Goal: Task Accomplishment & Management: Manage account settings

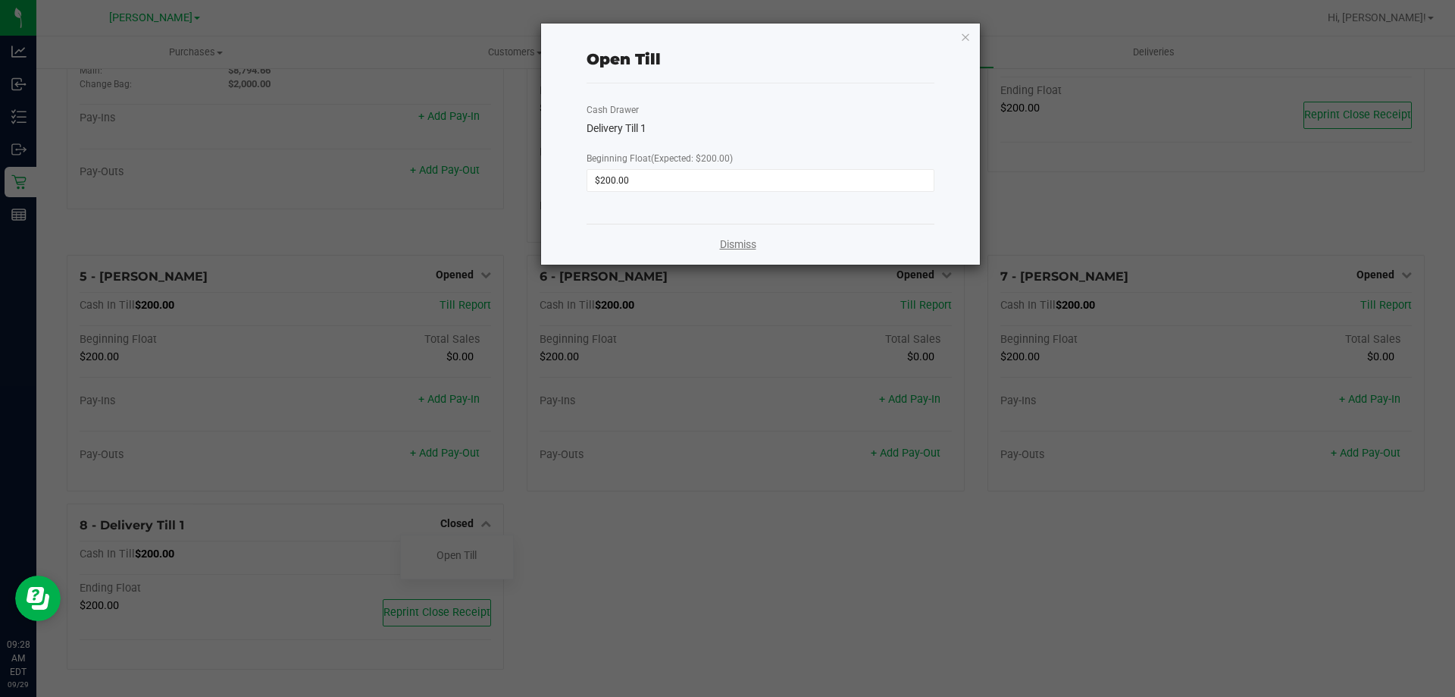
click at [730, 246] on link "Dismiss" at bounding box center [738, 244] width 36 height 16
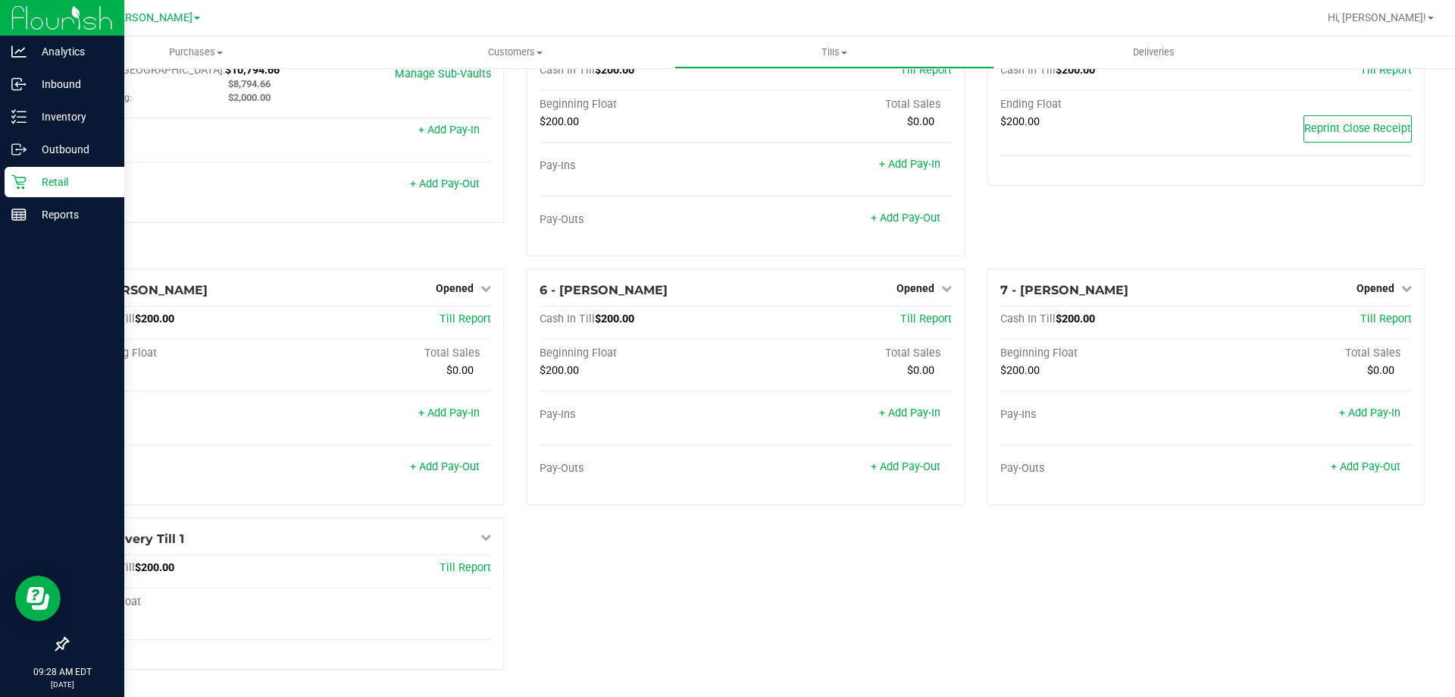
click at [56, 180] on p "Retail" at bounding box center [72, 182] width 91 height 18
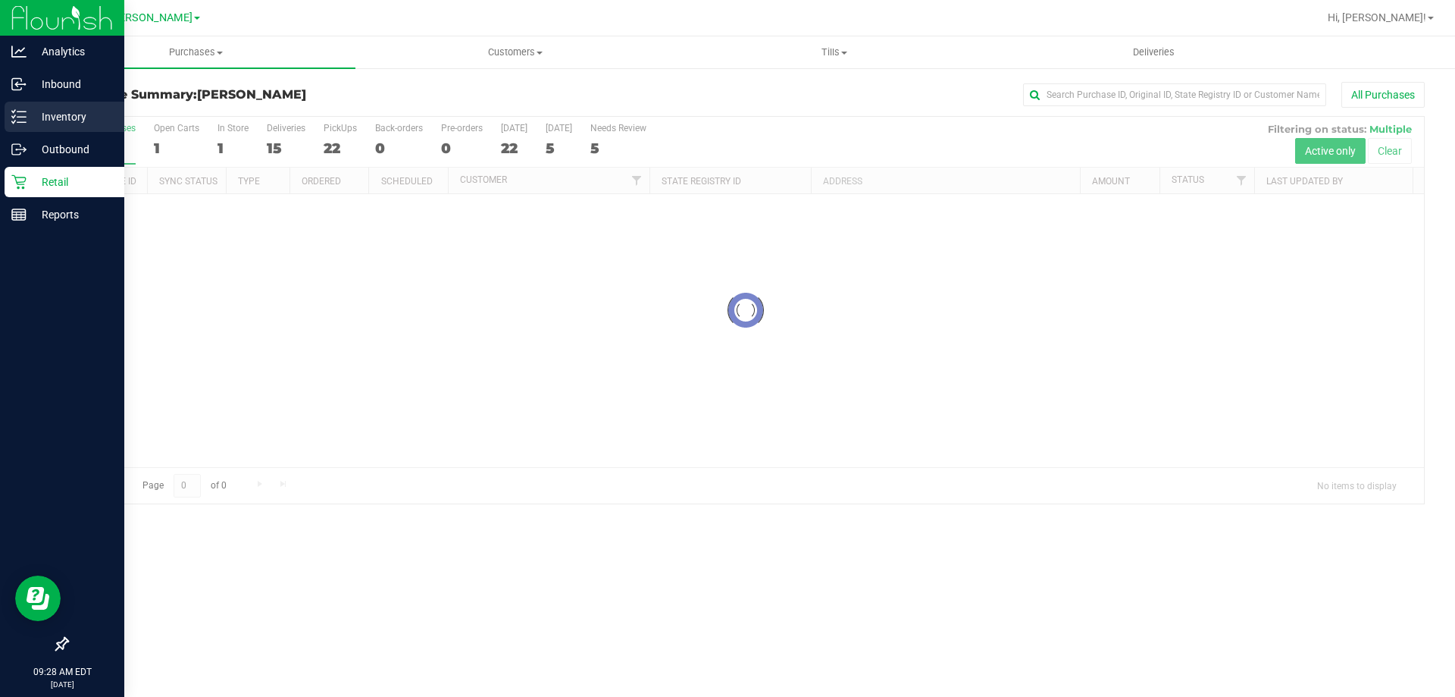
click at [65, 120] on p "Inventory" at bounding box center [72, 117] width 91 height 18
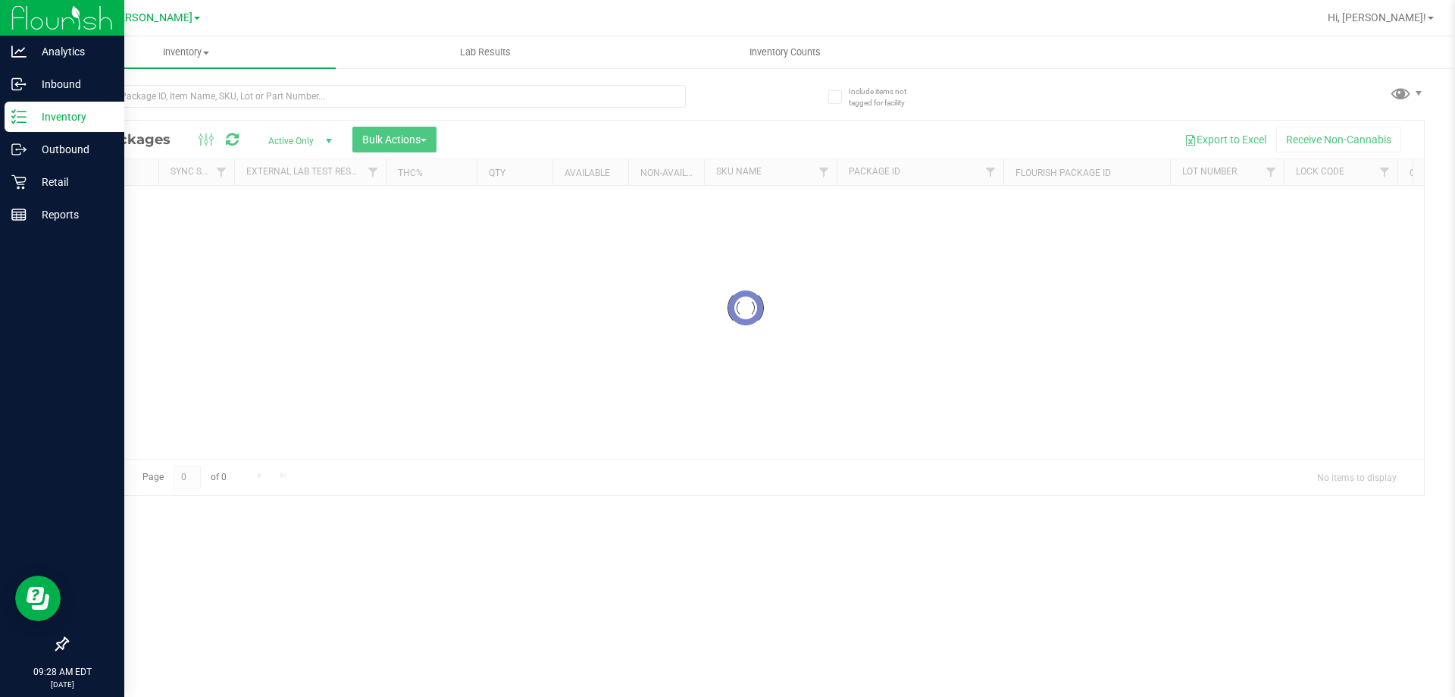
click at [65, 120] on p "Inventory" at bounding box center [72, 117] width 91 height 18
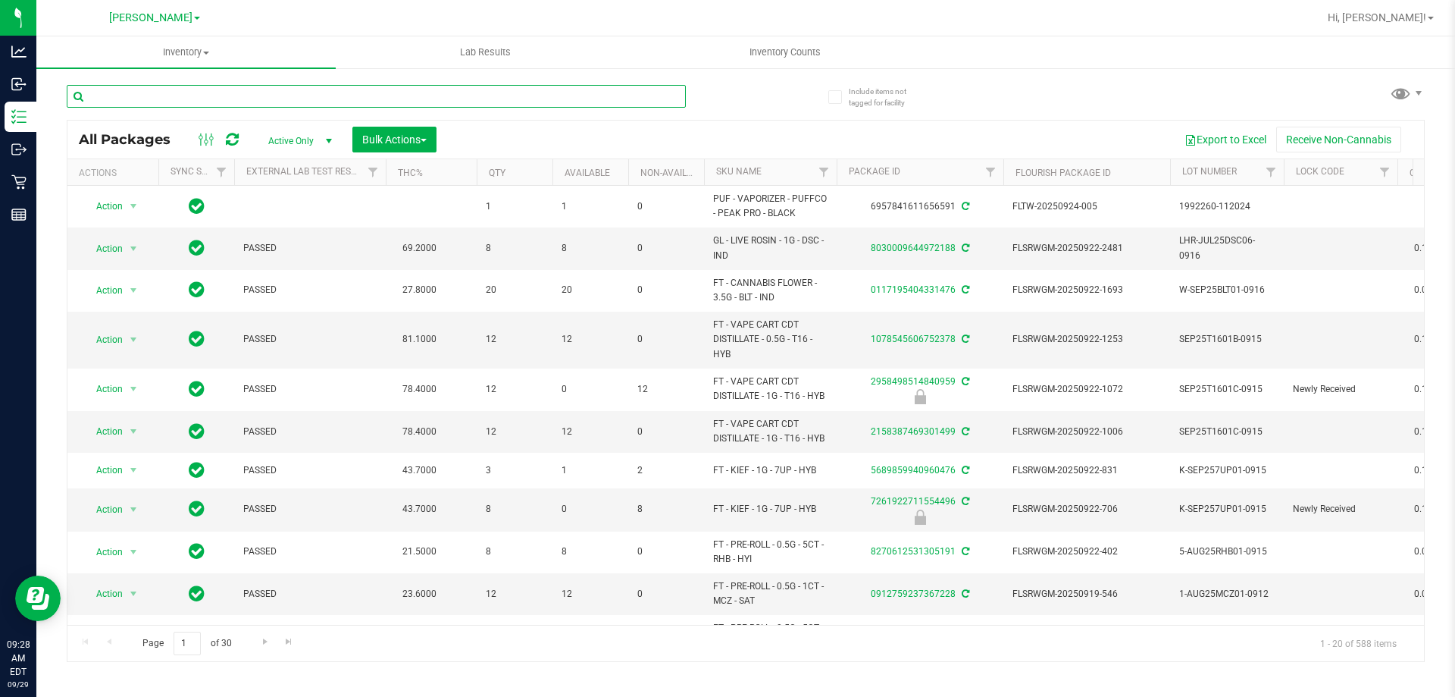
click at [482, 96] on input "text" at bounding box center [376, 96] width 619 height 23
type input "4804462734963692"
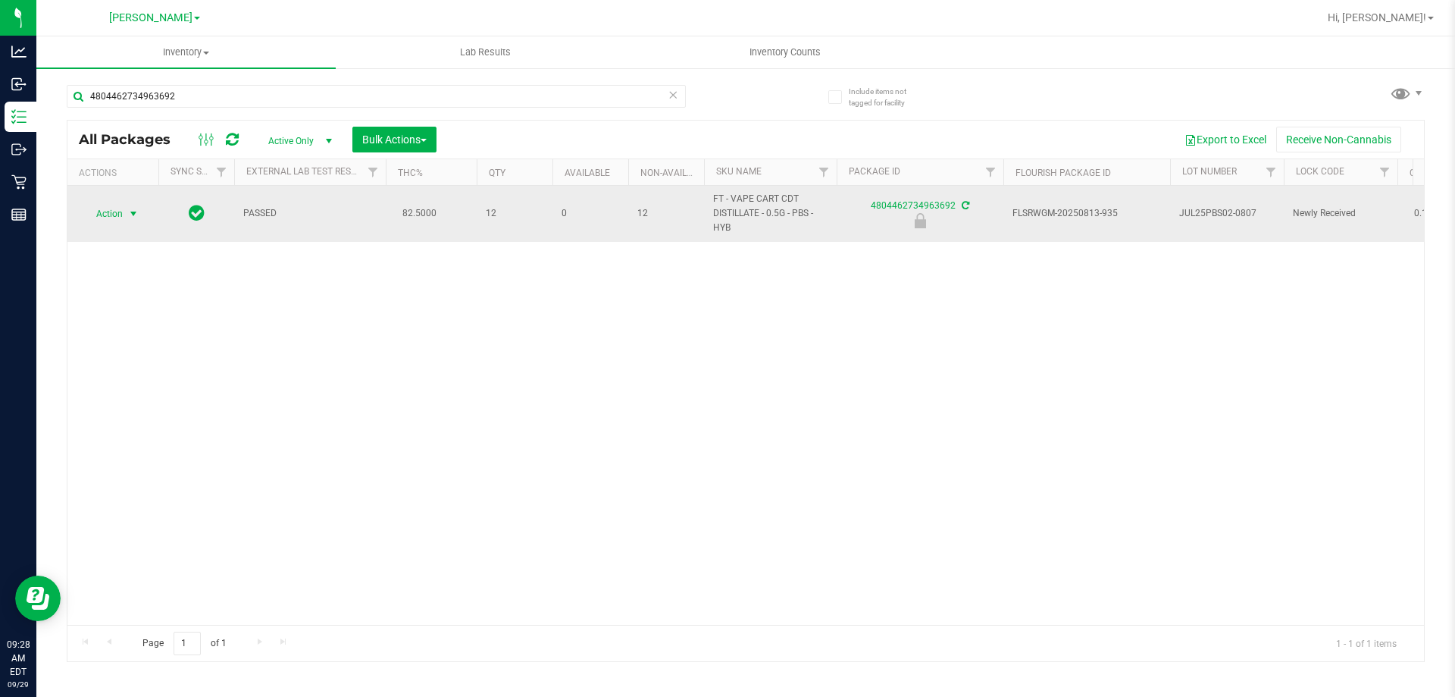
click at [129, 212] on span "select" at bounding box center [133, 214] width 12 height 12
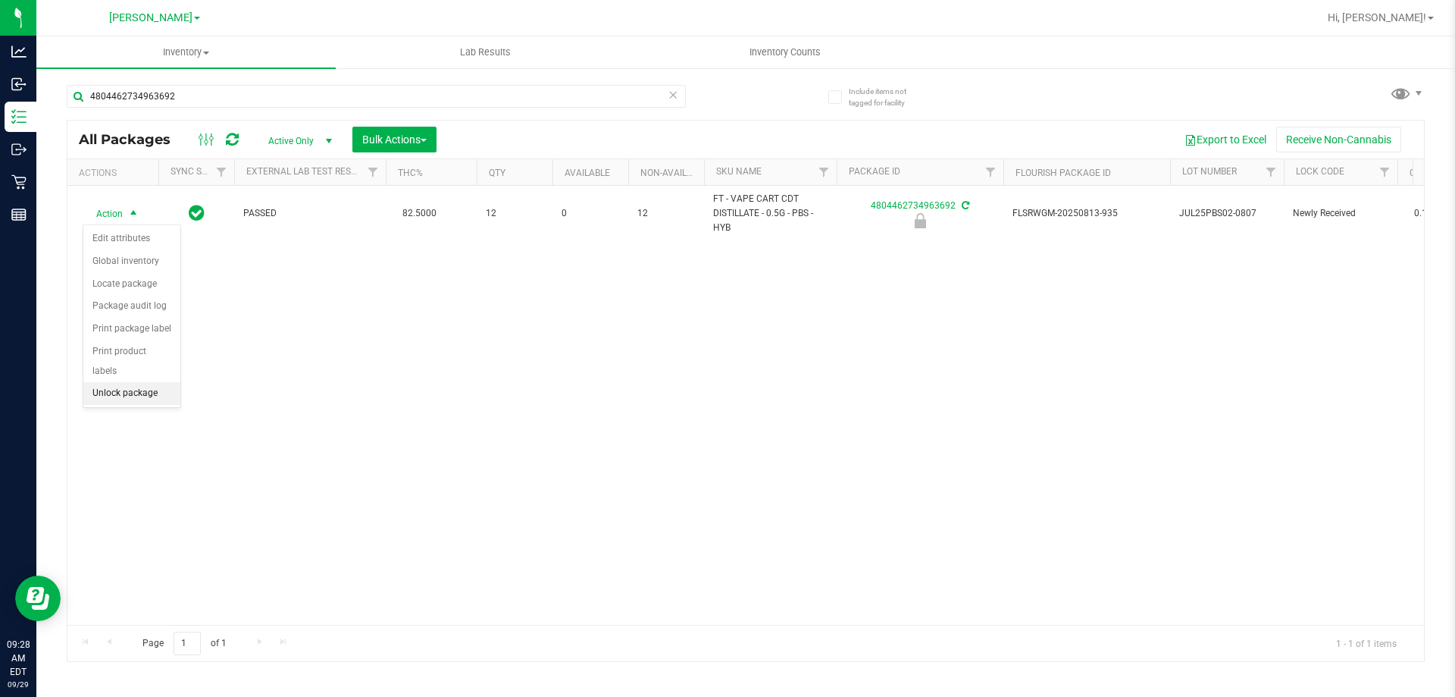
click at [149, 382] on li "Unlock package" at bounding box center [131, 393] width 97 height 23
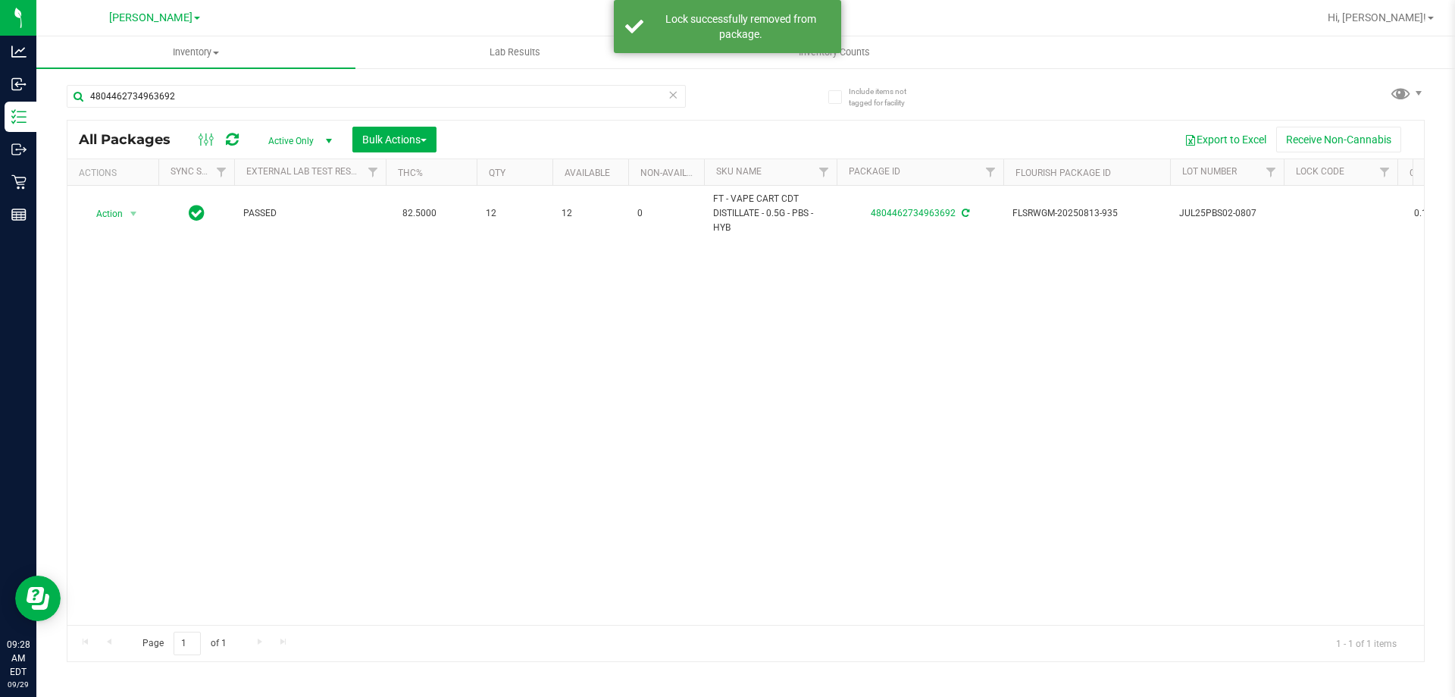
click at [677, 96] on icon at bounding box center [673, 94] width 11 height 18
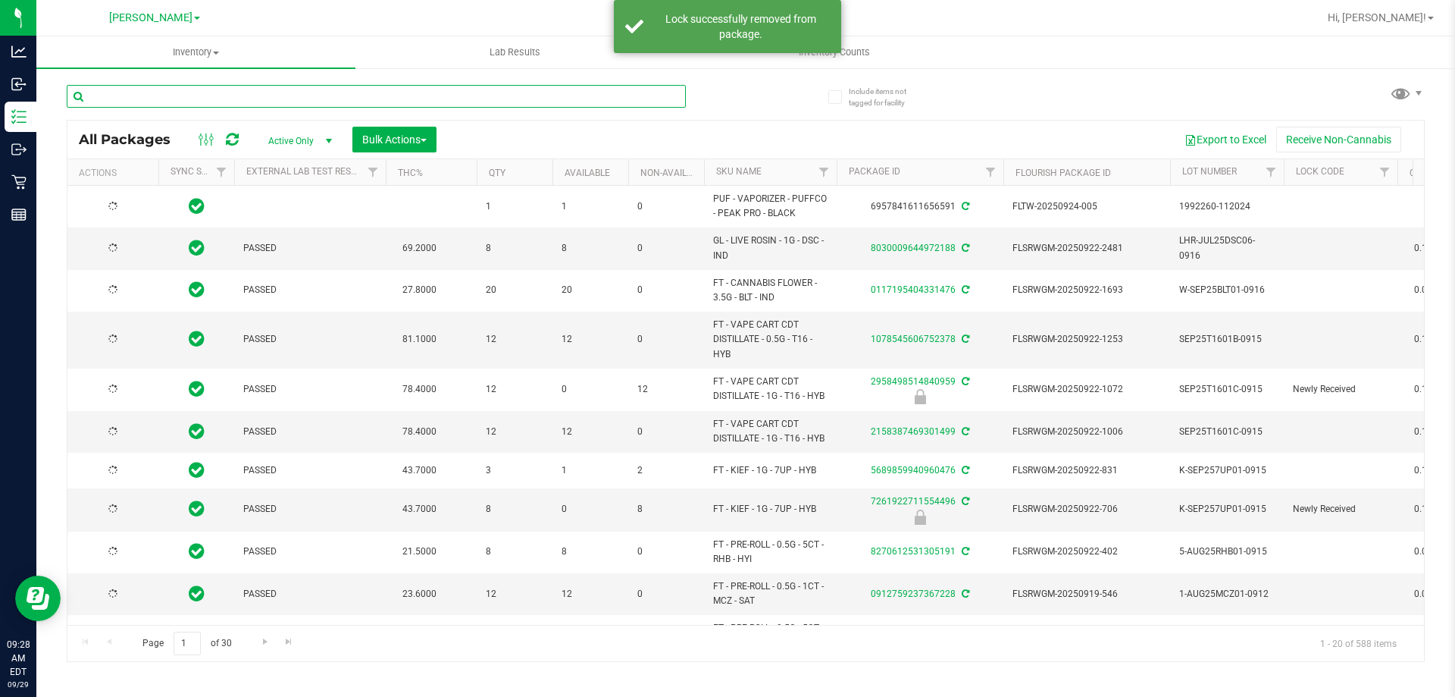
click at [550, 92] on input "text" at bounding box center [376, 96] width 619 height 23
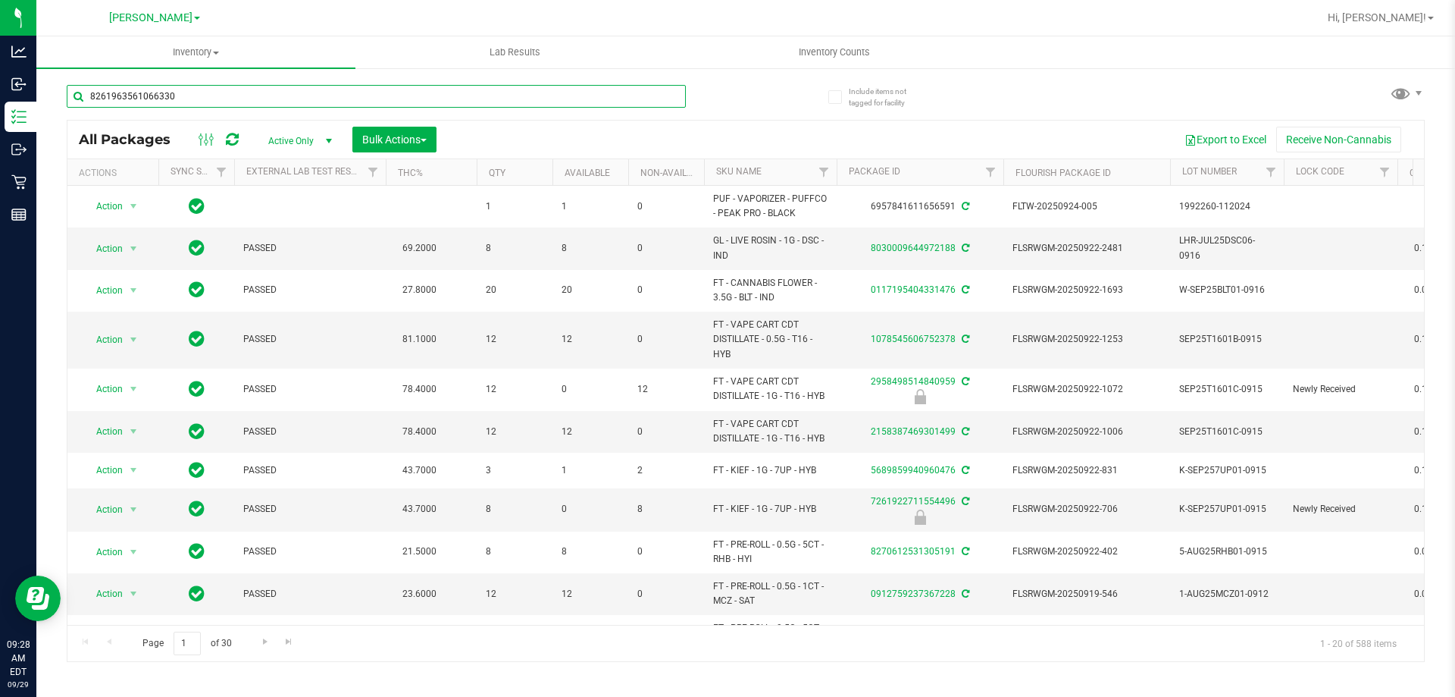
type input "8261963561066330"
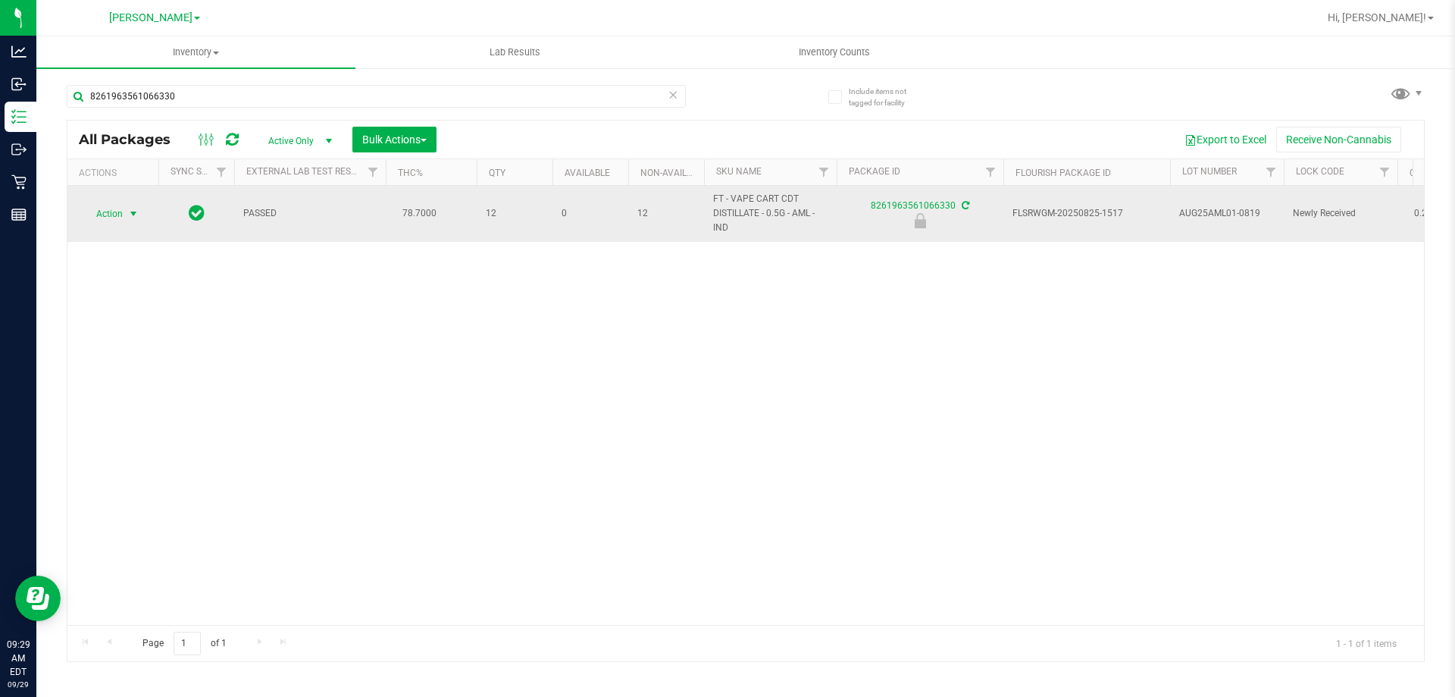
click at [130, 213] on span "select" at bounding box center [133, 214] width 12 height 12
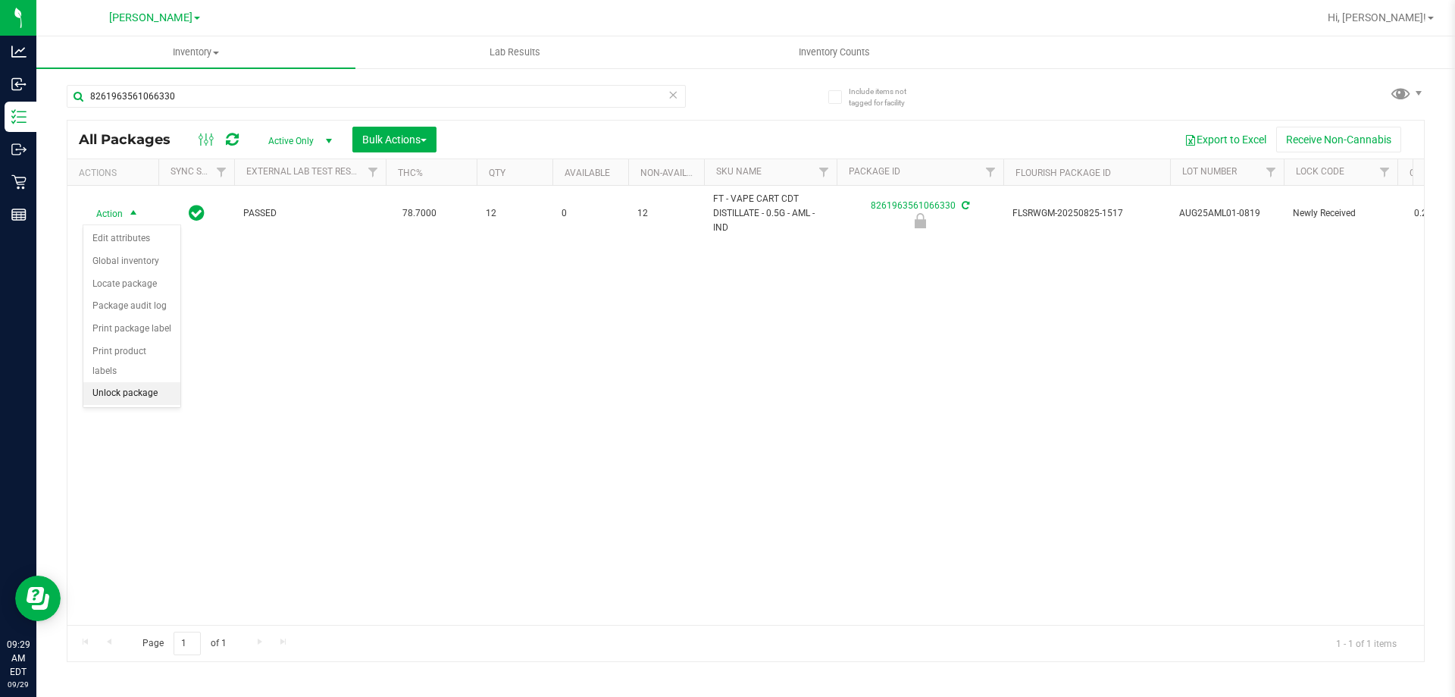
click at [159, 382] on li "Unlock package" at bounding box center [131, 393] width 97 height 23
click at [669, 93] on icon at bounding box center [673, 94] width 11 height 18
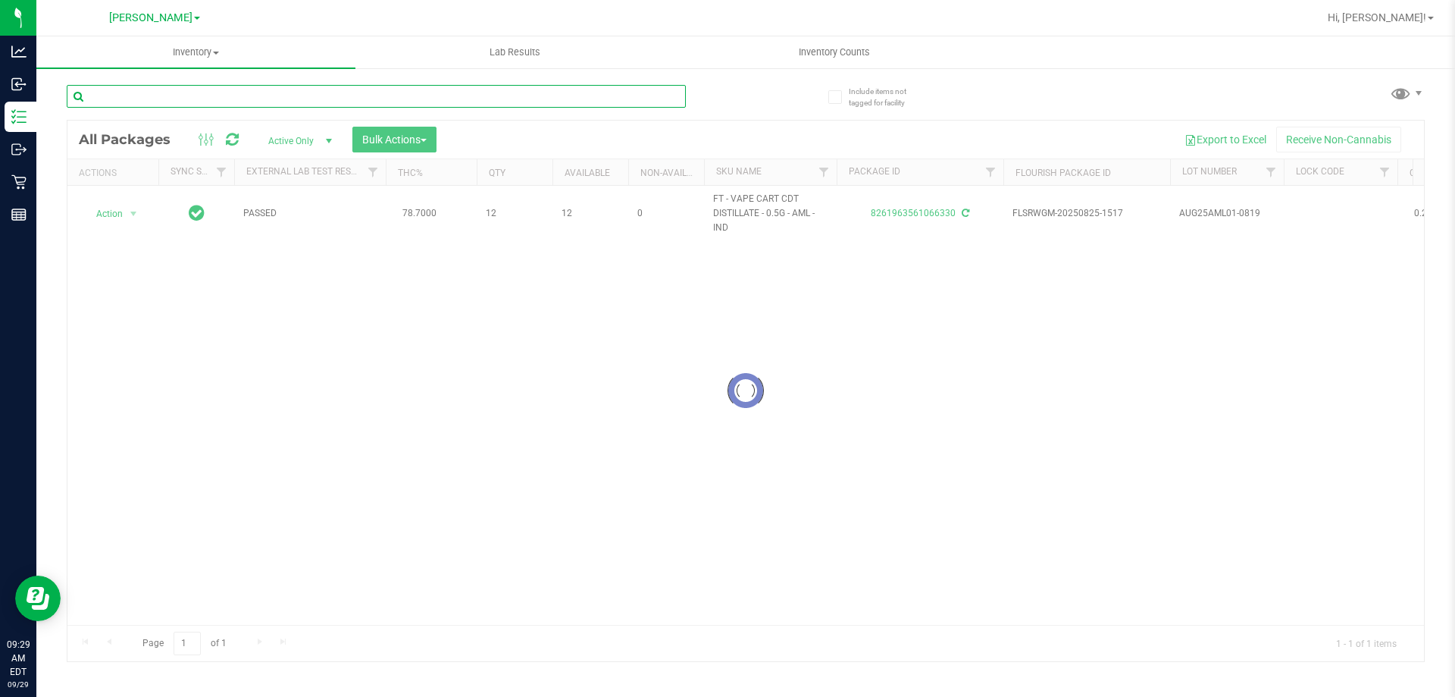
click at [666, 93] on input "text" at bounding box center [376, 96] width 619 height 23
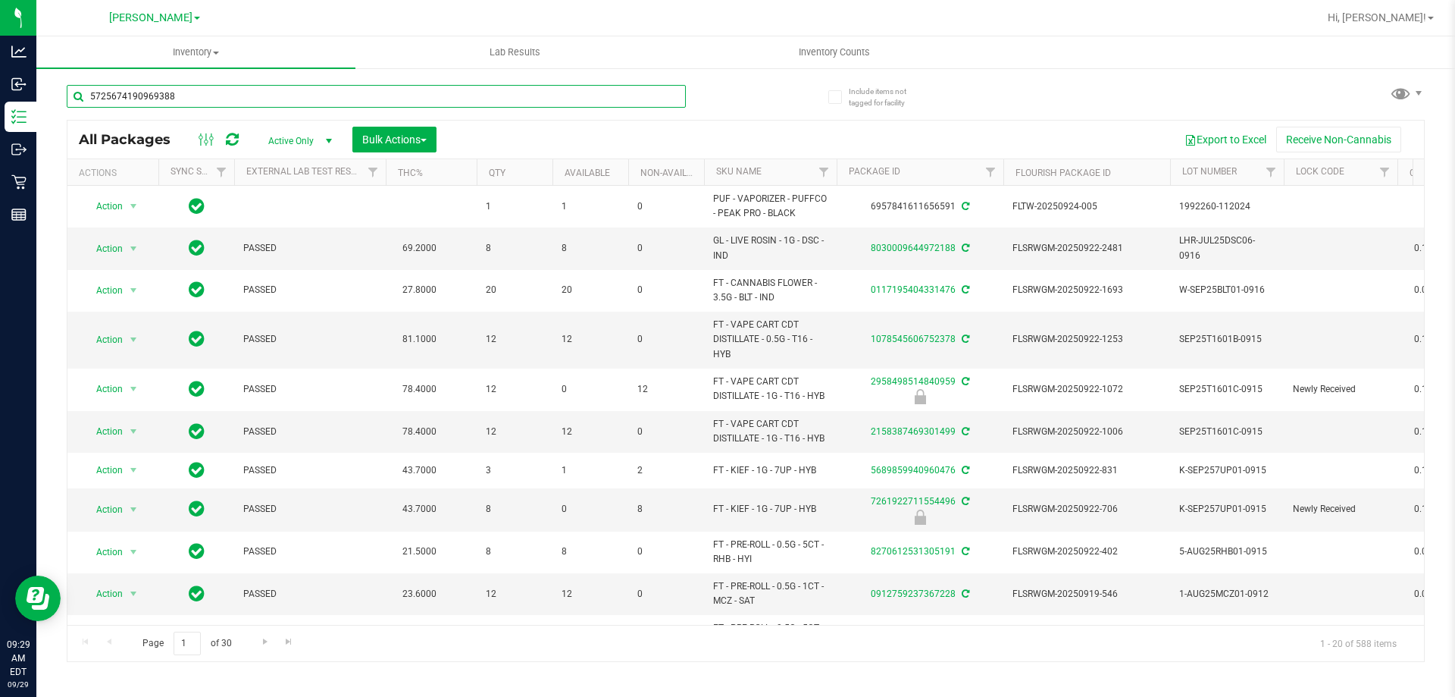
type input "5725674190969388"
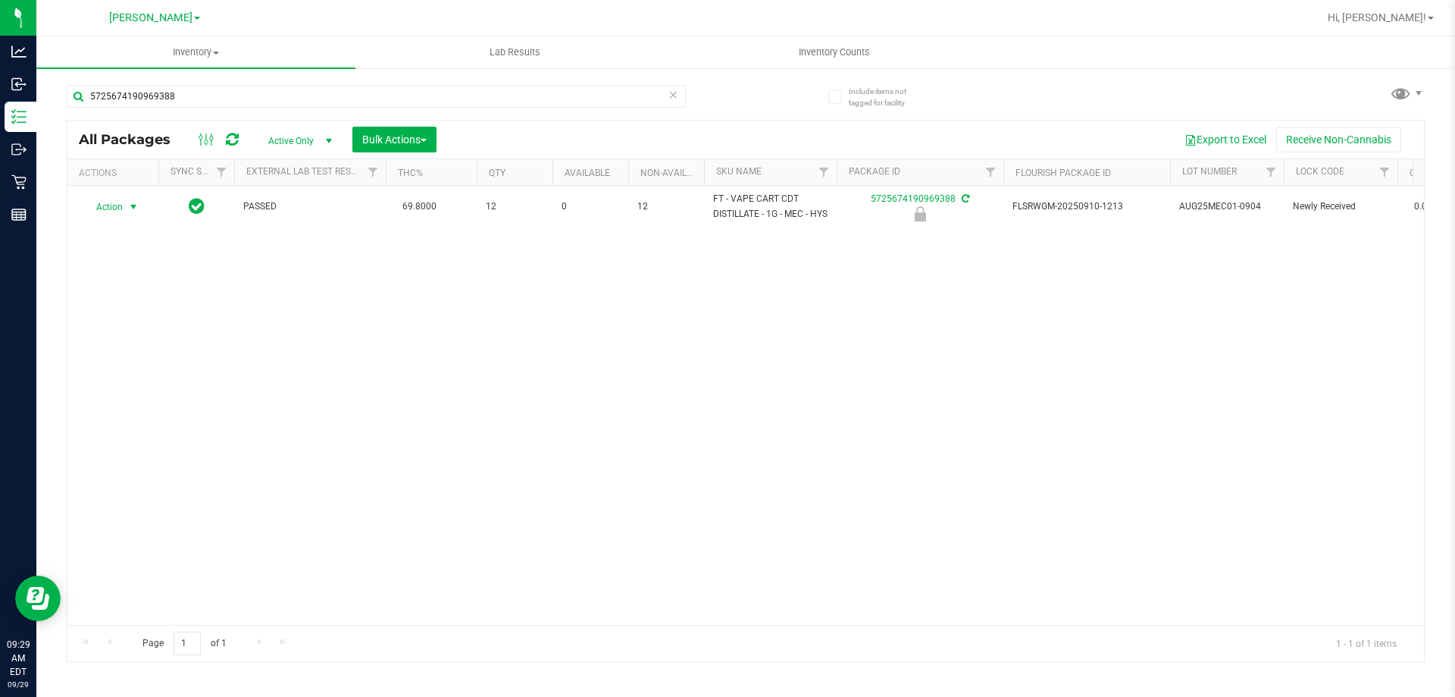
click at [107, 212] on span "Action" at bounding box center [103, 206] width 41 height 21
click at [141, 382] on li "Unlock package" at bounding box center [131, 393] width 97 height 23
click at [673, 96] on icon at bounding box center [673, 94] width 11 height 18
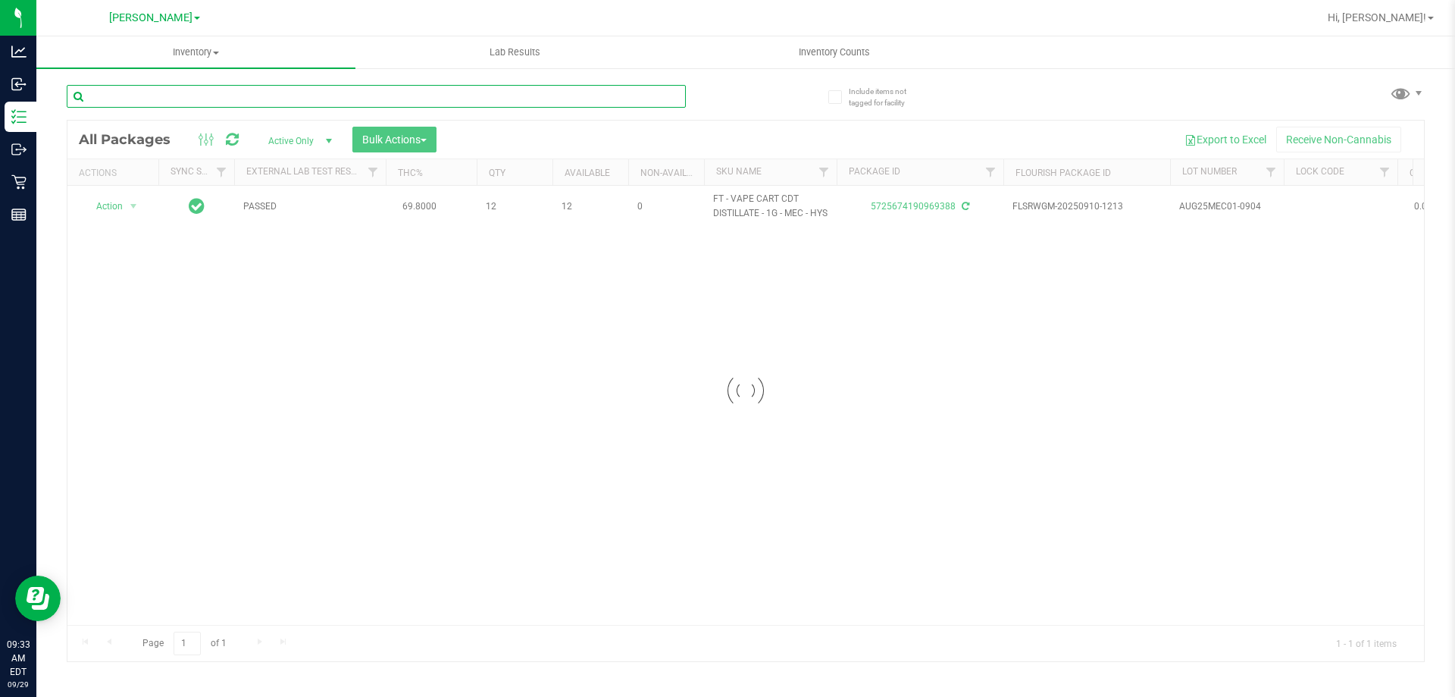
click at [585, 96] on input "text" at bounding box center [376, 96] width 619 height 23
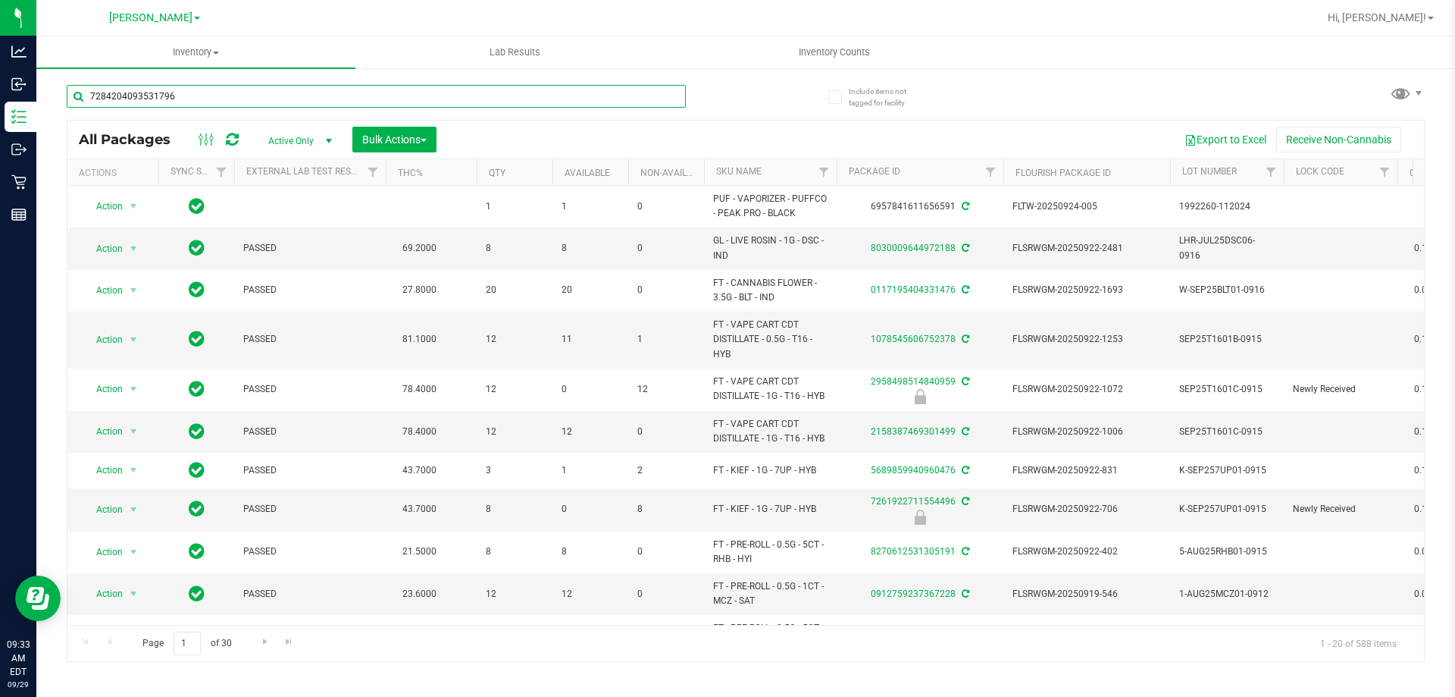
type input "7284204093531796"
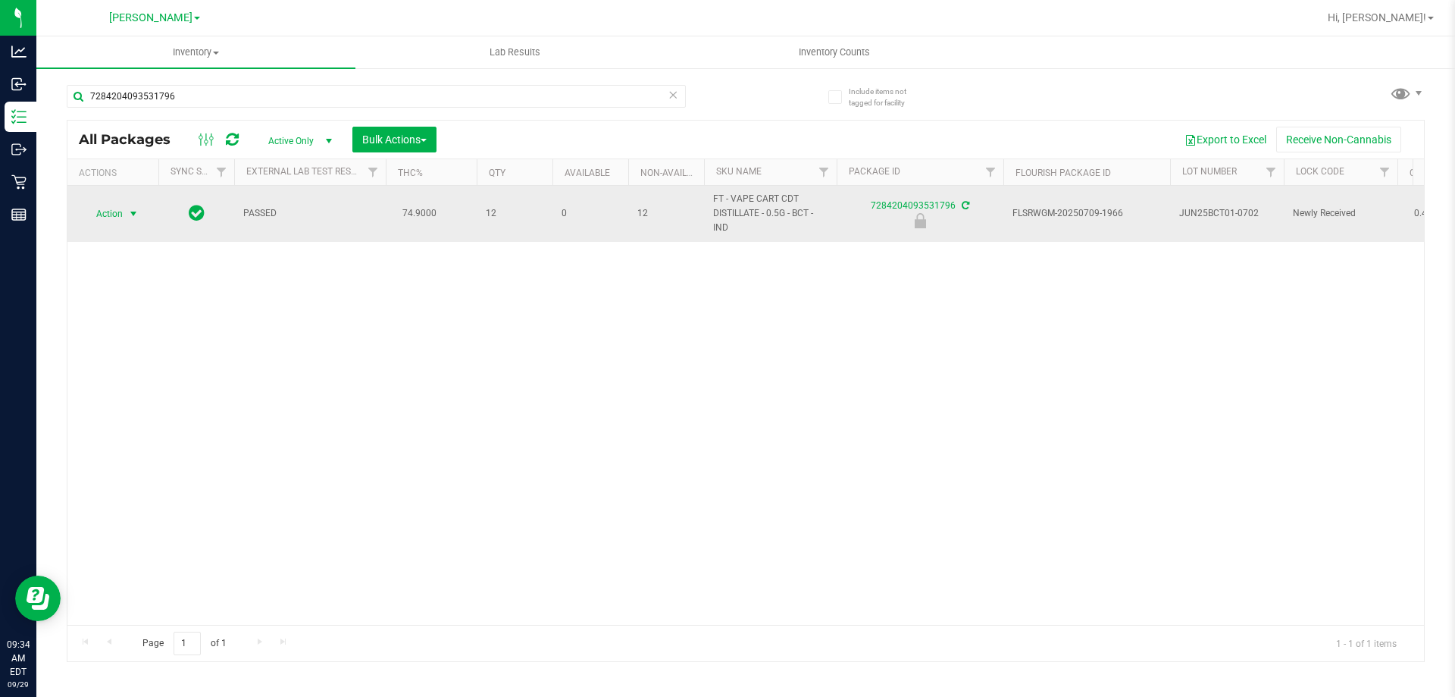
click at [130, 213] on span "select" at bounding box center [133, 214] width 12 height 12
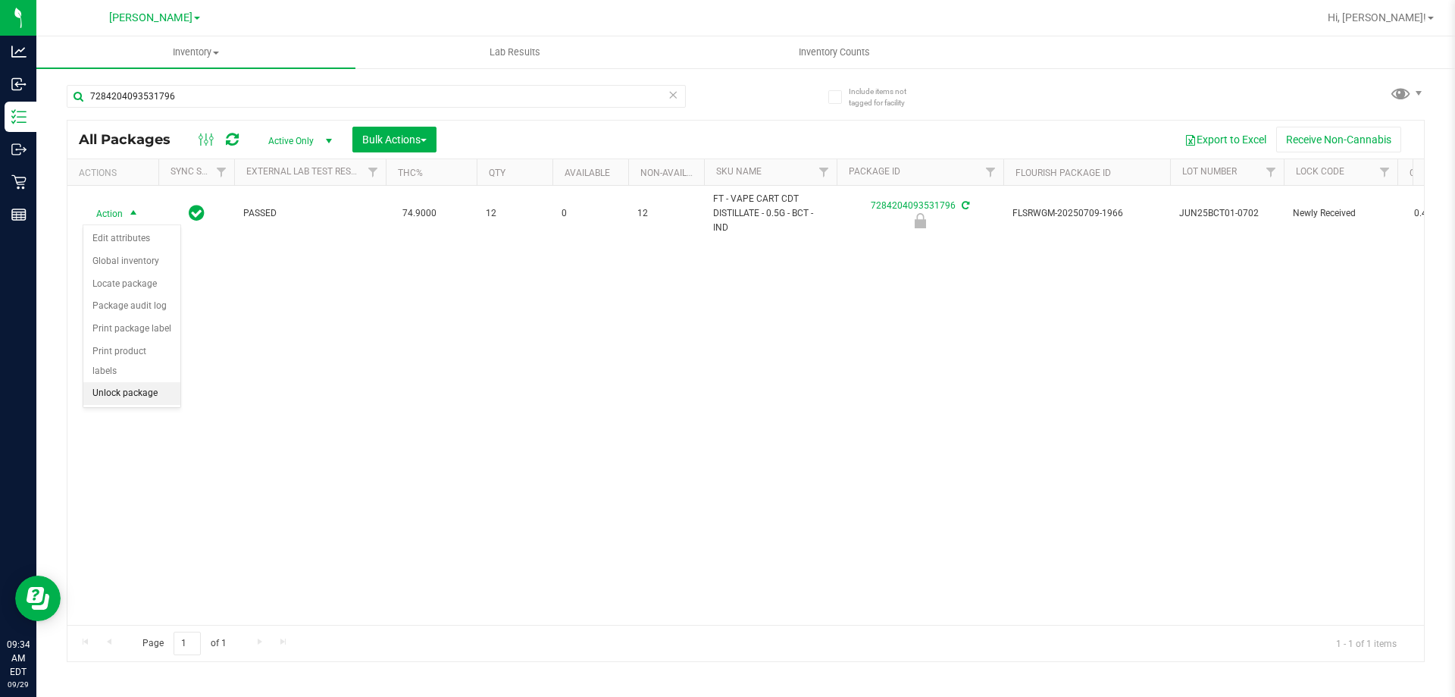
click at [142, 382] on li "Unlock package" at bounding box center [131, 393] width 97 height 23
click at [678, 96] on icon at bounding box center [673, 94] width 11 height 18
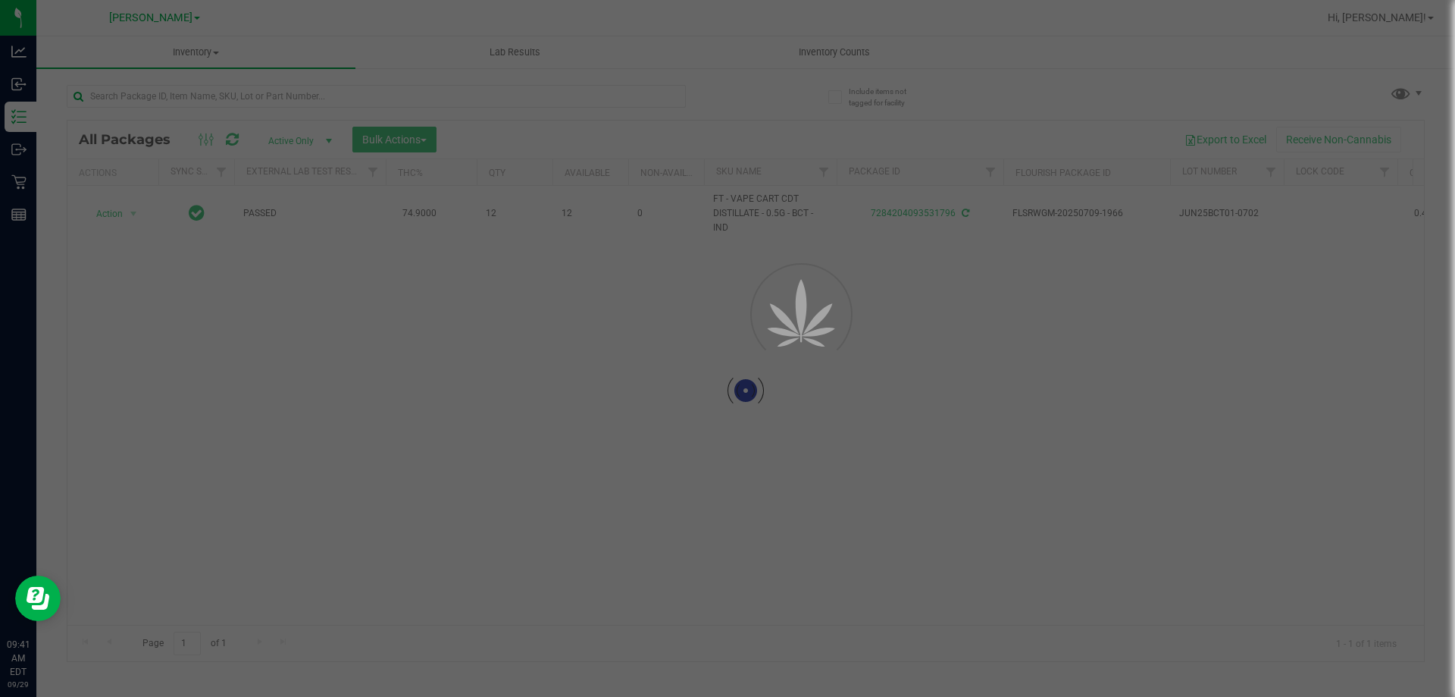
click at [644, 89] on div at bounding box center [727, 348] width 1455 height 697
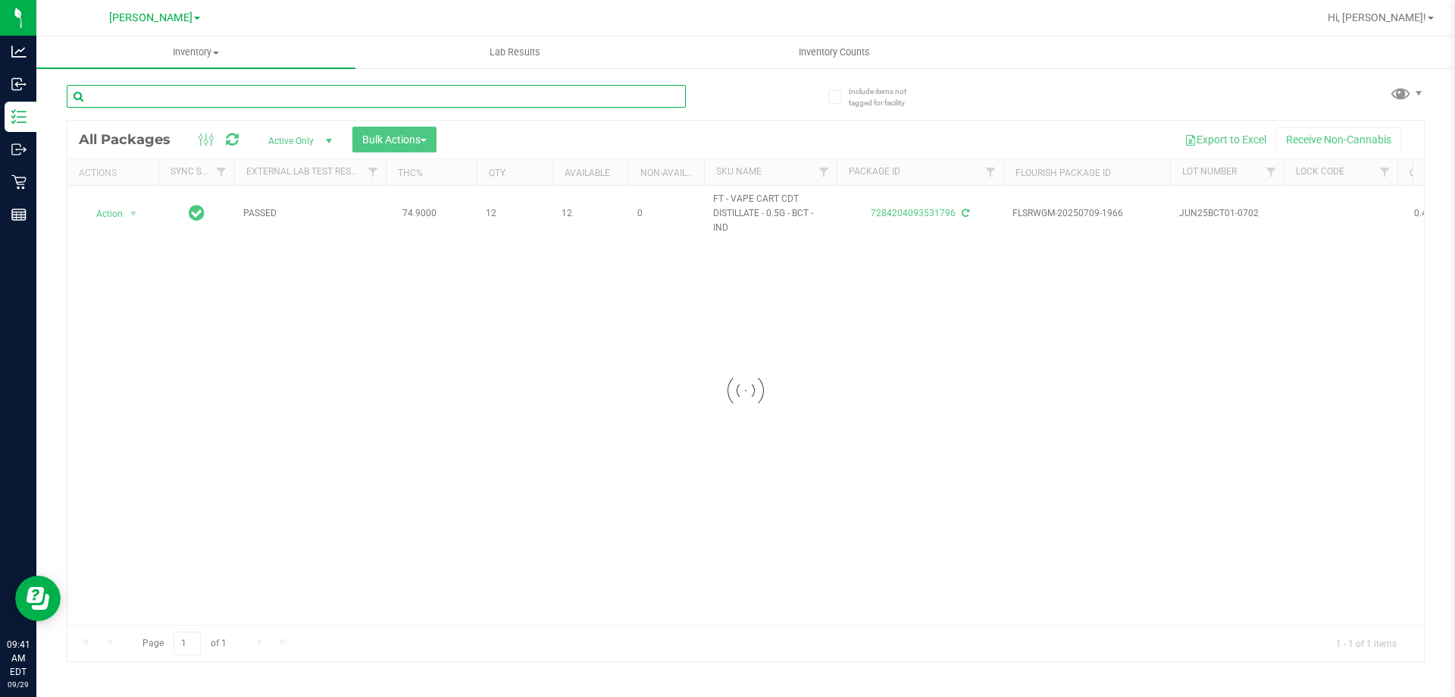
click at [455, 95] on input "text" at bounding box center [376, 96] width 619 height 23
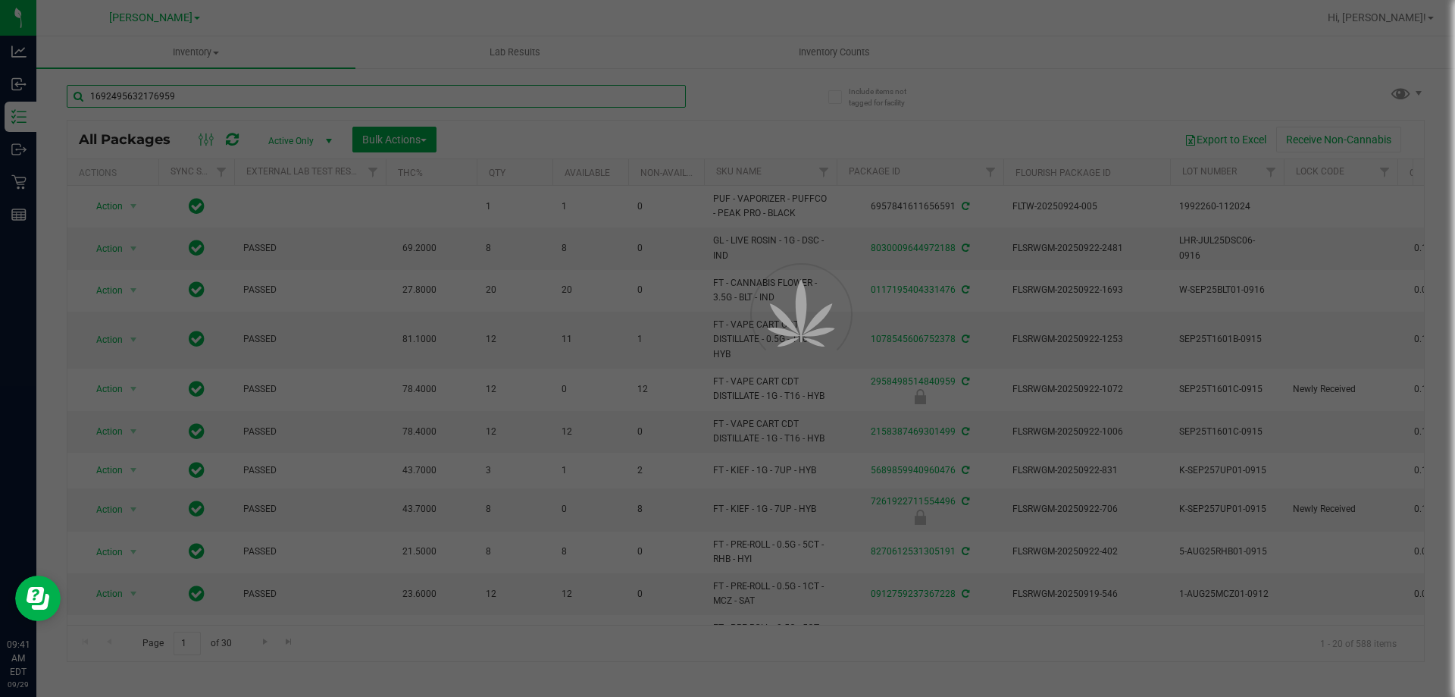
type input "1692495632176959"
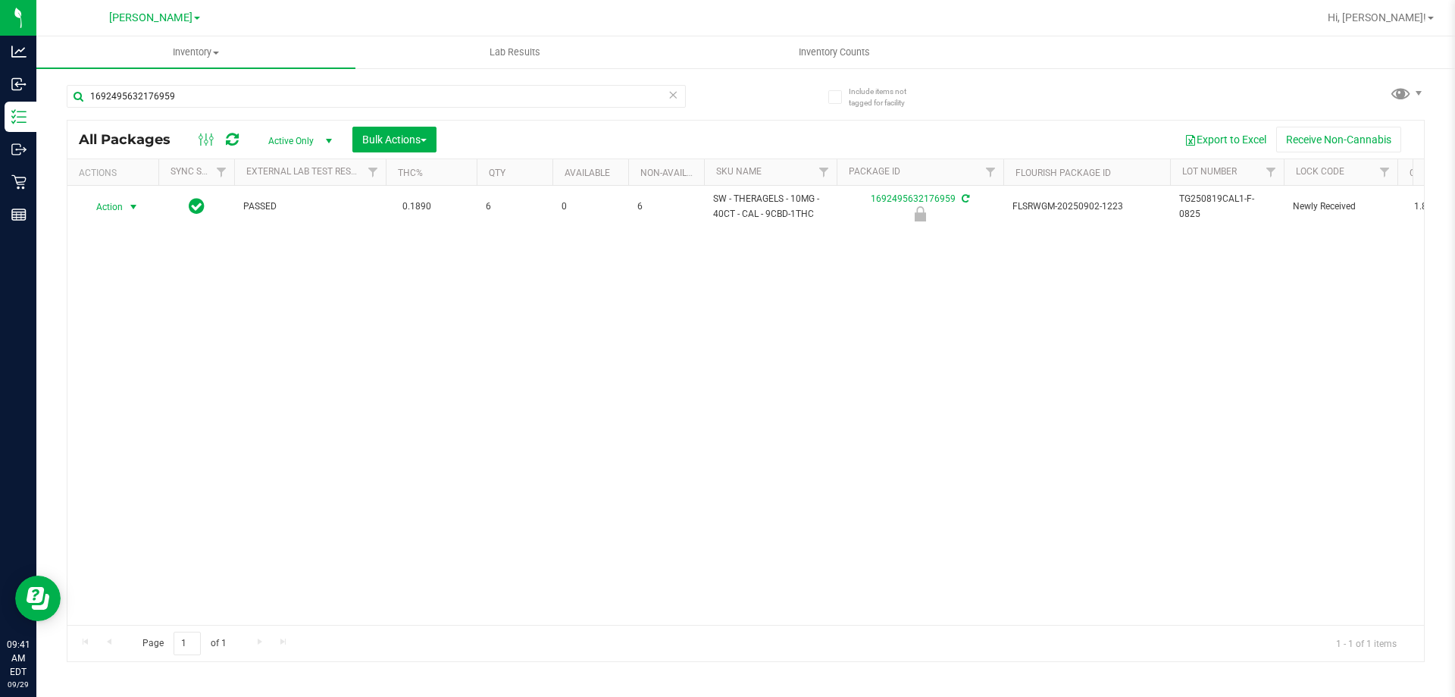
click at [113, 205] on span "Action" at bounding box center [103, 206] width 41 height 21
click at [137, 375] on li "Unlock package" at bounding box center [131, 386] width 97 height 23
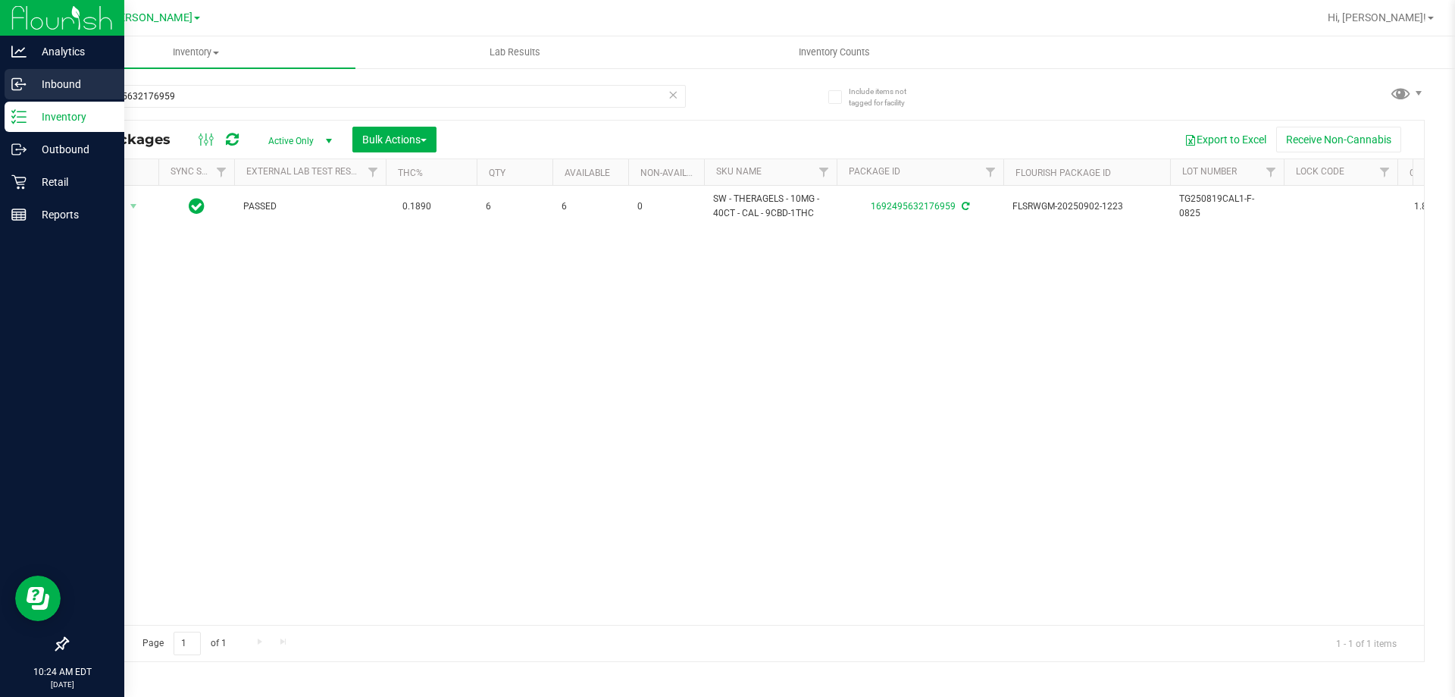
click at [17, 89] on icon at bounding box center [18, 84] width 15 height 15
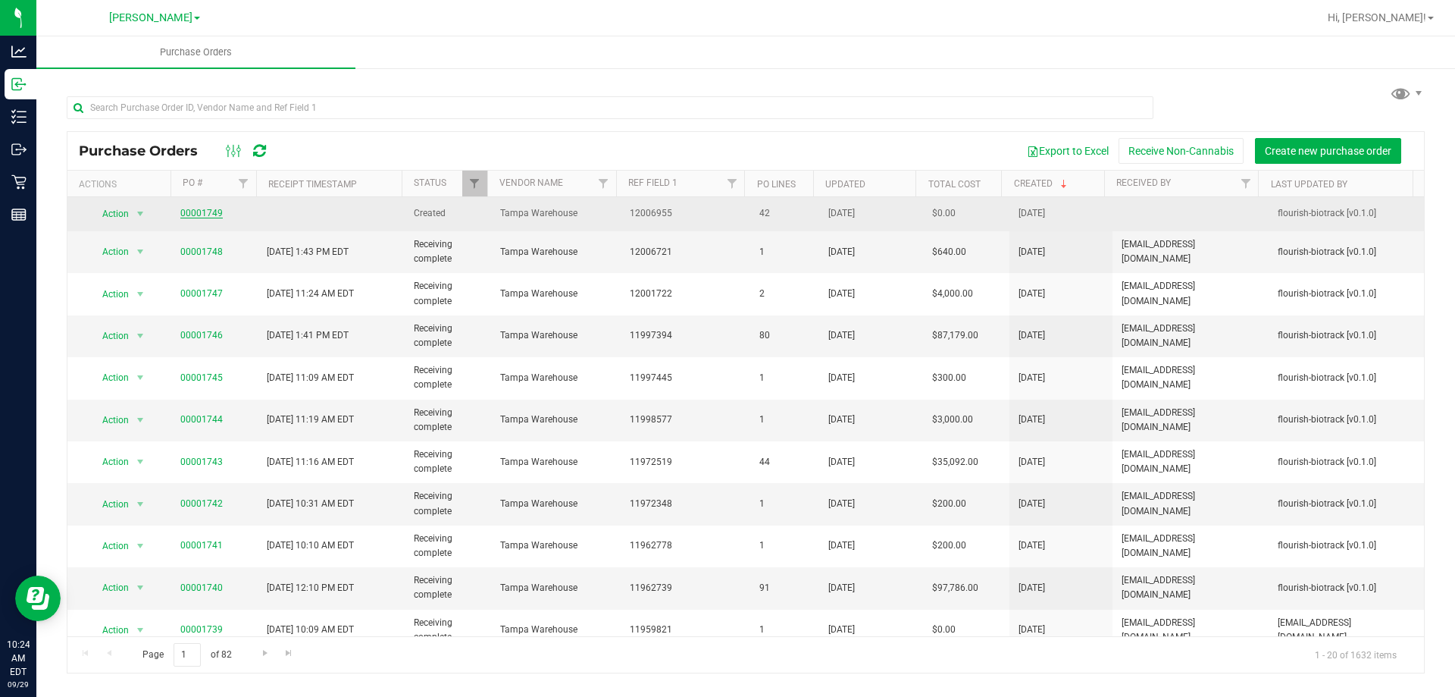
click at [189, 215] on link "00001749" at bounding box center [201, 213] width 42 height 11
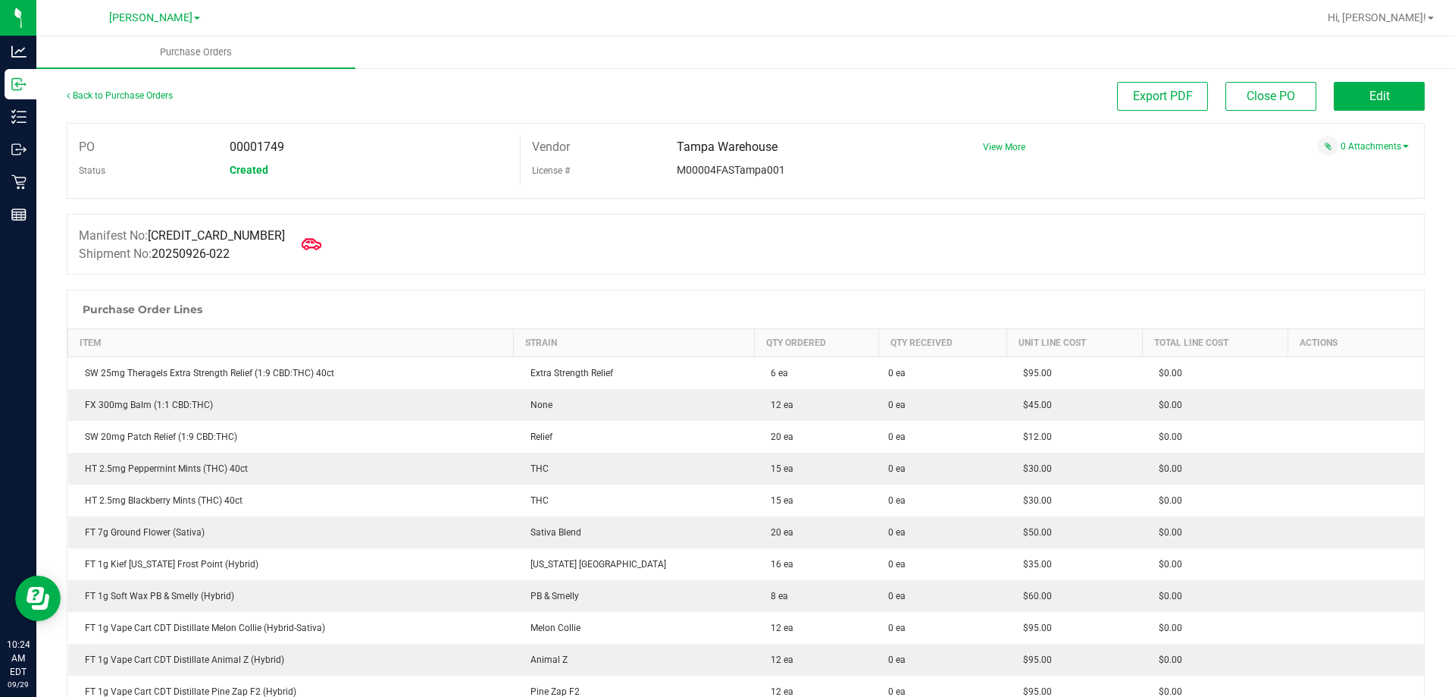
click at [302, 238] on icon at bounding box center [312, 244] width 20 height 20
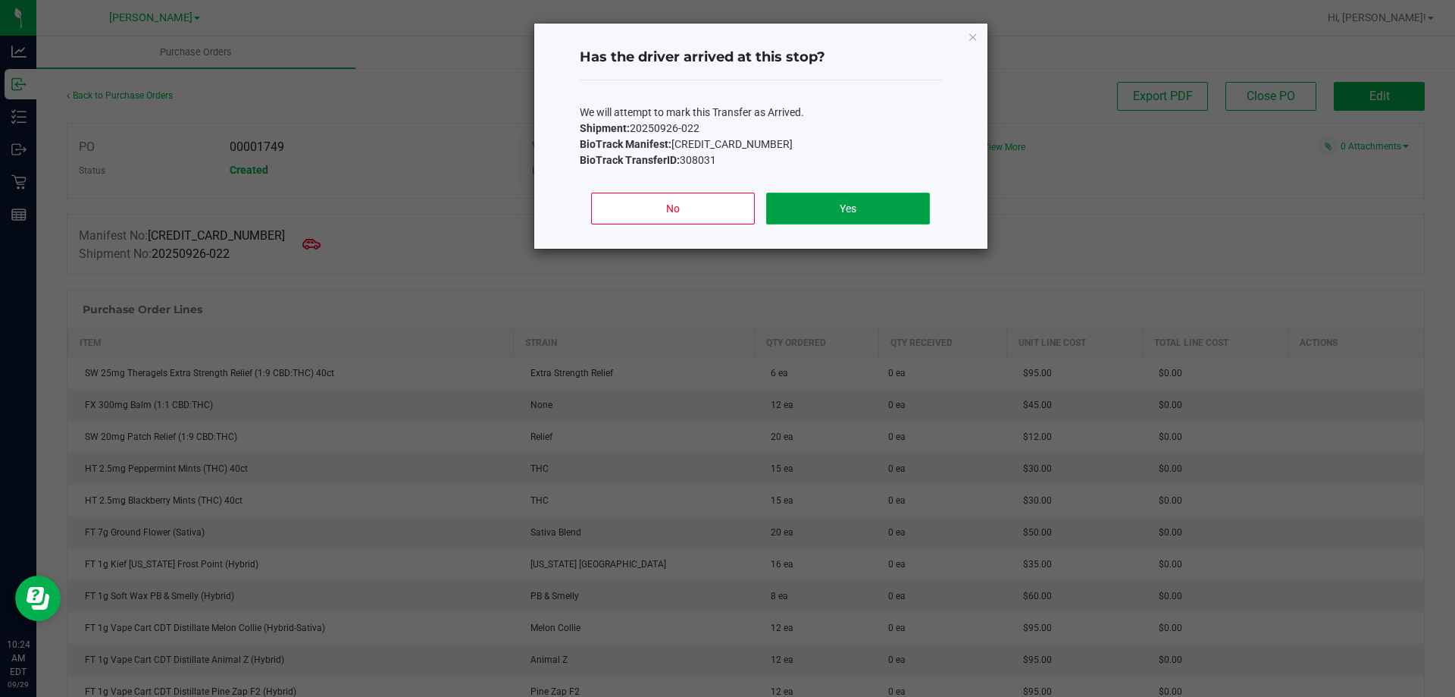
click at [828, 205] on button "Yes" at bounding box center [847, 209] width 163 height 32
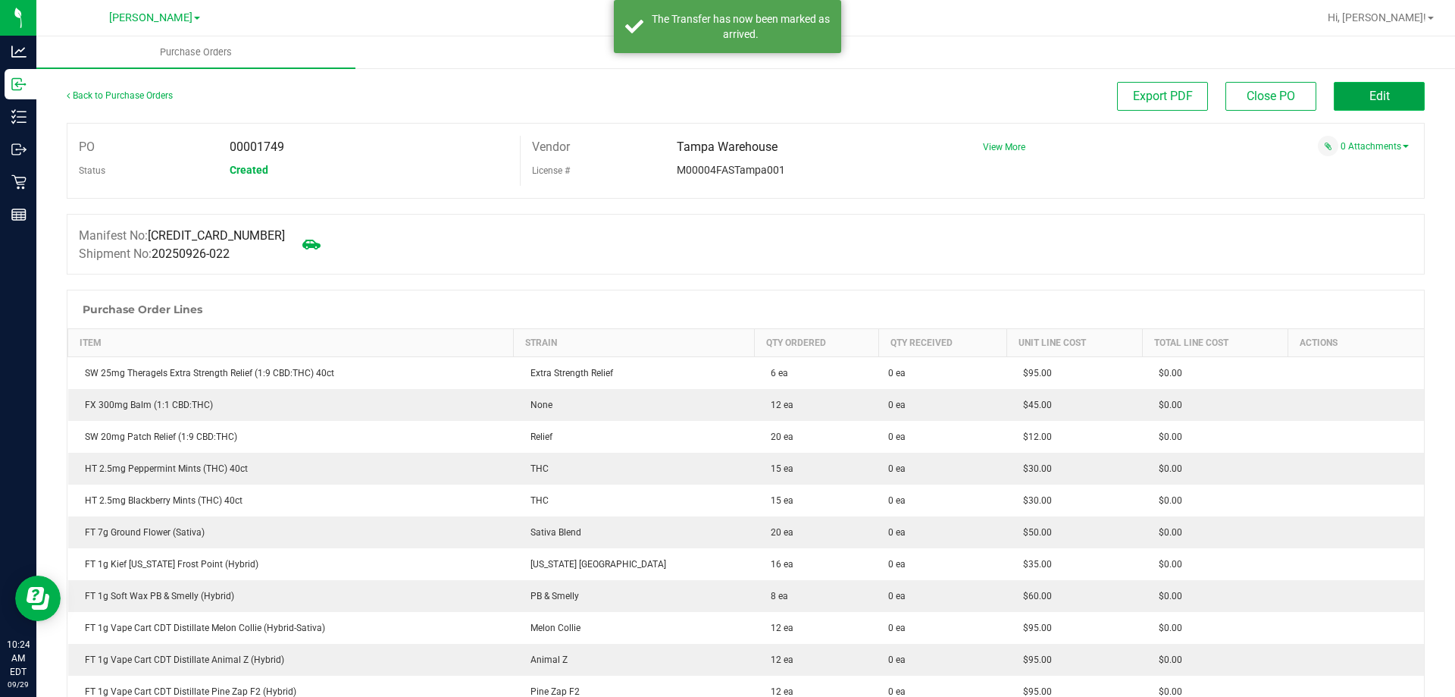
click at [1370, 99] on span "Edit" at bounding box center [1380, 96] width 20 height 14
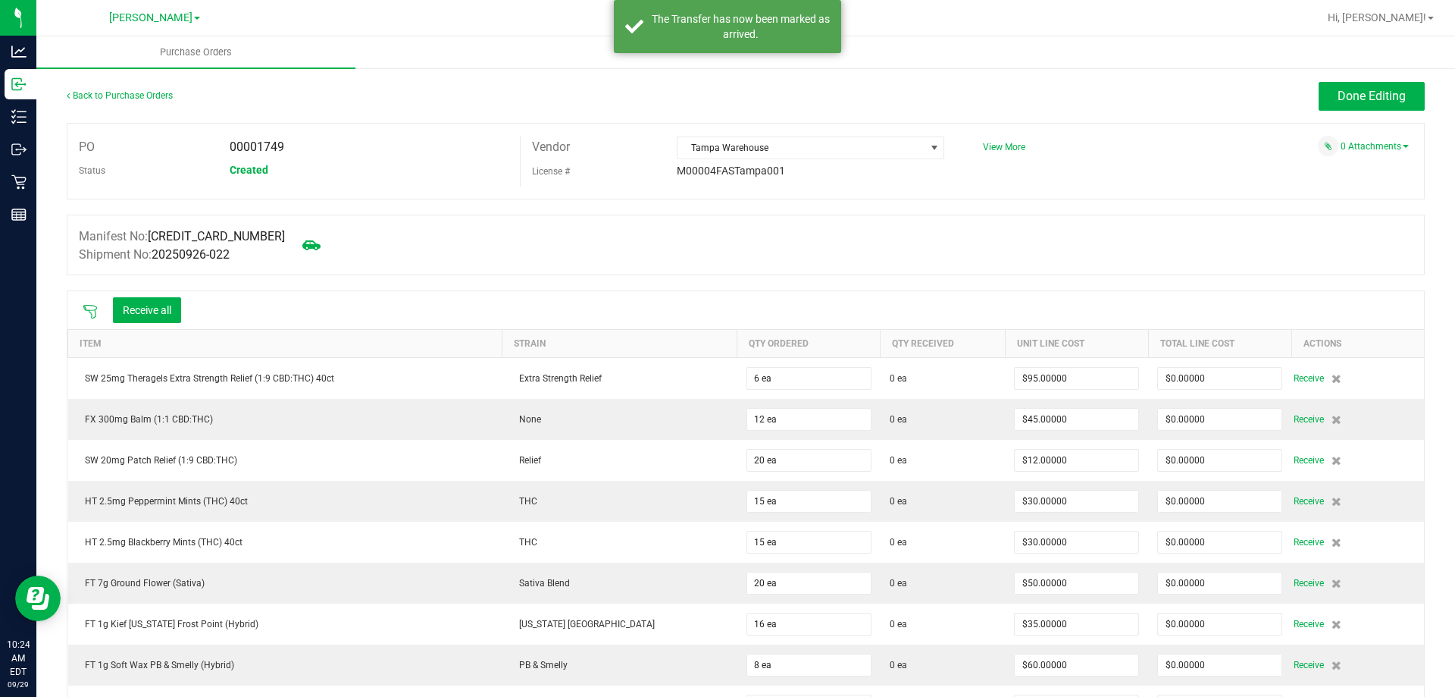
click at [93, 305] on icon at bounding box center [90, 312] width 14 height 14
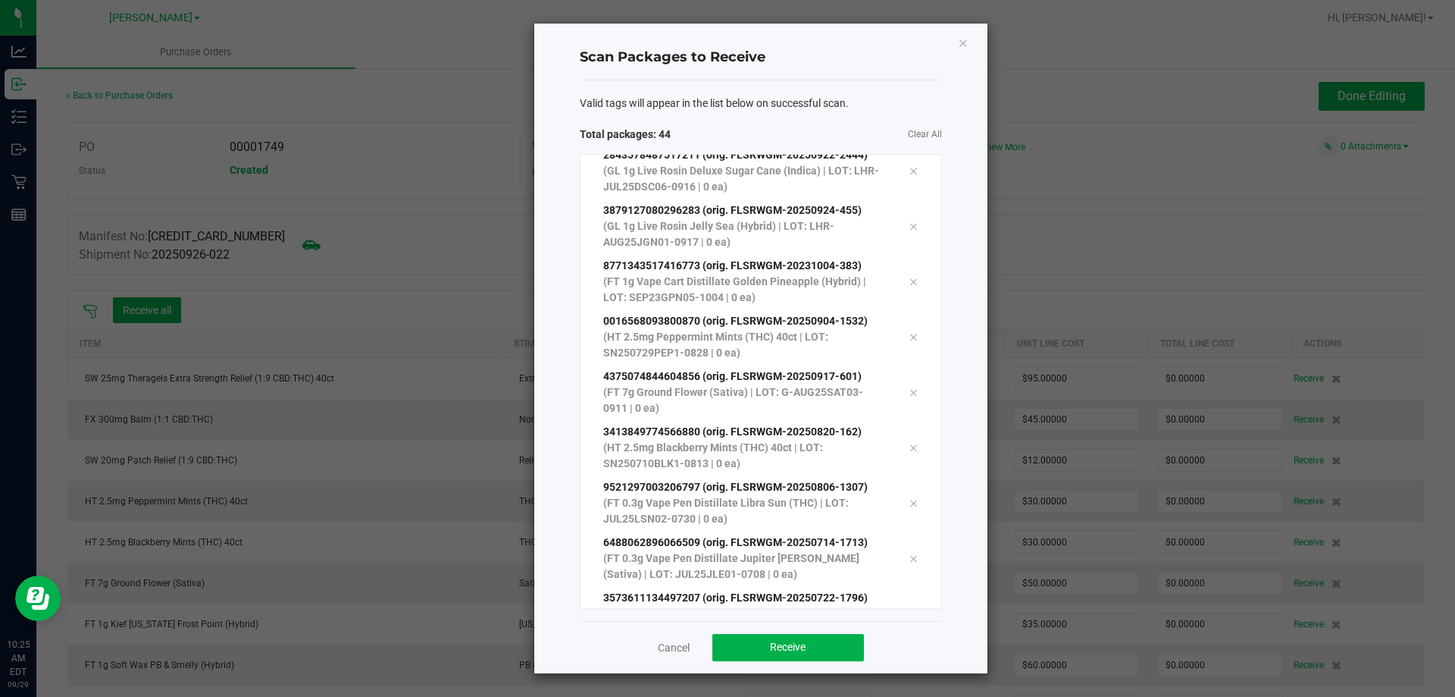
scroll to position [1964, 0]
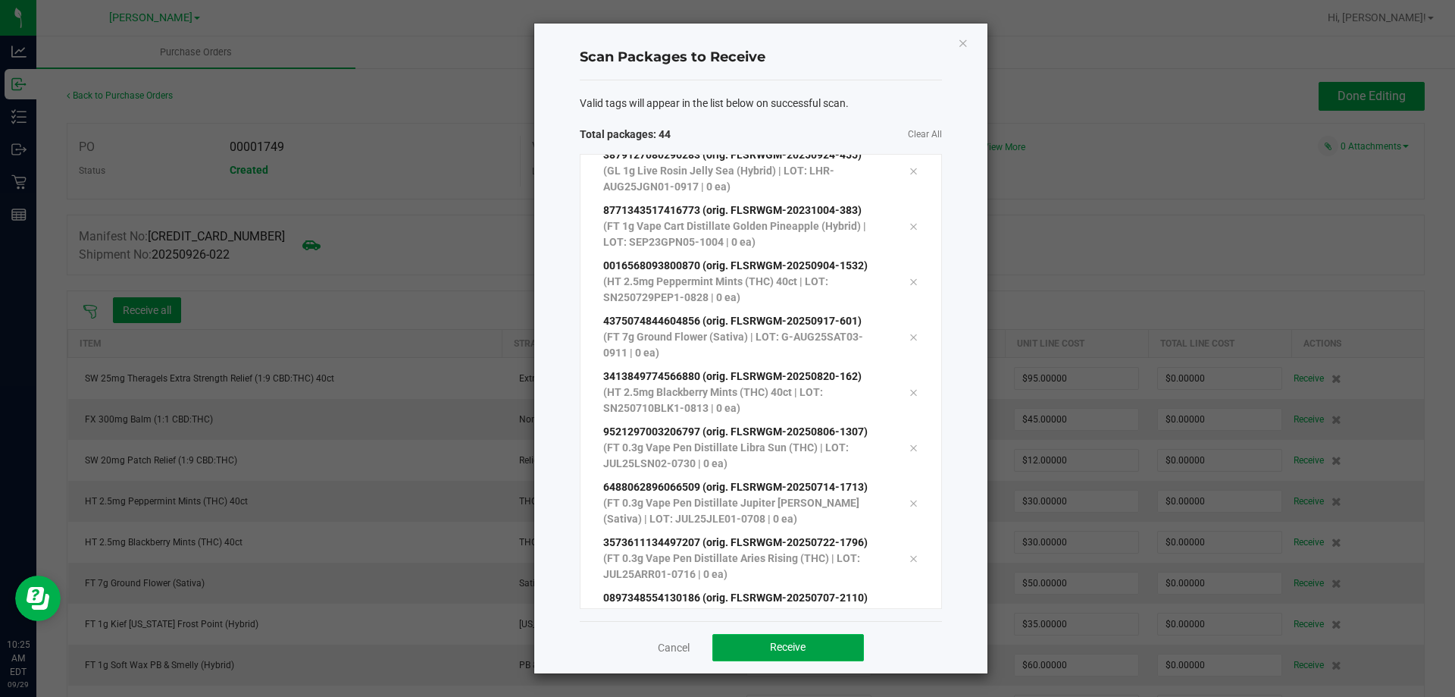
click at [810, 650] on button "Receive" at bounding box center [788, 647] width 152 height 27
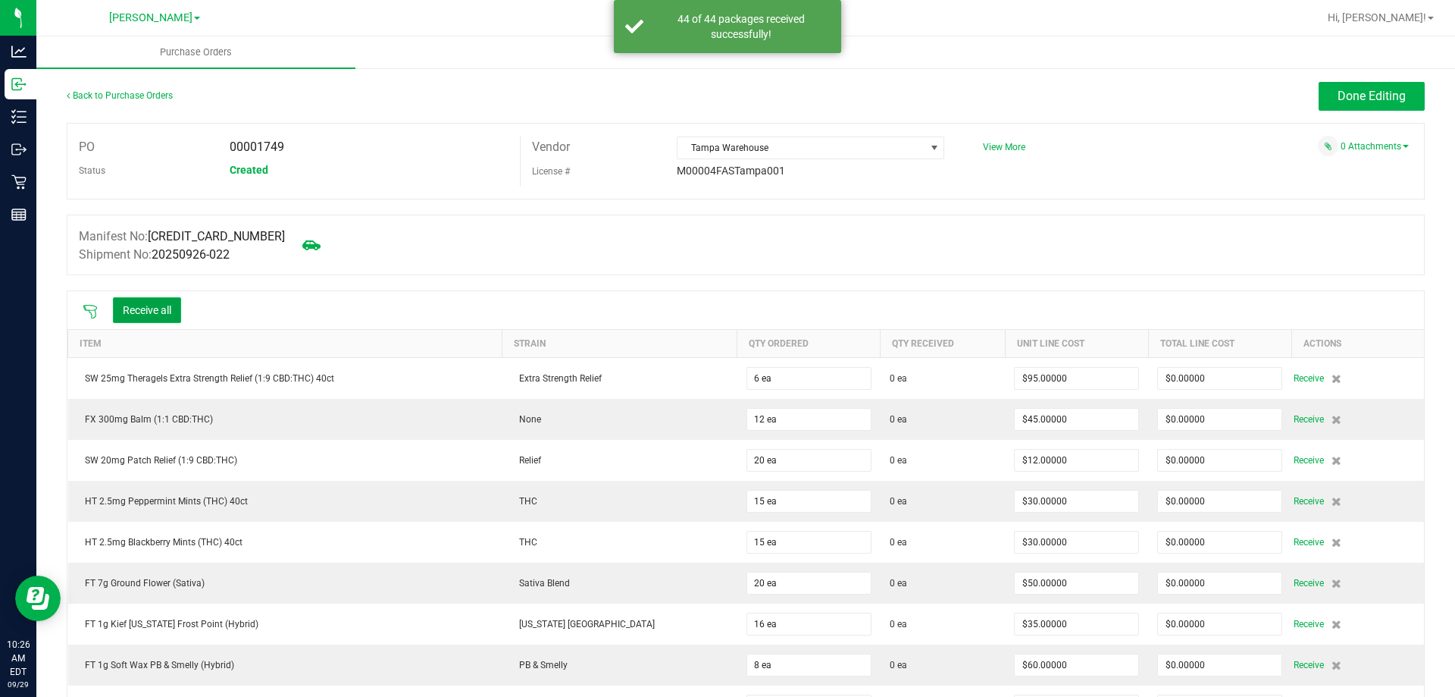
click at [170, 320] on button "Receive all" at bounding box center [147, 310] width 68 height 26
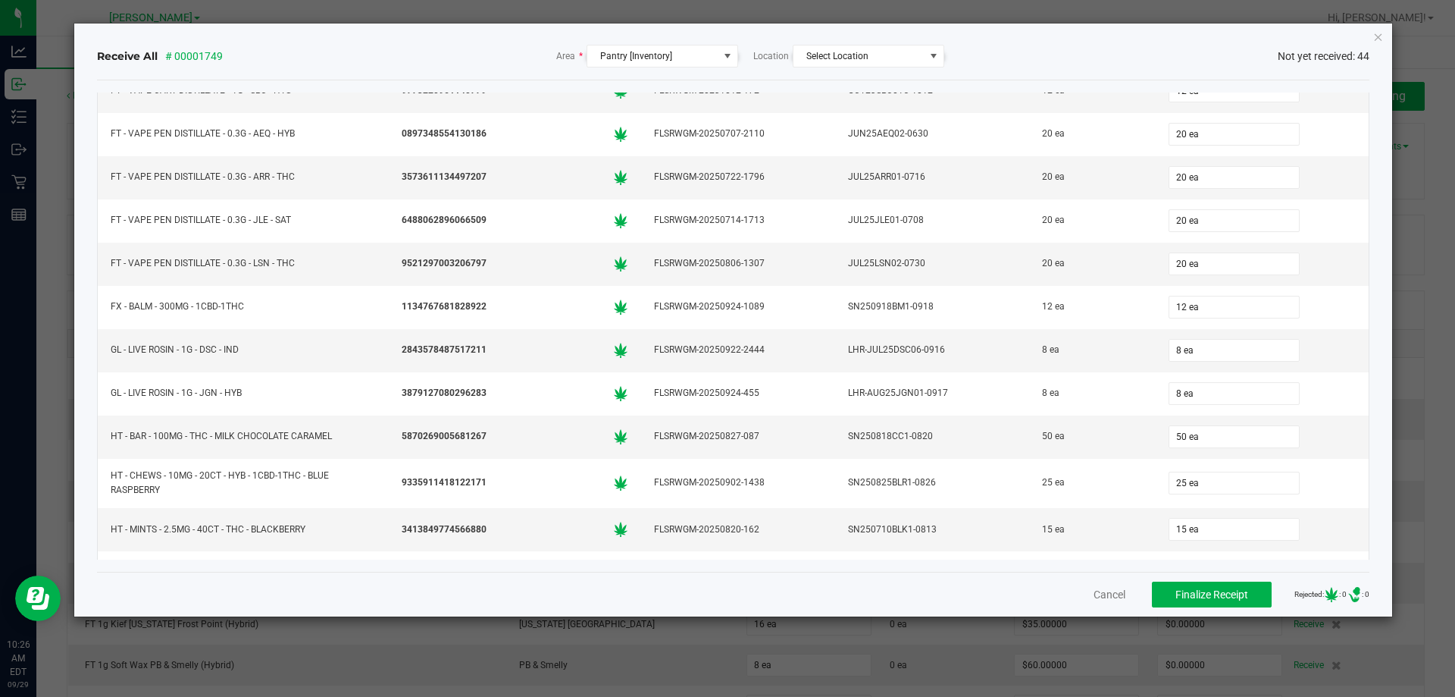
scroll to position [1474, 0]
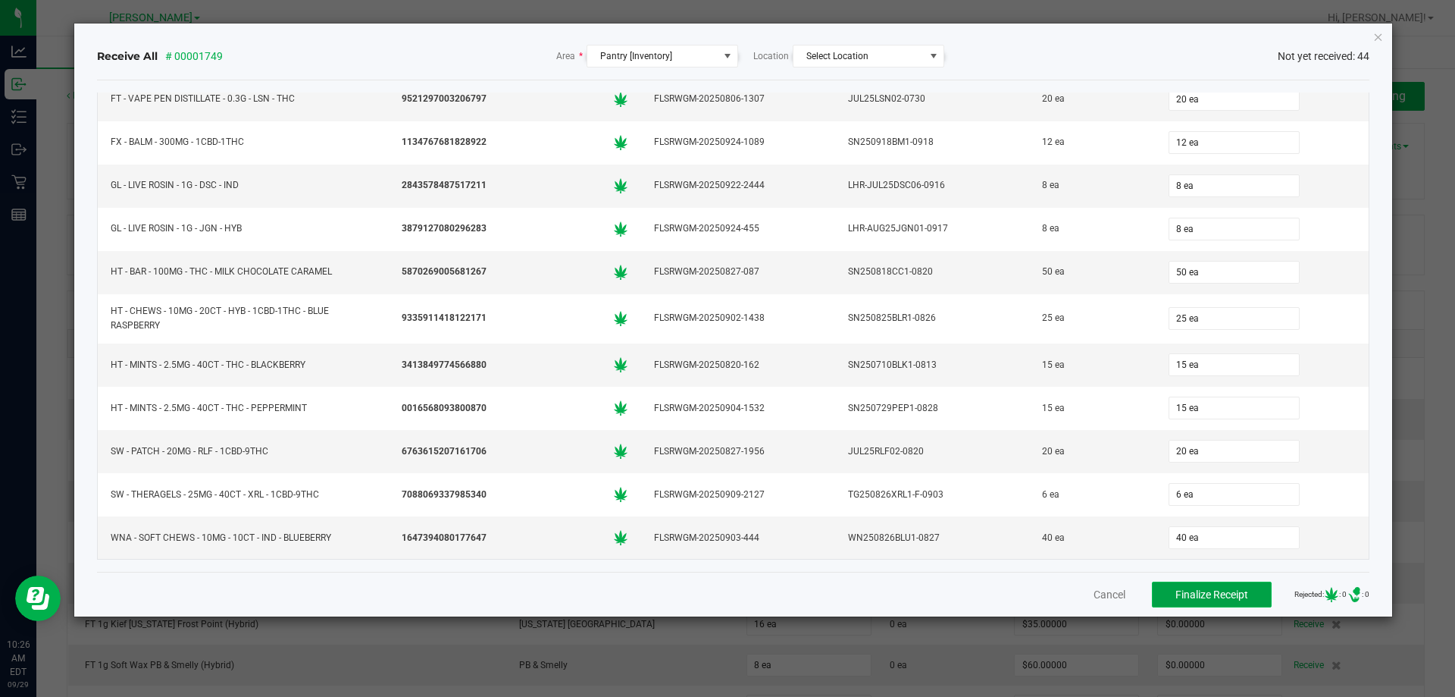
click at [1181, 603] on button "Finalize Receipt" at bounding box center [1212, 594] width 120 height 26
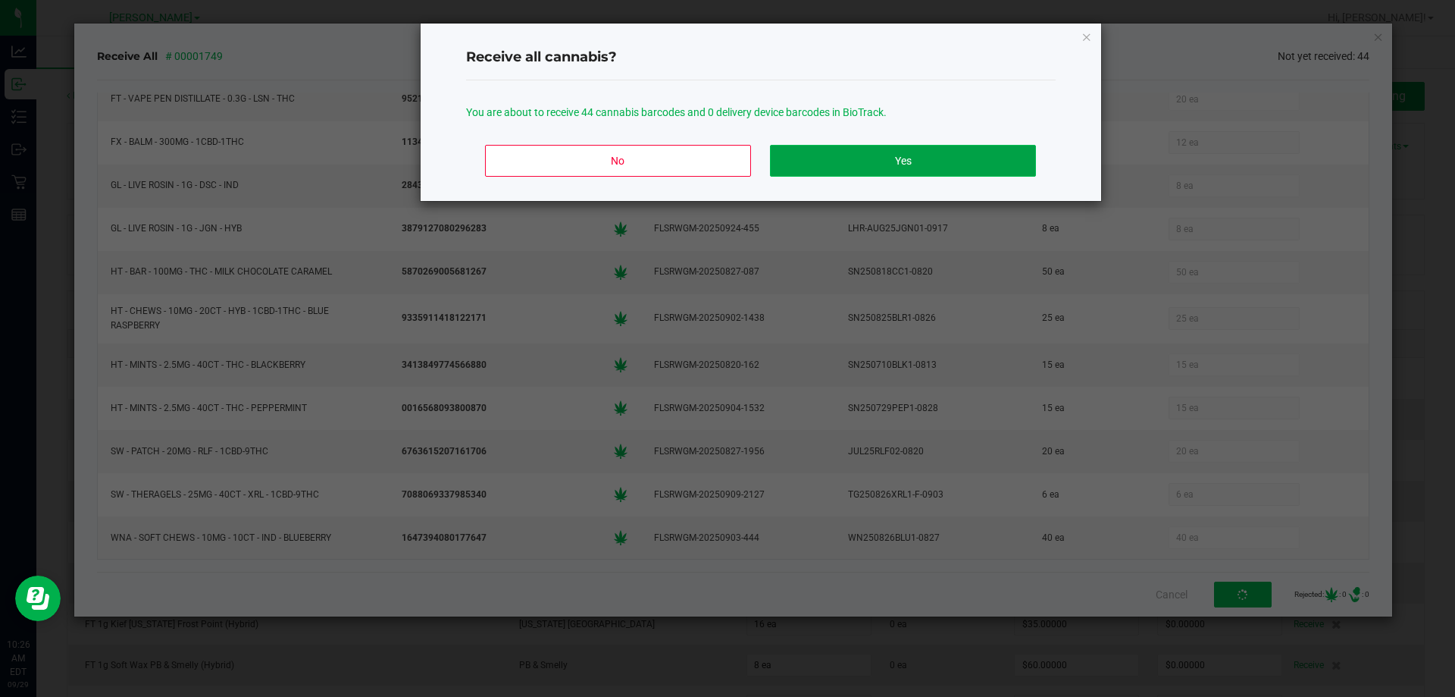
click at [936, 174] on button "Yes" at bounding box center [902, 161] width 265 height 32
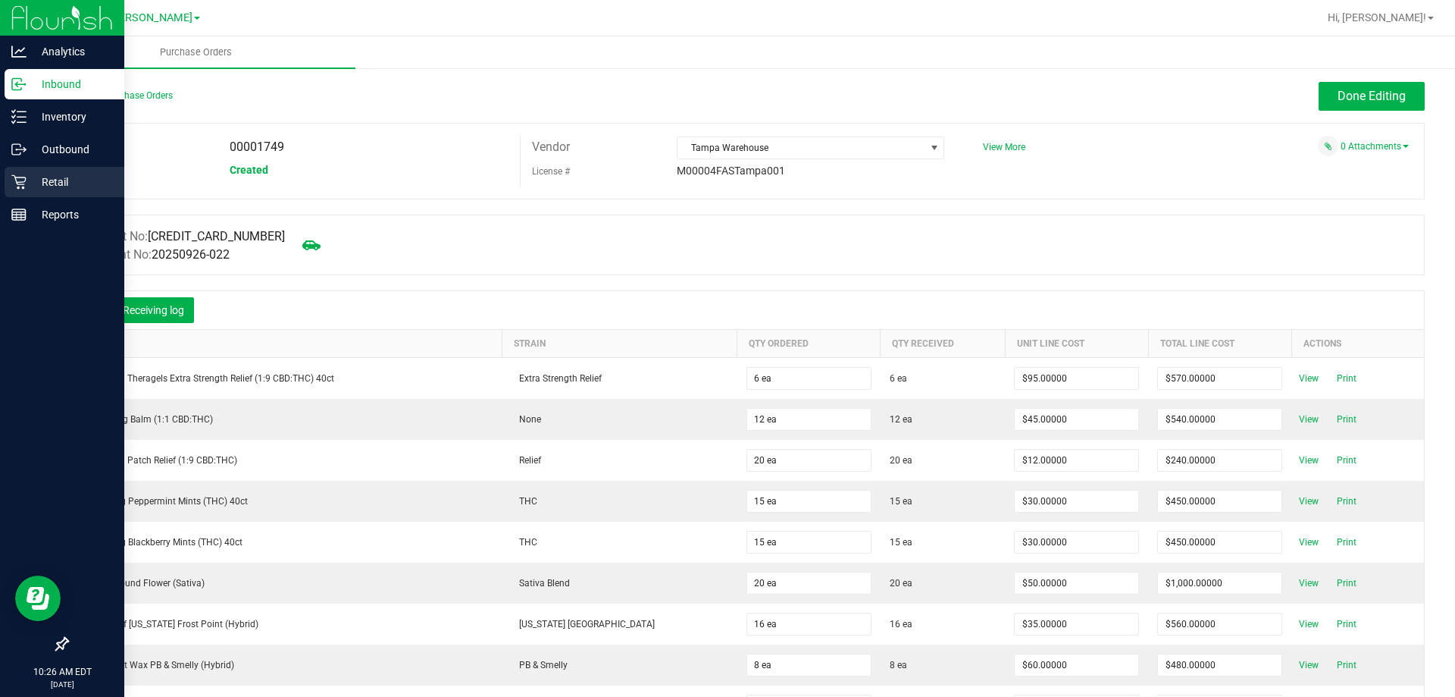
click at [64, 174] on p "Retail" at bounding box center [72, 182] width 91 height 18
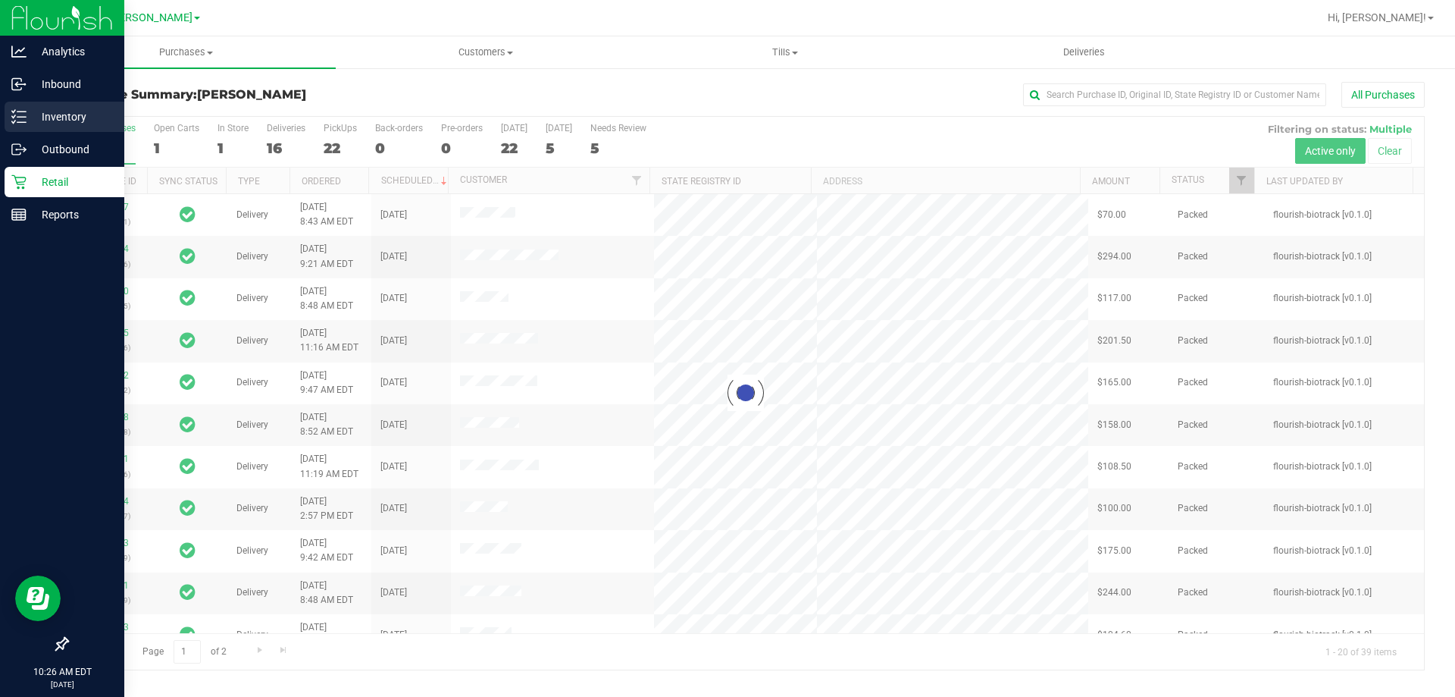
click at [103, 116] on p "Inventory" at bounding box center [72, 117] width 91 height 18
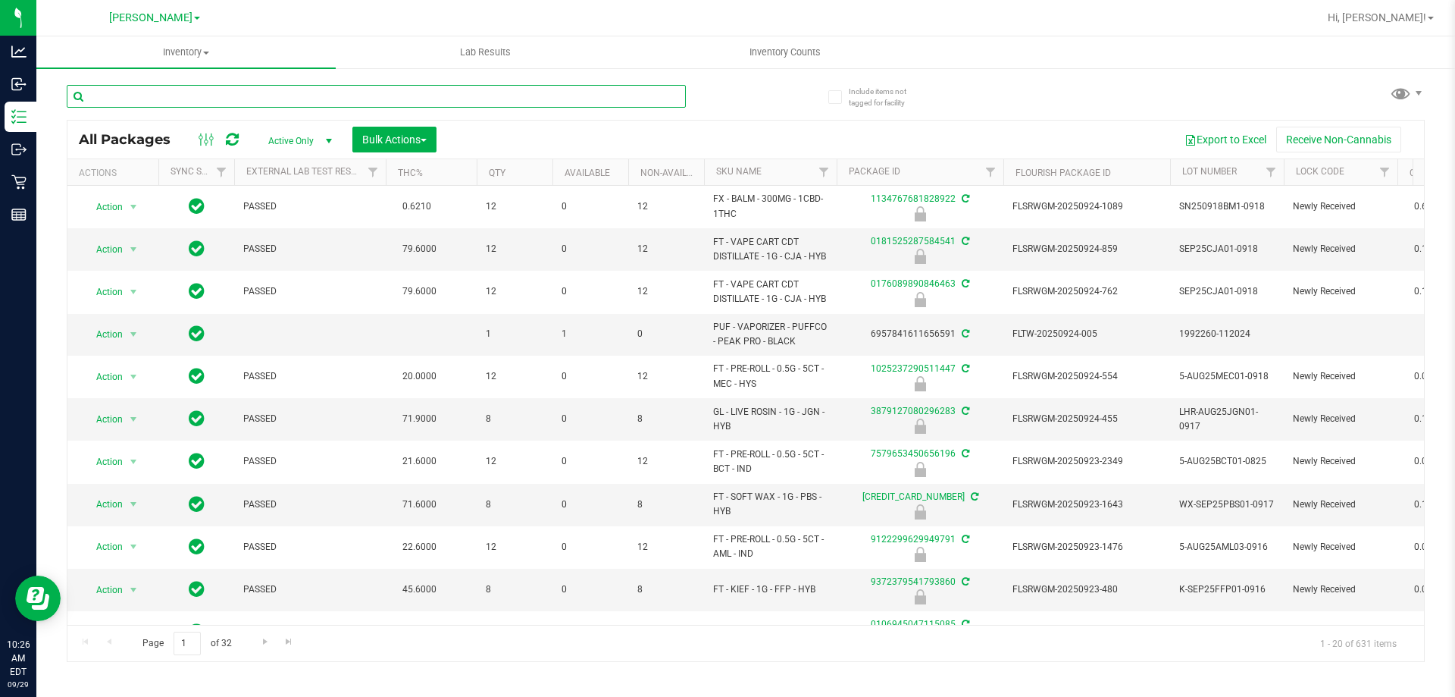
click at [414, 94] on input "text" at bounding box center [376, 96] width 619 height 23
type input "6623183456176667"
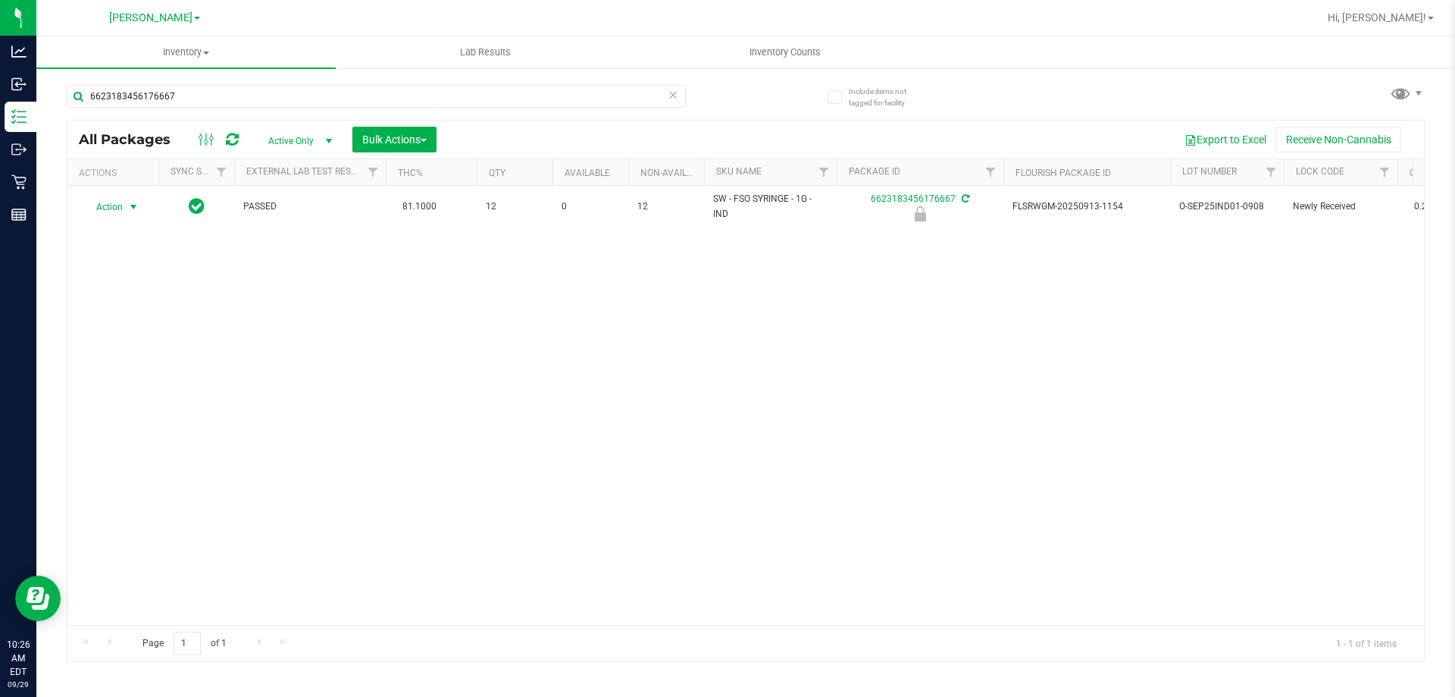
click at [125, 203] on span "select" at bounding box center [133, 206] width 19 height 21
click at [142, 375] on li "Unlock package" at bounding box center [131, 386] width 97 height 23
click at [677, 87] on icon at bounding box center [673, 94] width 11 height 18
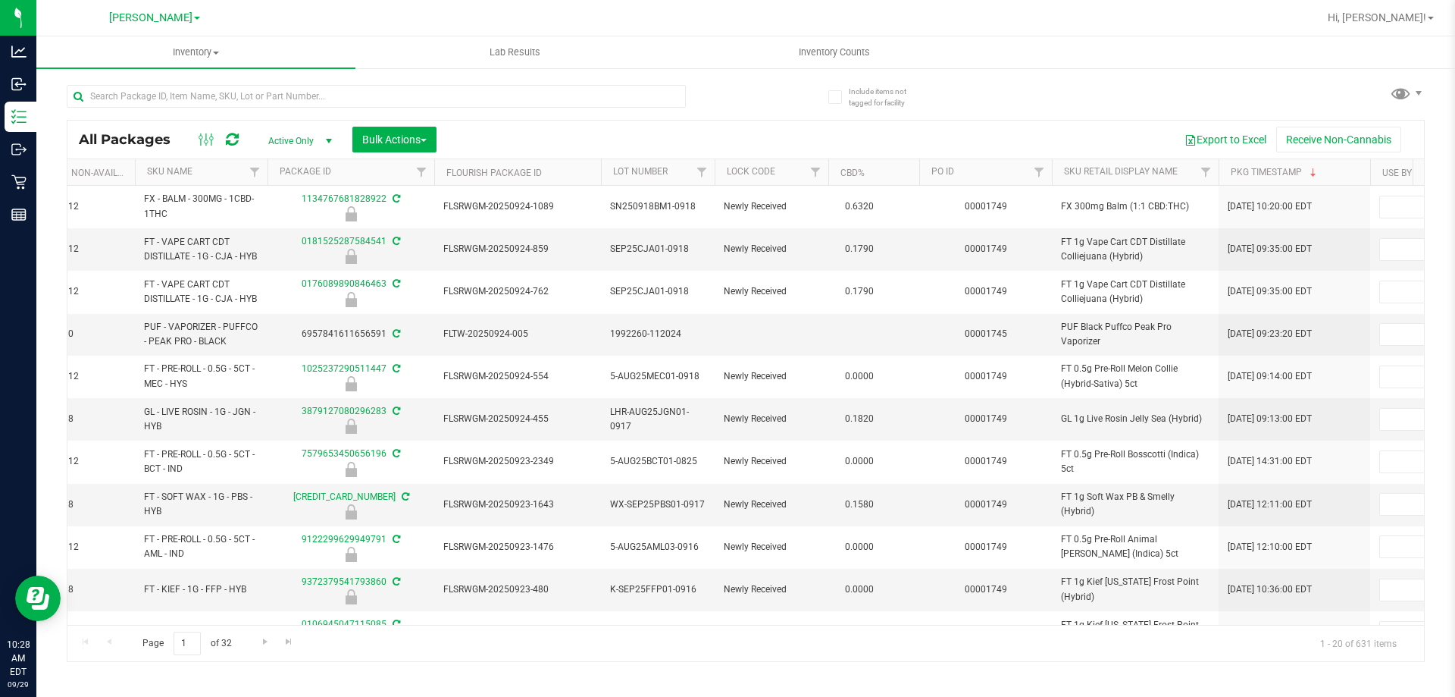
scroll to position [0, 576]
click at [1030, 177] on span "Filter" at bounding box center [1032, 172] width 12 height 12
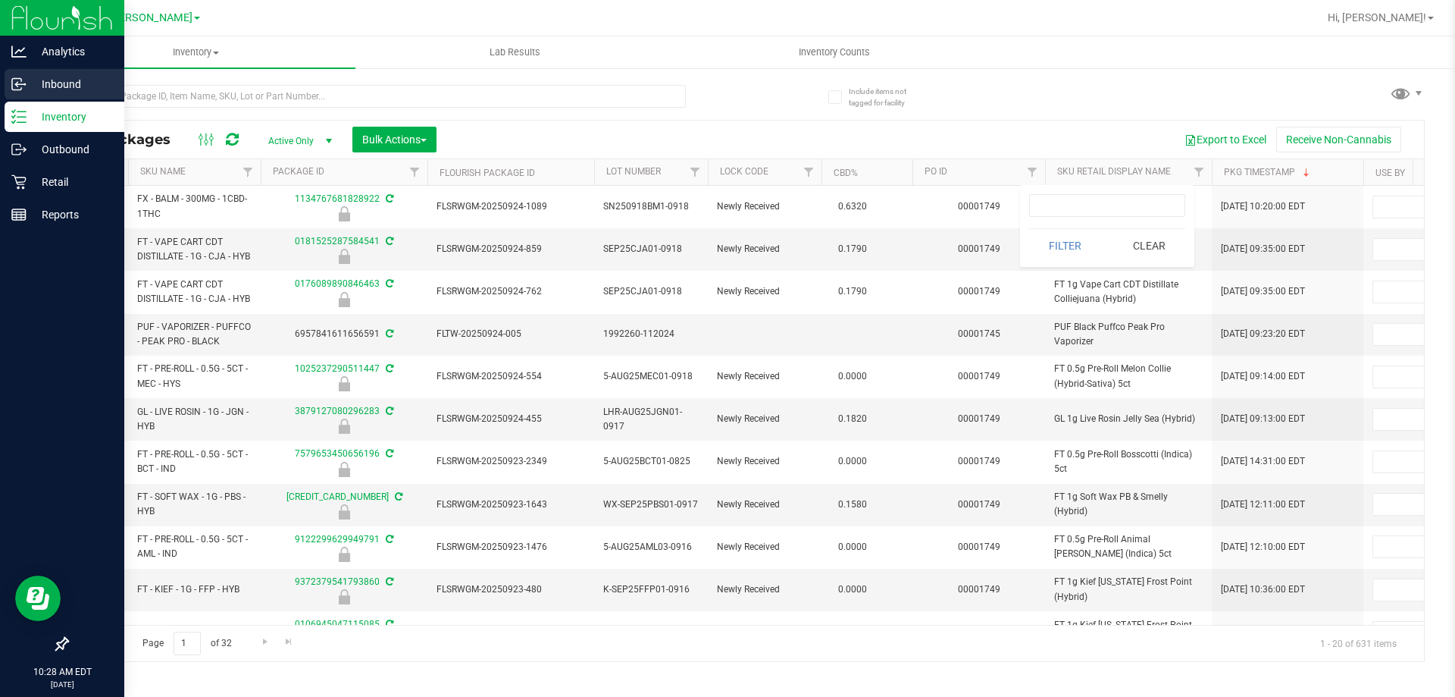
click at [52, 85] on p "Inbound" at bounding box center [72, 84] width 91 height 18
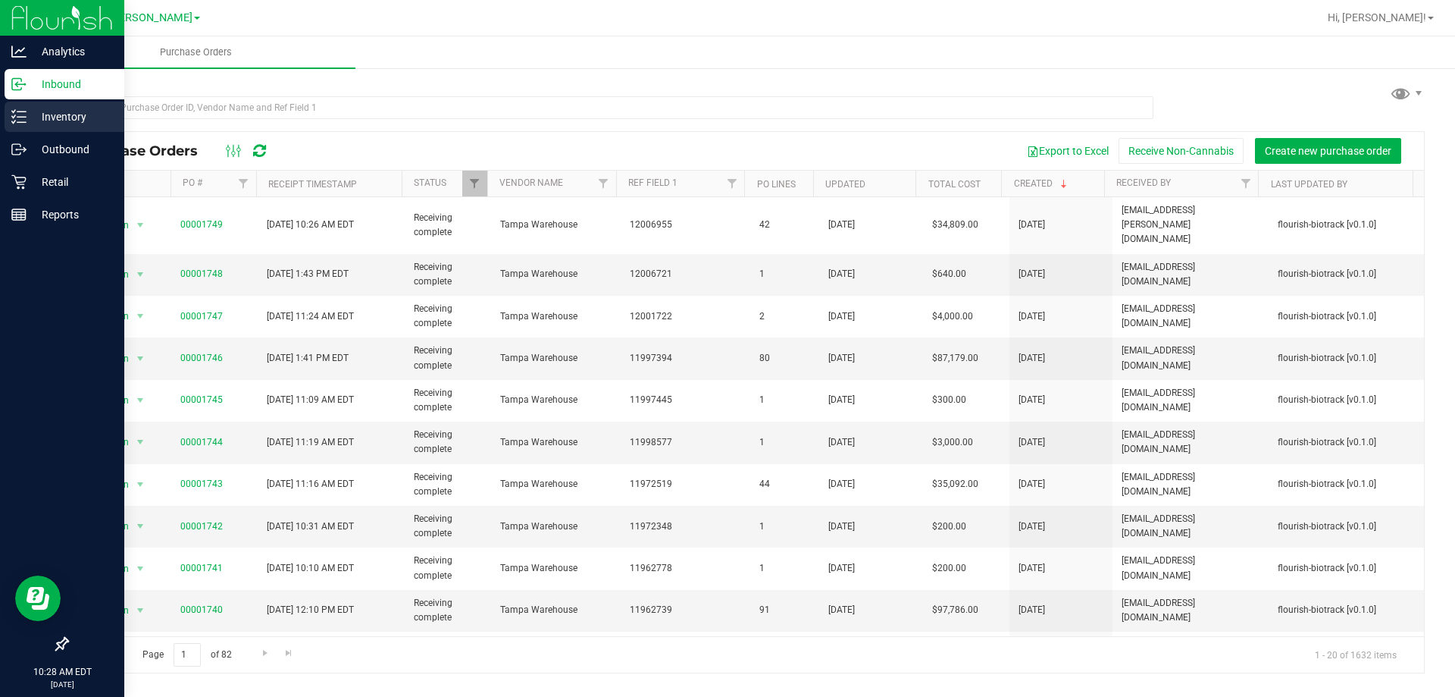
click at [73, 116] on p "Inventory" at bounding box center [72, 117] width 91 height 18
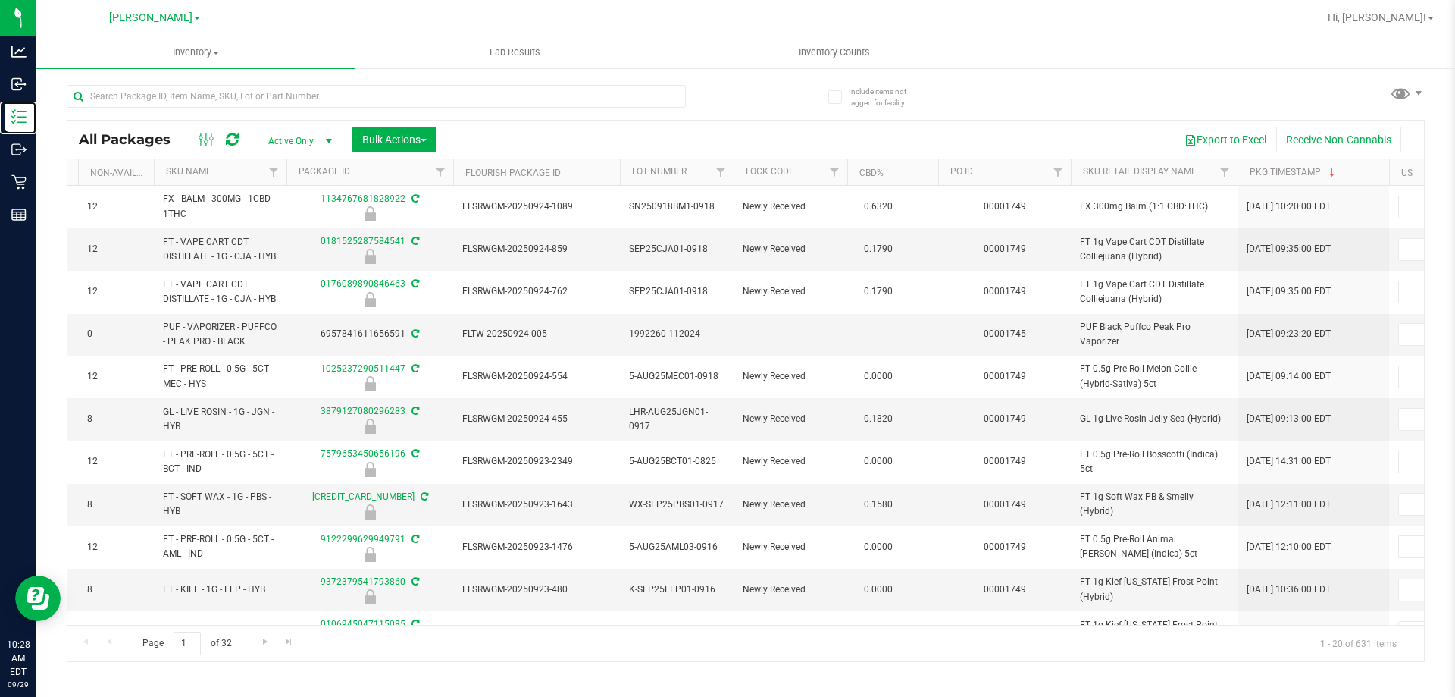
scroll to position [0, 555]
click at [1063, 170] on link "Filter" at bounding box center [1053, 172] width 25 height 26
click at [1104, 208] on input "text" at bounding box center [1129, 205] width 156 height 23
click at [1070, 254] on button "Filter" at bounding box center [1087, 245] width 73 height 33
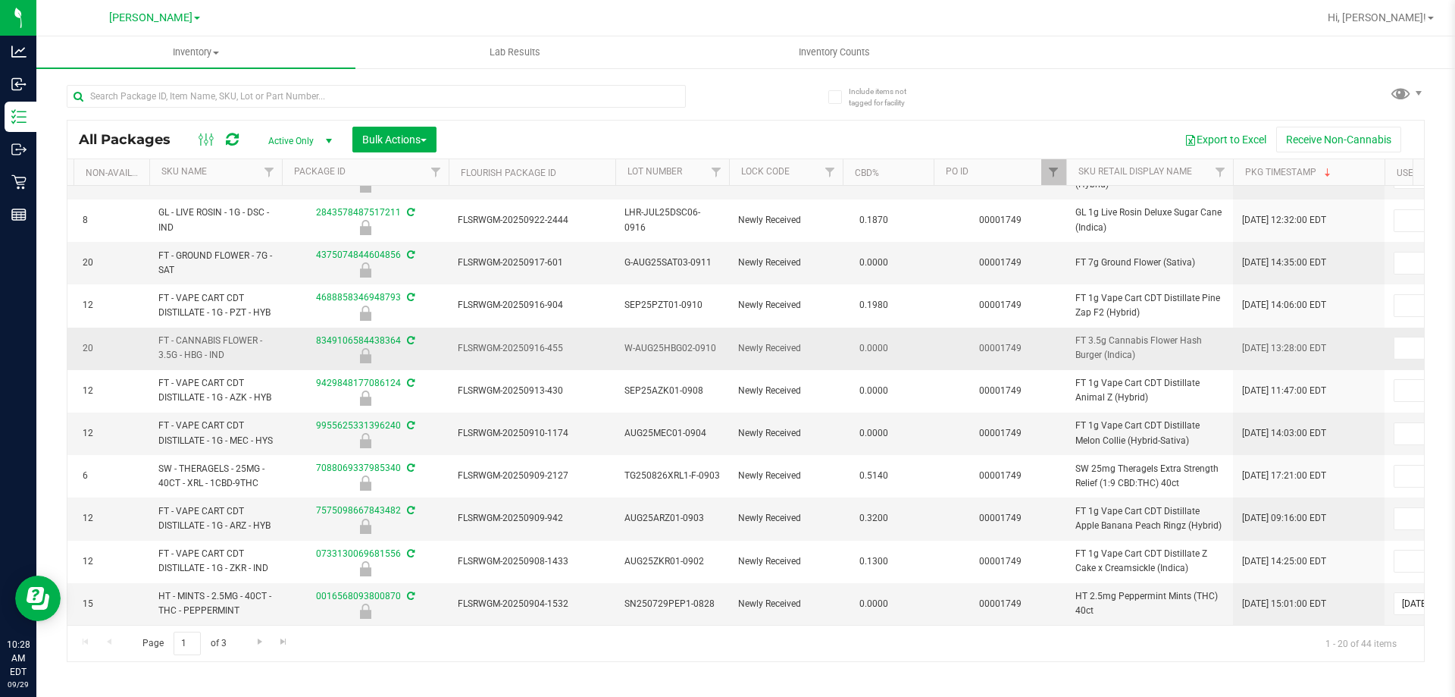
scroll to position [0, 555]
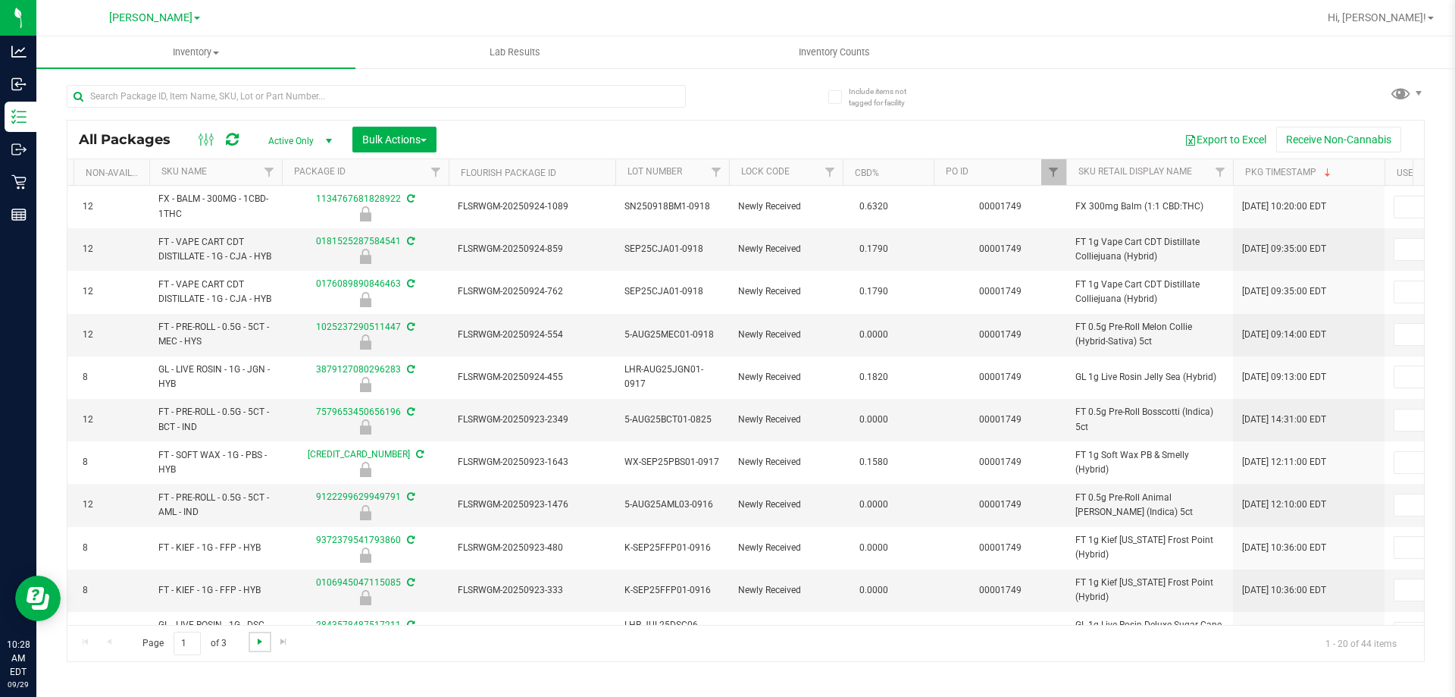
click at [260, 638] on span "Go to the next page" at bounding box center [260, 641] width 12 height 12
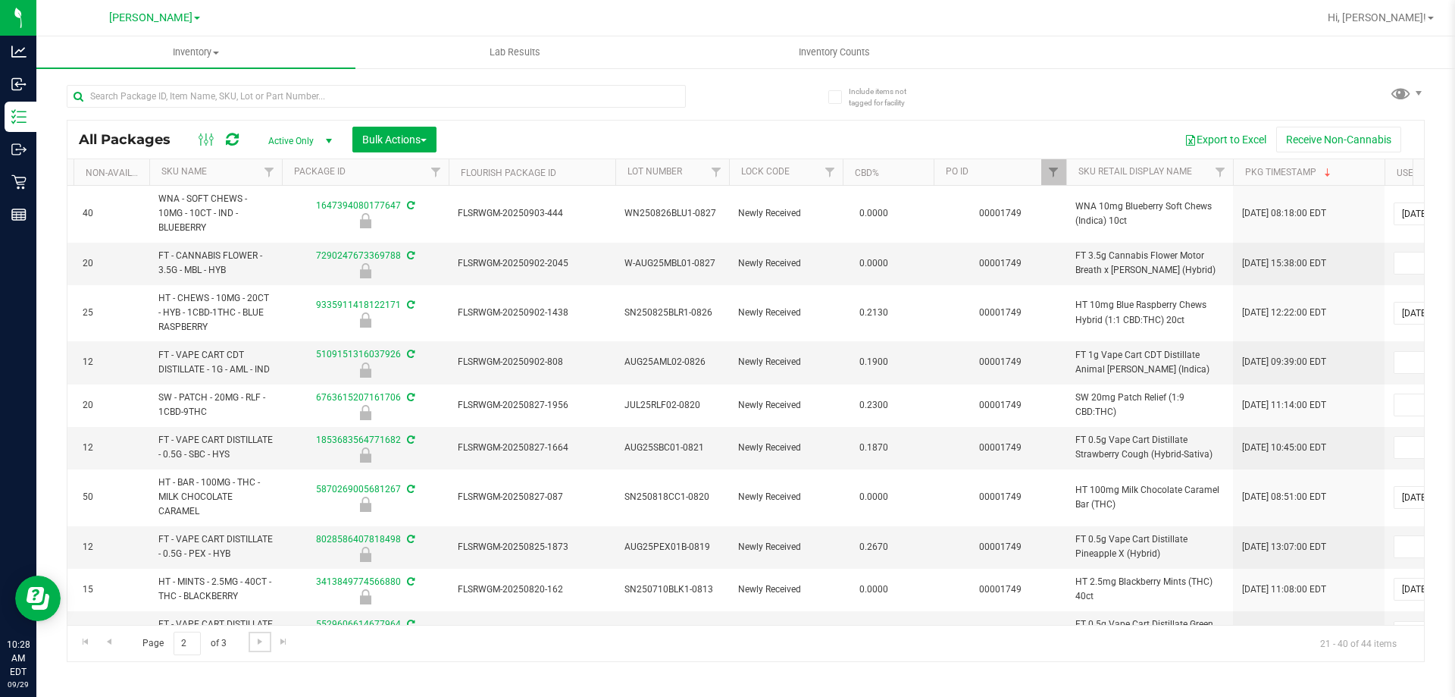
scroll to position [452, 555]
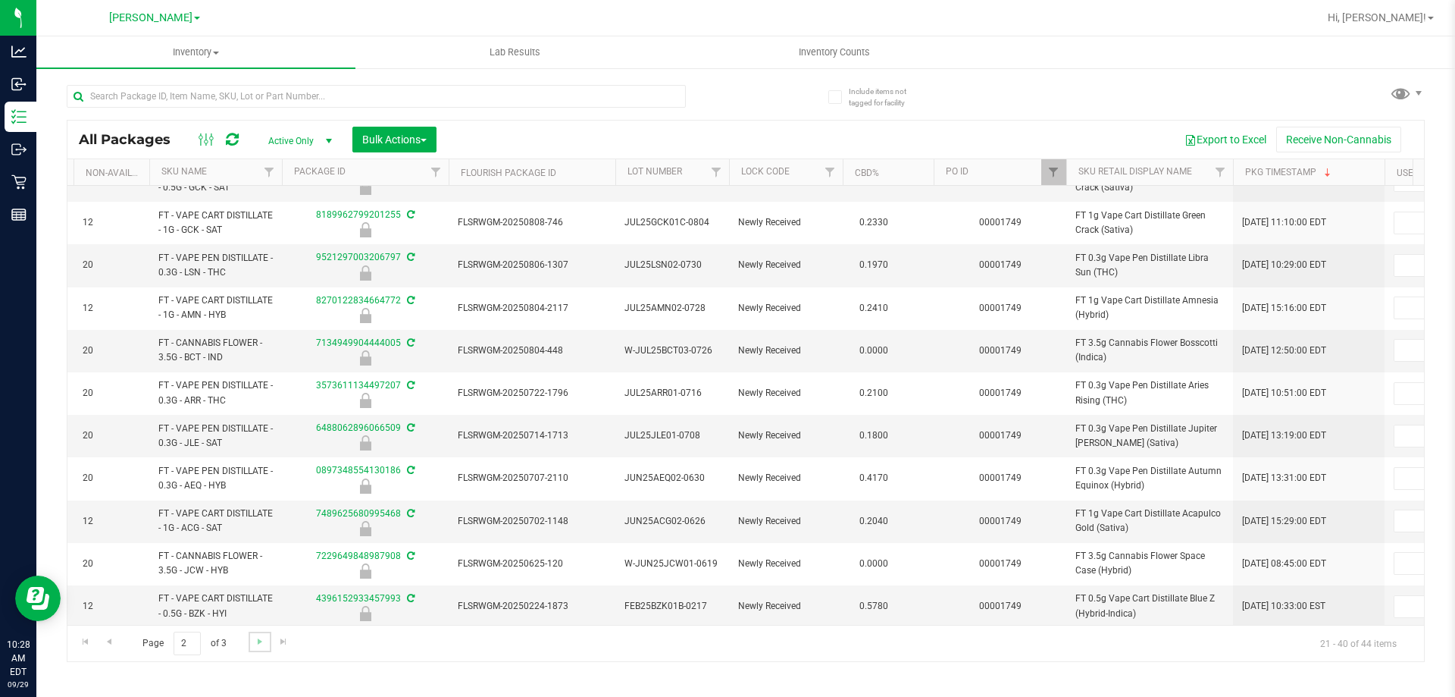
click at [252, 641] on link "Go to the next page" at bounding box center [260, 641] width 22 height 20
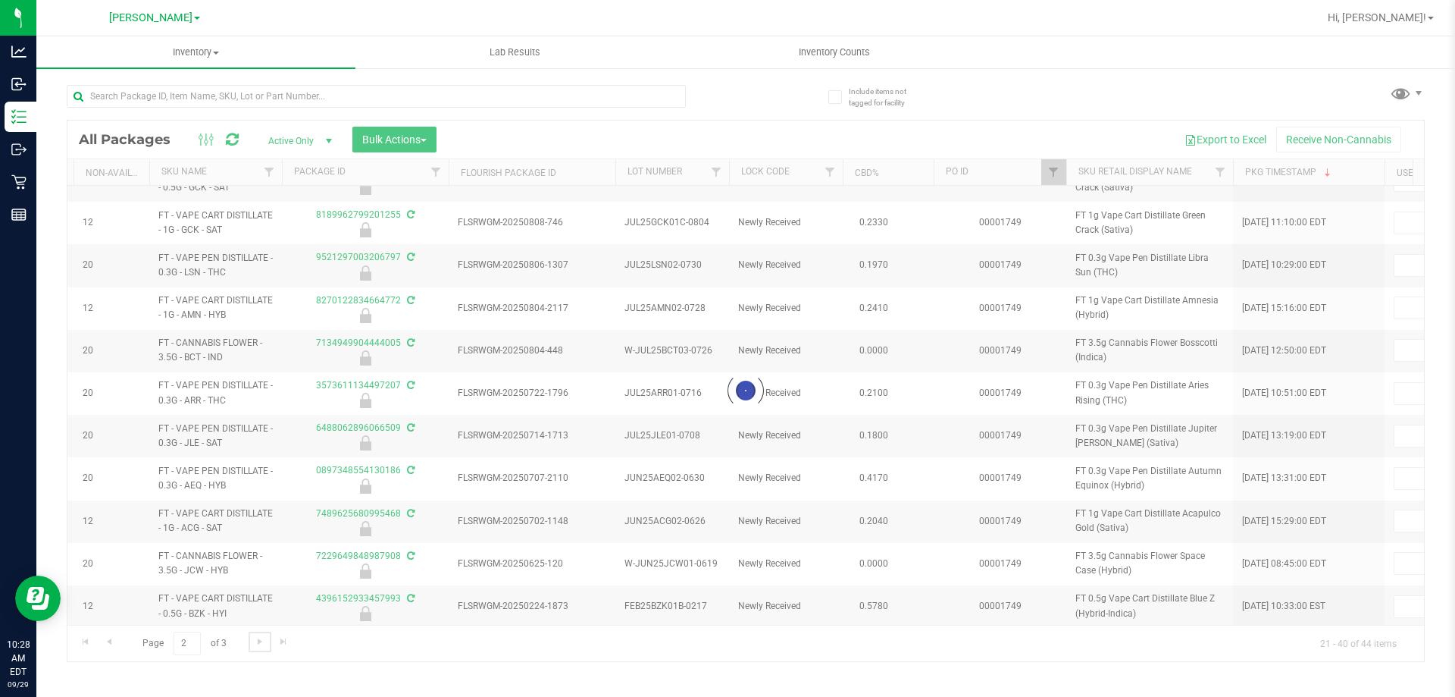
type input "1749"
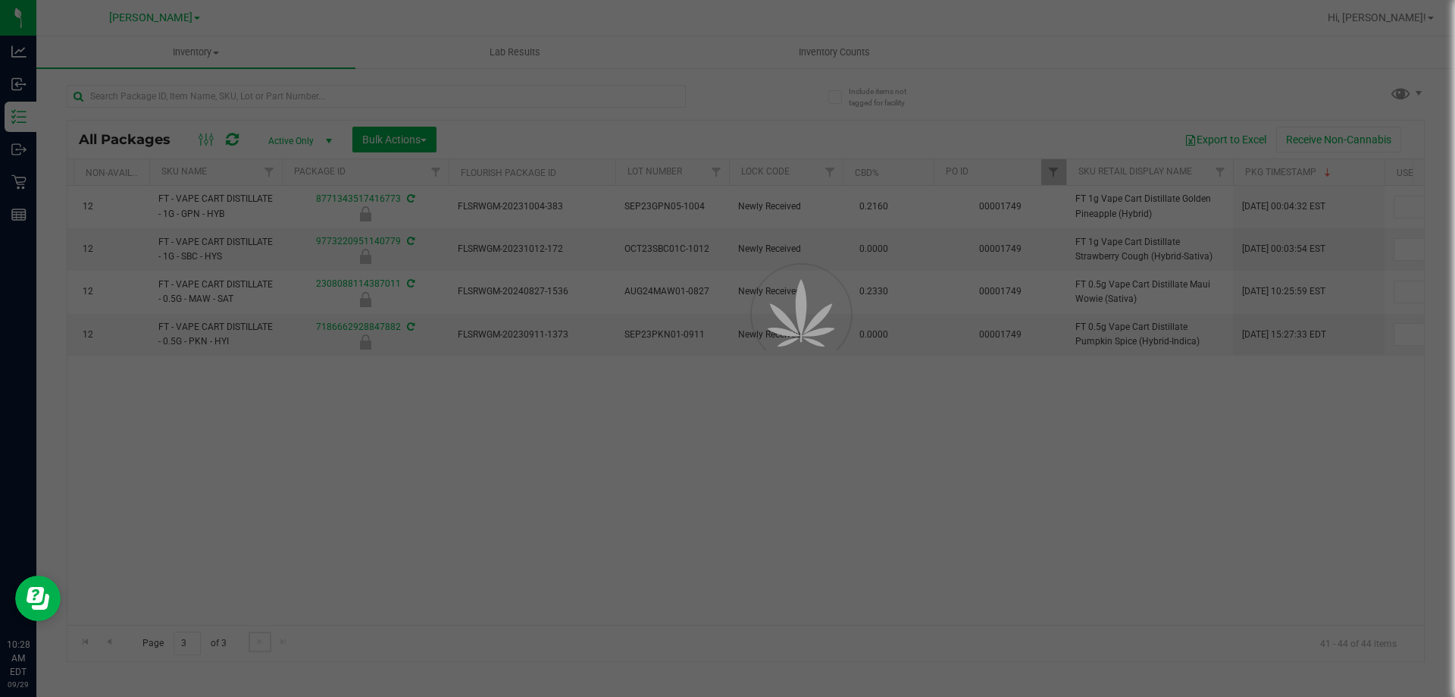
scroll to position [0, 555]
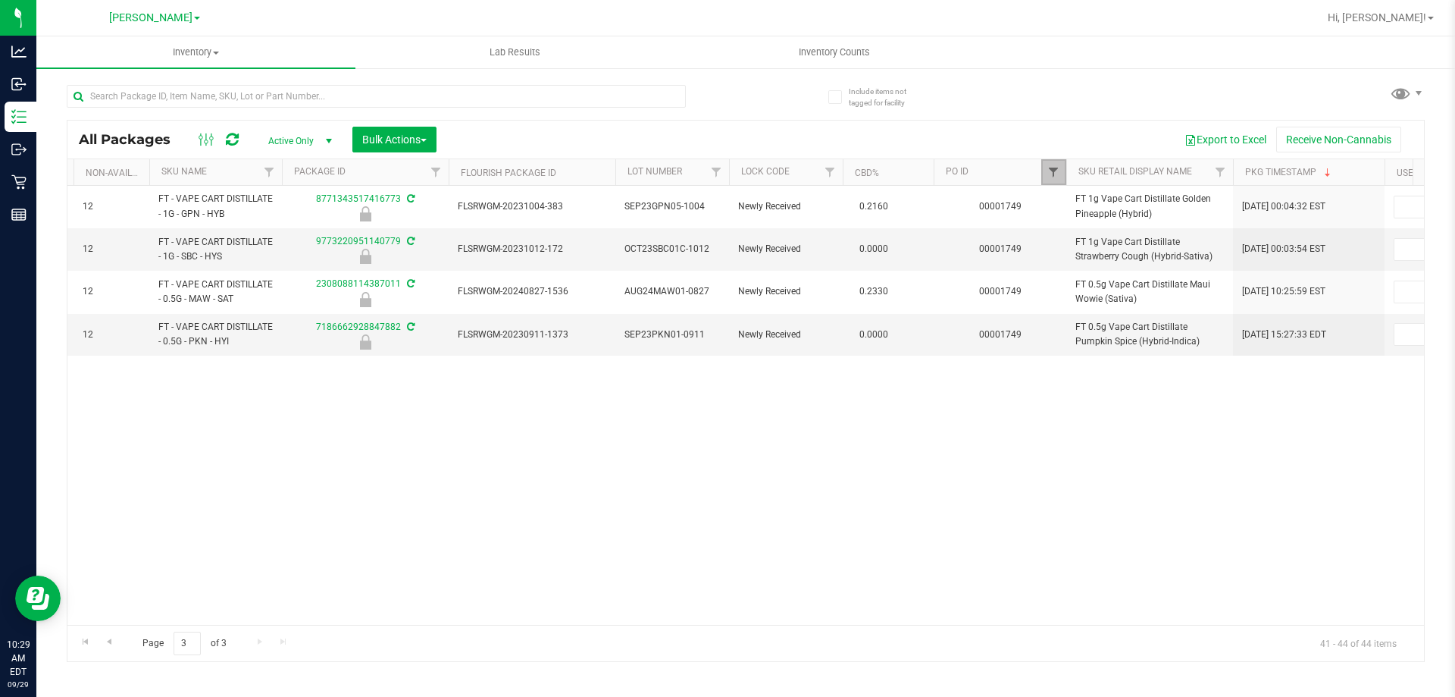
click at [1050, 167] on span "Filter" at bounding box center [1054, 172] width 12 height 12
click at [1189, 245] on button "Clear" at bounding box center [1170, 245] width 73 height 33
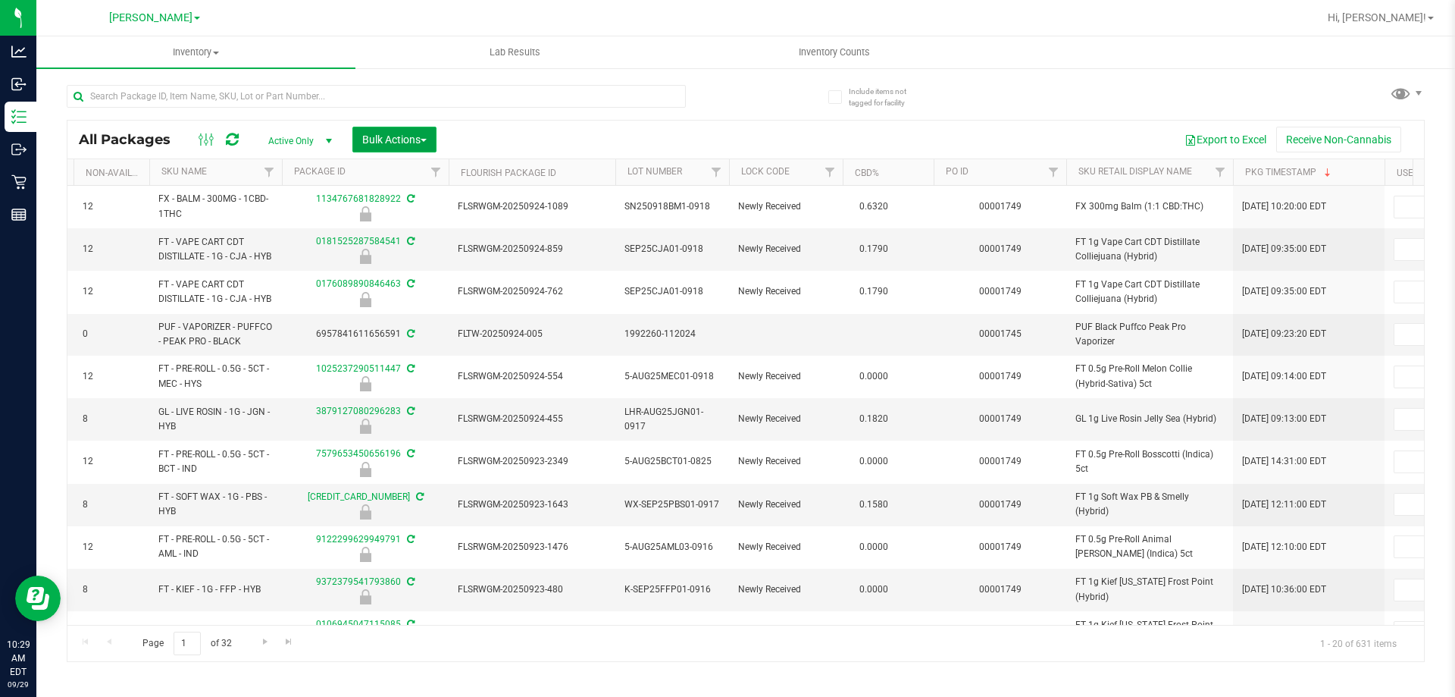
click at [424, 140] on span "button" at bounding box center [424, 140] width 6 height 3
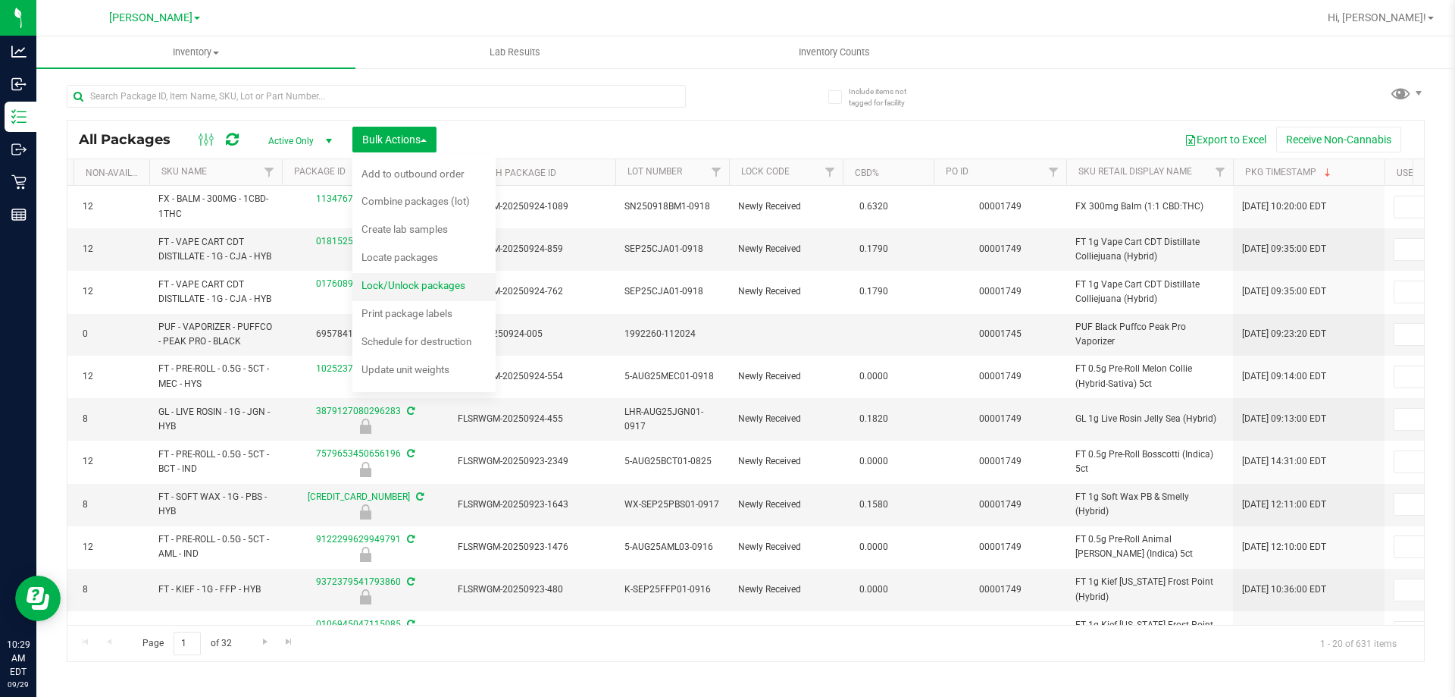
click at [431, 293] on div "Lock/Unlock packages" at bounding box center [424, 287] width 124 height 24
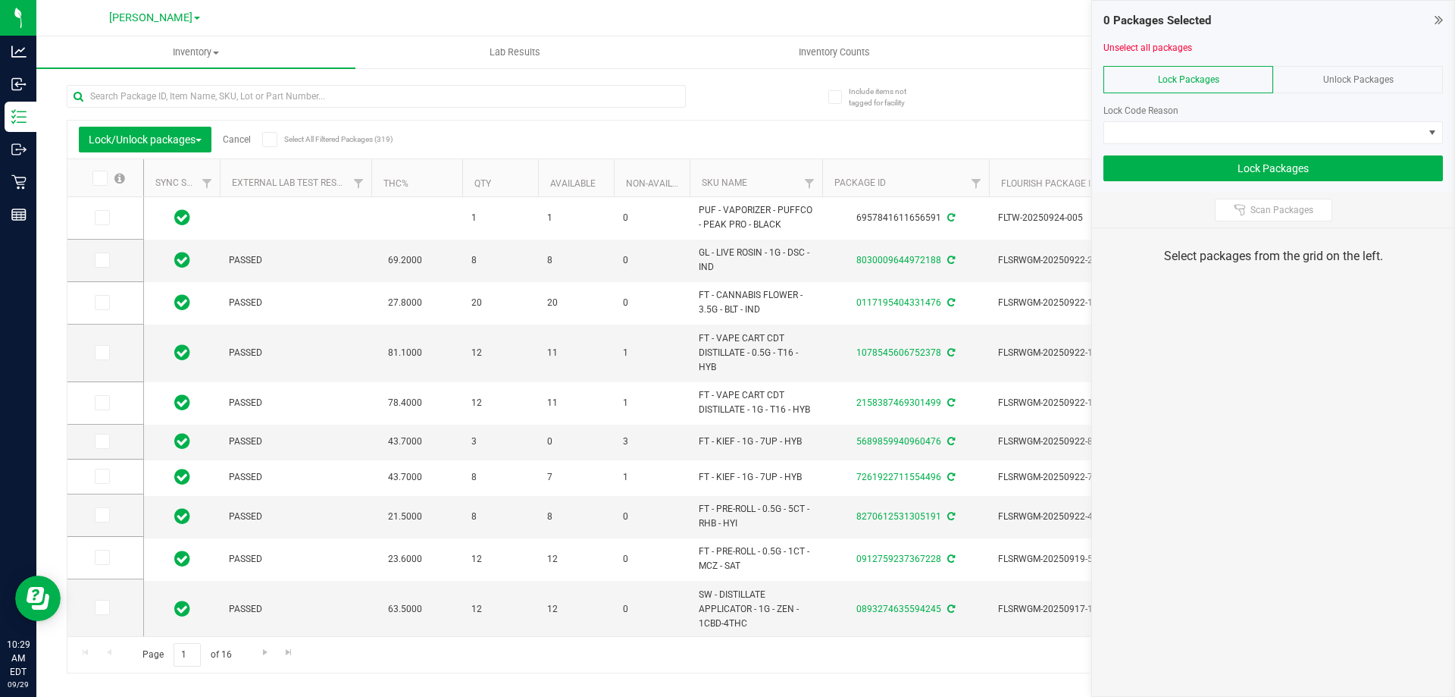
click at [1343, 86] on div "Unlock Packages" at bounding box center [1358, 79] width 170 height 27
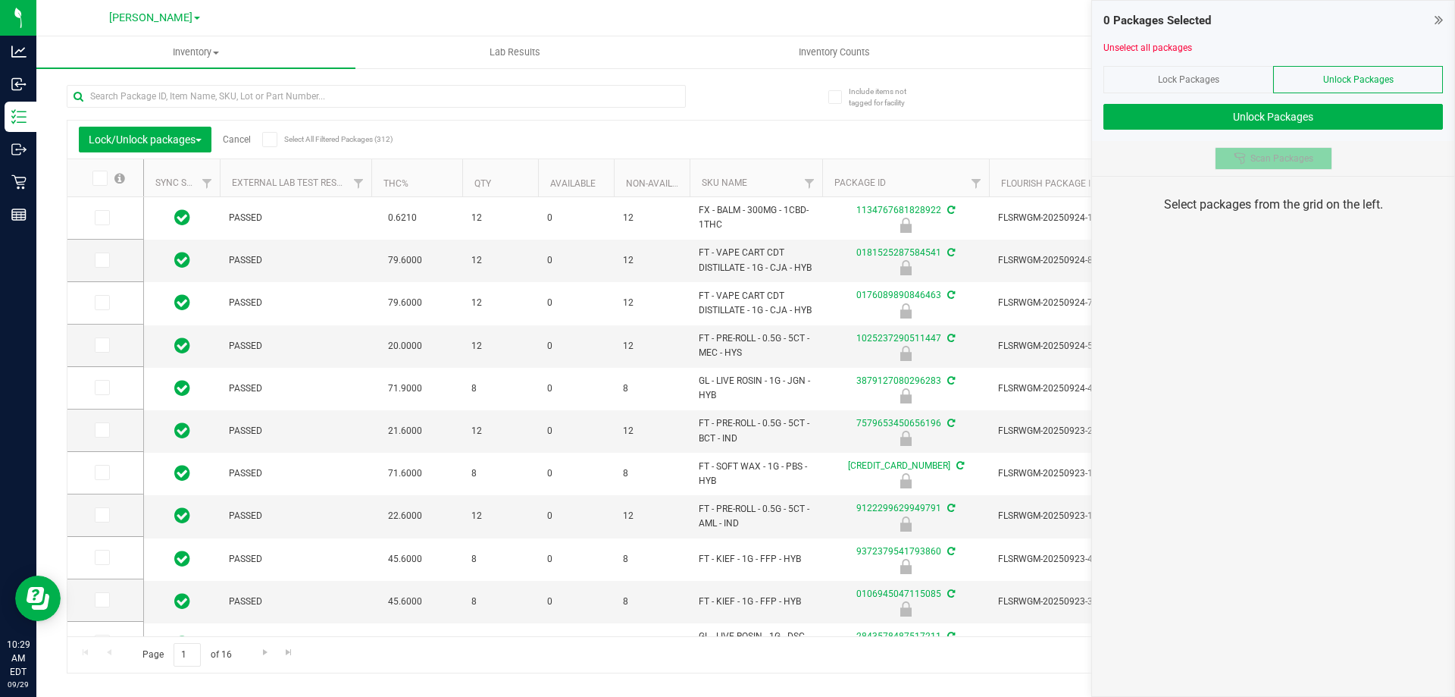
click at [1265, 169] on button "Scan Packages" at bounding box center [1273, 158] width 117 height 23
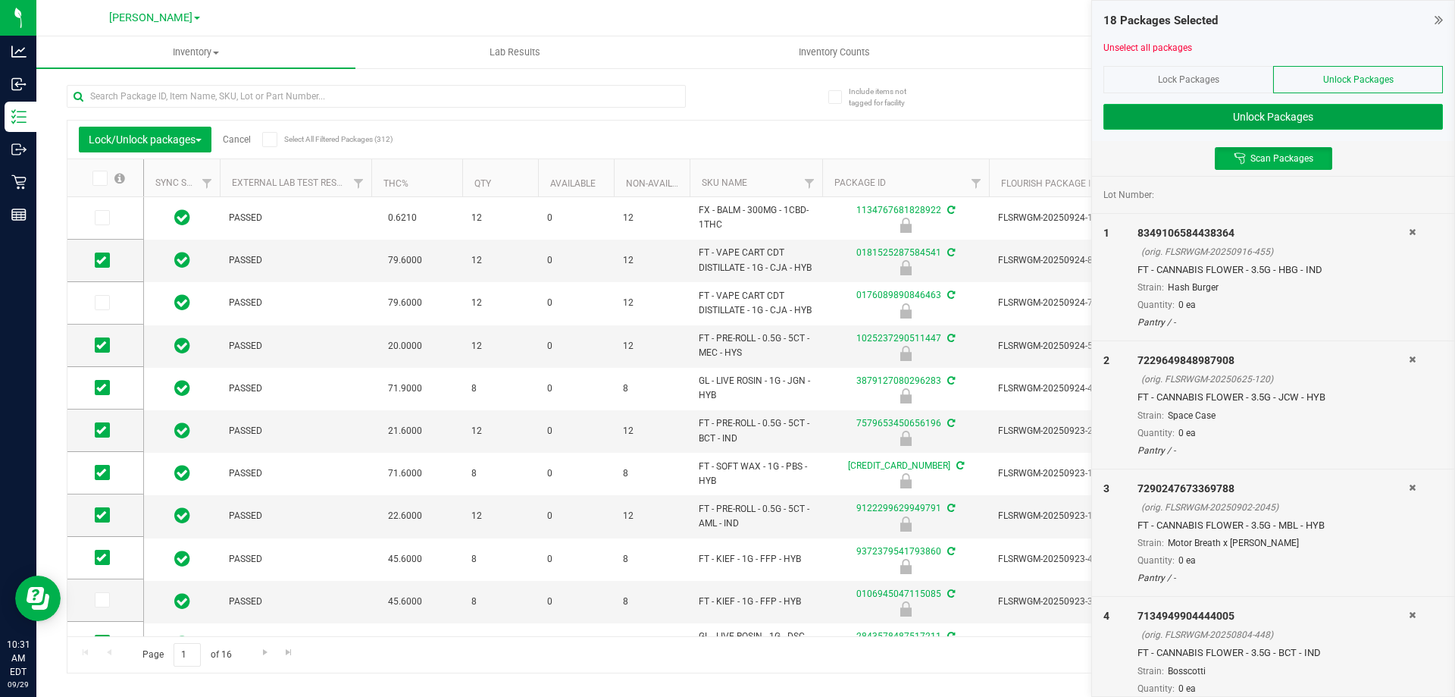
click at [1300, 117] on button "Unlock Packages" at bounding box center [1274, 117] width 340 height 26
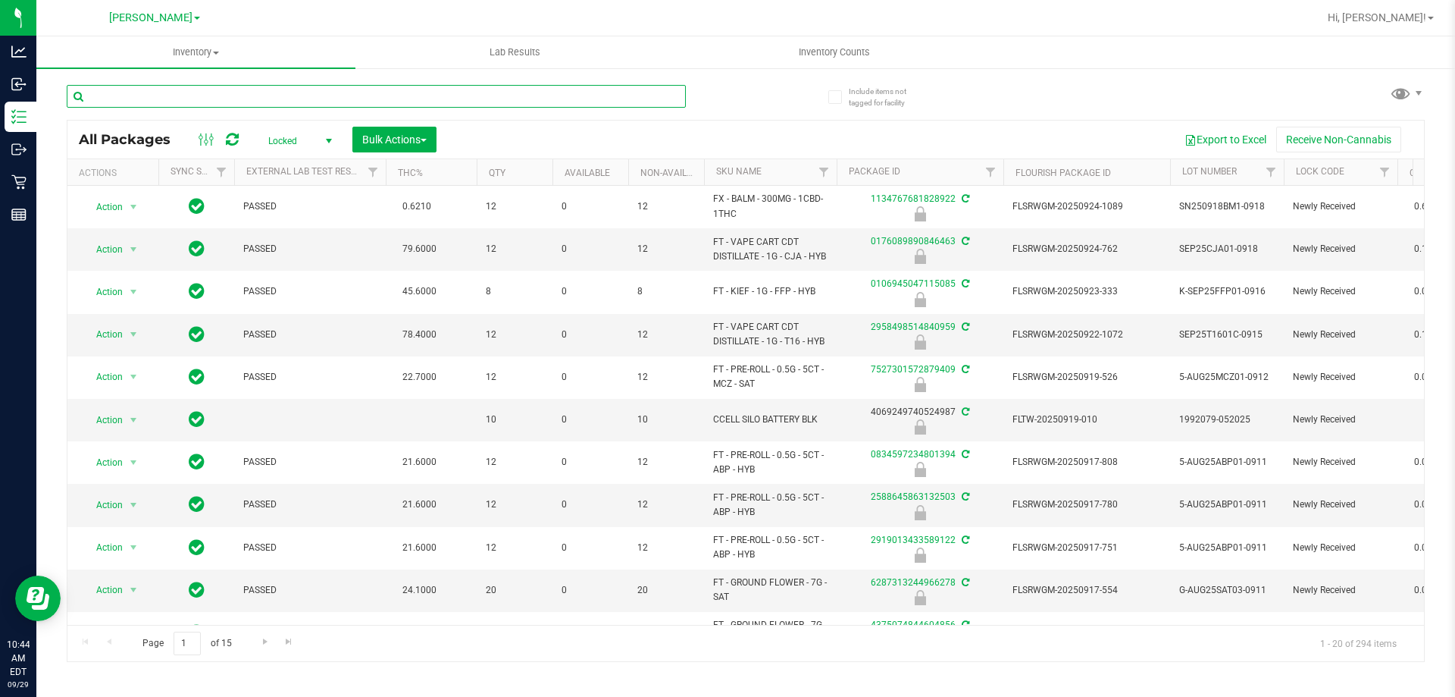
click at [590, 102] on input "text" at bounding box center [376, 96] width 619 height 23
type input "4396152933457993"
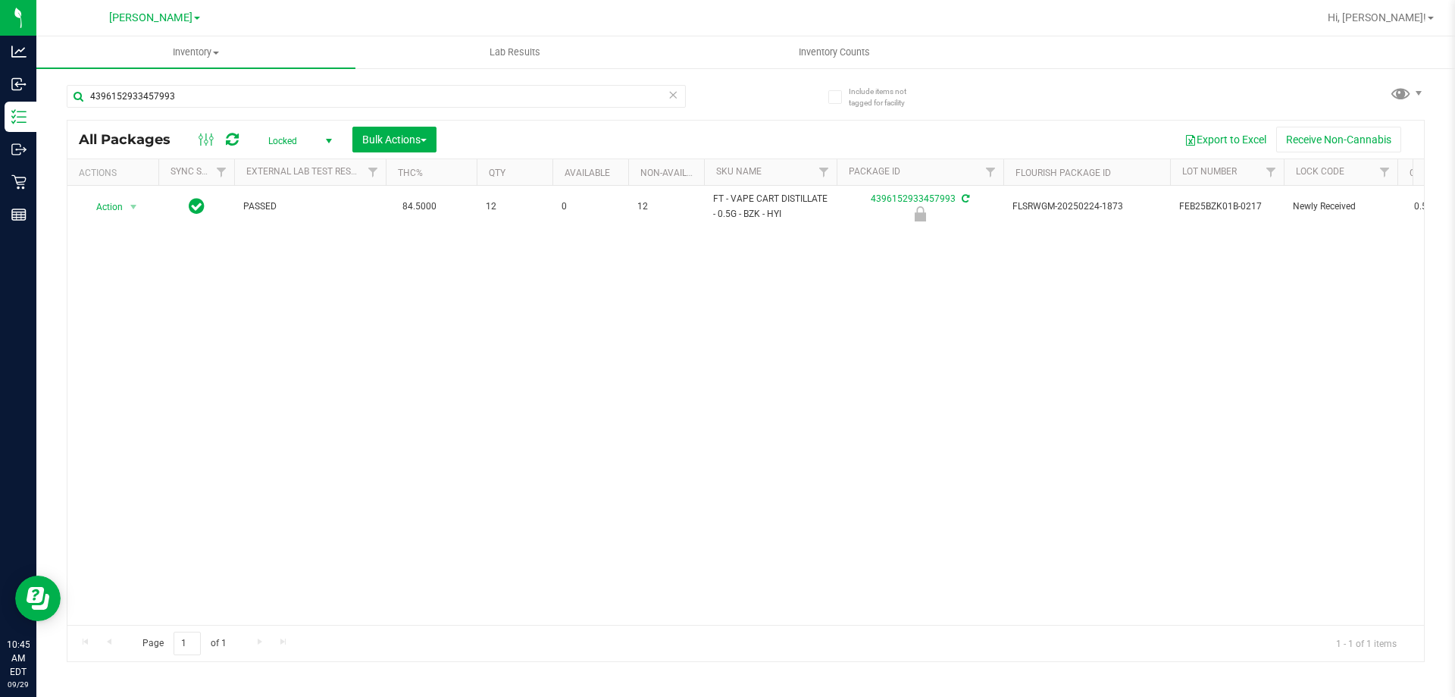
click at [671, 87] on icon at bounding box center [673, 94] width 11 height 18
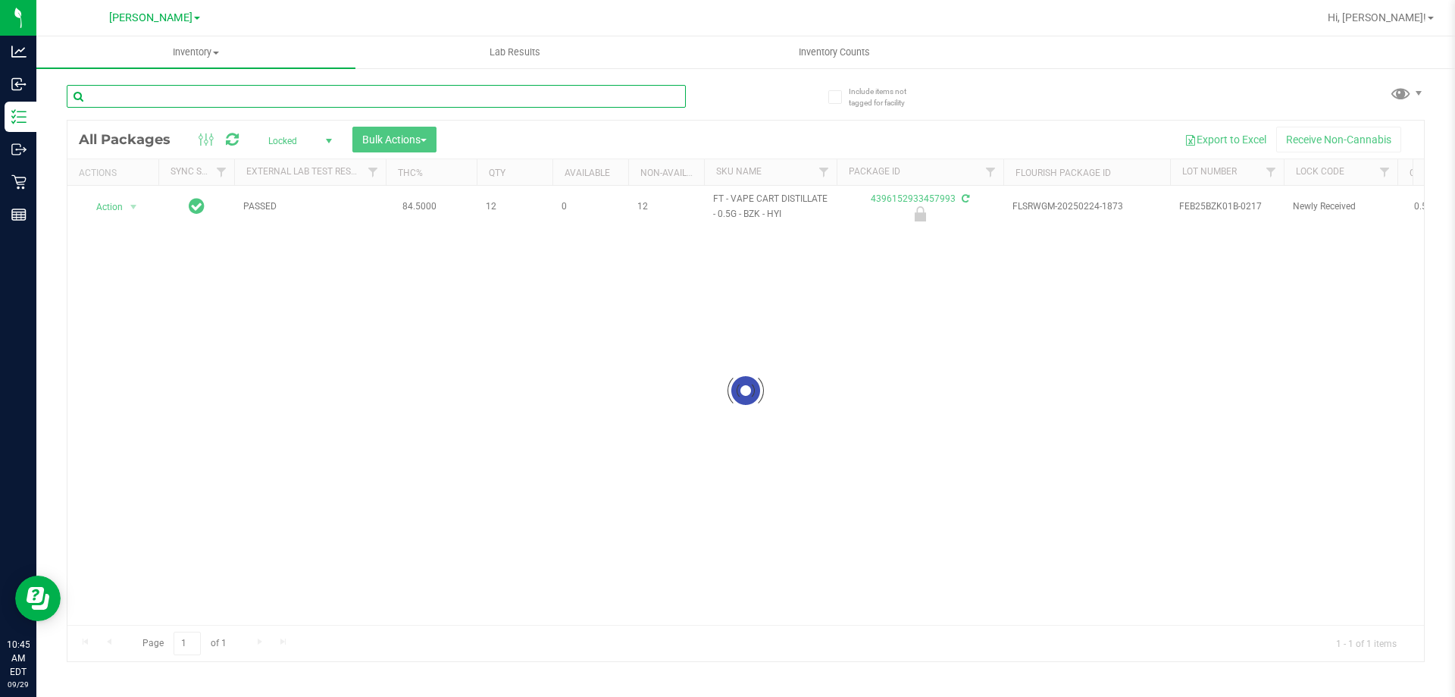
click at [639, 97] on input "text" at bounding box center [376, 96] width 619 height 23
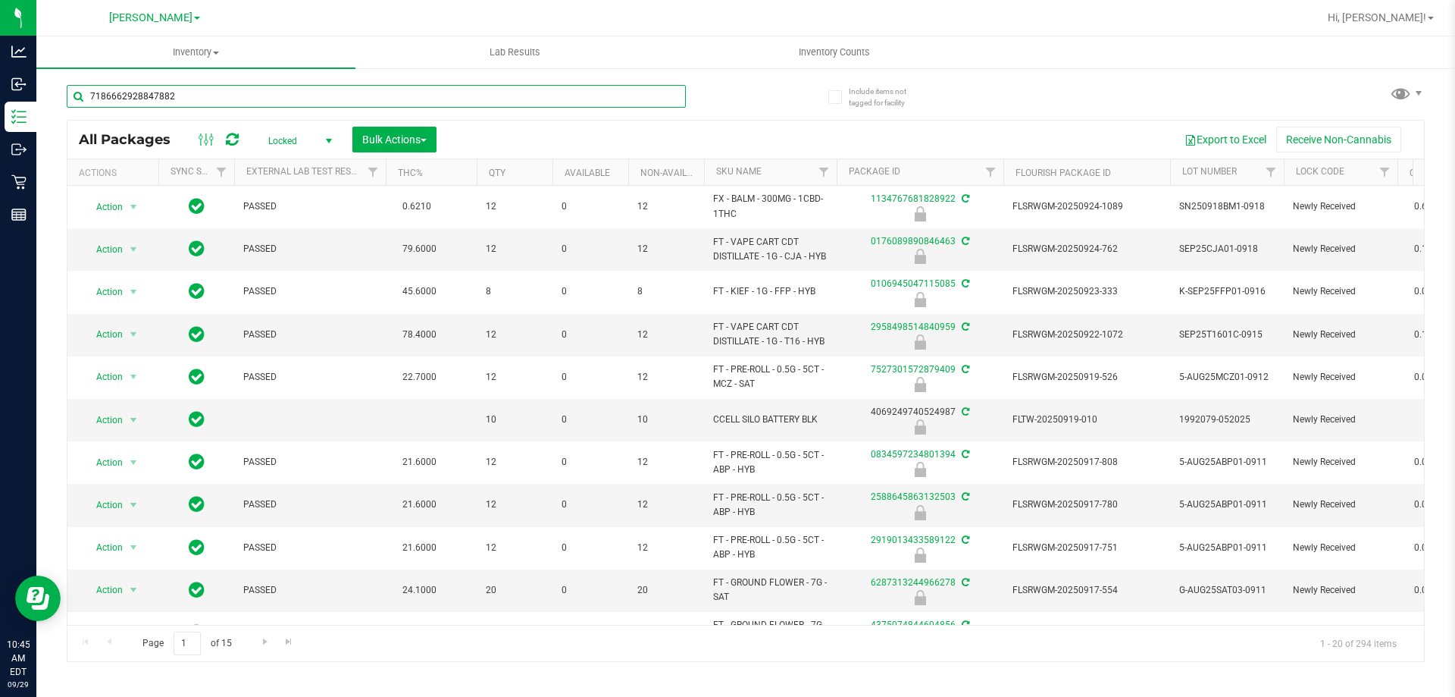
type input "7186662928847882"
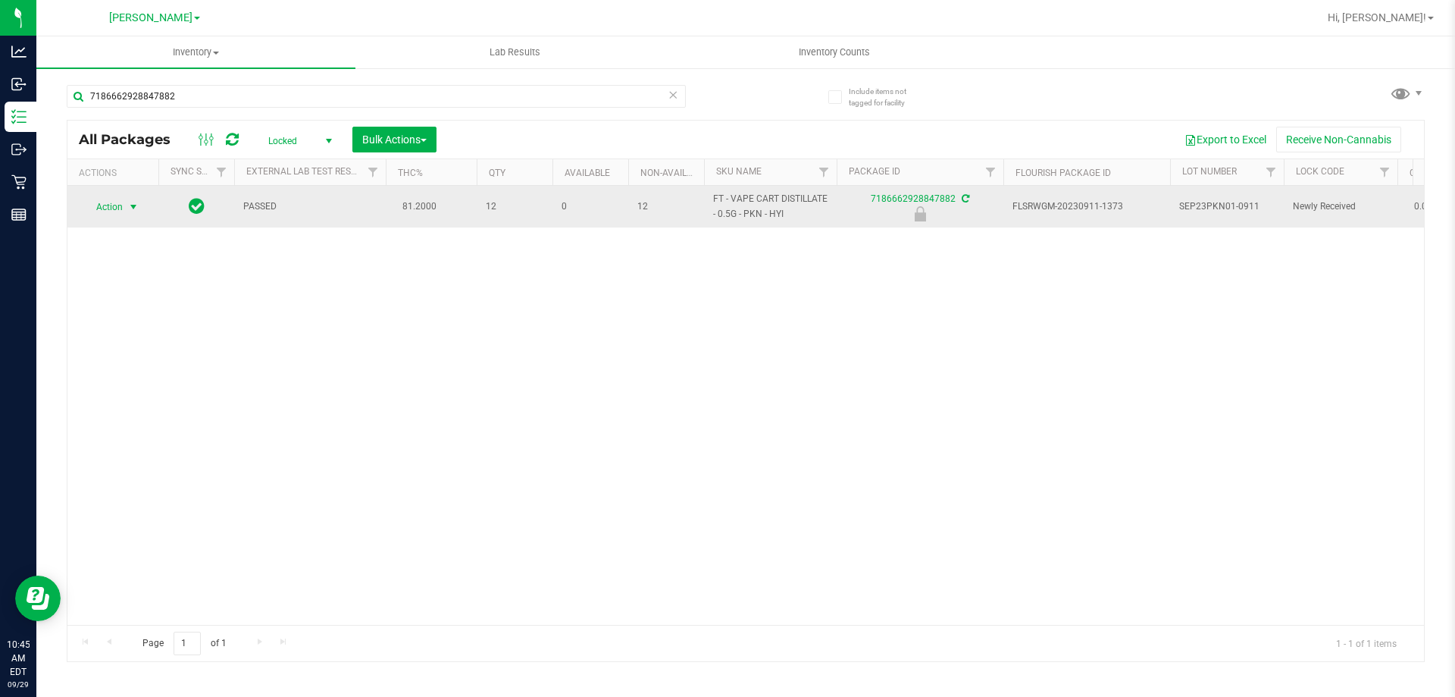
click at [102, 205] on span "Action" at bounding box center [103, 206] width 41 height 21
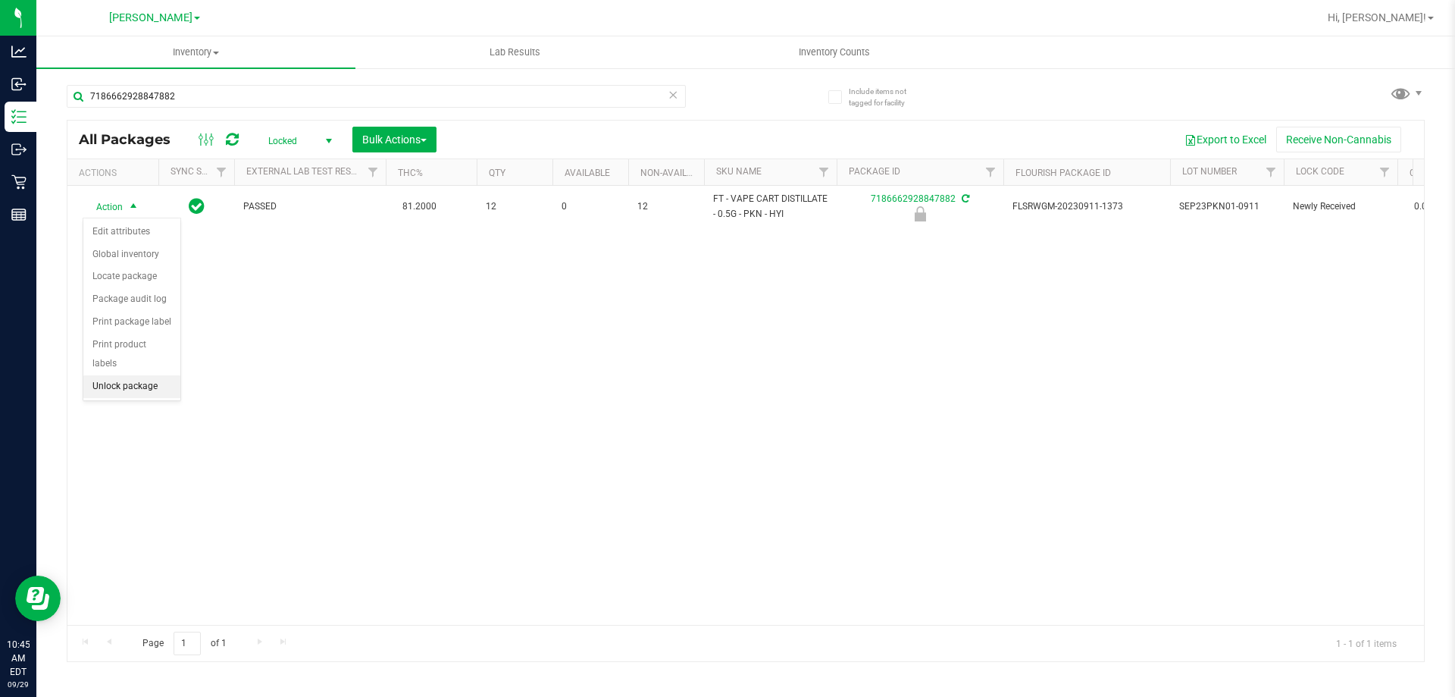
click at [154, 375] on li "Unlock package" at bounding box center [131, 386] width 97 height 23
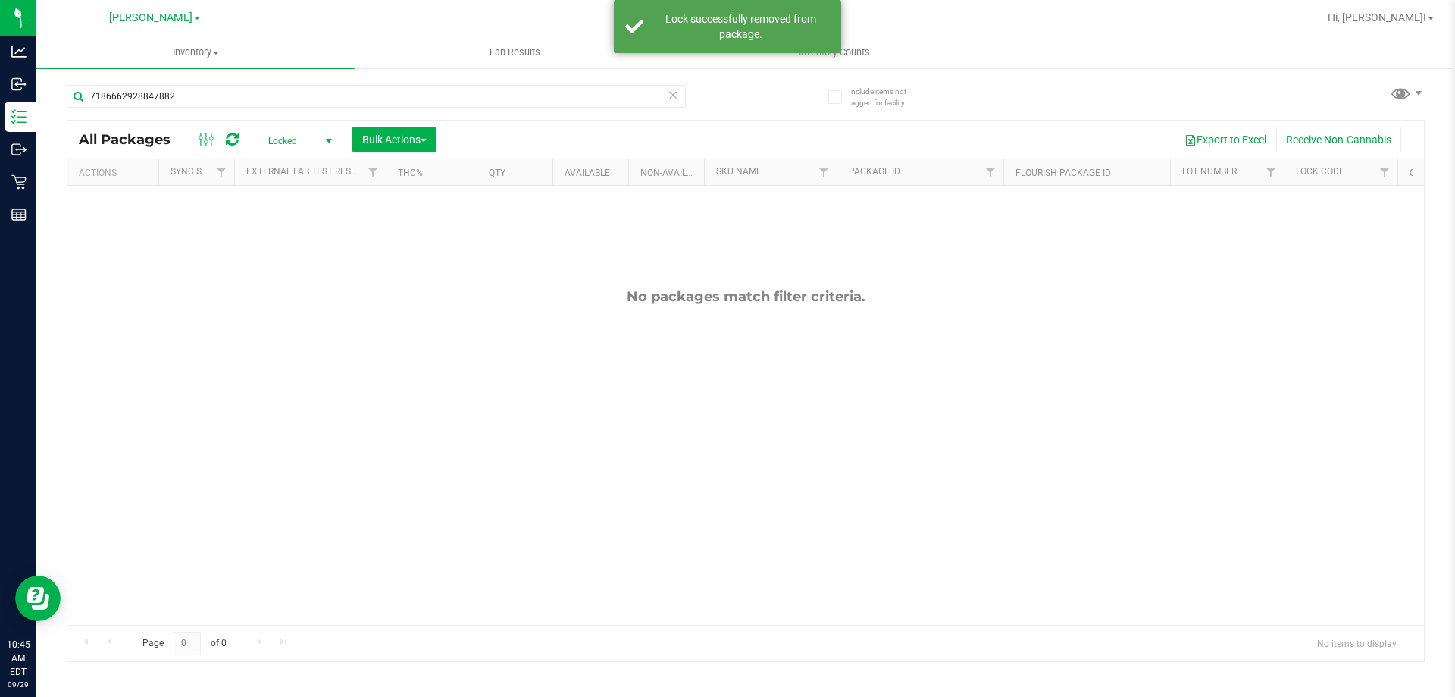
click at [669, 95] on icon at bounding box center [673, 94] width 11 height 18
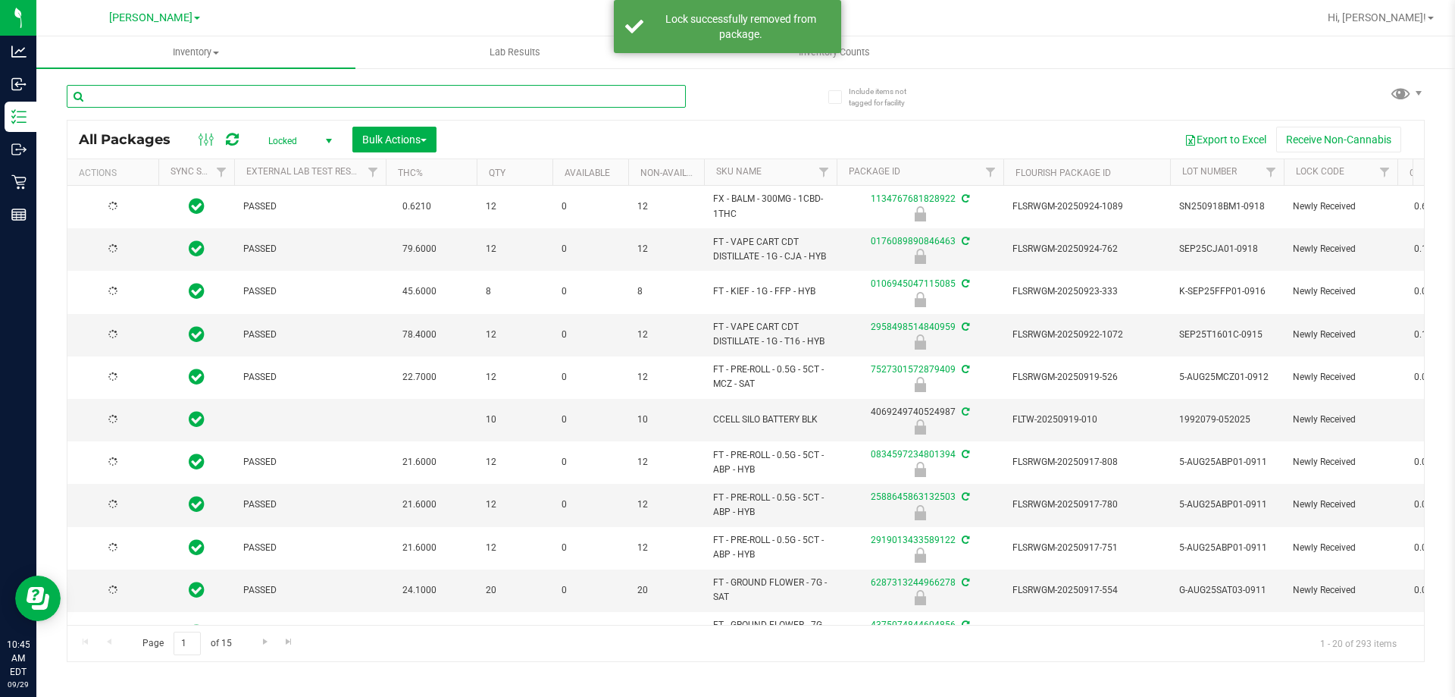
click at [654, 95] on input "text" at bounding box center [376, 96] width 619 height 23
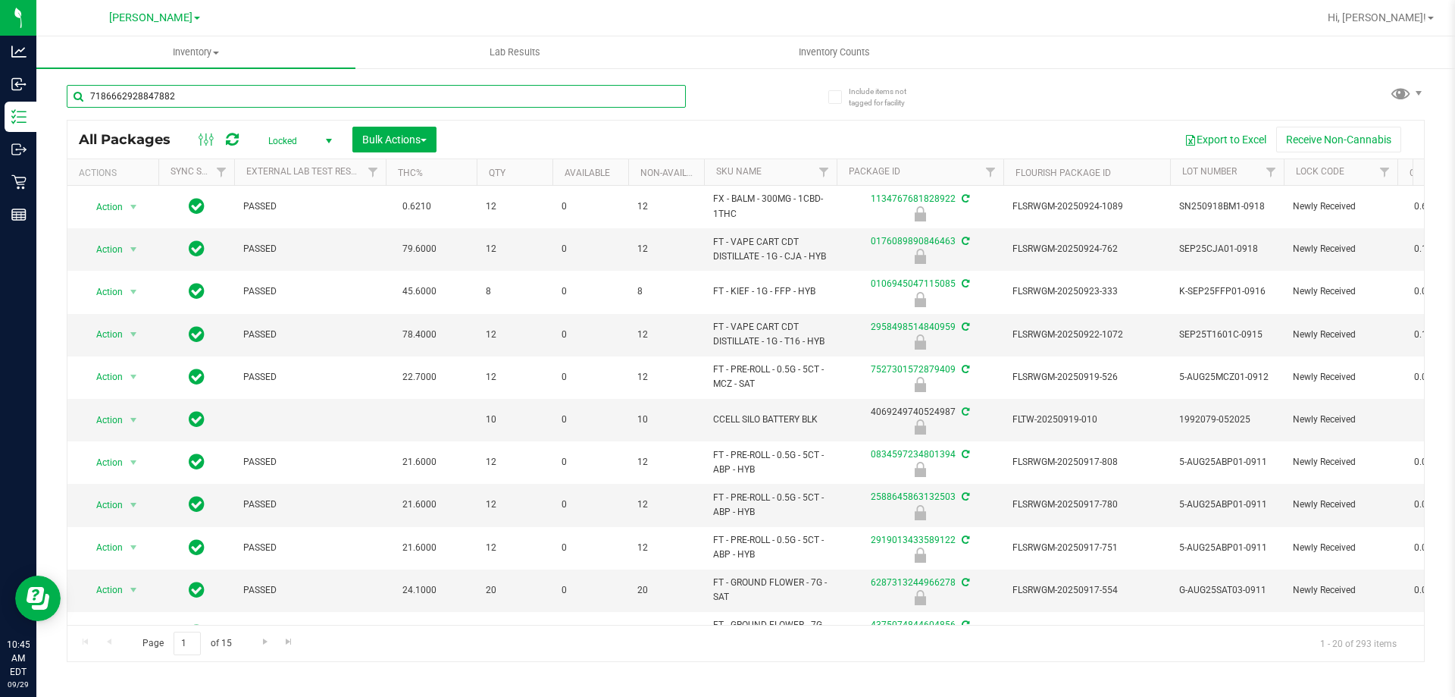
type input "7186662928847882"
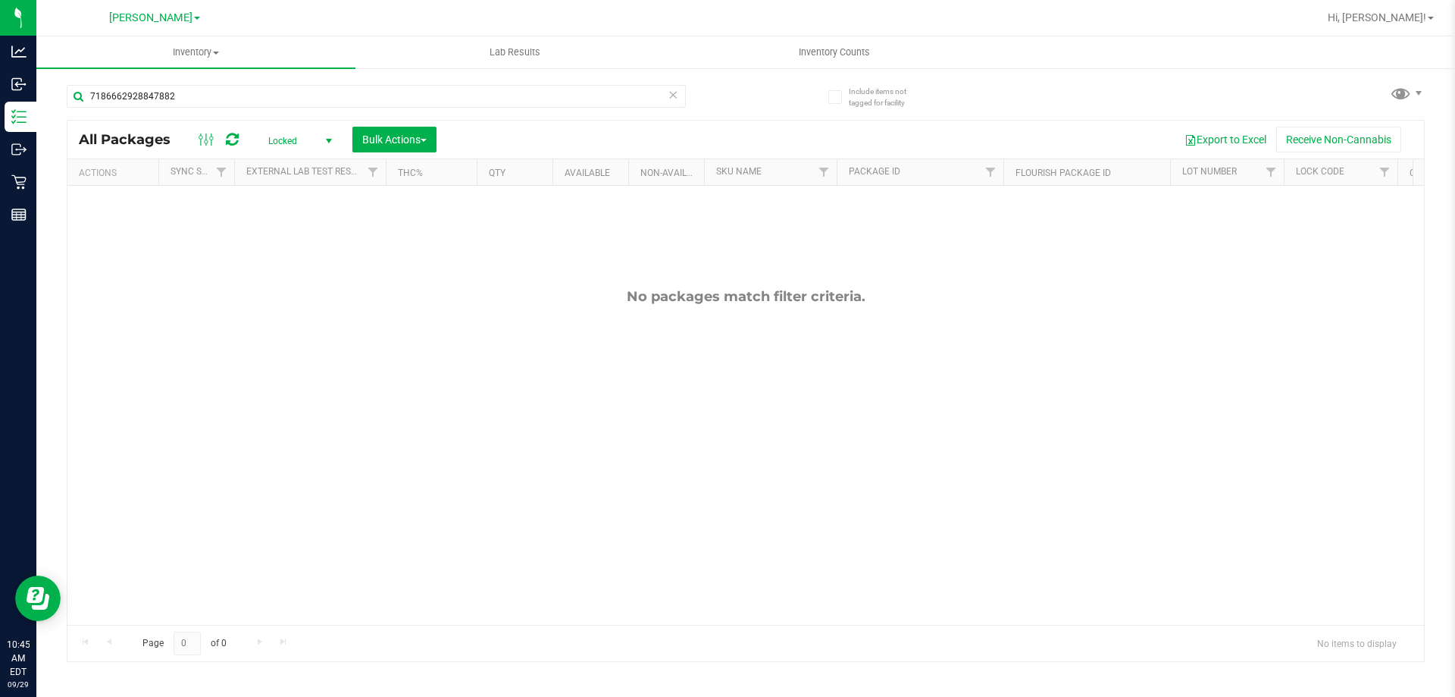
click at [673, 96] on icon at bounding box center [673, 94] width 11 height 18
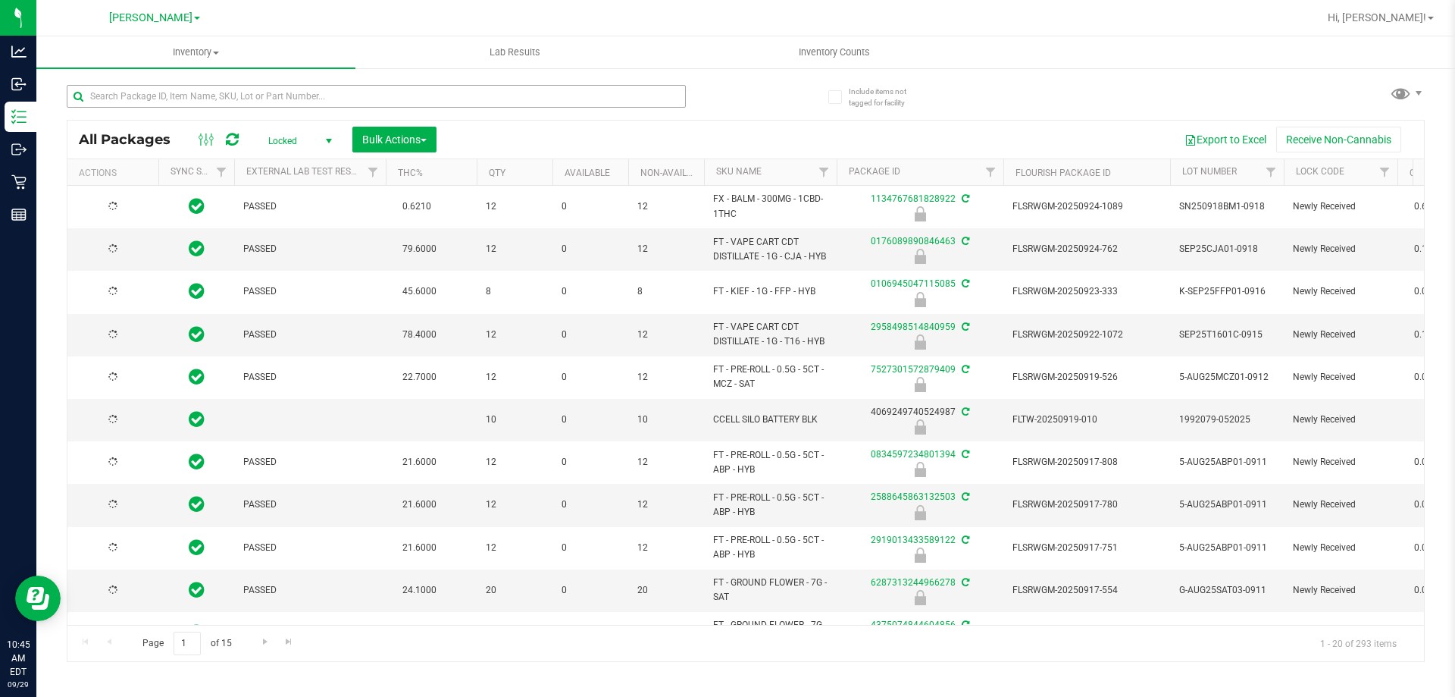
type input "[DATE]"
click at [362, 94] on input "text" at bounding box center [376, 96] width 619 height 23
type input "7186662928847882"
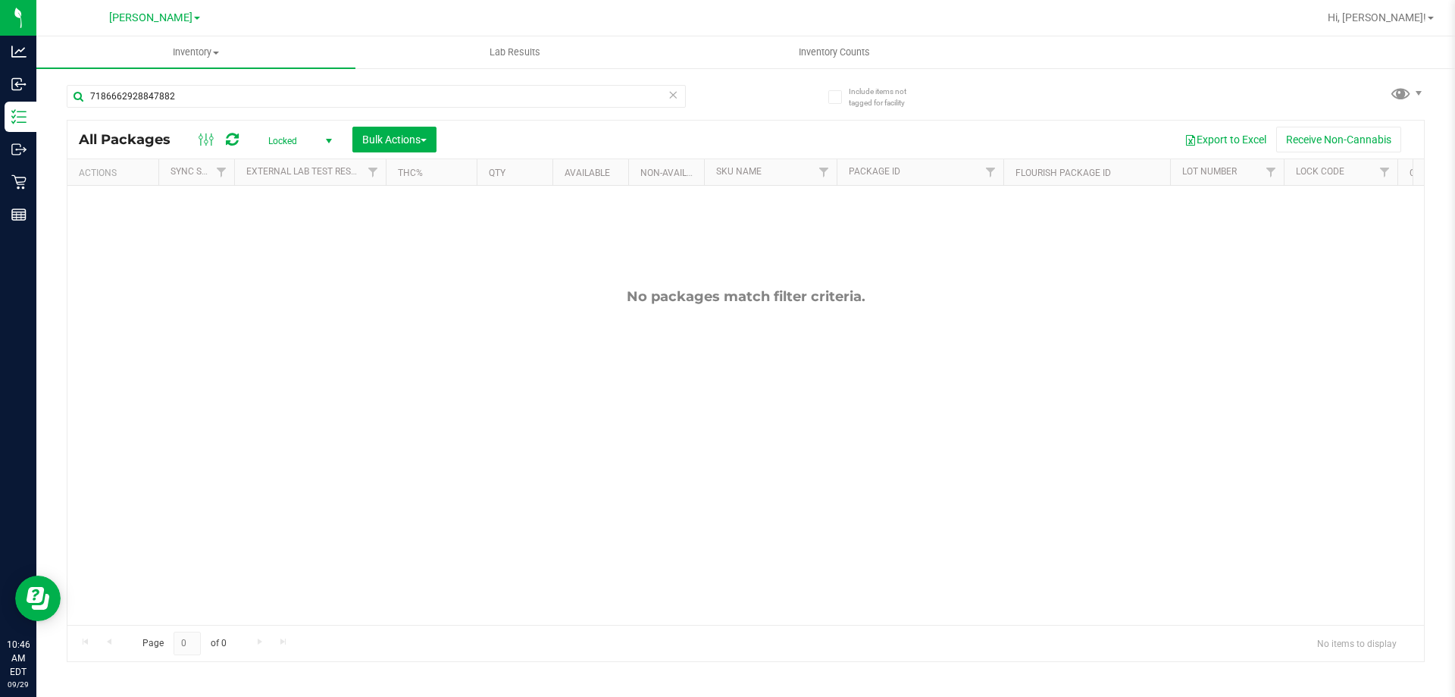
click at [675, 99] on icon at bounding box center [673, 94] width 11 height 18
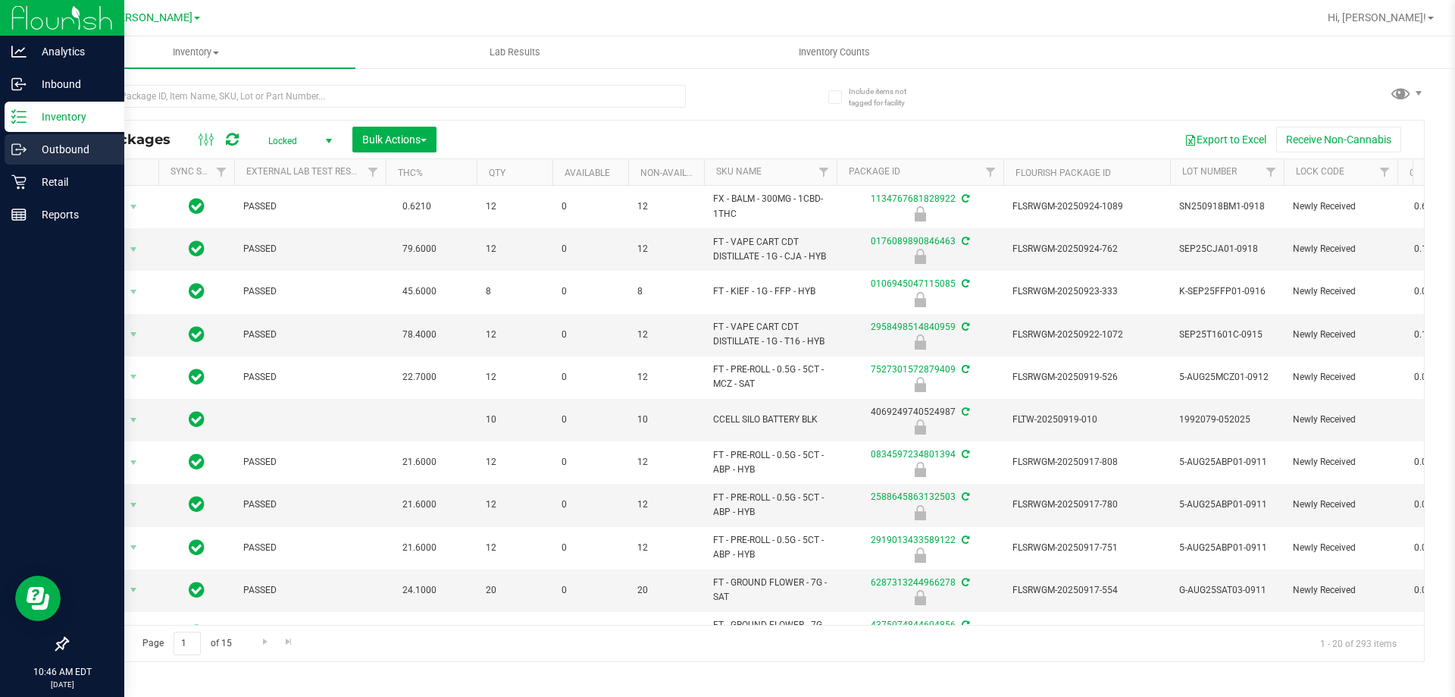
click at [22, 146] on icon at bounding box center [18, 149] width 15 height 15
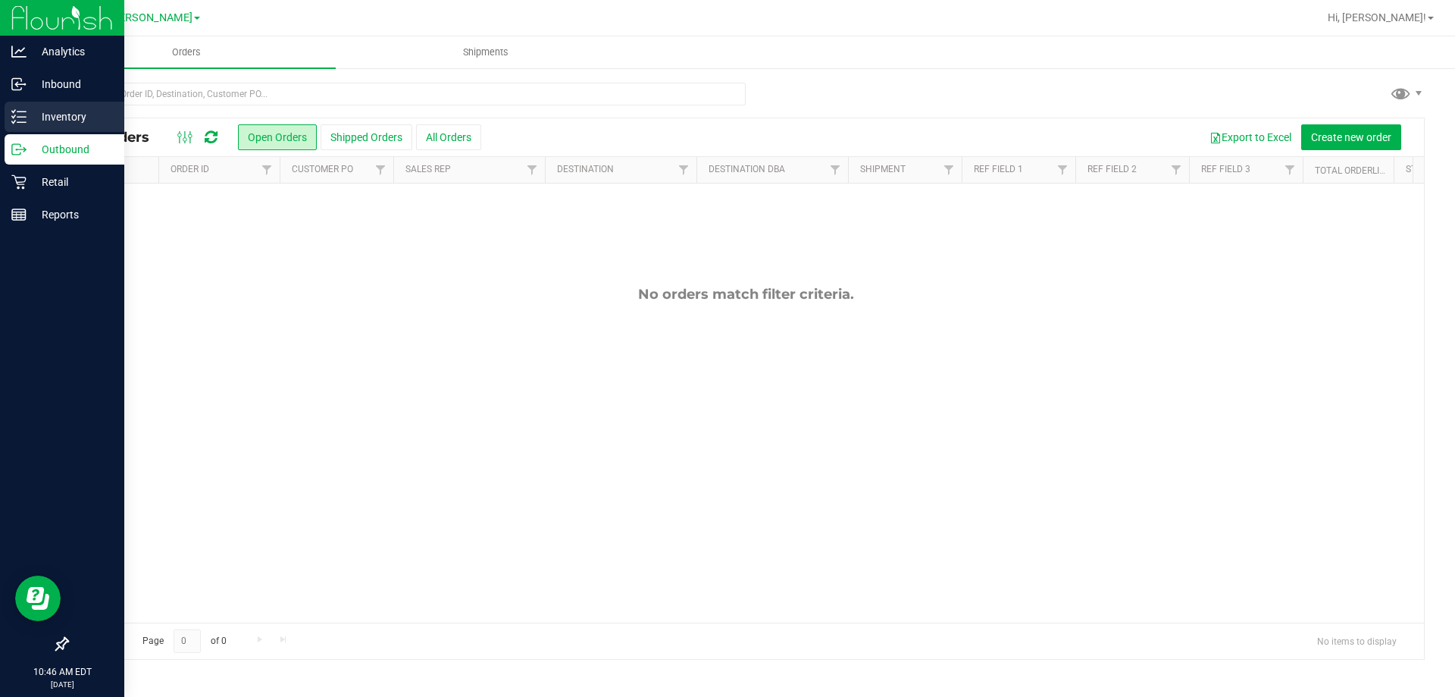
click at [94, 114] on p "Inventory" at bounding box center [72, 117] width 91 height 18
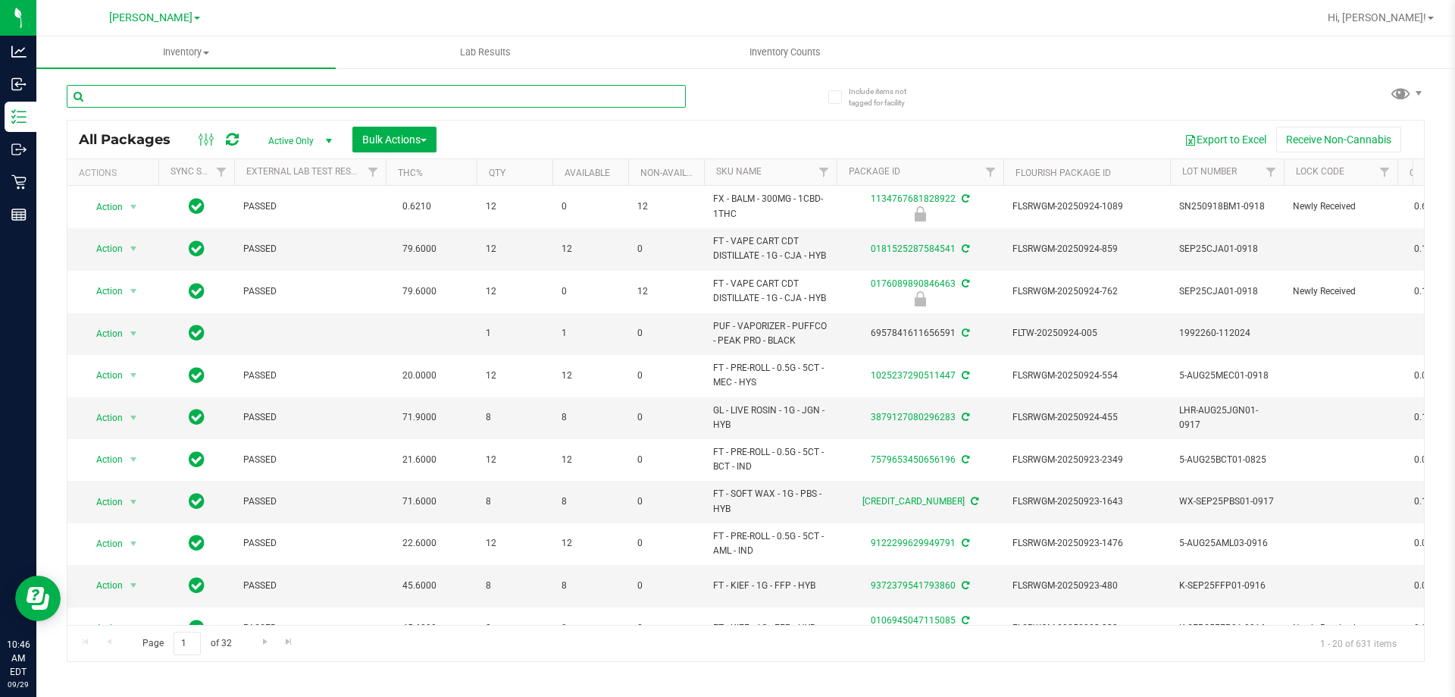
click at [447, 105] on input "text" at bounding box center [376, 96] width 619 height 23
type input "7186662928847882"
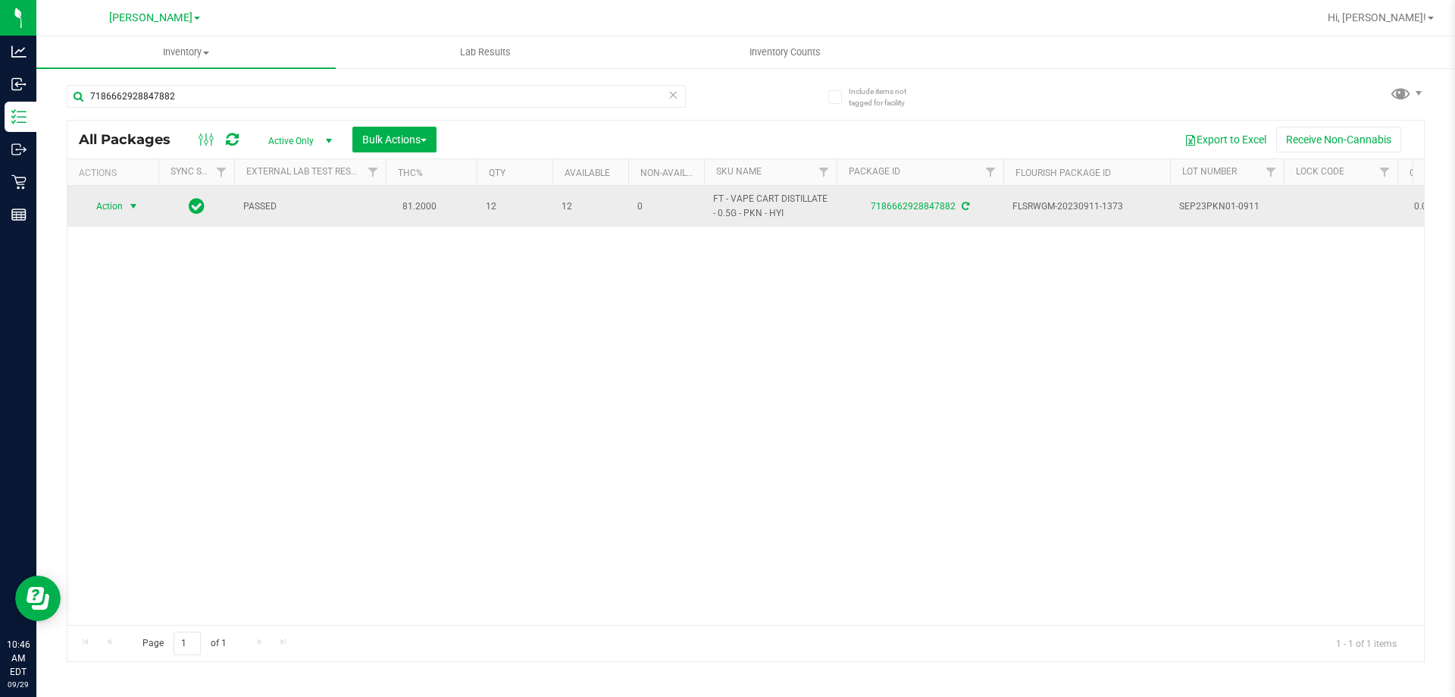
click at [113, 199] on span "Action" at bounding box center [103, 206] width 41 height 21
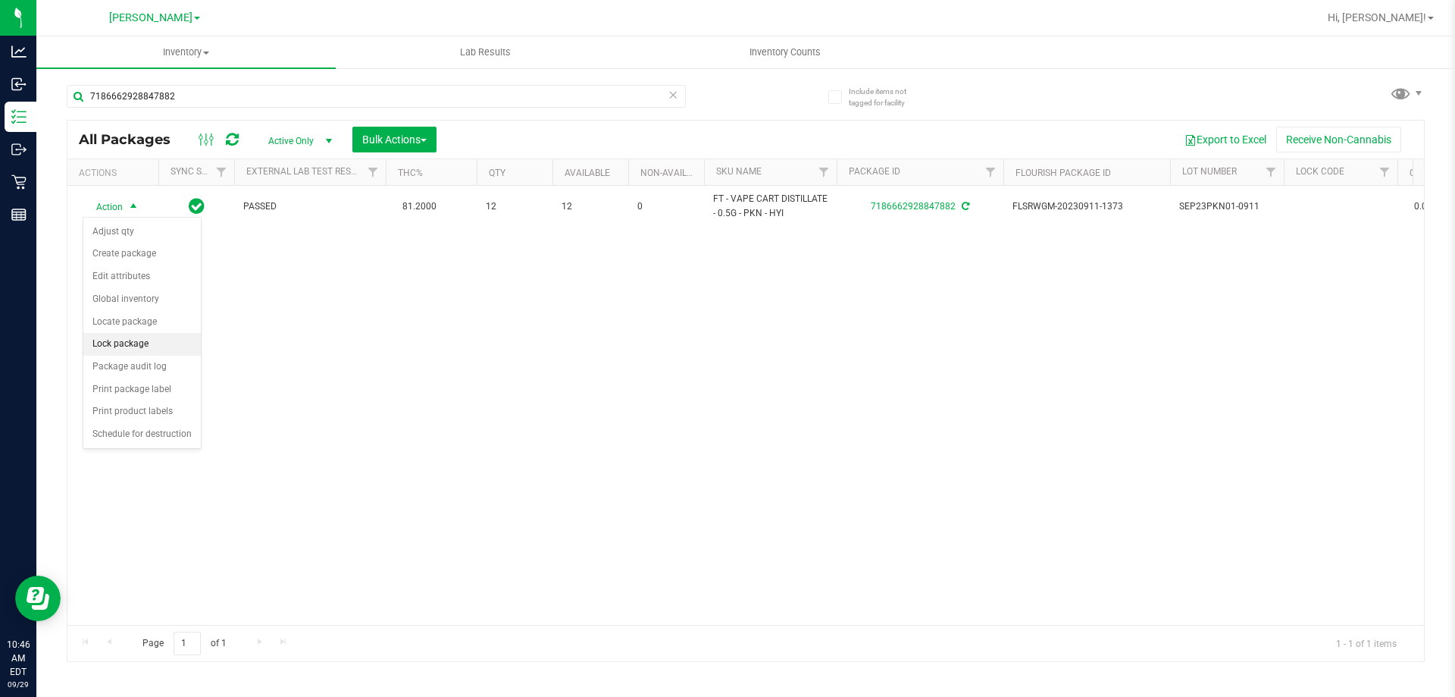
click at [139, 349] on li "Lock package" at bounding box center [141, 344] width 117 height 23
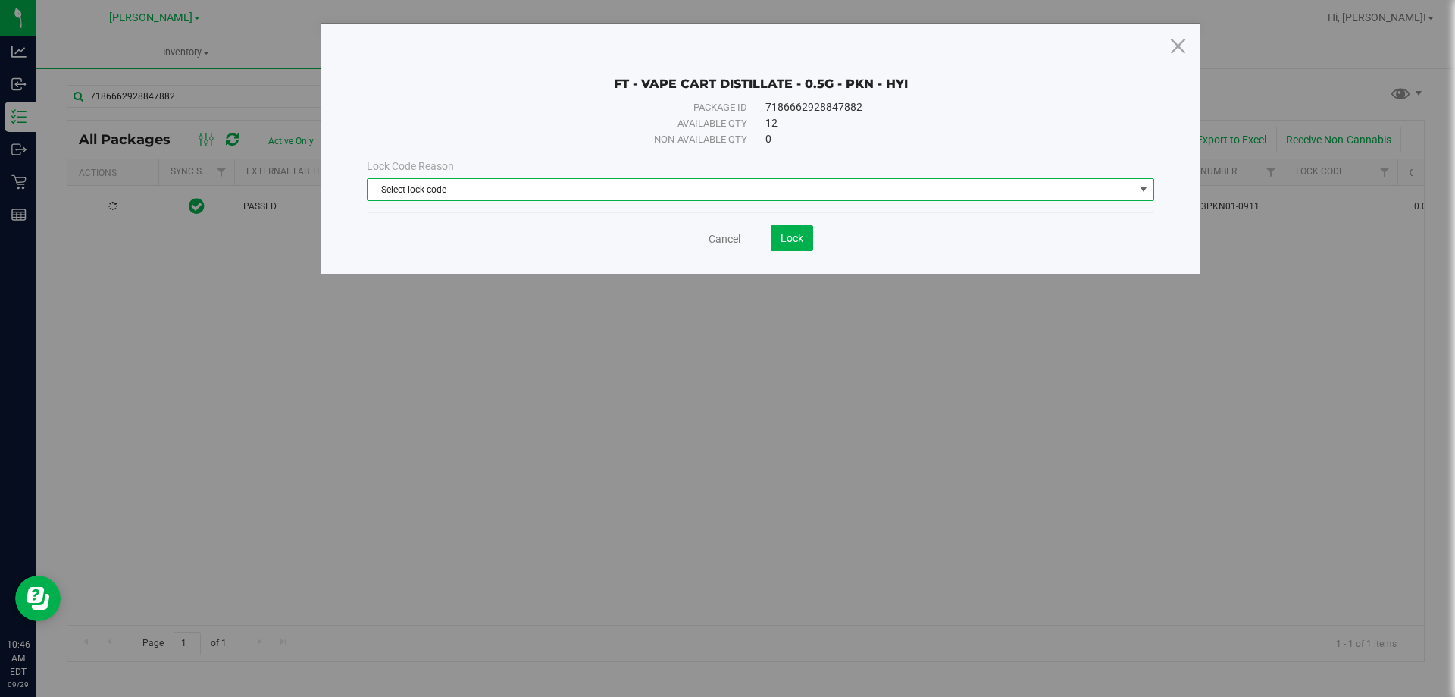
click at [424, 193] on span "Select lock code" at bounding box center [751, 189] width 767 height 21
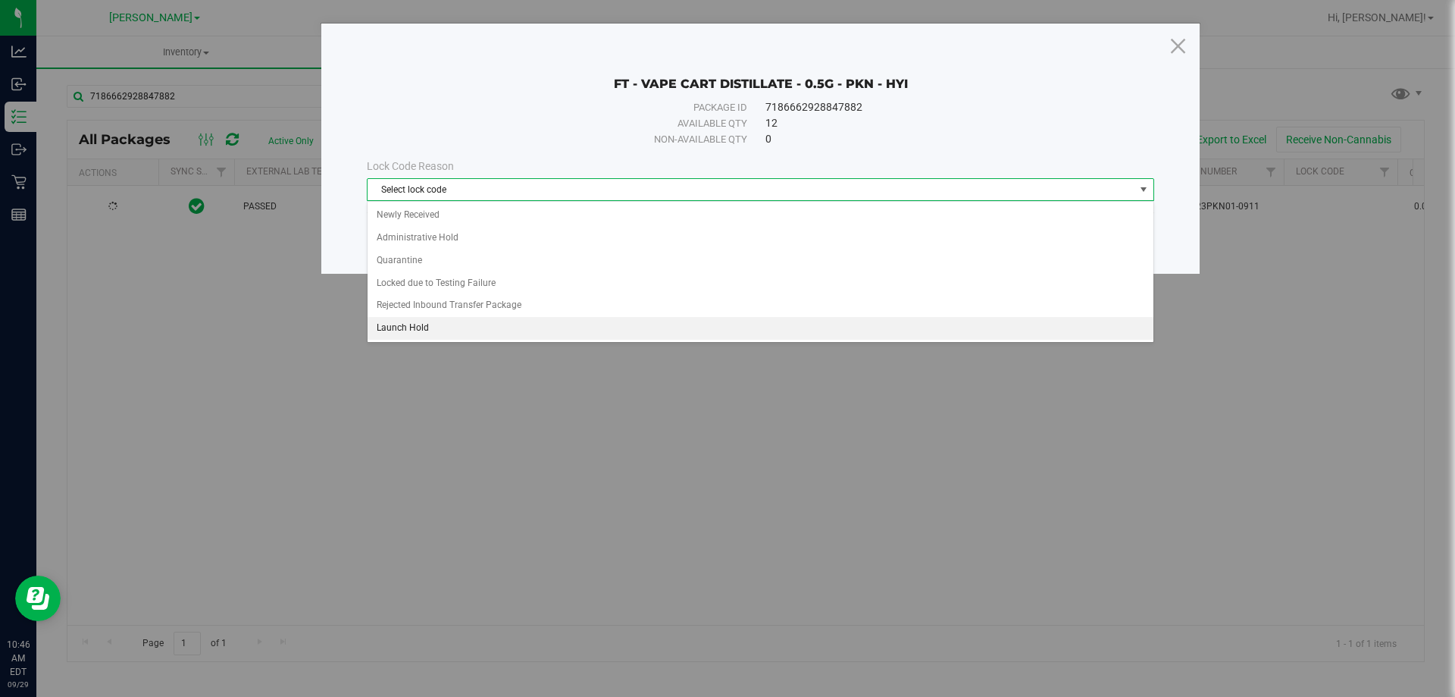
click at [431, 321] on li "Launch Hold" at bounding box center [761, 328] width 786 height 23
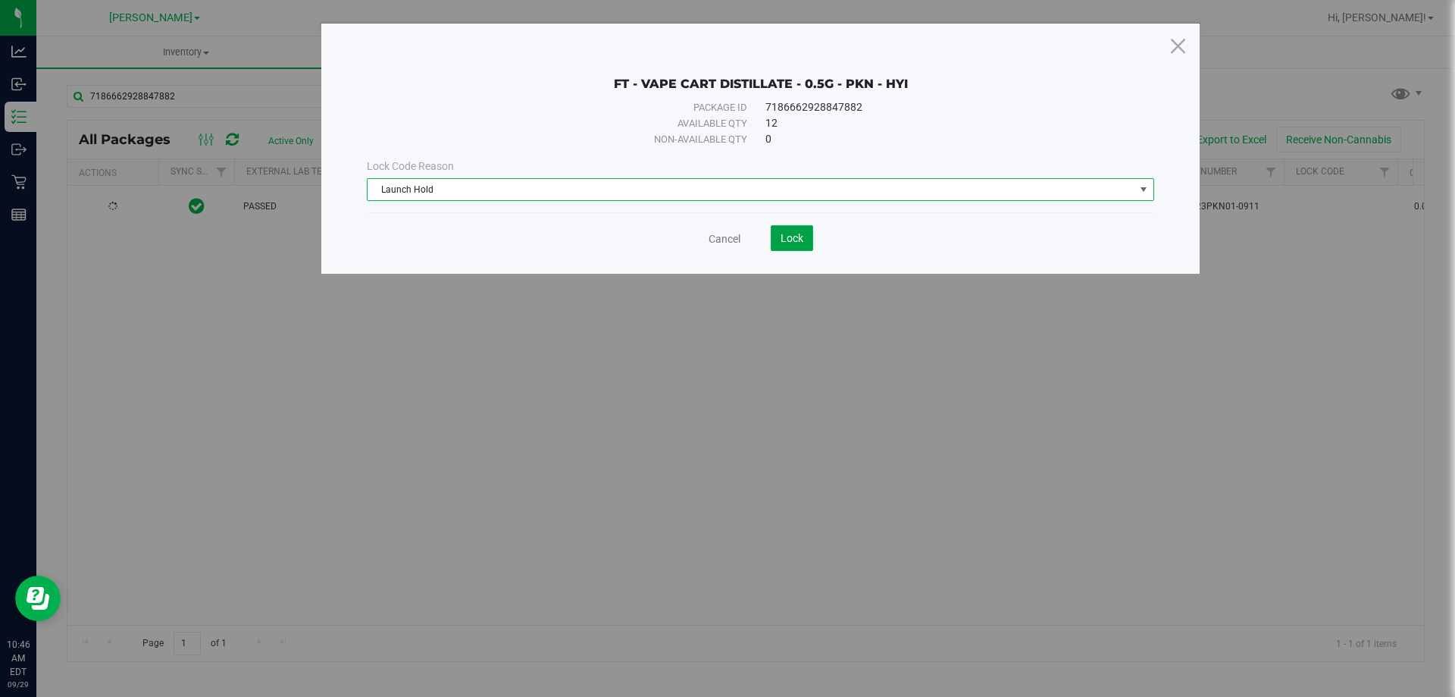
click at [780, 230] on button "Lock" at bounding box center [792, 238] width 42 height 26
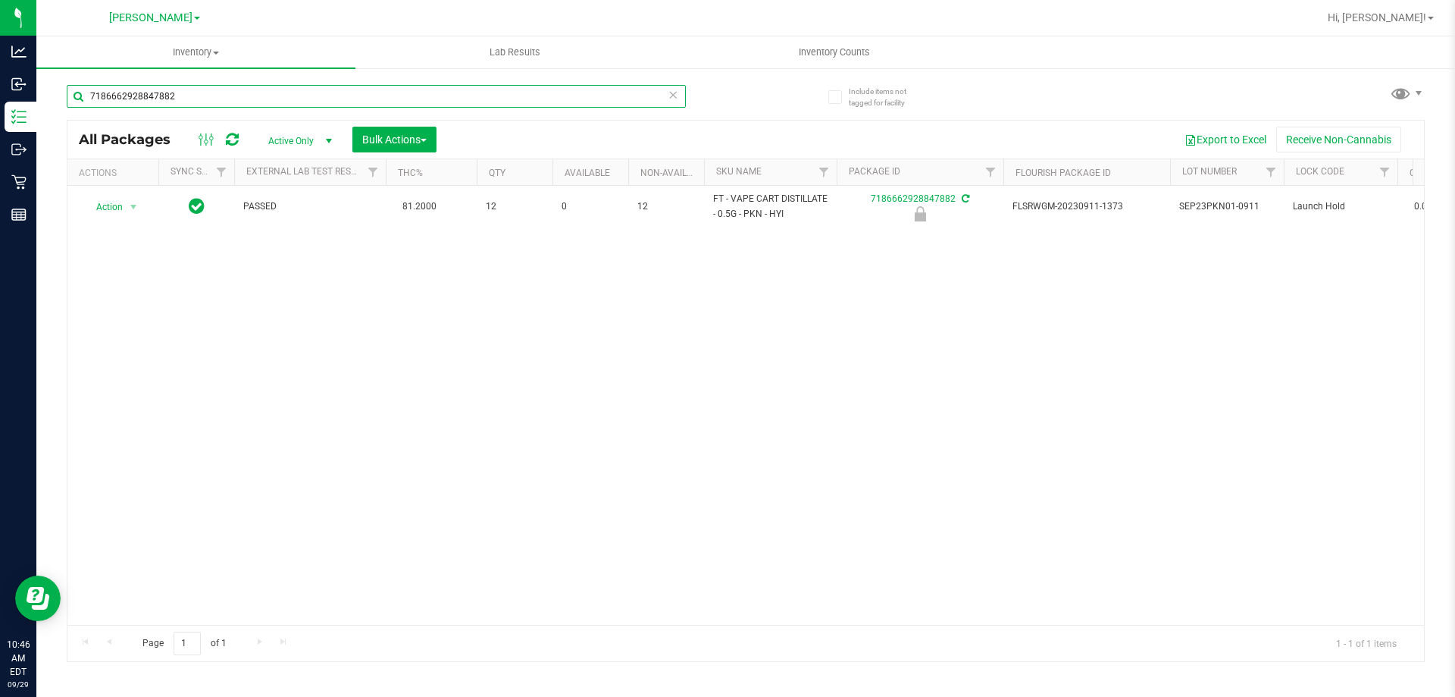
click at [684, 94] on input "7186662928847882" at bounding box center [376, 96] width 619 height 23
click at [675, 93] on icon at bounding box center [673, 94] width 11 height 18
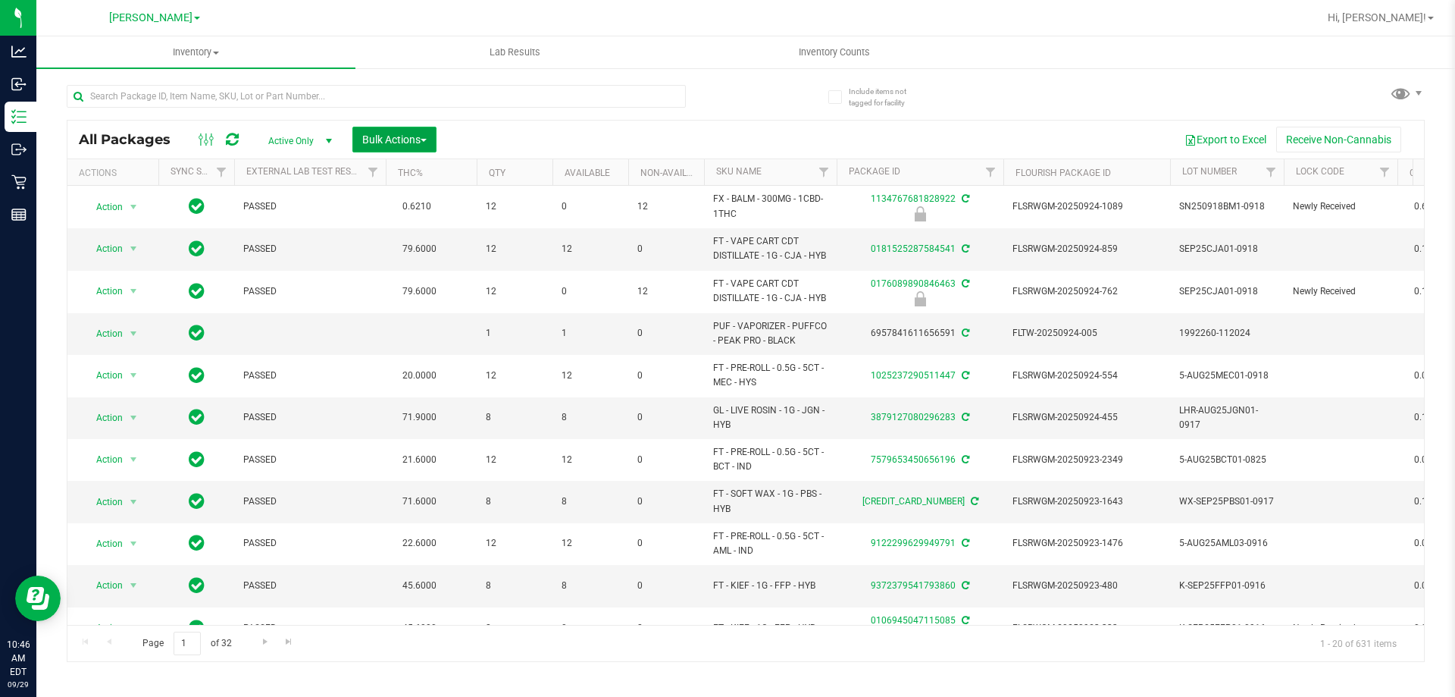
click at [398, 134] on span "Bulk Actions" at bounding box center [394, 139] width 64 height 12
click at [462, 287] on span "Lock/Unlock packages" at bounding box center [414, 285] width 104 height 12
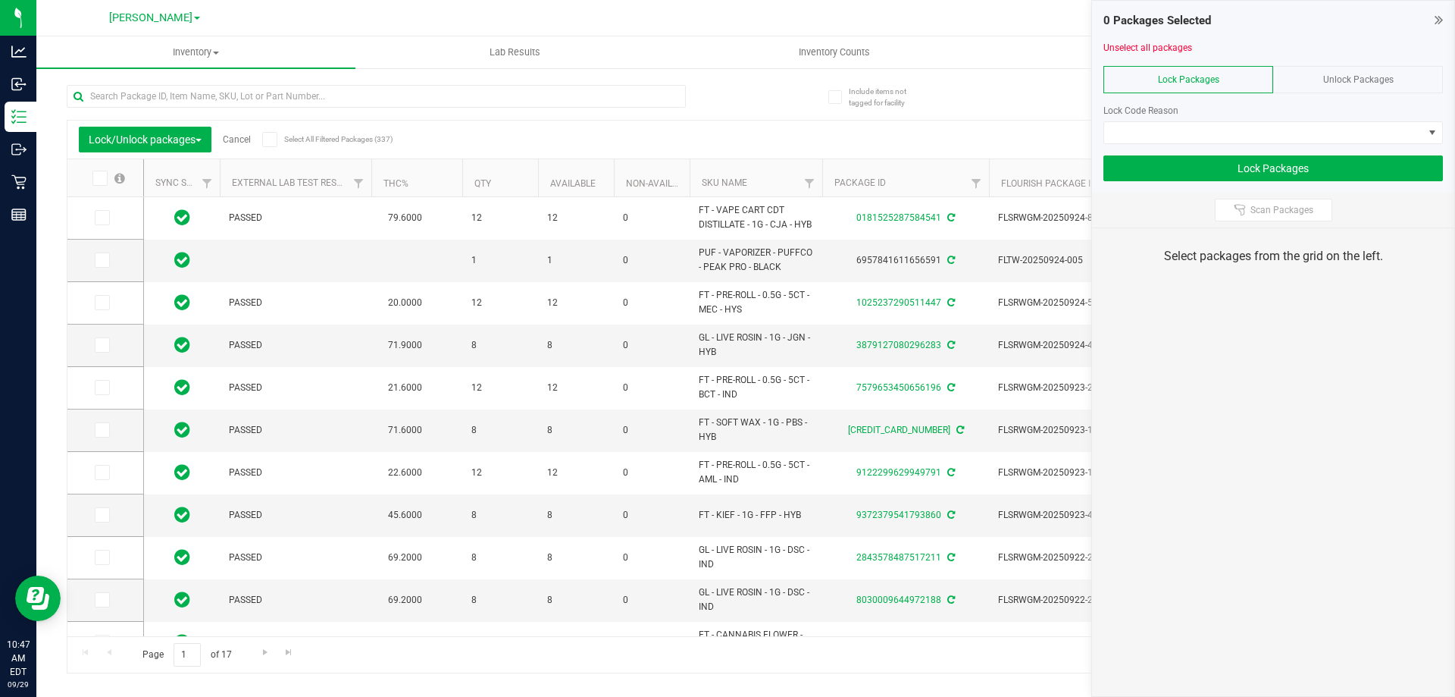
click at [1343, 81] on span "Unlock Packages" at bounding box center [1358, 79] width 70 height 11
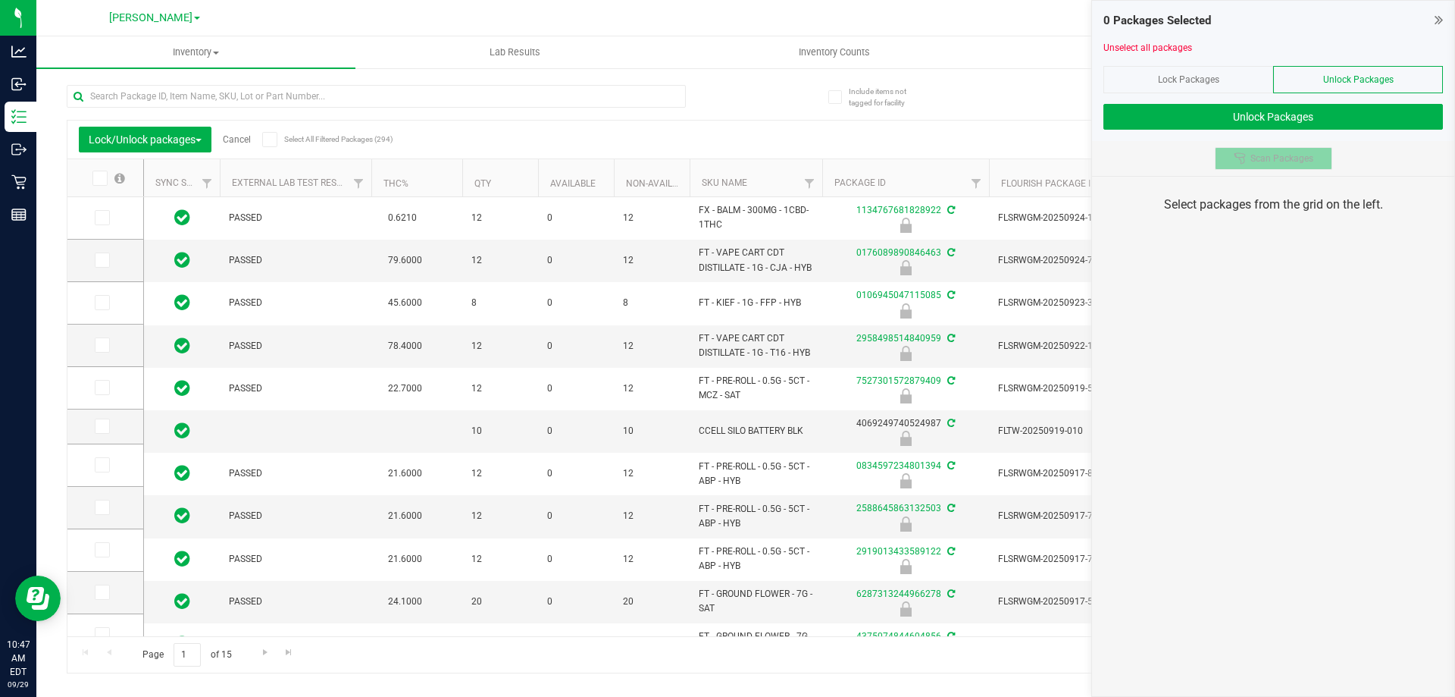
click at [1285, 158] on span "Scan Packages" at bounding box center [1282, 158] width 63 height 12
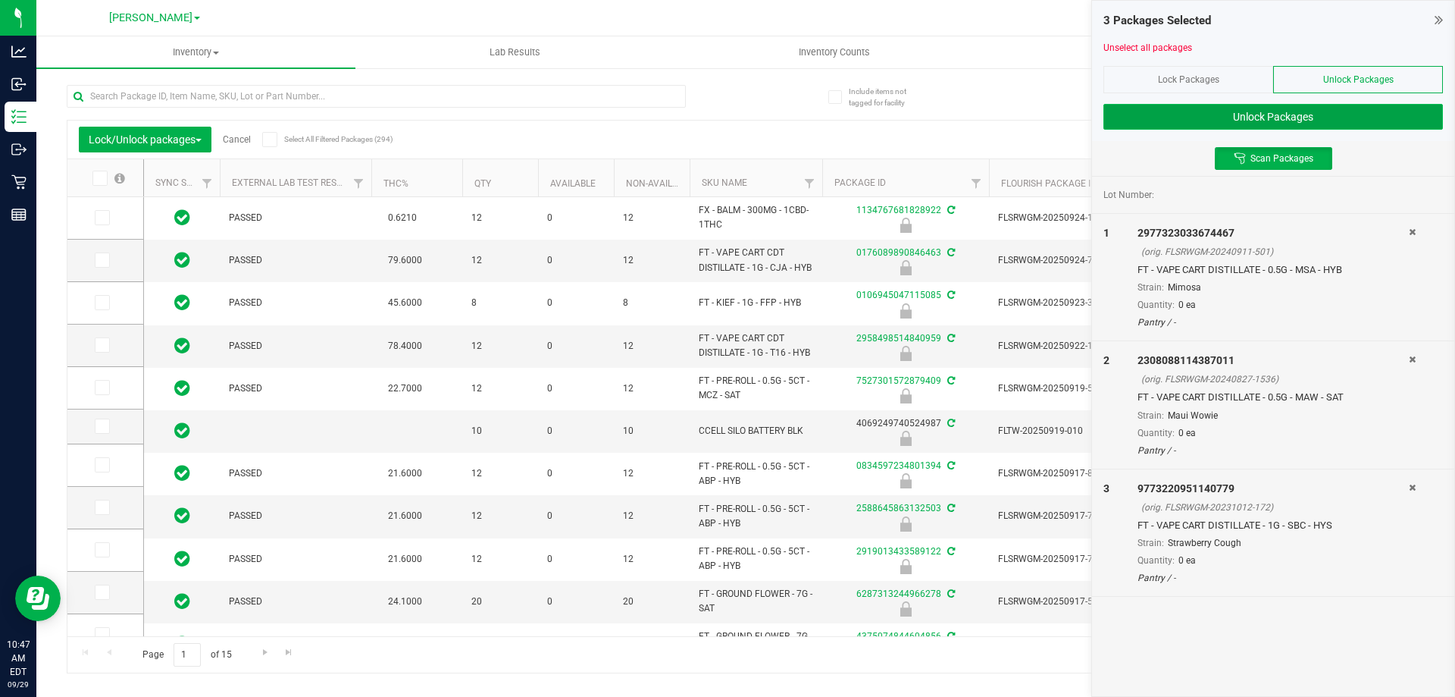
click at [1245, 122] on button "Unlock Packages" at bounding box center [1274, 117] width 340 height 26
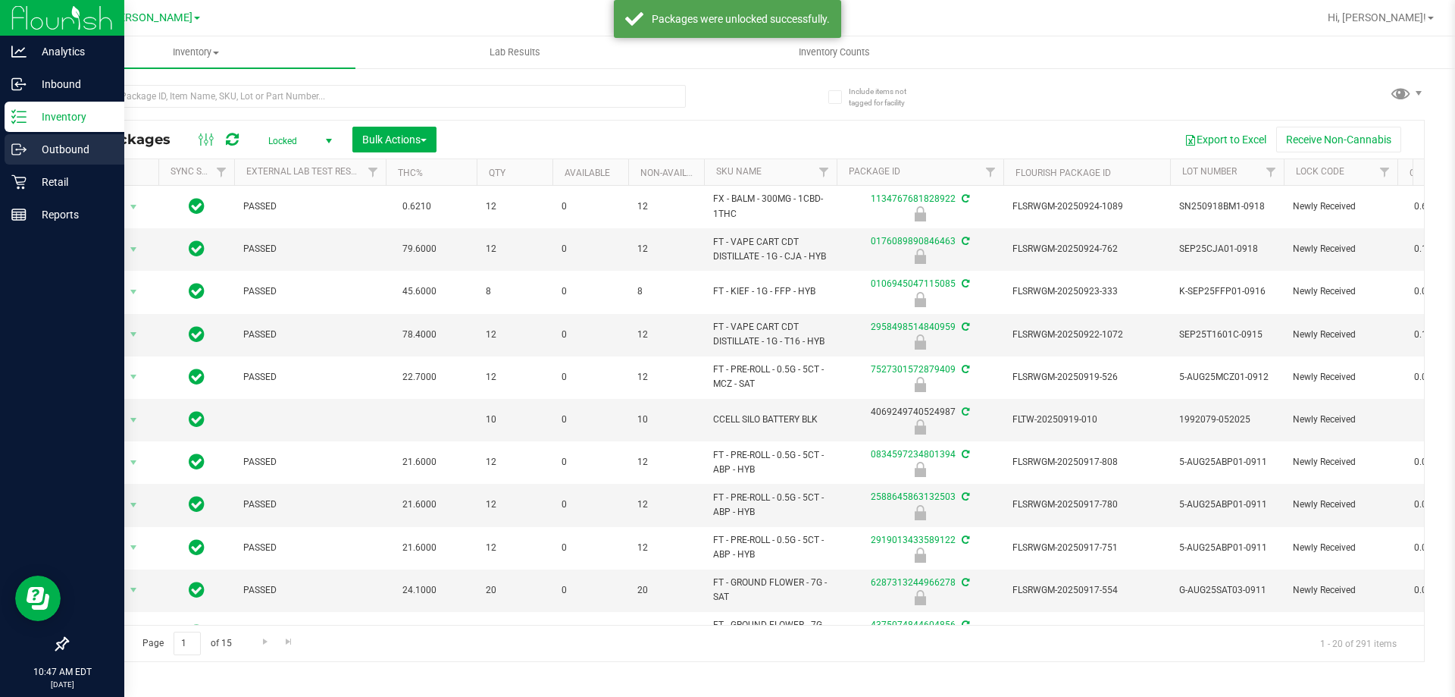
click at [46, 146] on p "Outbound" at bounding box center [72, 149] width 91 height 18
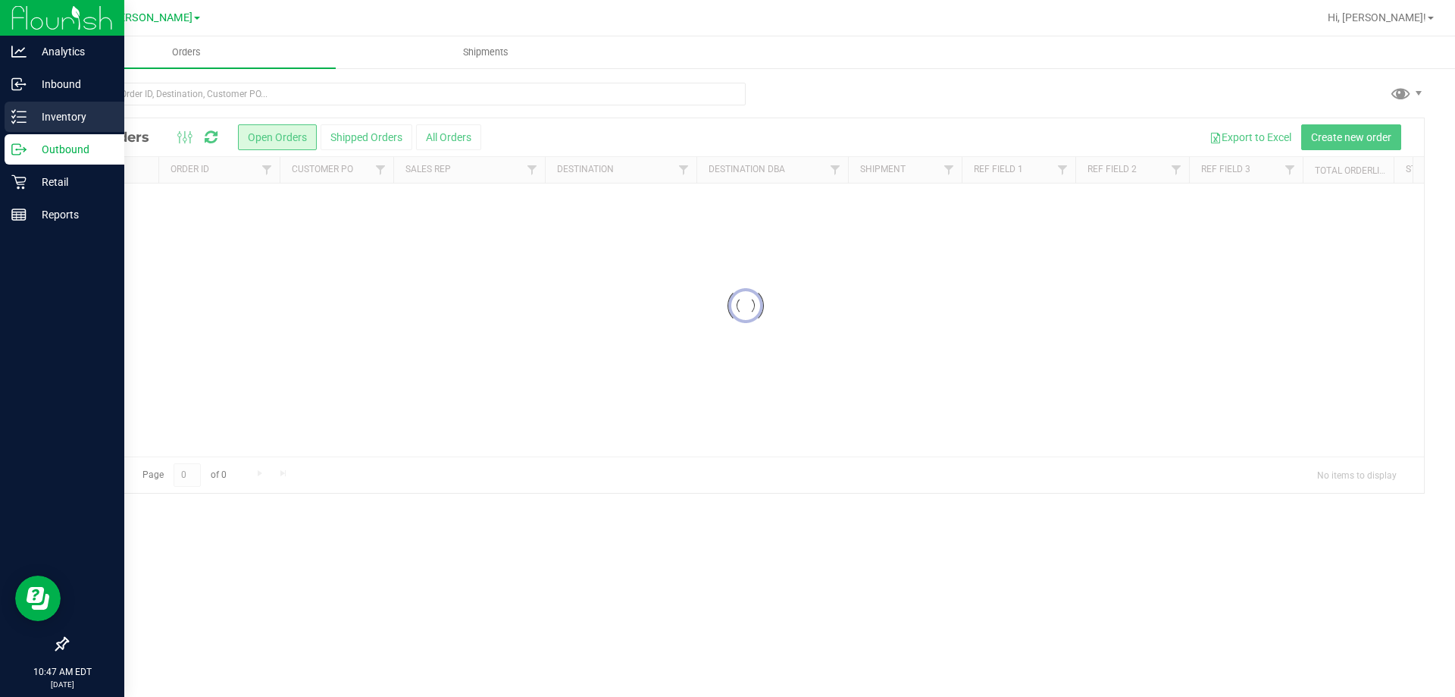
click at [62, 111] on p "Inventory" at bounding box center [72, 117] width 91 height 18
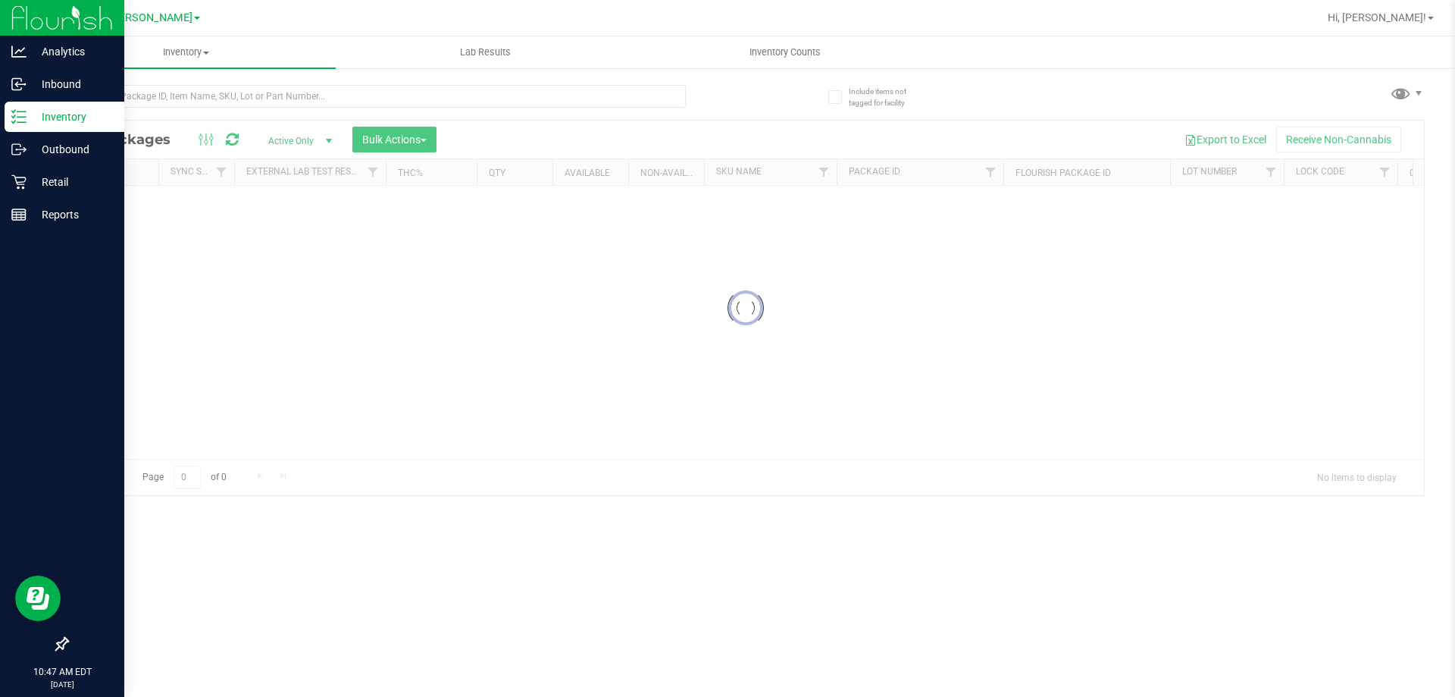
click at [60, 111] on p "Inventory" at bounding box center [72, 117] width 91 height 18
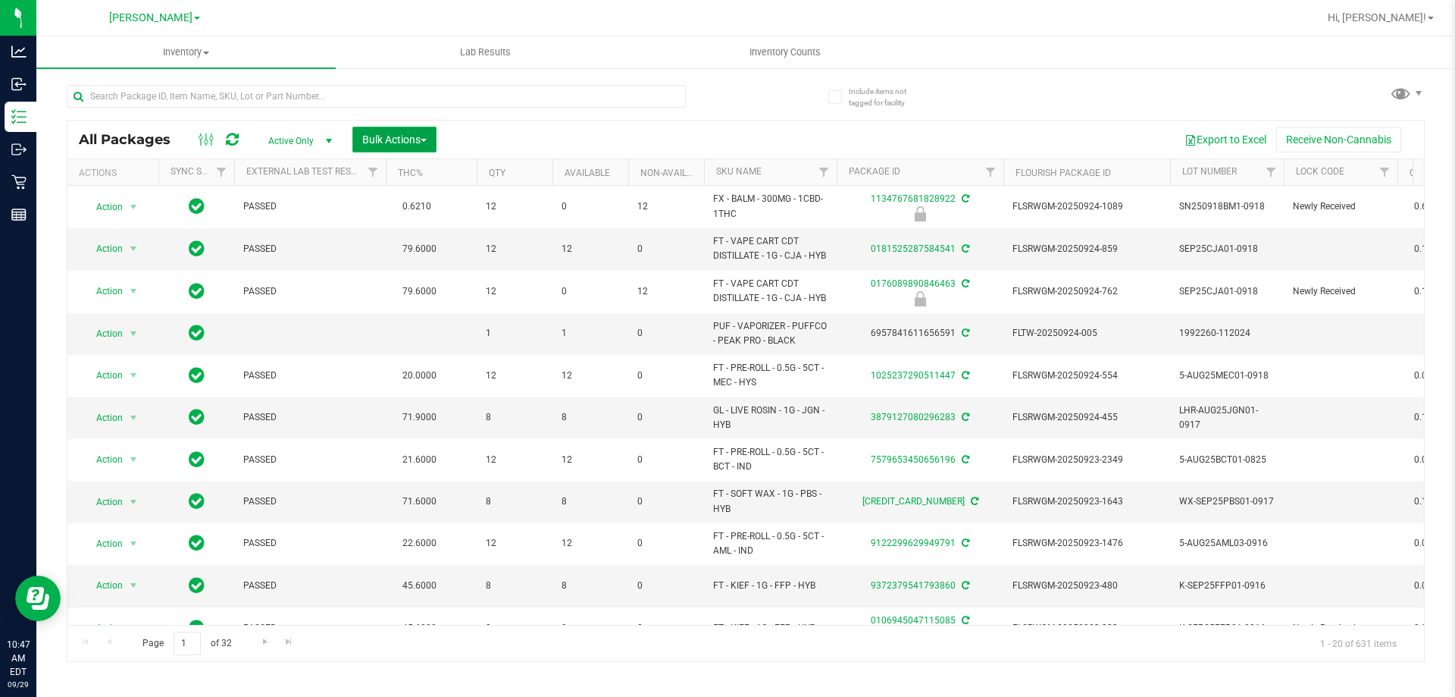
click at [407, 136] on span "Bulk Actions" at bounding box center [394, 139] width 64 height 12
click at [402, 286] on span "Lock/Unlock packages" at bounding box center [414, 285] width 104 height 12
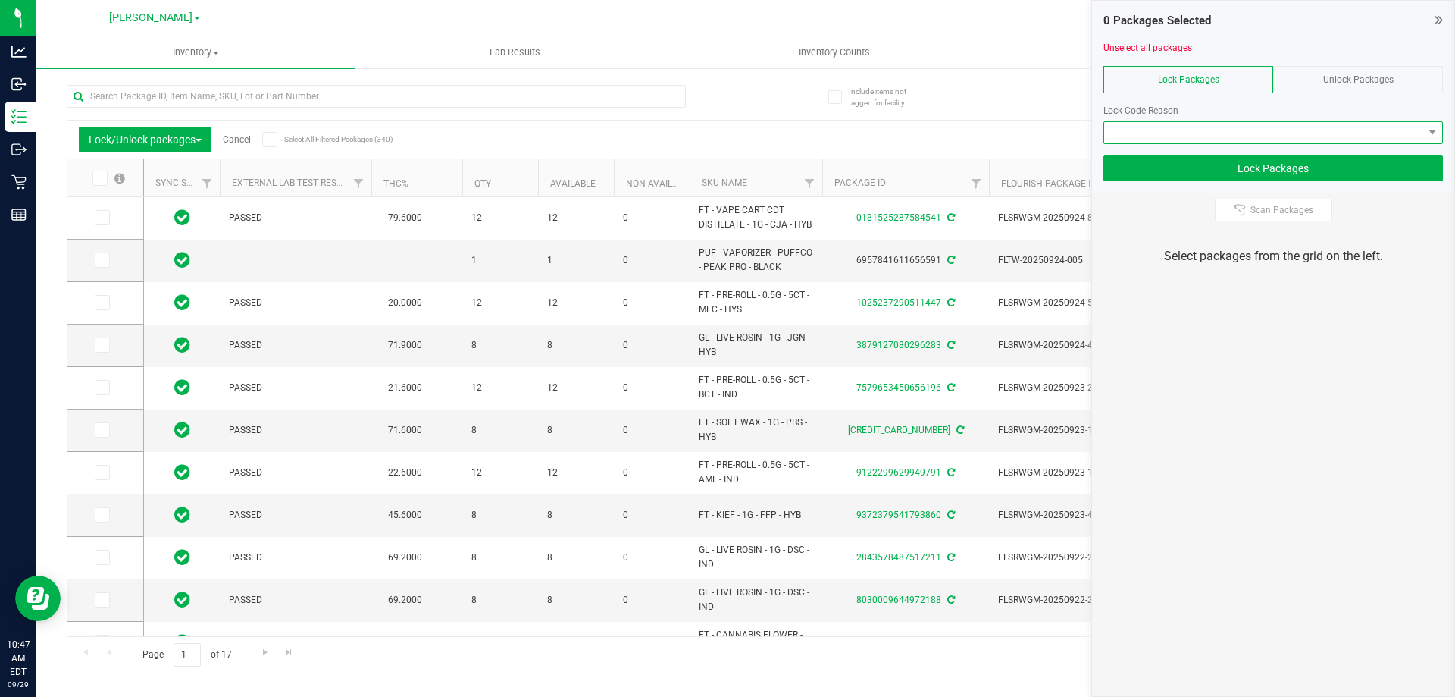
click at [1257, 137] on span at bounding box center [1263, 132] width 319 height 21
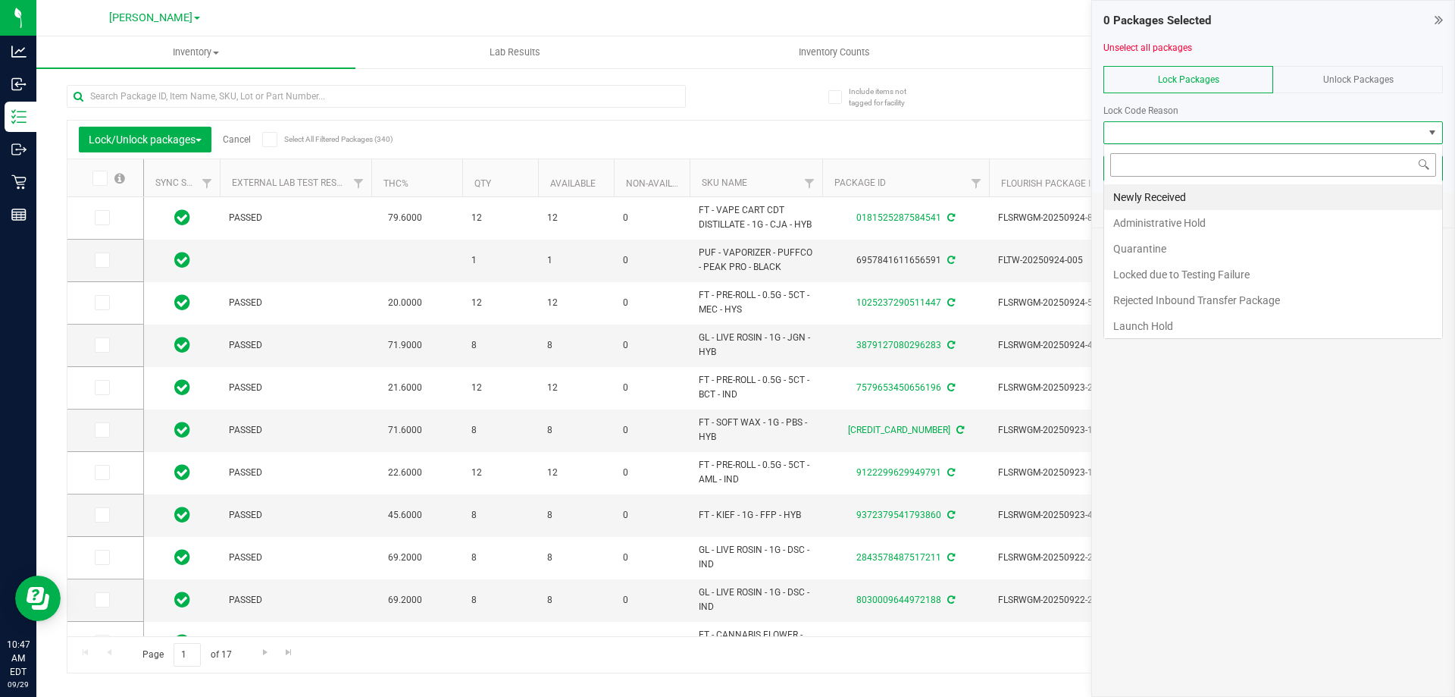
scroll to position [23, 340]
click at [1216, 327] on li "Launch Hold" at bounding box center [1273, 326] width 338 height 26
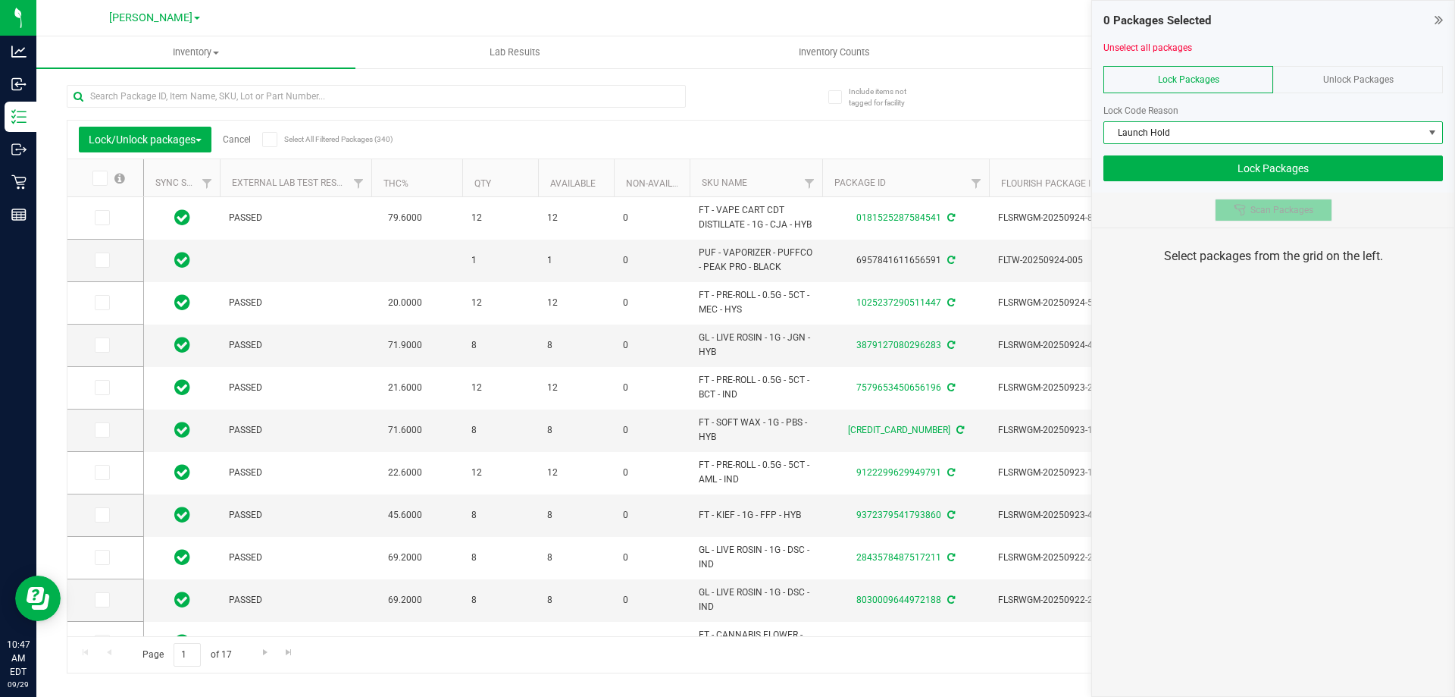
click at [1285, 212] on span "Scan Packages" at bounding box center [1282, 210] width 63 height 12
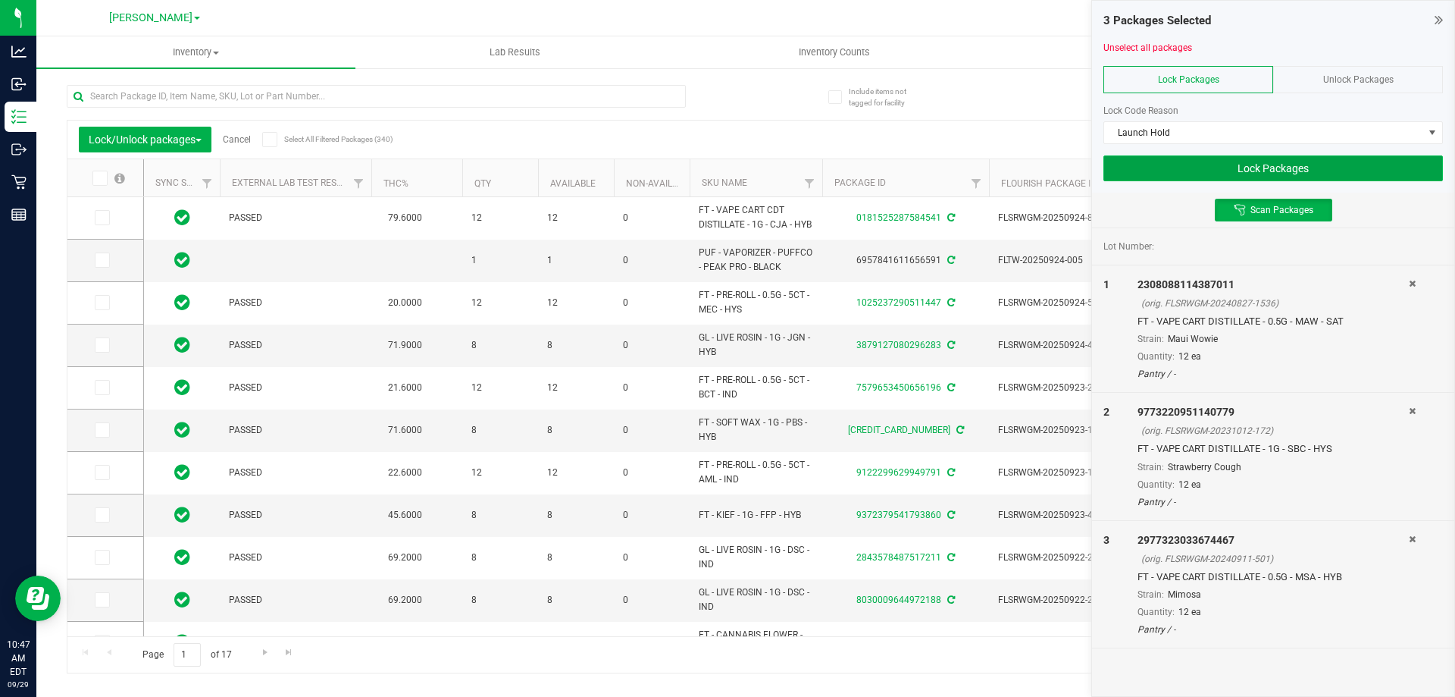
click at [1335, 174] on button "Lock Packages" at bounding box center [1274, 168] width 340 height 26
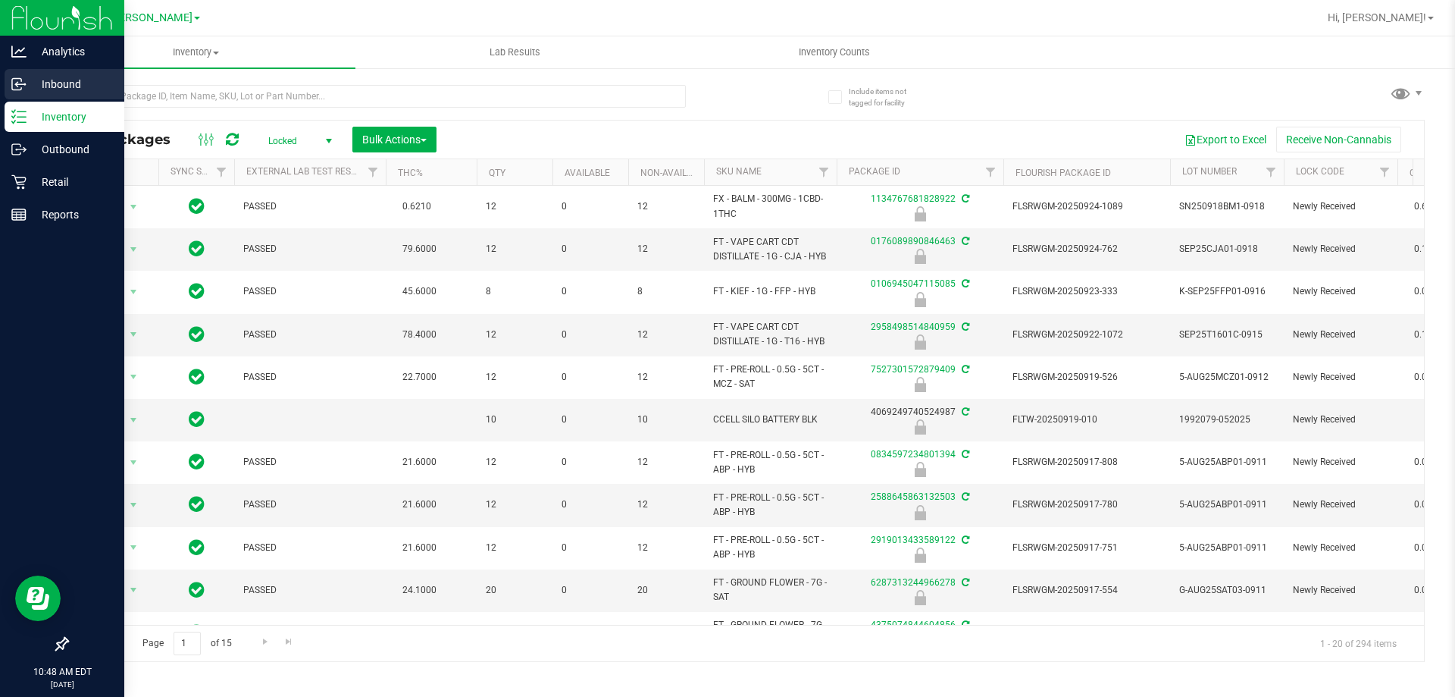
click at [17, 83] on icon at bounding box center [16, 83] width 2 height 2
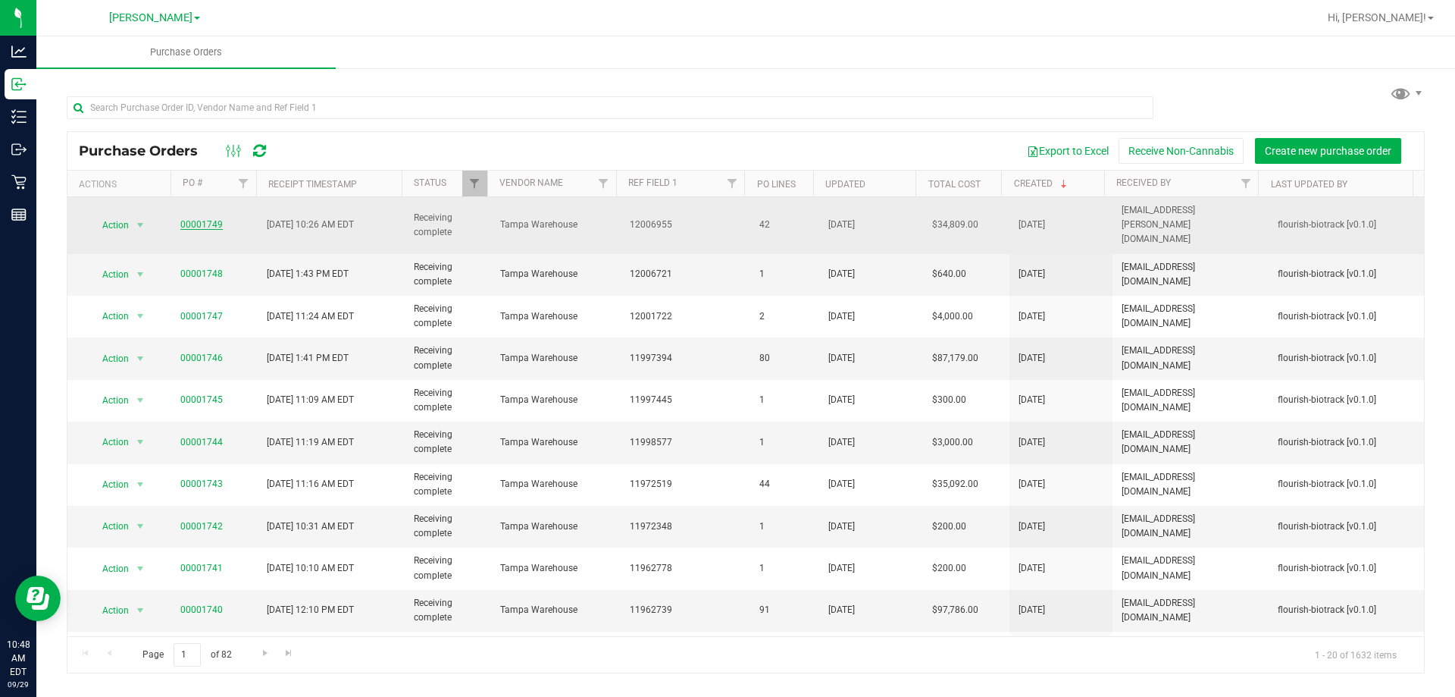
click at [207, 219] on link "00001749" at bounding box center [201, 224] width 42 height 11
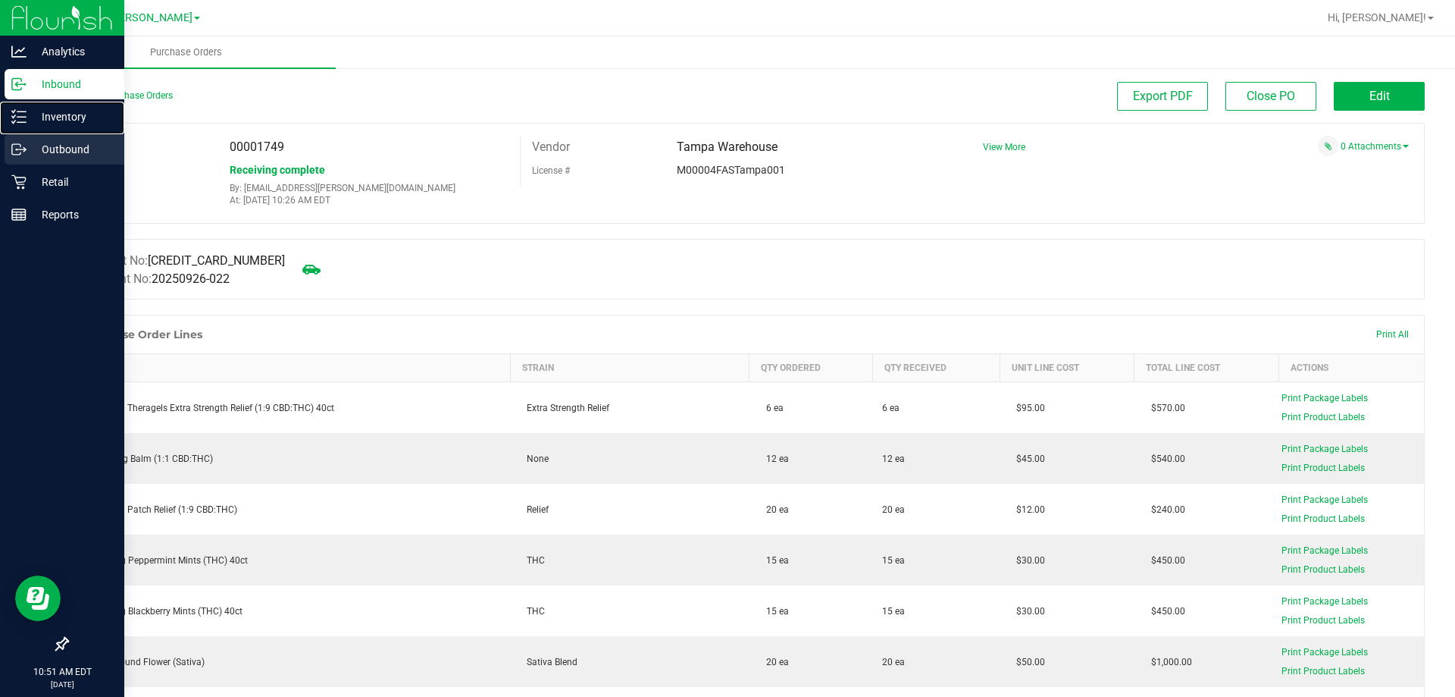
drag, startPoint x: 63, startPoint y: 121, endPoint x: 52, endPoint y: 157, distance: 38.1
click at [63, 121] on p "Inventory" at bounding box center [72, 117] width 91 height 18
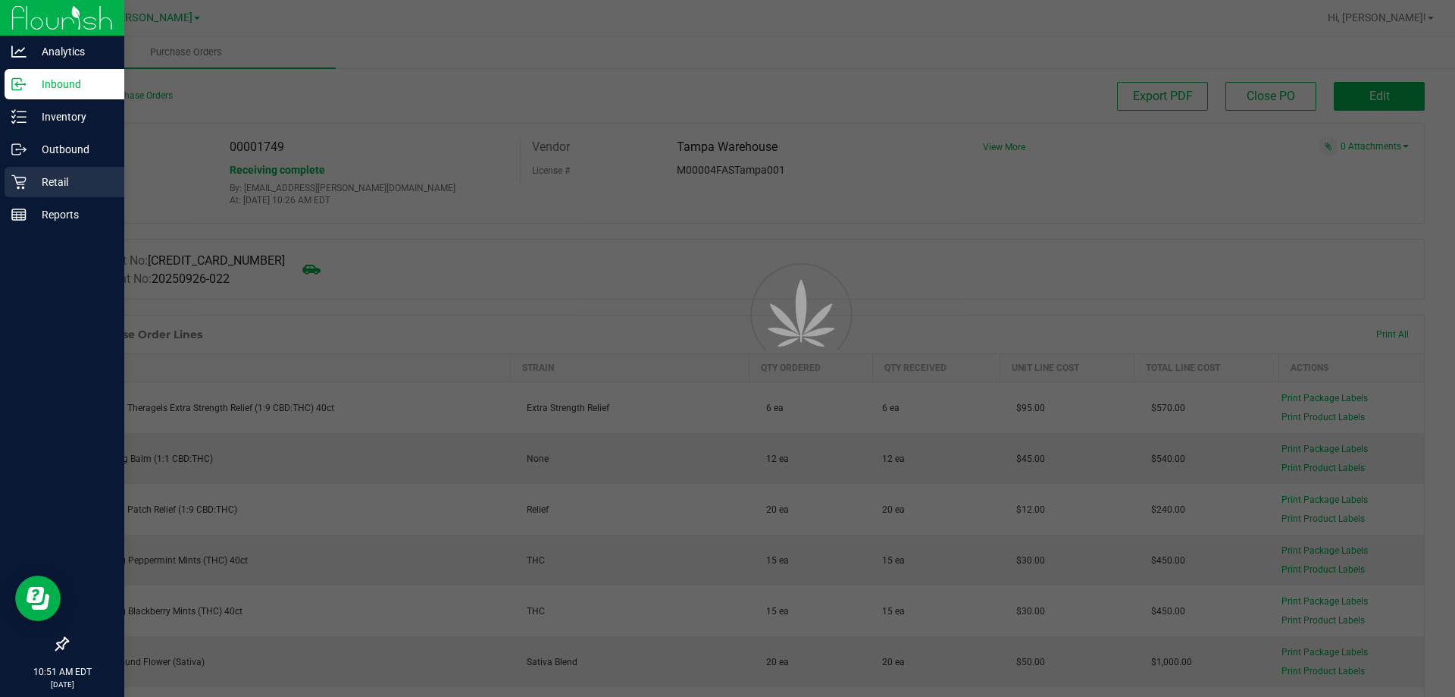
click at [52, 186] on p "Retail" at bounding box center [72, 182] width 91 height 18
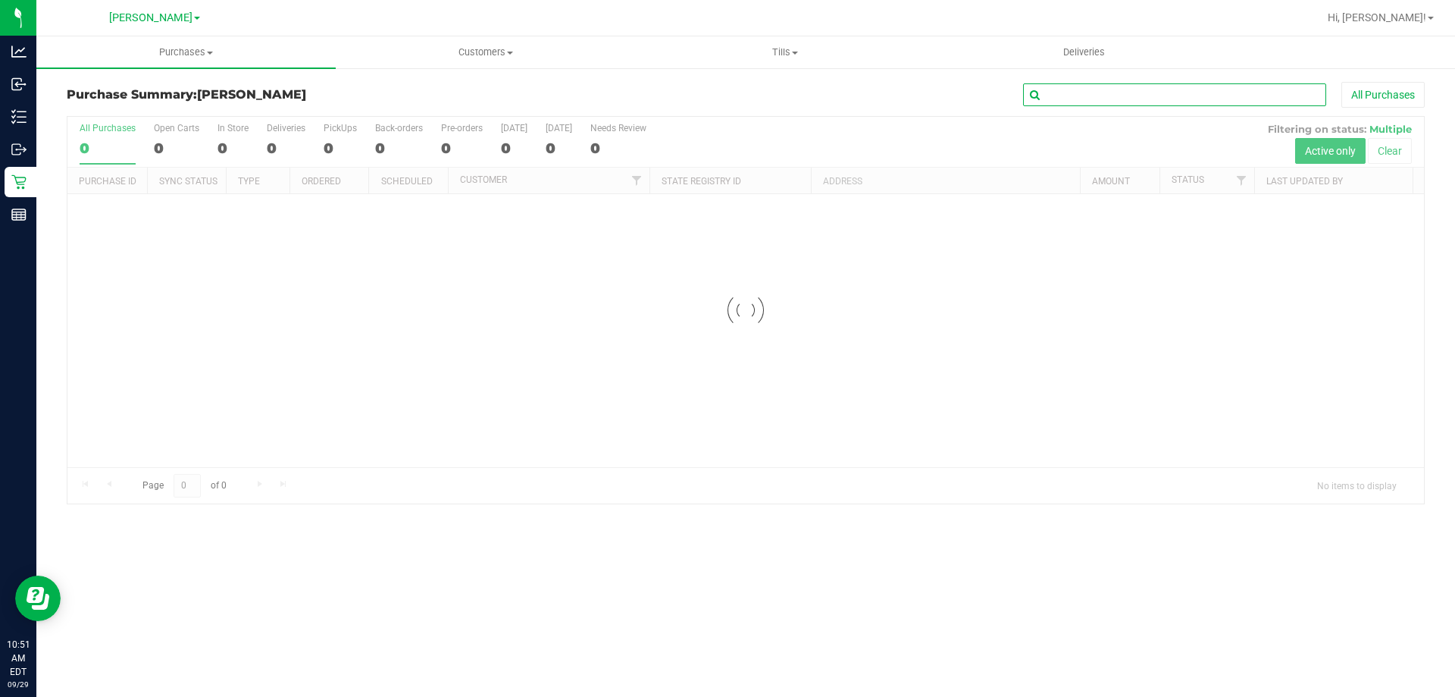
click at [1236, 94] on input "text" at bounding box center [1174, 94] width 303 height 23
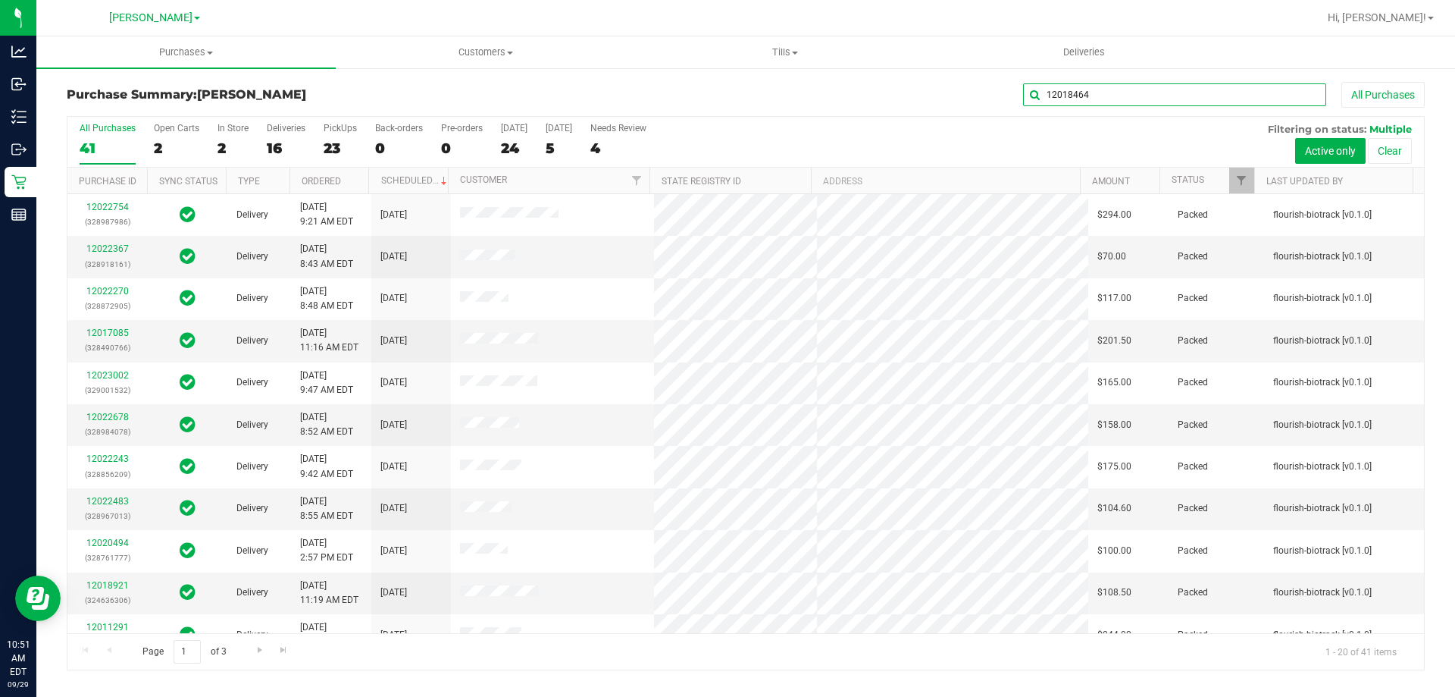
type input "12018464"
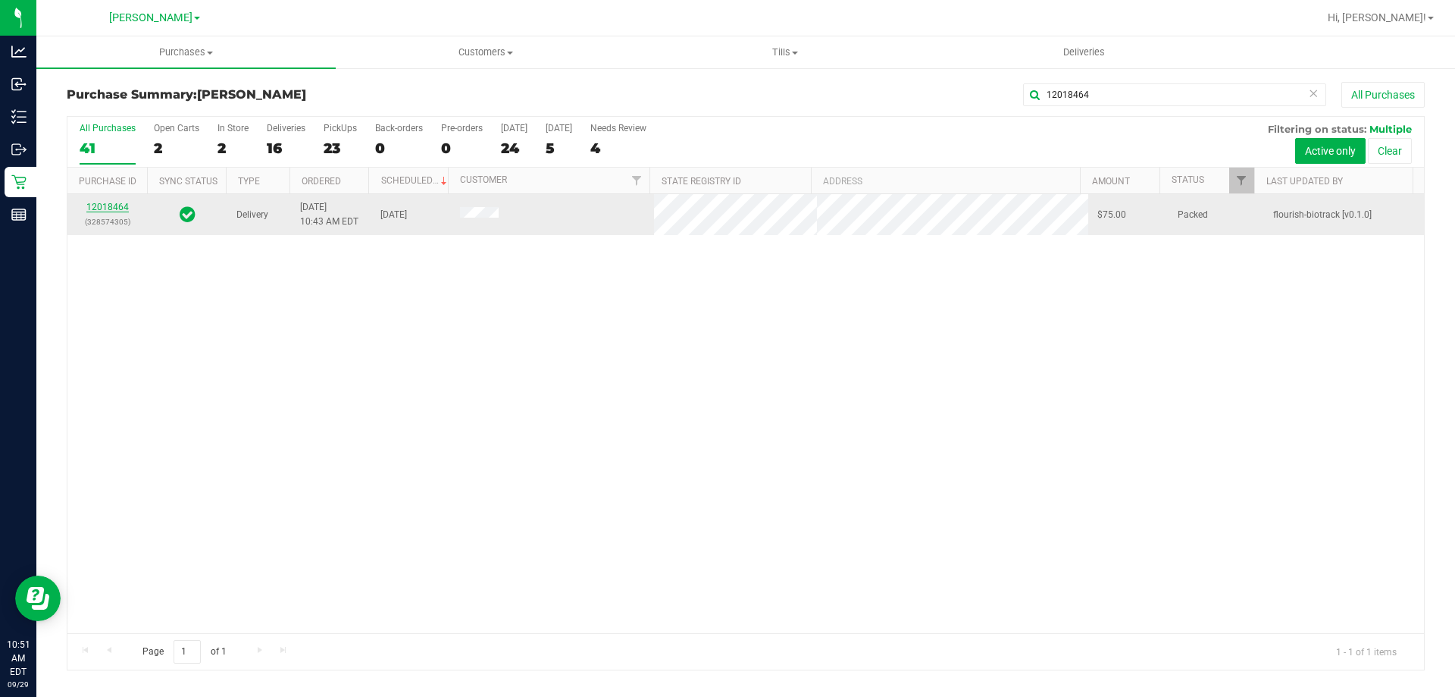
click at [103, 207] on link "12018464" at bounding box center [107, 207] width 42 height 11
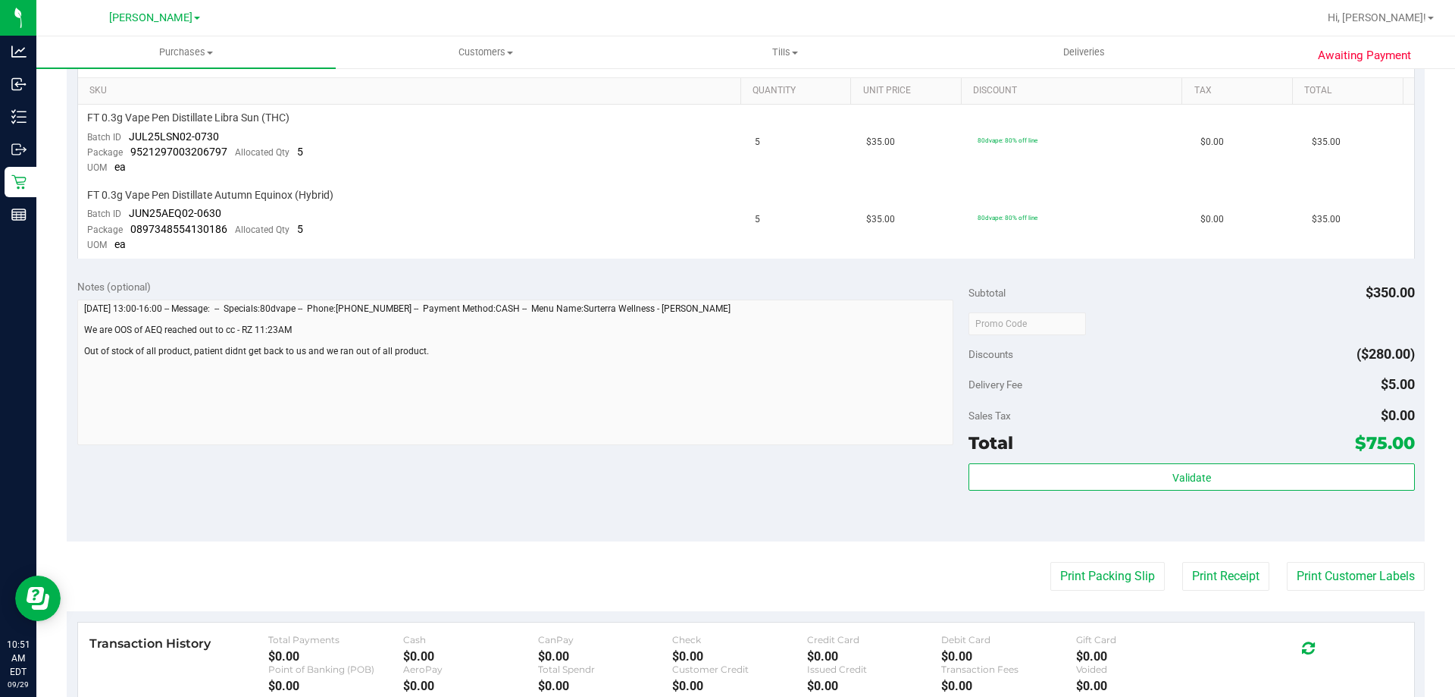
scroll to position [455, 0]
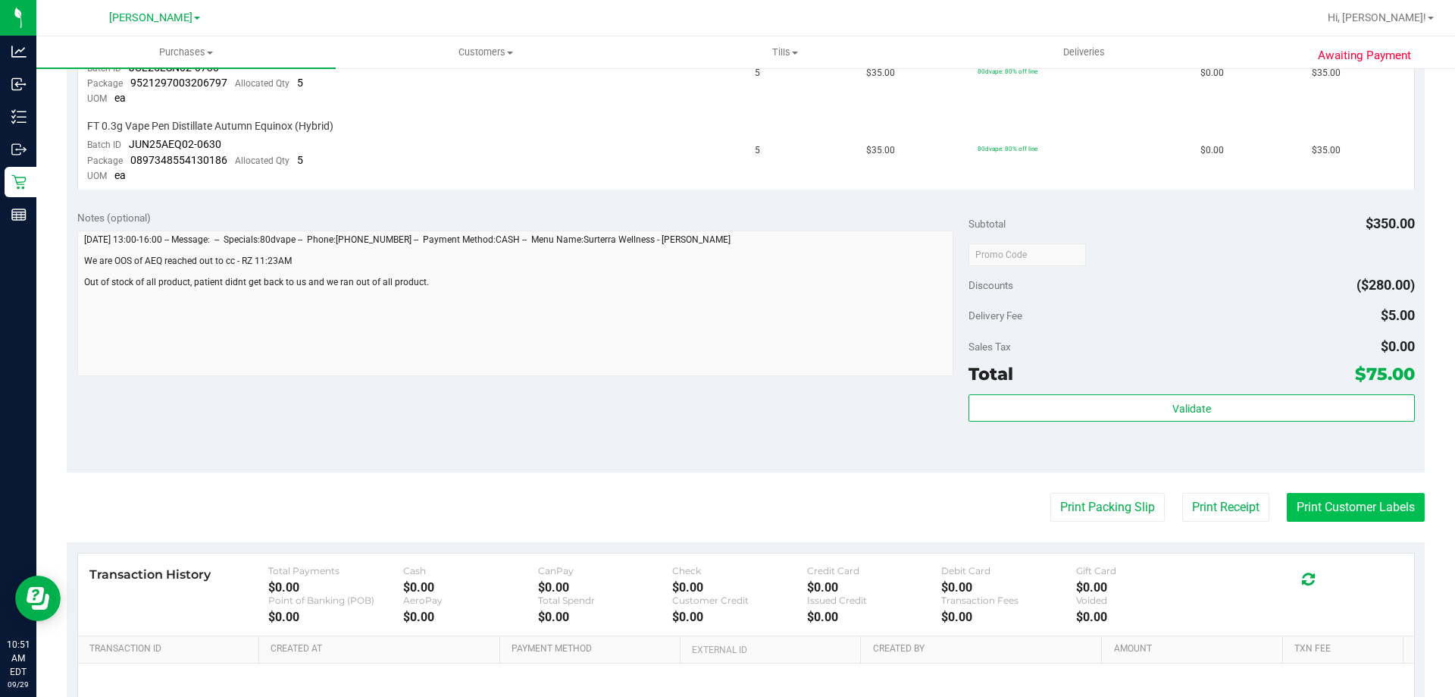
click at [1324, 495] on button "Print Customer Labels" at bounding box center [1356, 507] width 138 height 29
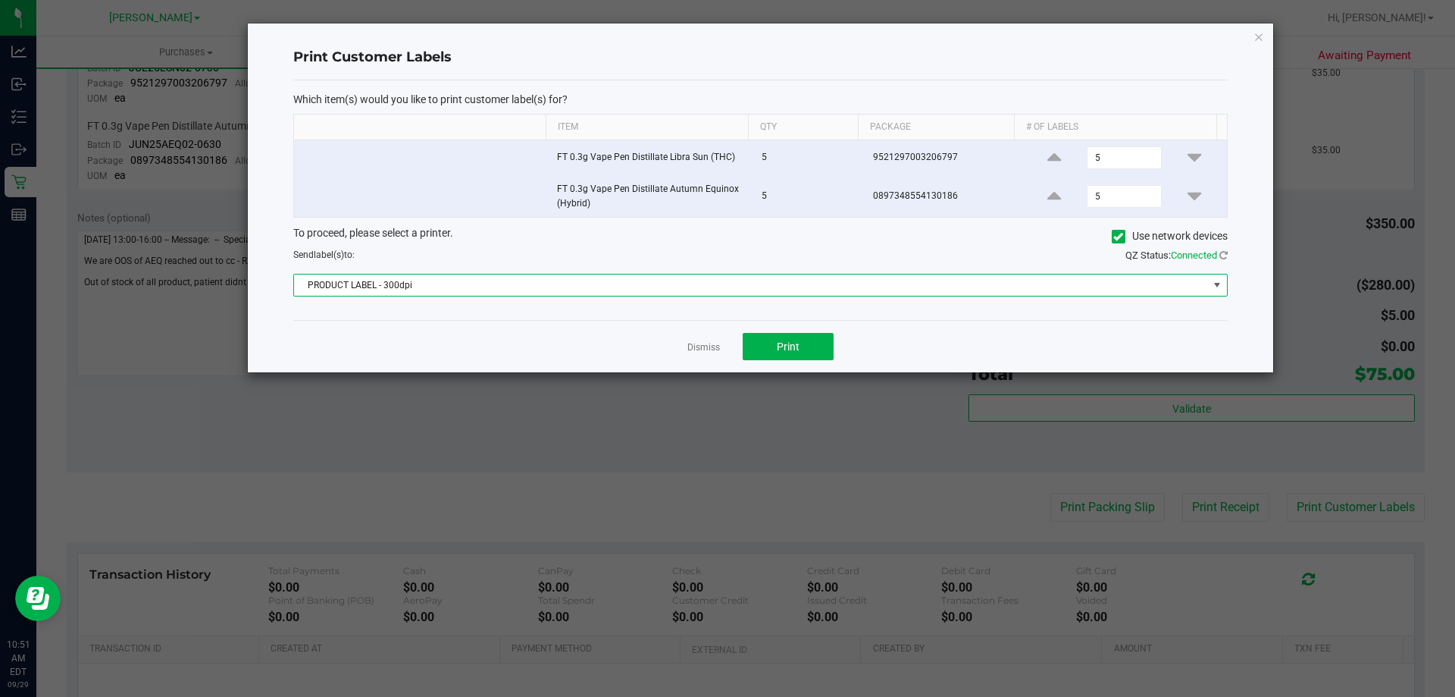
click at [402, 290] on span "PRODUCT LABEL - 300dpi" at bounding box center [751, 284] width 914 height 21
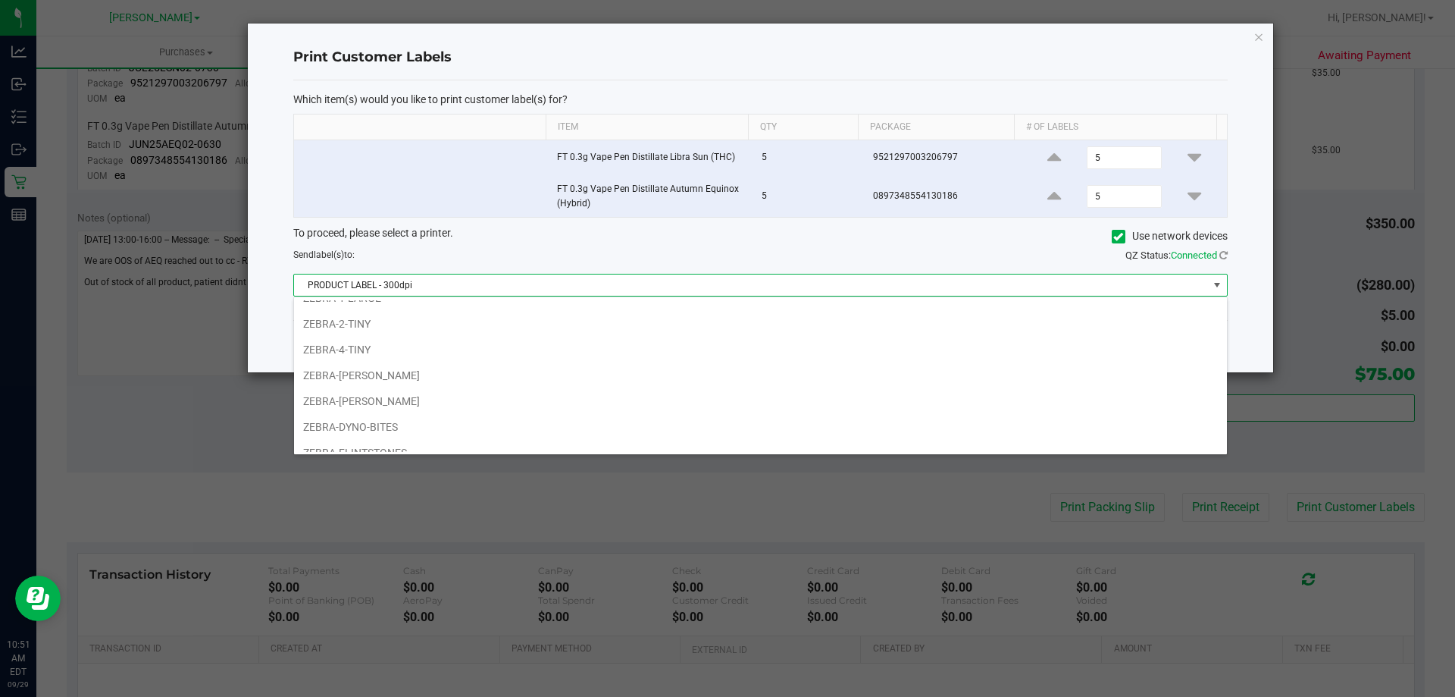
scroll to position [80, 0]
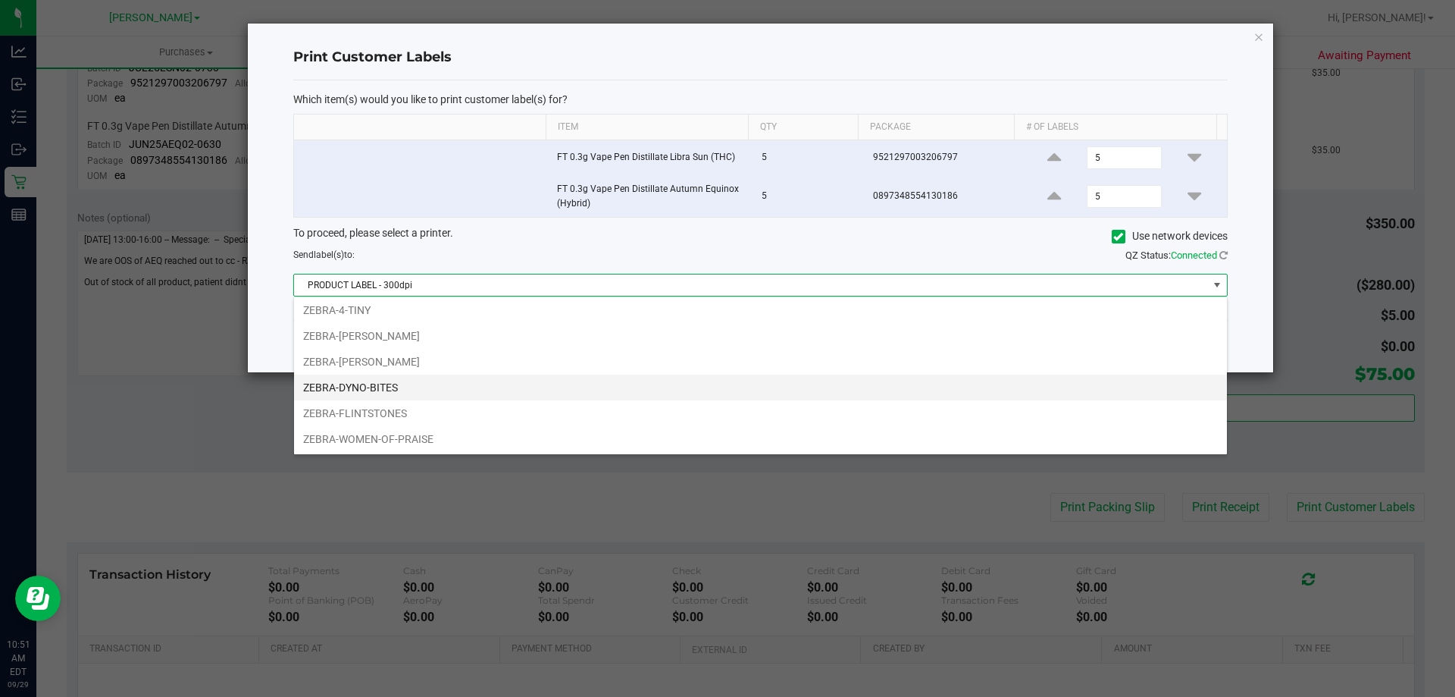
click at [386, 390] on li "ZEBRA-DYNO-BITES" at bounding box center [760, 387] width 933 height 26
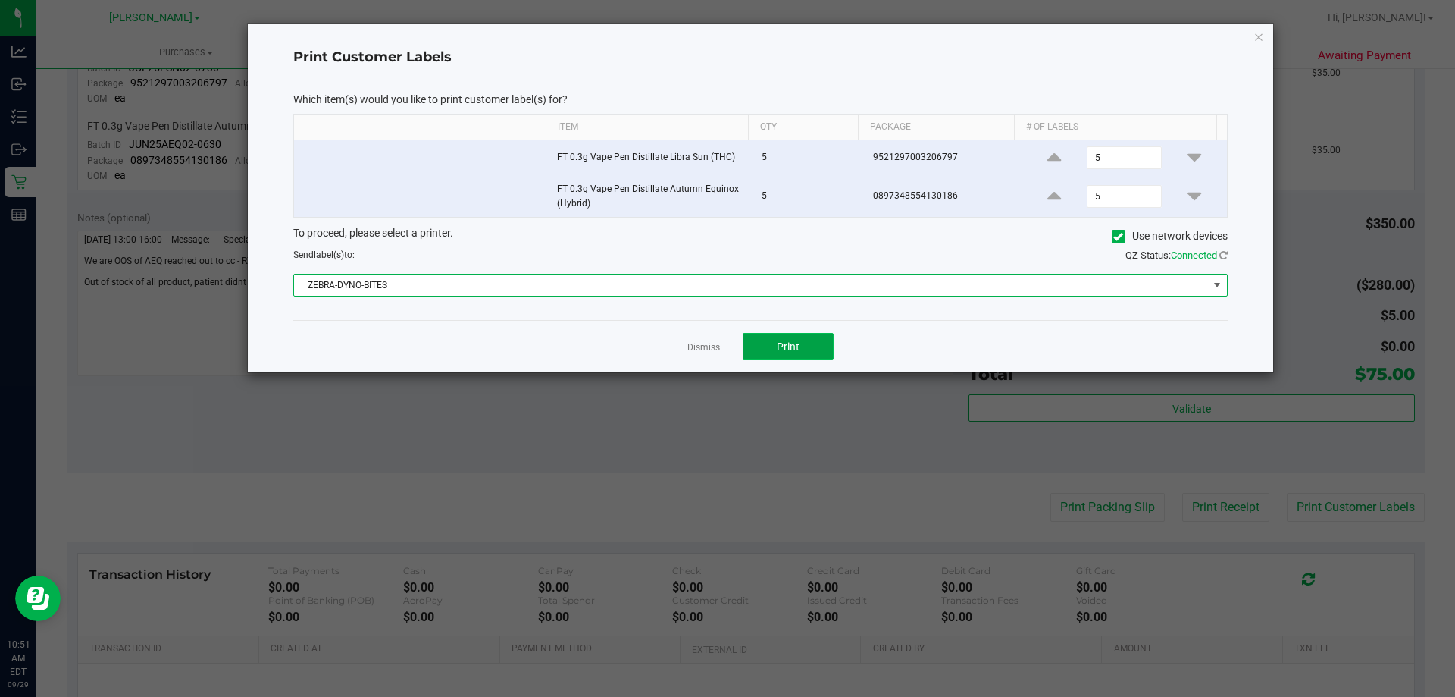
click at [794, 339] on button "Print" at bounding box center [788, 346] width 91 height 27
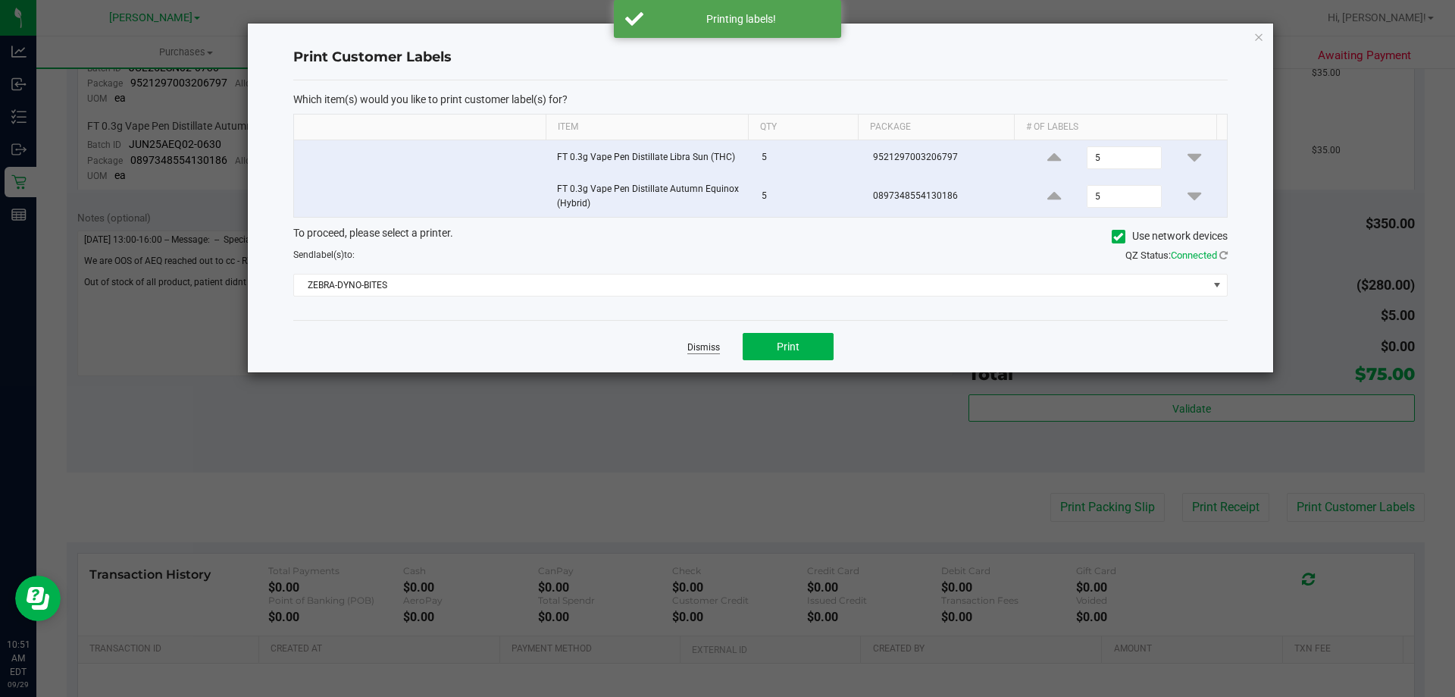
click at [694, 353] on link "Dismiss" at bounding box center [703, 347] width 33 height 13
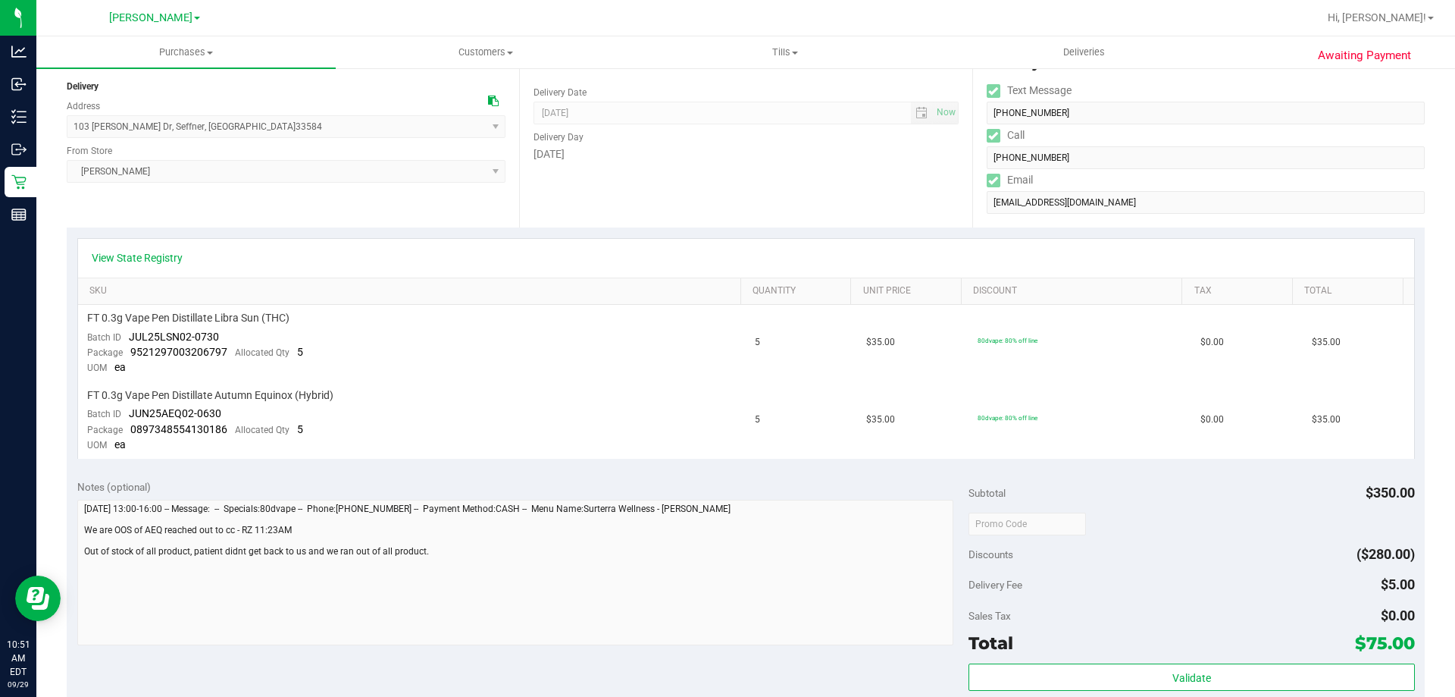
scroll to position [0, 0]
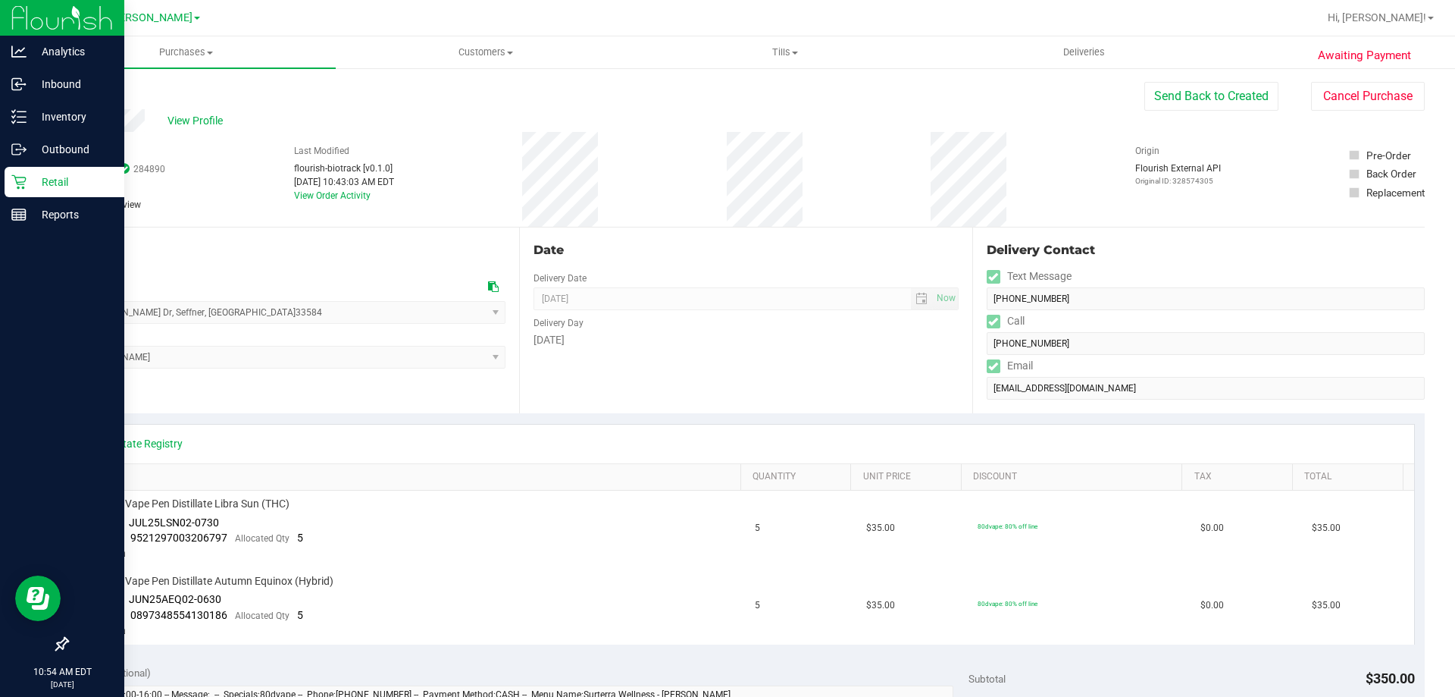
click at [72, 181] on p "Retail" at bounding box center [72, 182] width 91 height 18
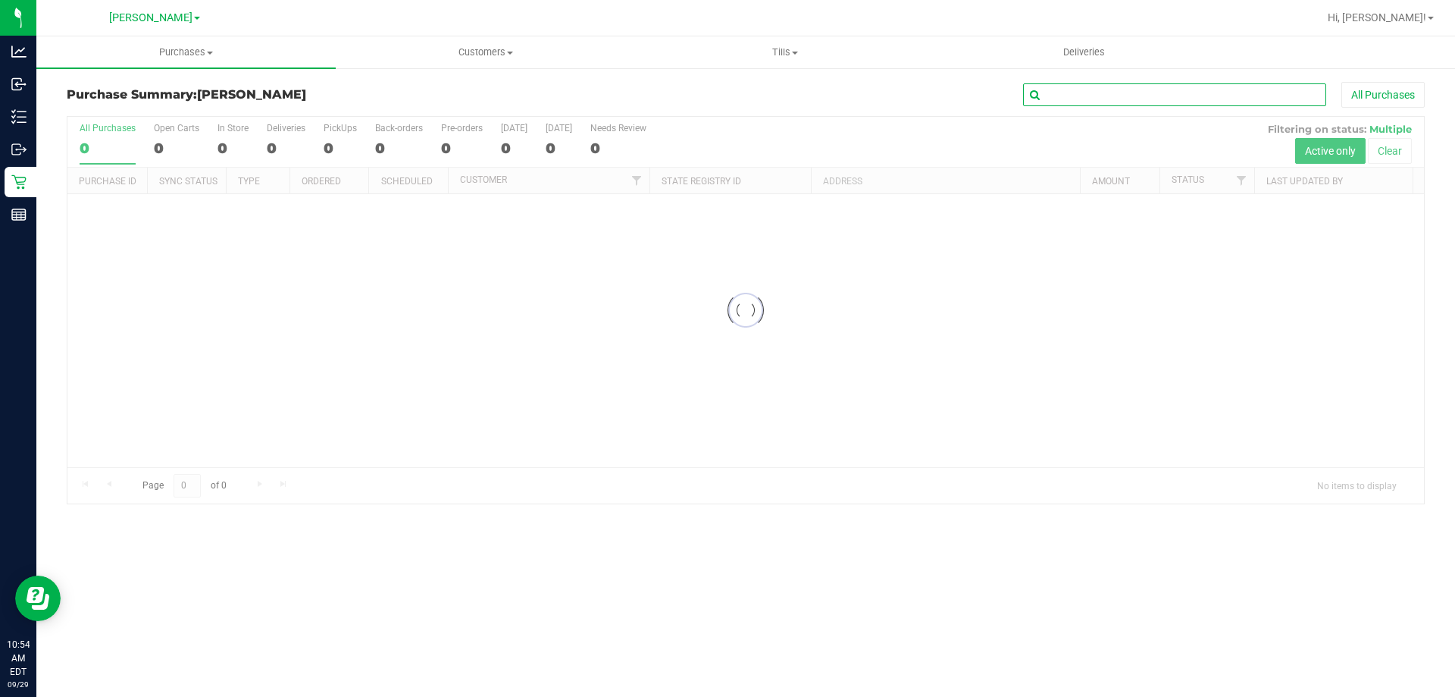
click at [1087, 96] on input "text" at bounding box center [1174, 94] width 303 height 23
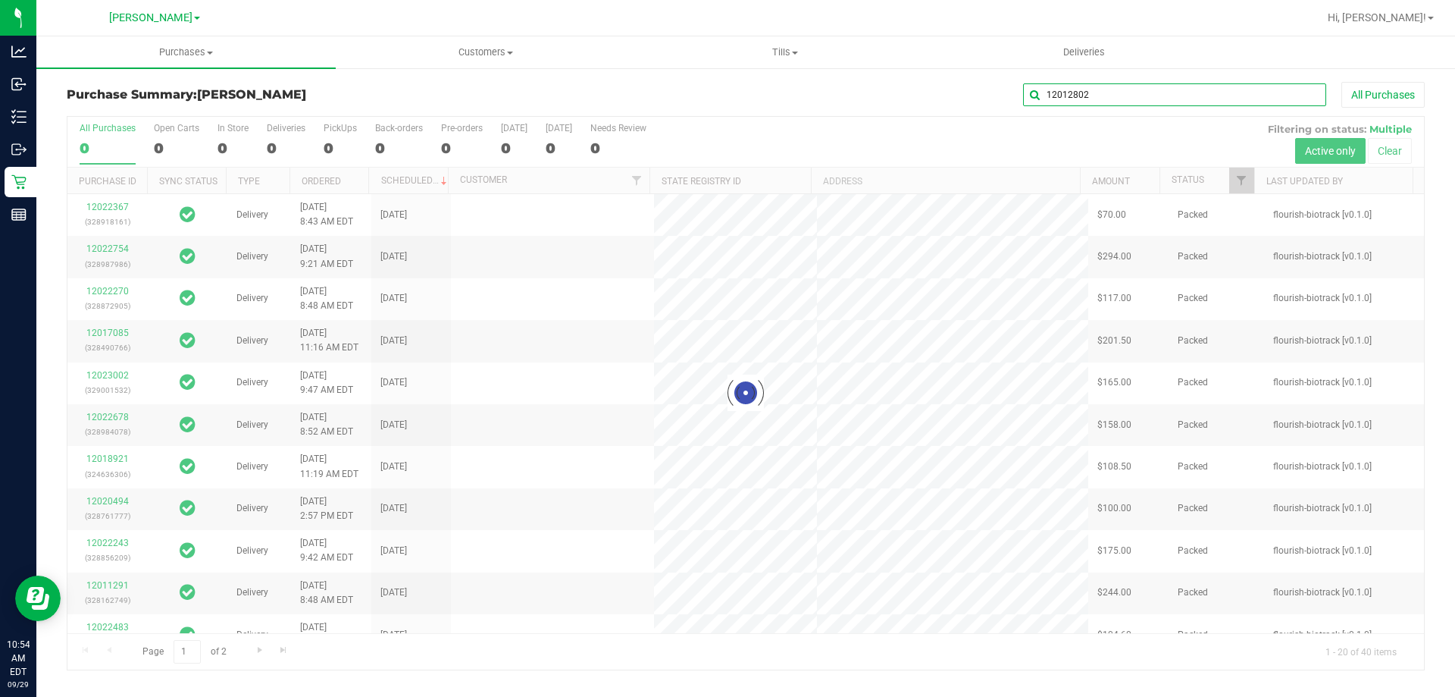
type input "12012802"
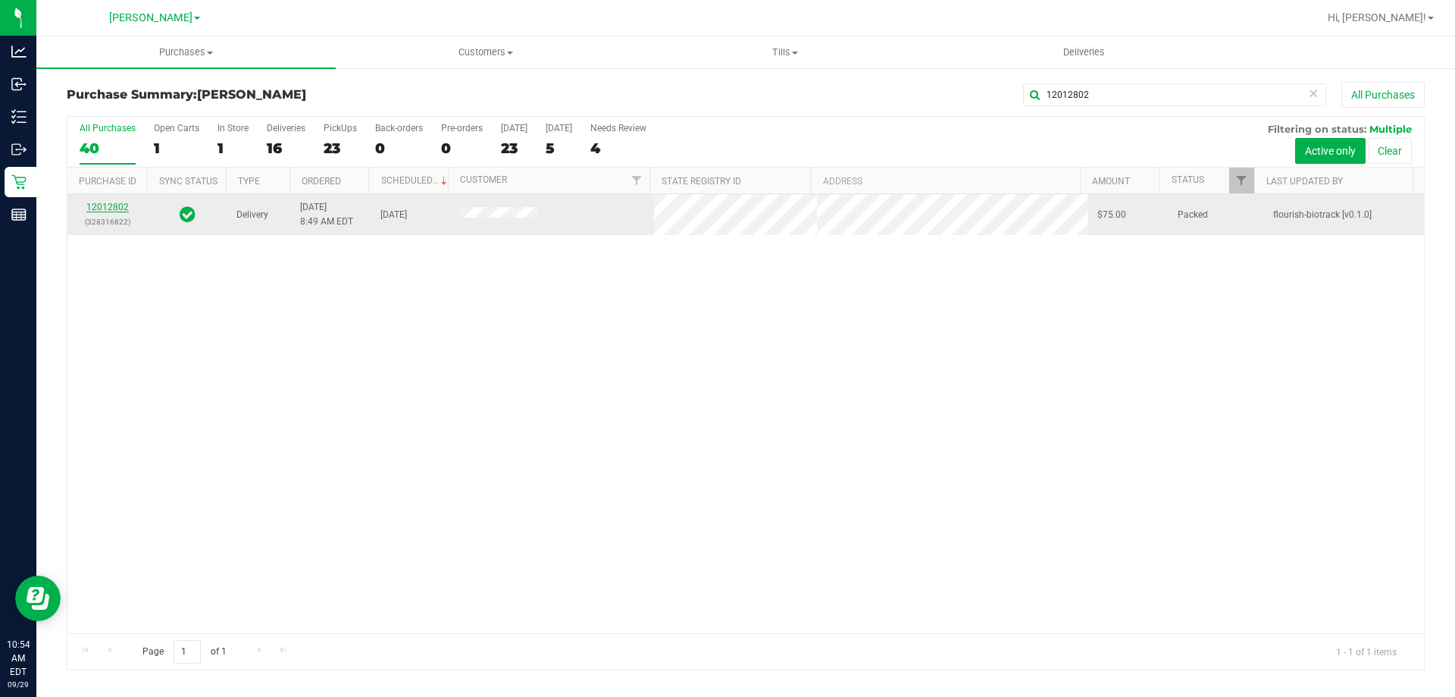
click at [114, 208] on link "12012802" at bounding box center [107, 207] width 42 height 11
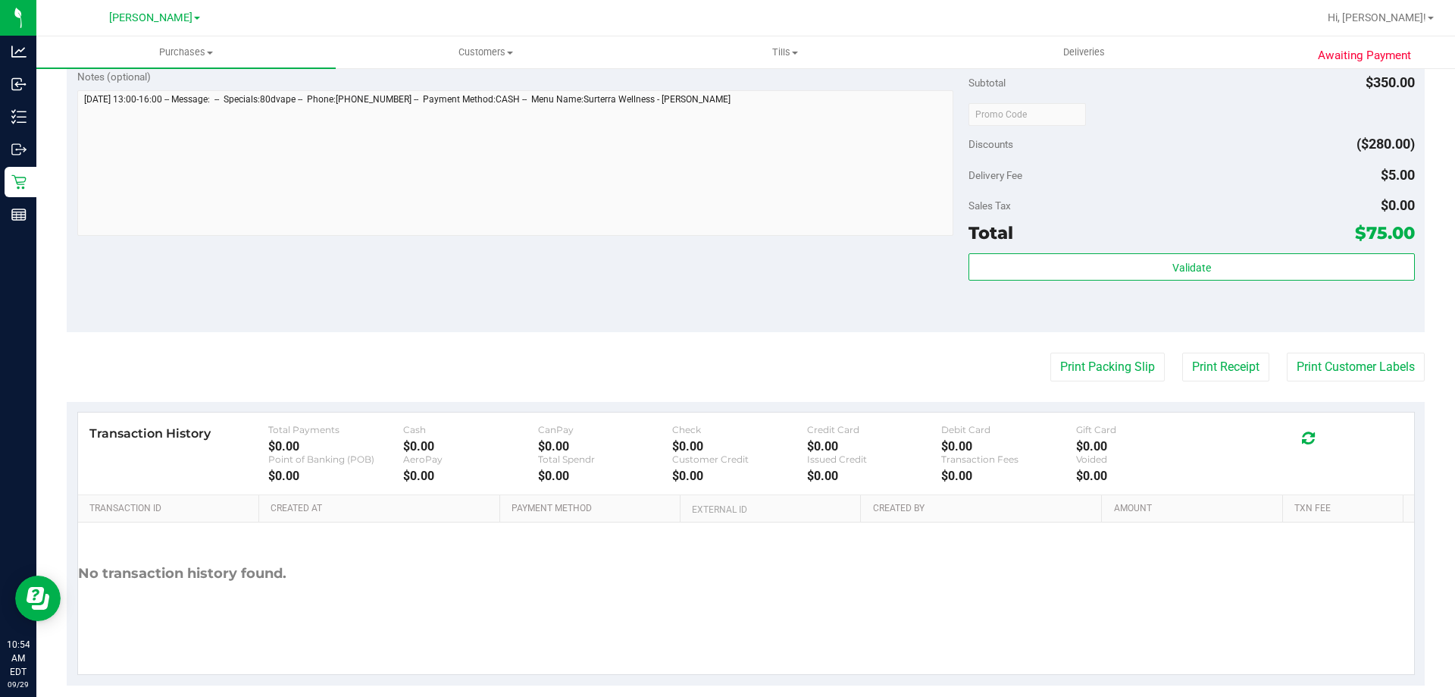
scroll to position [531, 0]
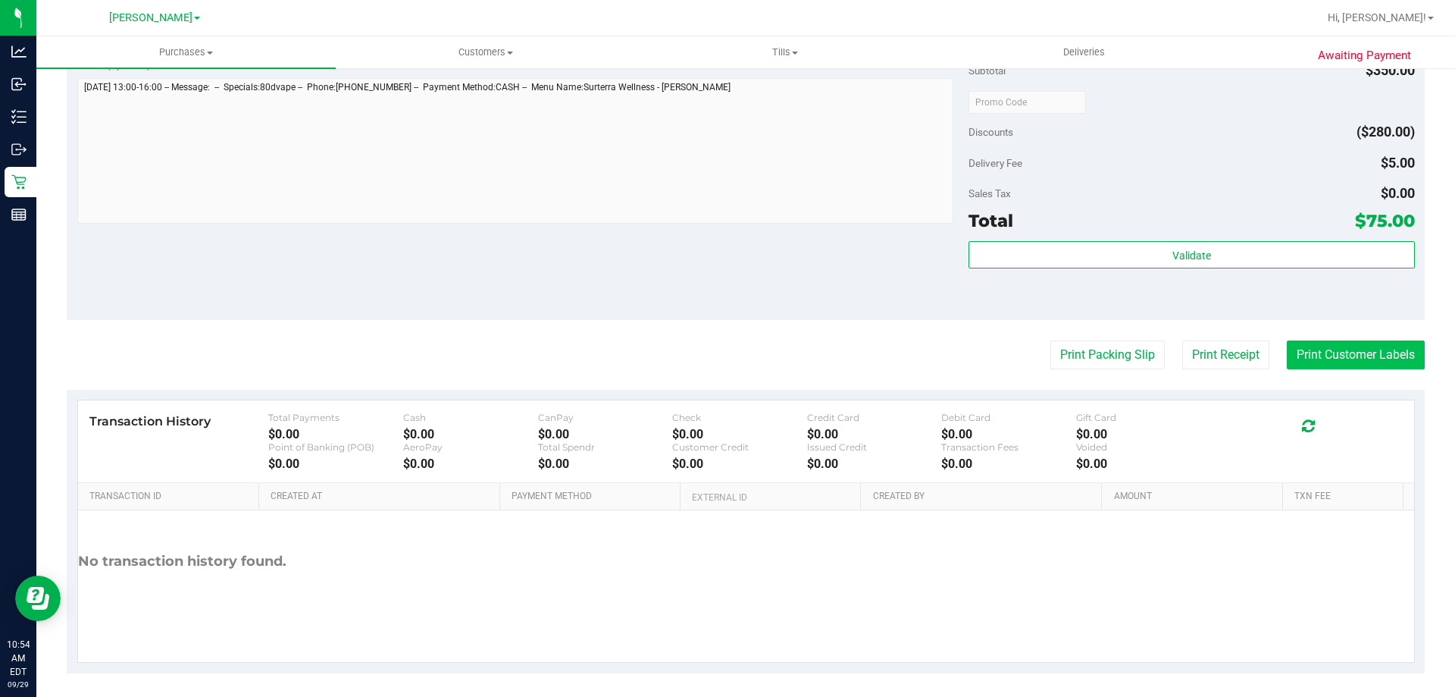
click at [1330, 359] on button "Print Customer Labels" at bounding box center [1356, 354] width 138 height 29
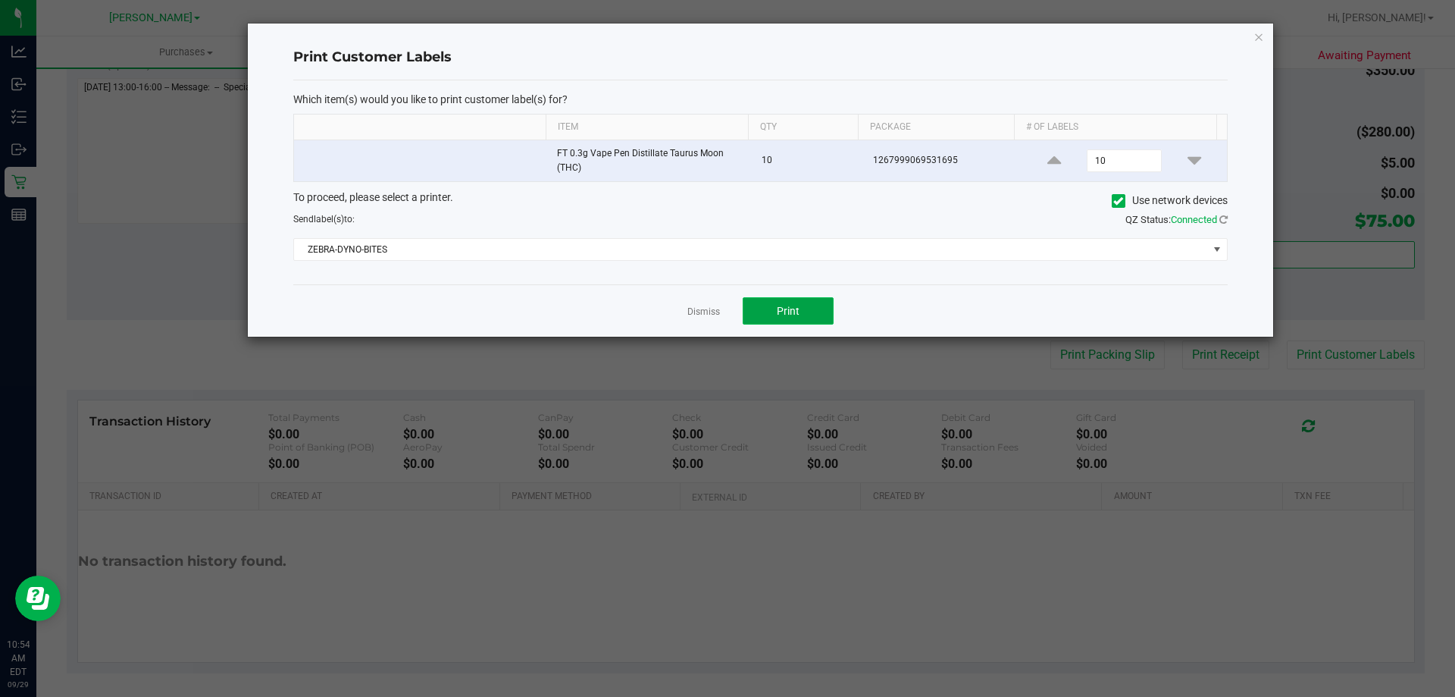
click at [825, 312] on button "Print" at bounding box center [788, 310] width 91 height 27
click at [711, 309] on link "Dismiss" at bounding box center [703, 311] width 33 height 13
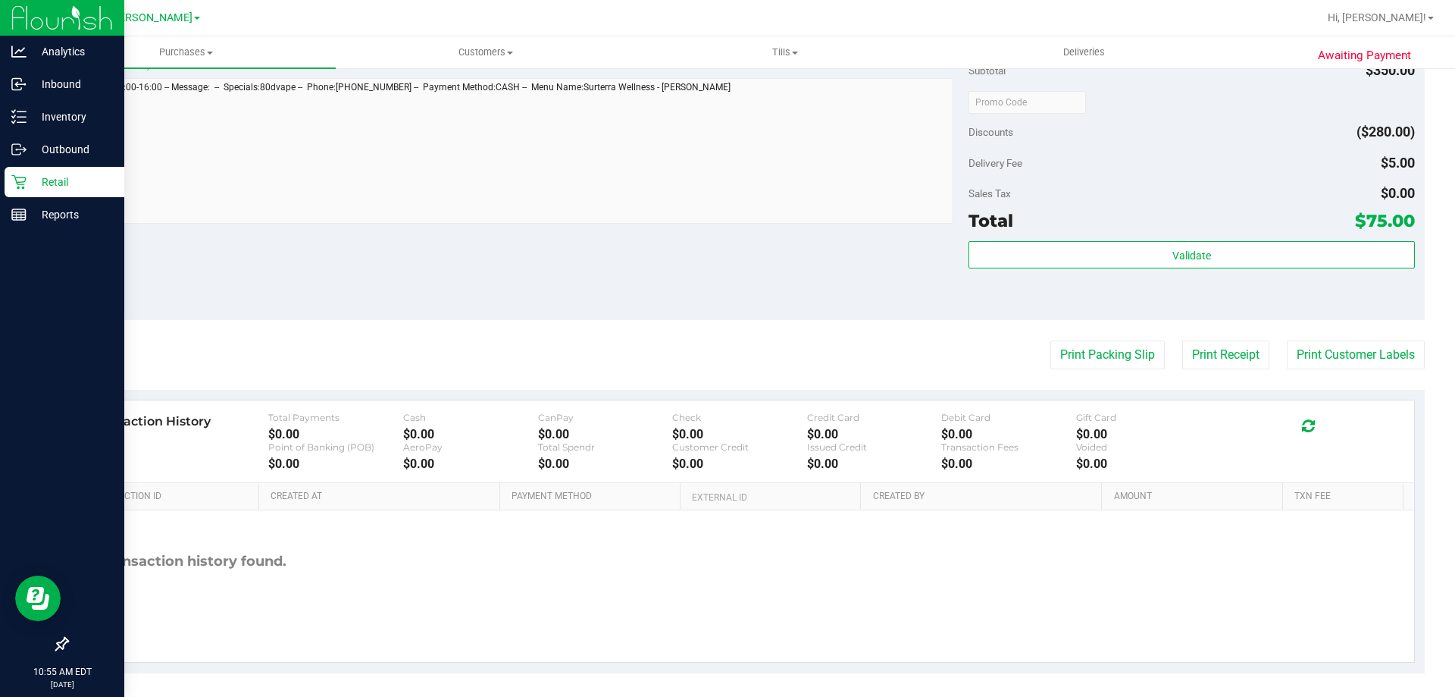
click at [74, 189] on p "Retail" at bounding box center [72, 182] width 91 height 18
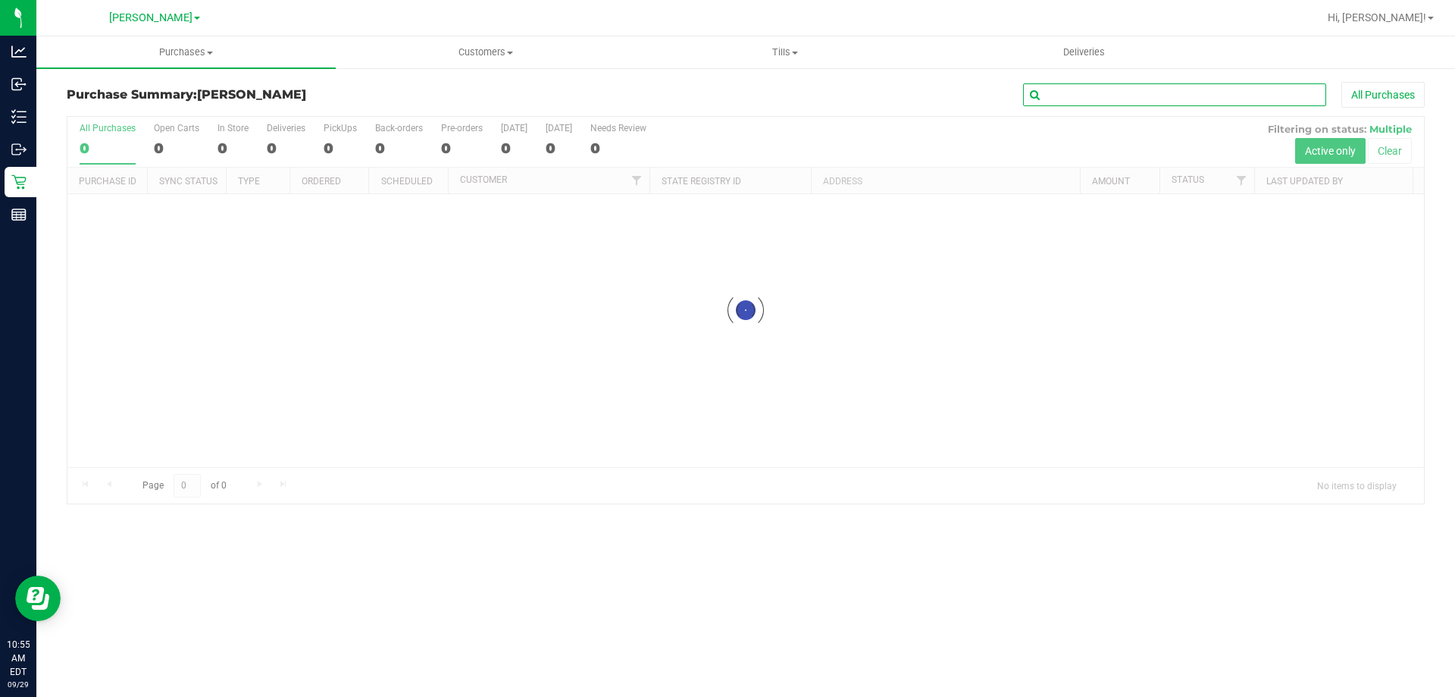
click at [1157, 90] on input "text" at bounding box center [1174, 94] width 303 height 23
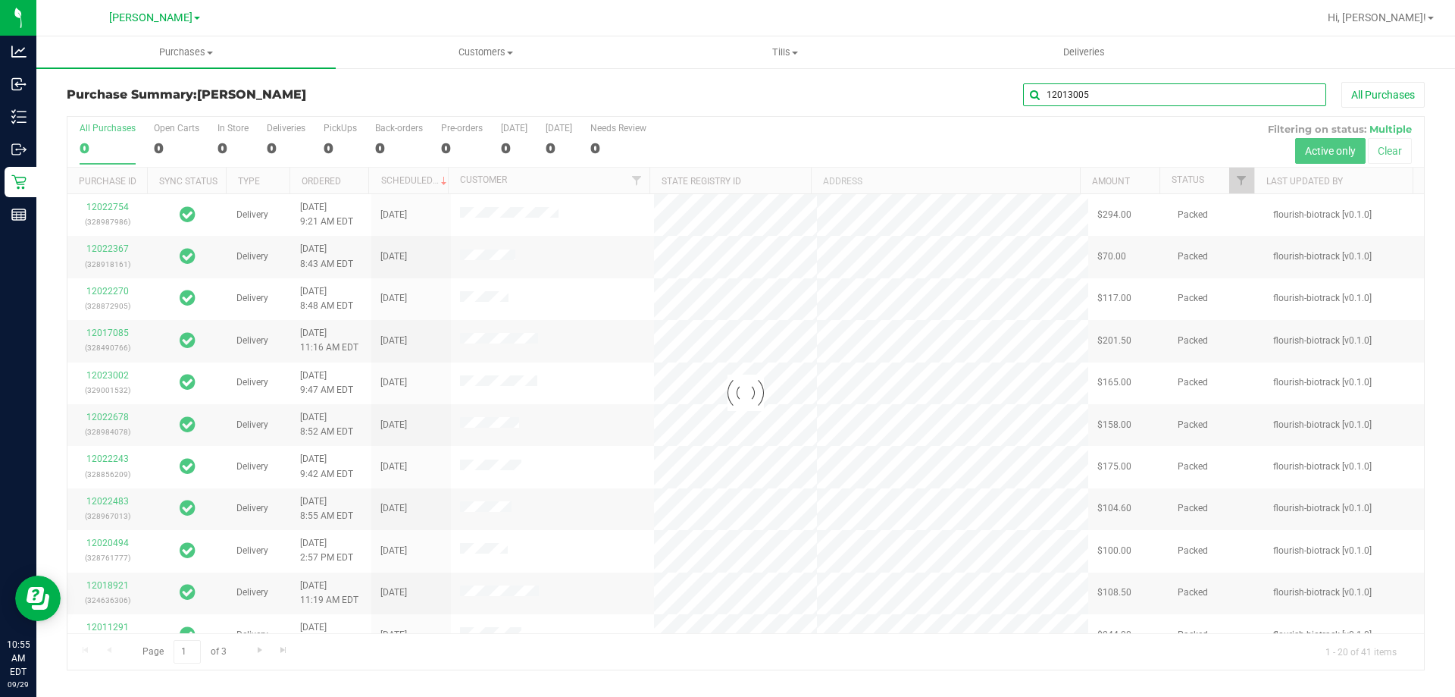
type input "12013005"
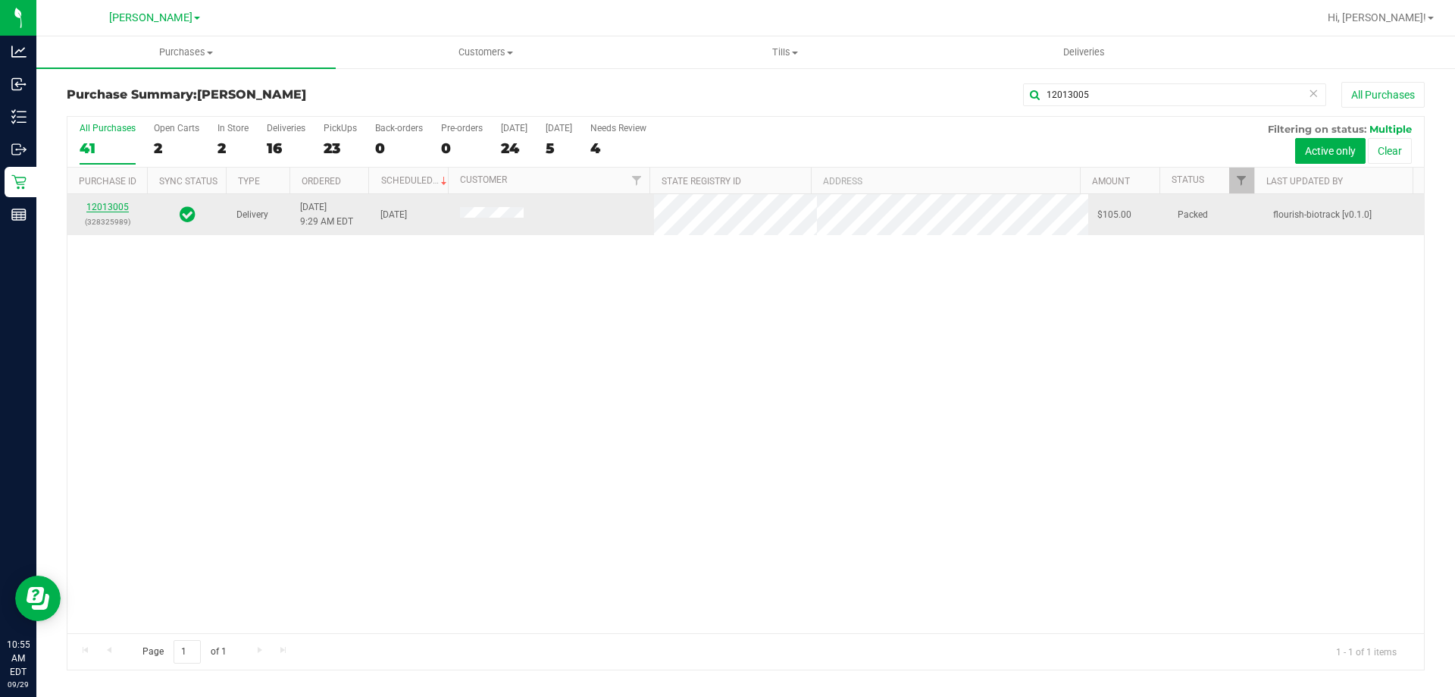
click at [116, 204] on link "12013005" at bounding box center [107, 207] width 42 height 11
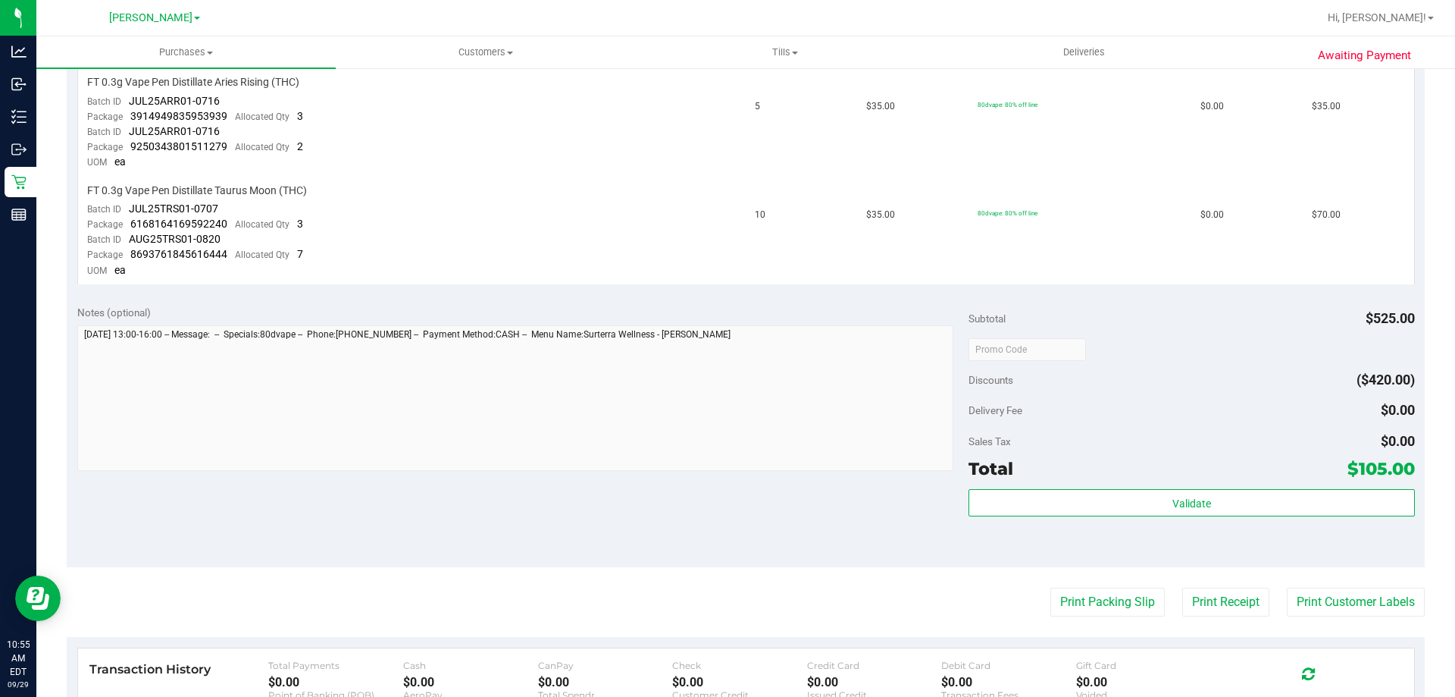
scroll to position [606, 0]
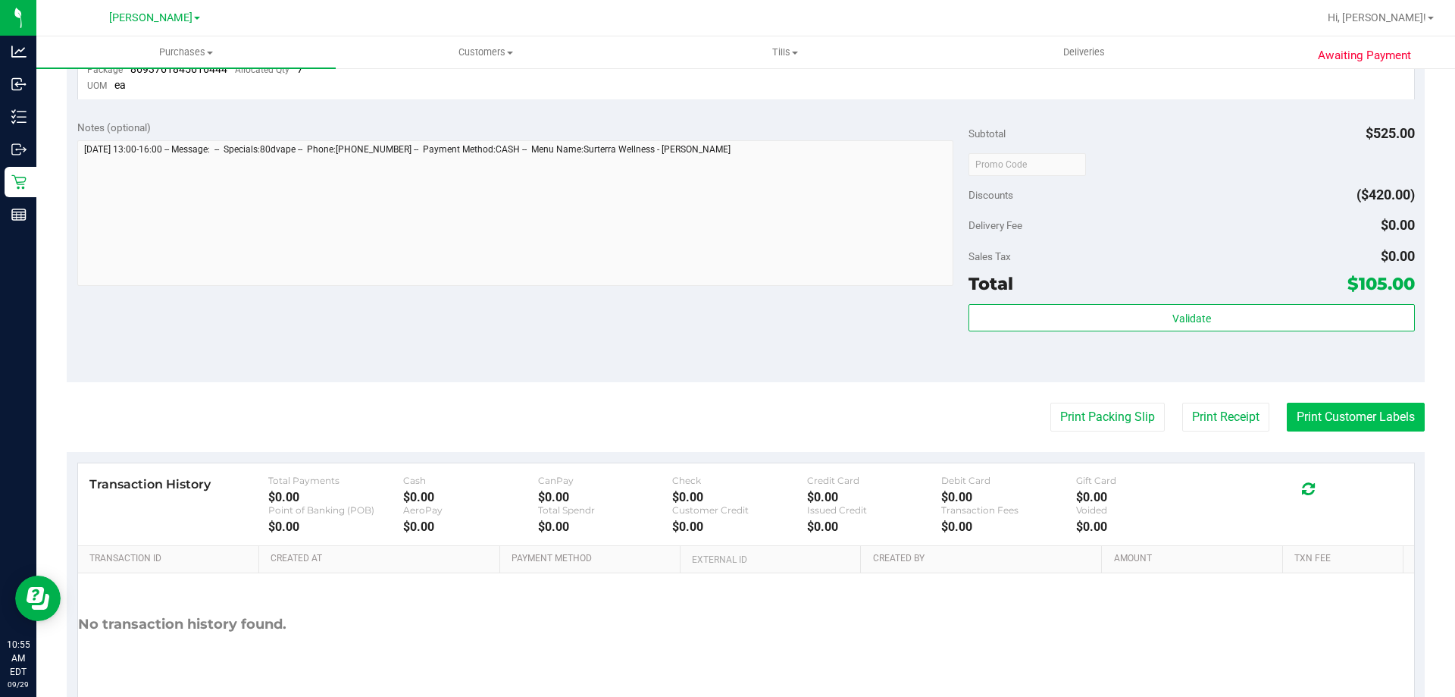
click at [1355, 412] on button "Print Customer Labels" at bounding box center [1356, 416] width 138 height 29
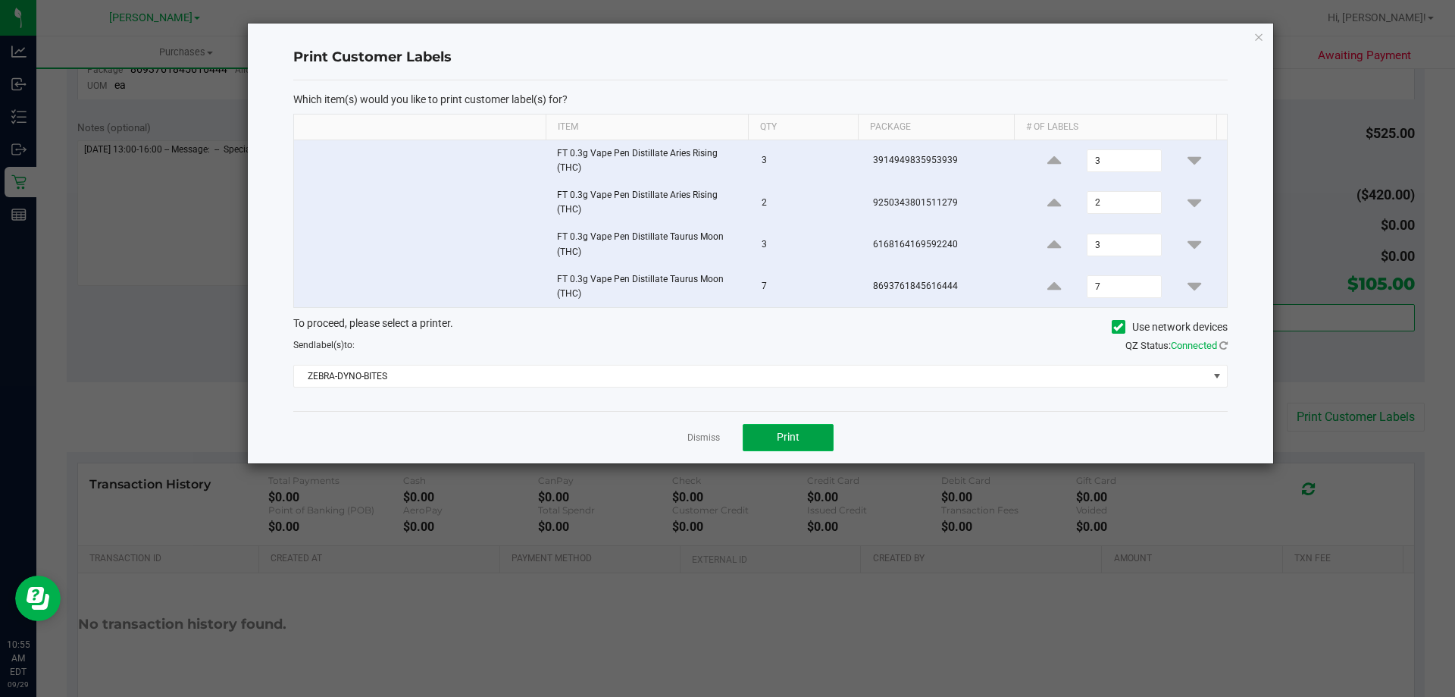
click at [803, 424] on button "Print" at bounding box center [788, 437] width 91 height 27
click at [697, 435] on link "Dismiss" at bounding box center [703, 437] width 33 height 13
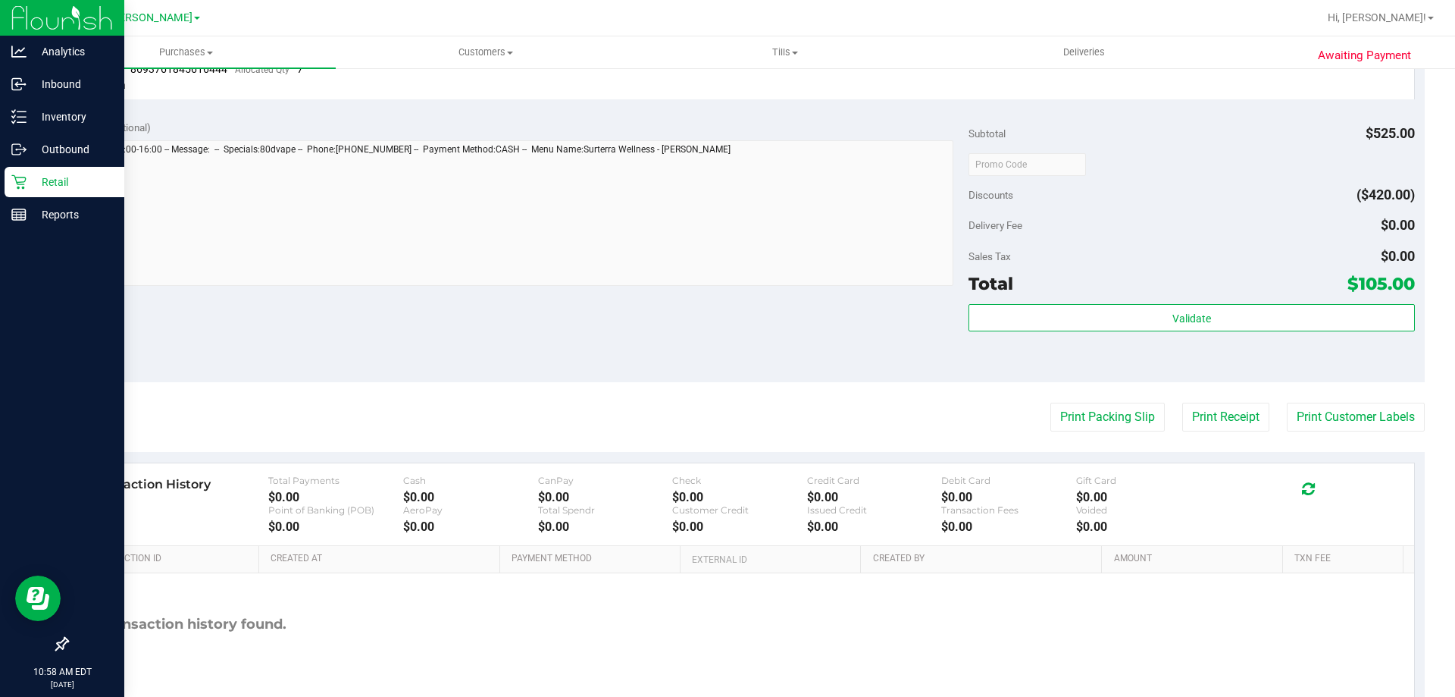
click at [67, 178] on p "Retail" at bounding box center [72, 182] width 91 height 18
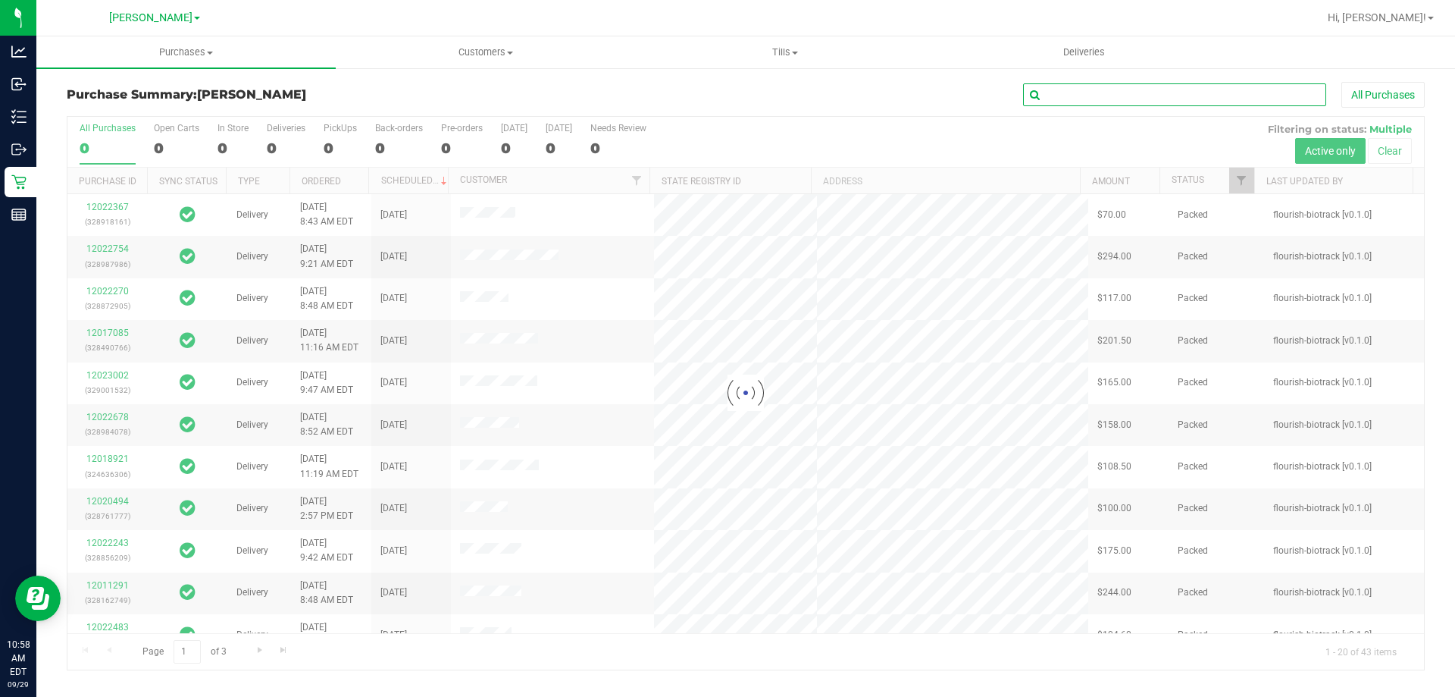
click at [1114, 96] on input "text" at bounding box center [1174, 94] width 303 height 23
type input "12014168"
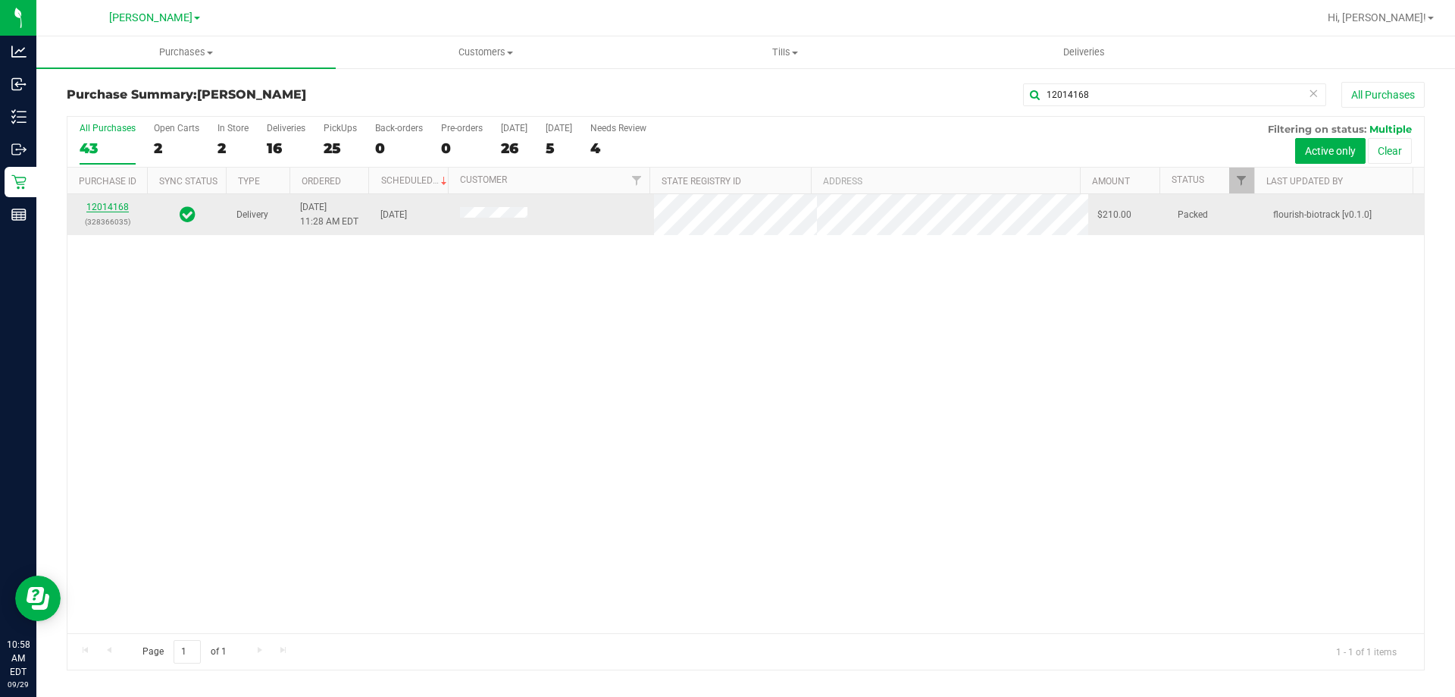
click at [97, 206] on link "12014168" at bounding box center [107, 207] width 42 height 11
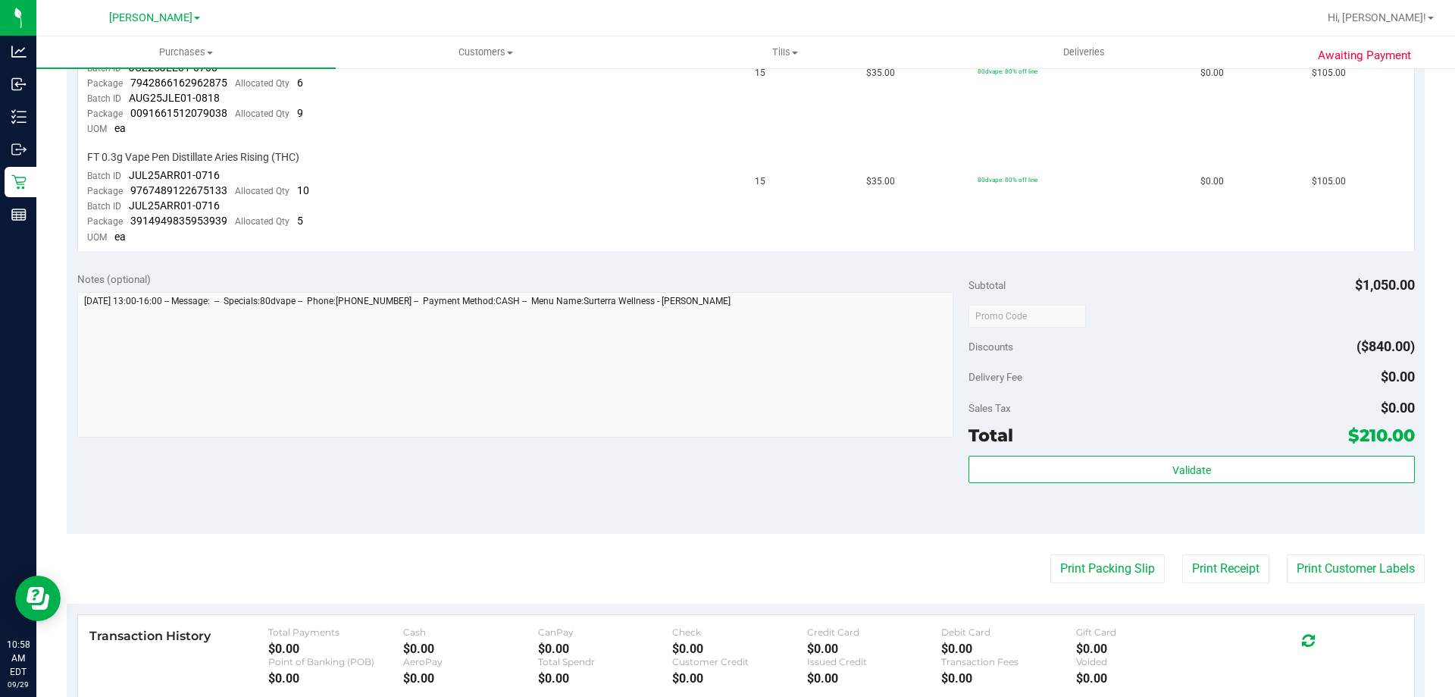
scroll to position [531, 0]
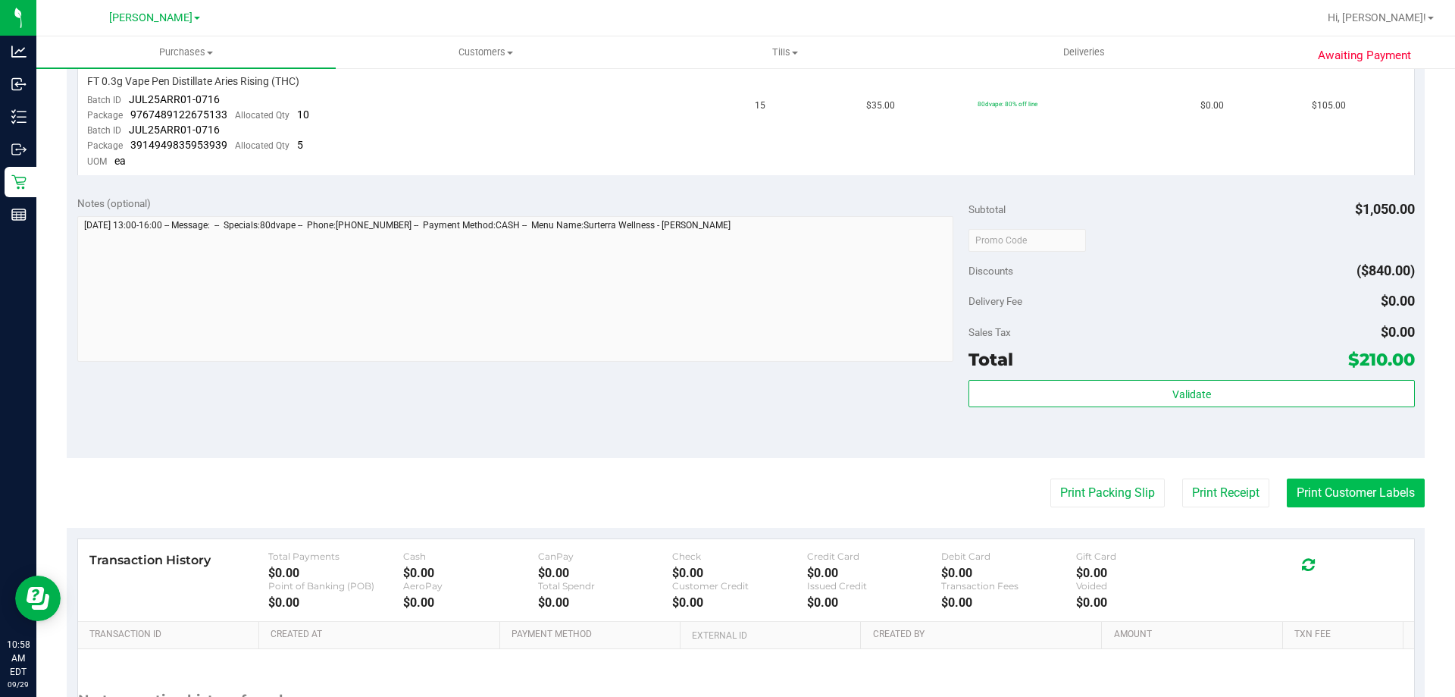
click at [1348, 488] on button "Print Customer Labels" at bounding box center [1356, 492] width 138 height 29
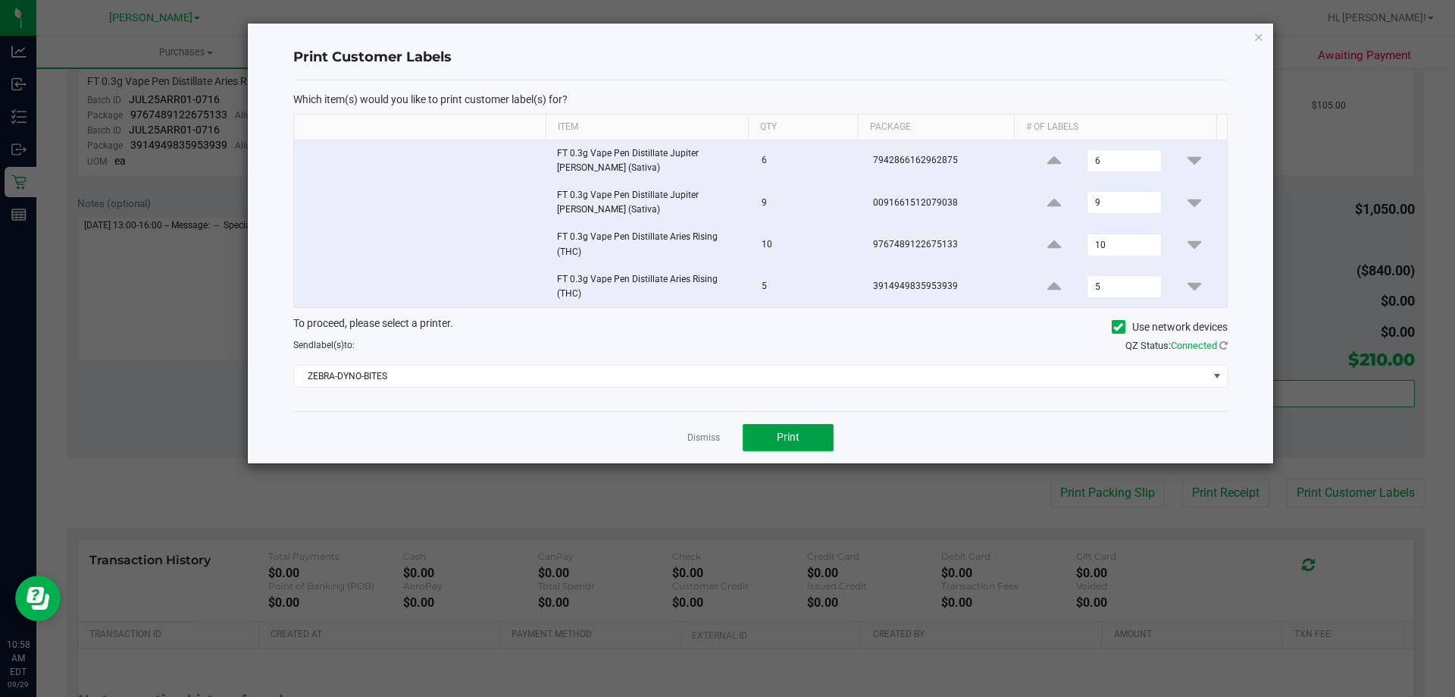
click at [785, 441] on span "Print" at bounding box center [788, 437] width 23 height 12
click at [685, 434] on div "Dismiss Print" at bounding box center [760, 437] width 935 height 52
click at [769, 452] on div "Dismiss Print" at bounding box center [760, 437] width 935 height 52
click at [731, 439] on div "Dismiss Print" at bounding box center [760, 437] width 935 height 52
click at [709, 439] on link "Dismiss" at bounding box center [703, 437] width 33 height 13
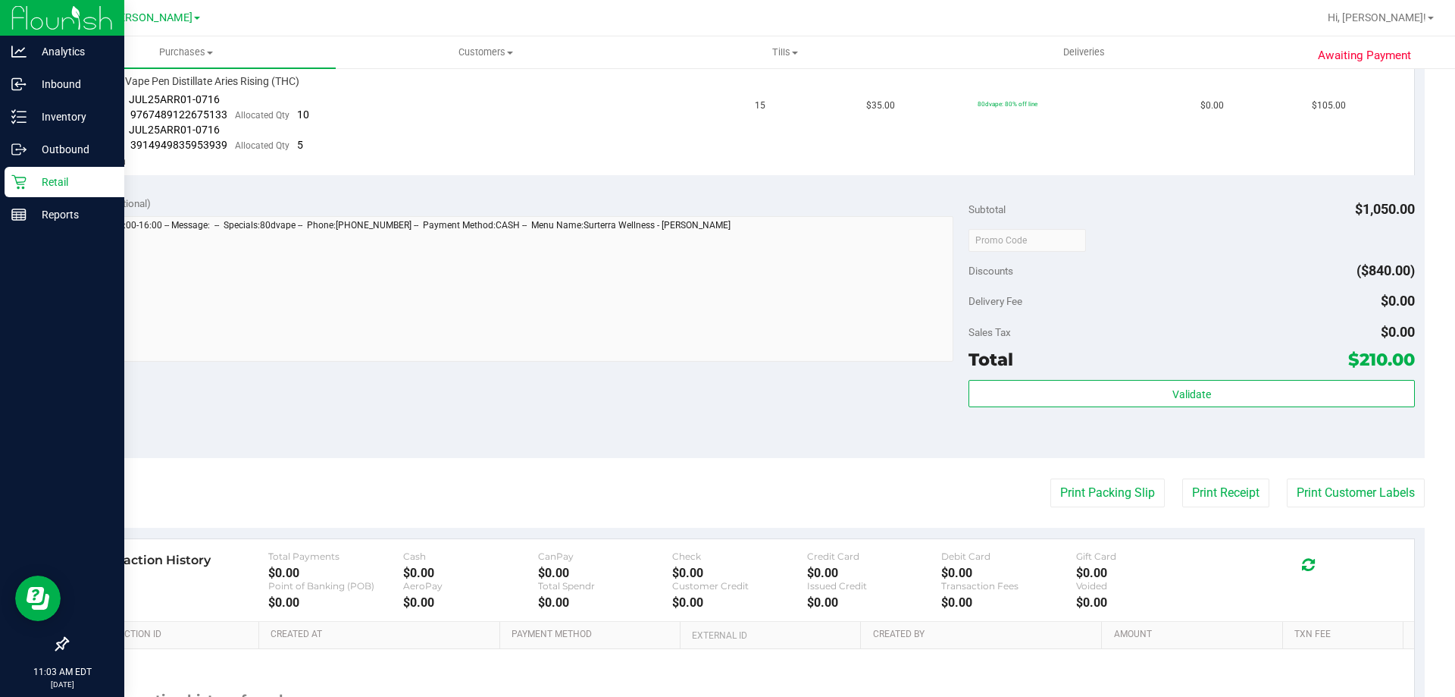
click at [23, 182] on icon at bounding box center [18, 182] width 14 height 14
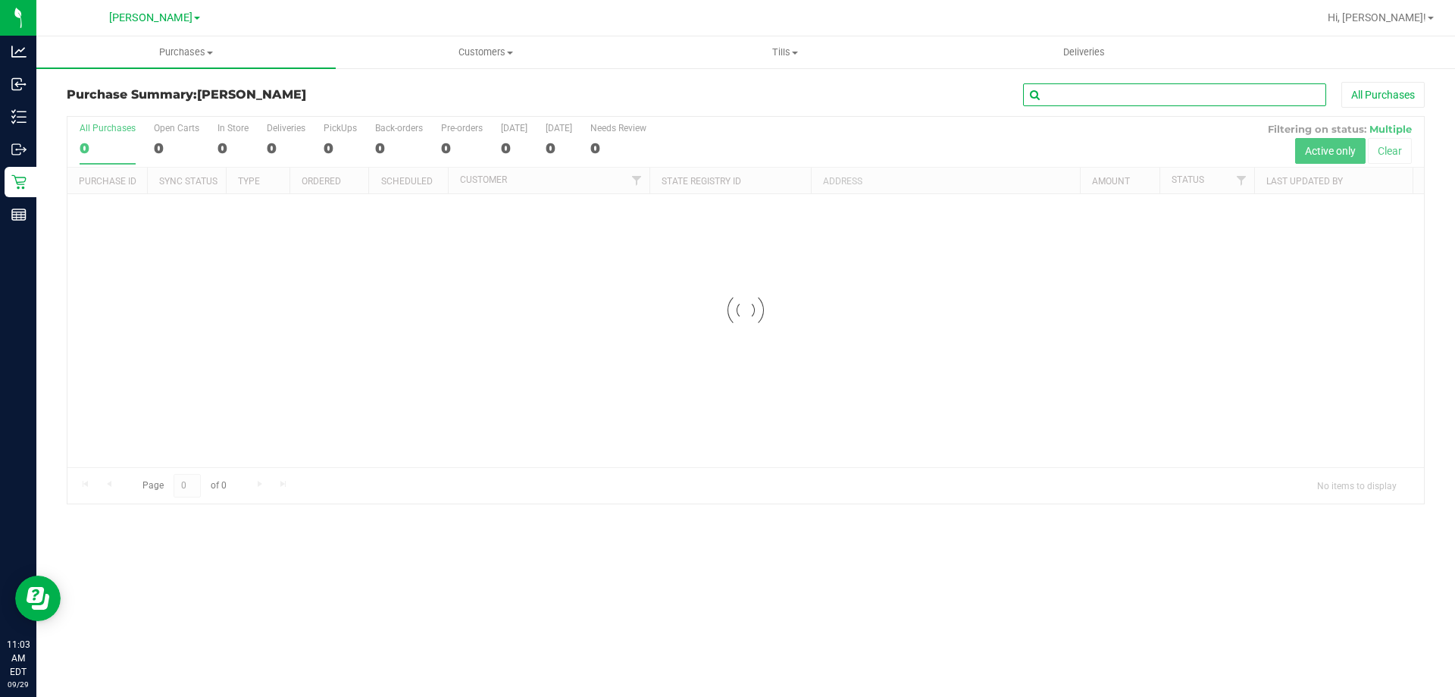
click at [1164, 102] on input "text" at bounding box center [1174, 94] width 303 height 23
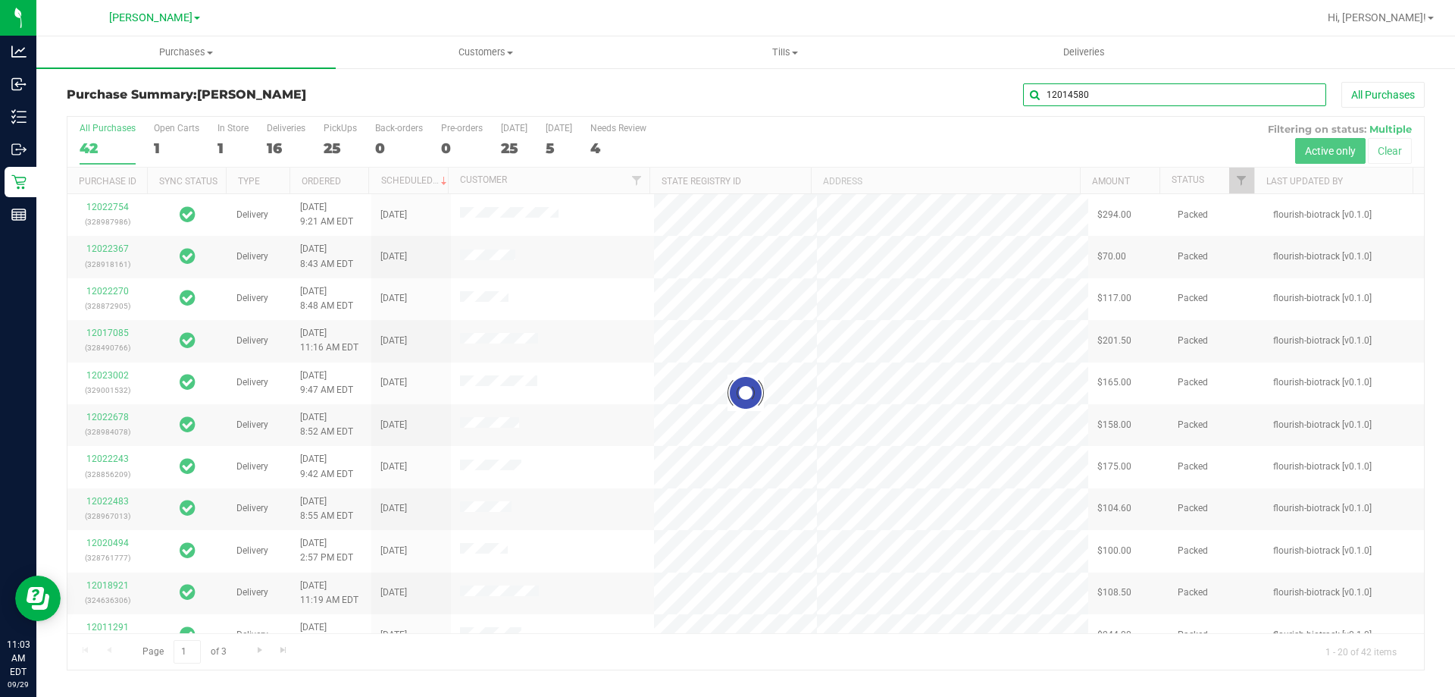
type input "12014580"
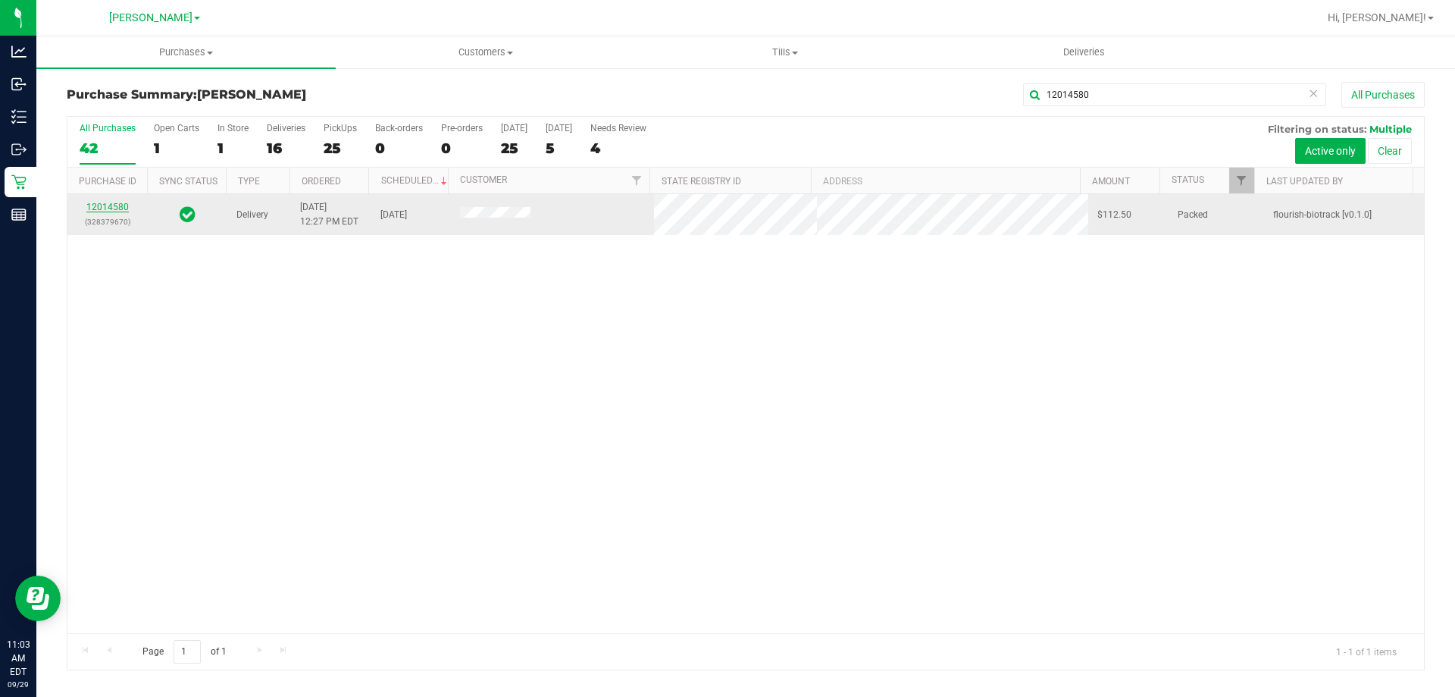
click at [104, 205] on link "12014580" at bounding box center [107, 207] width 42 height 11
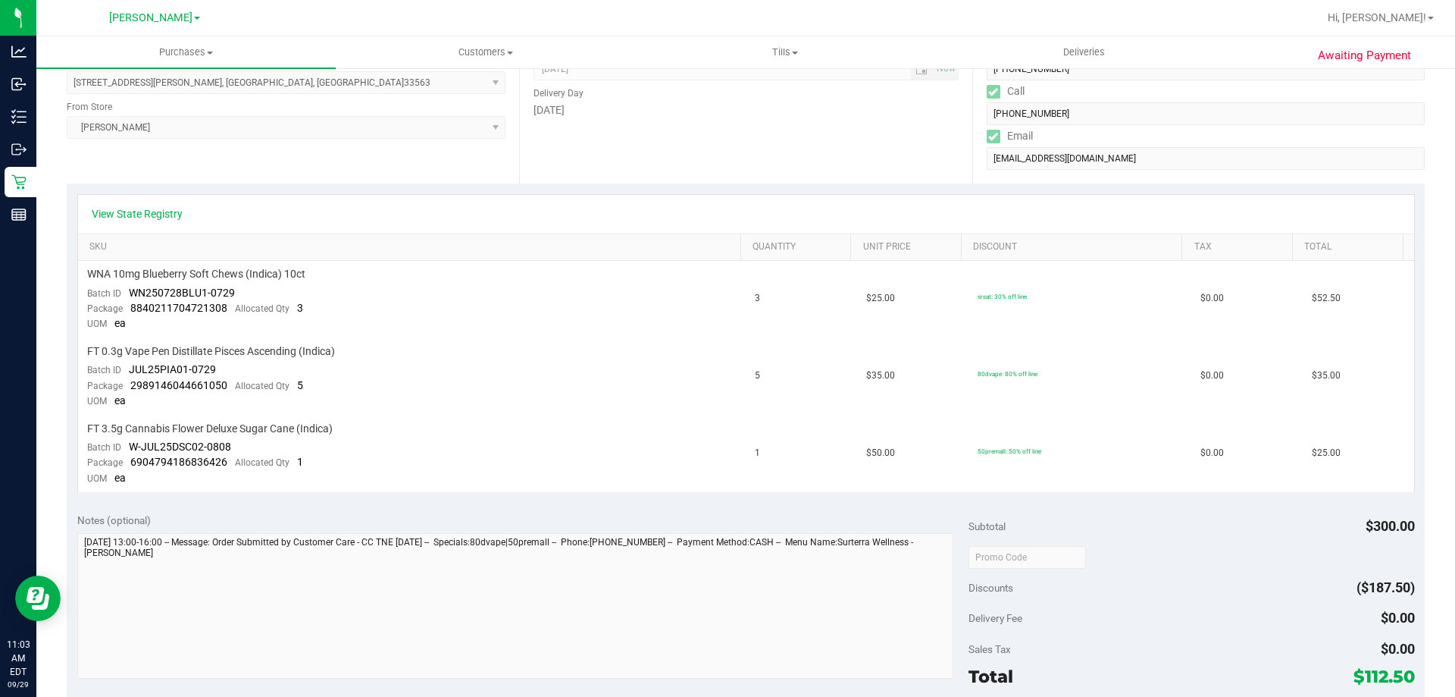
scroll to position [455, 0]
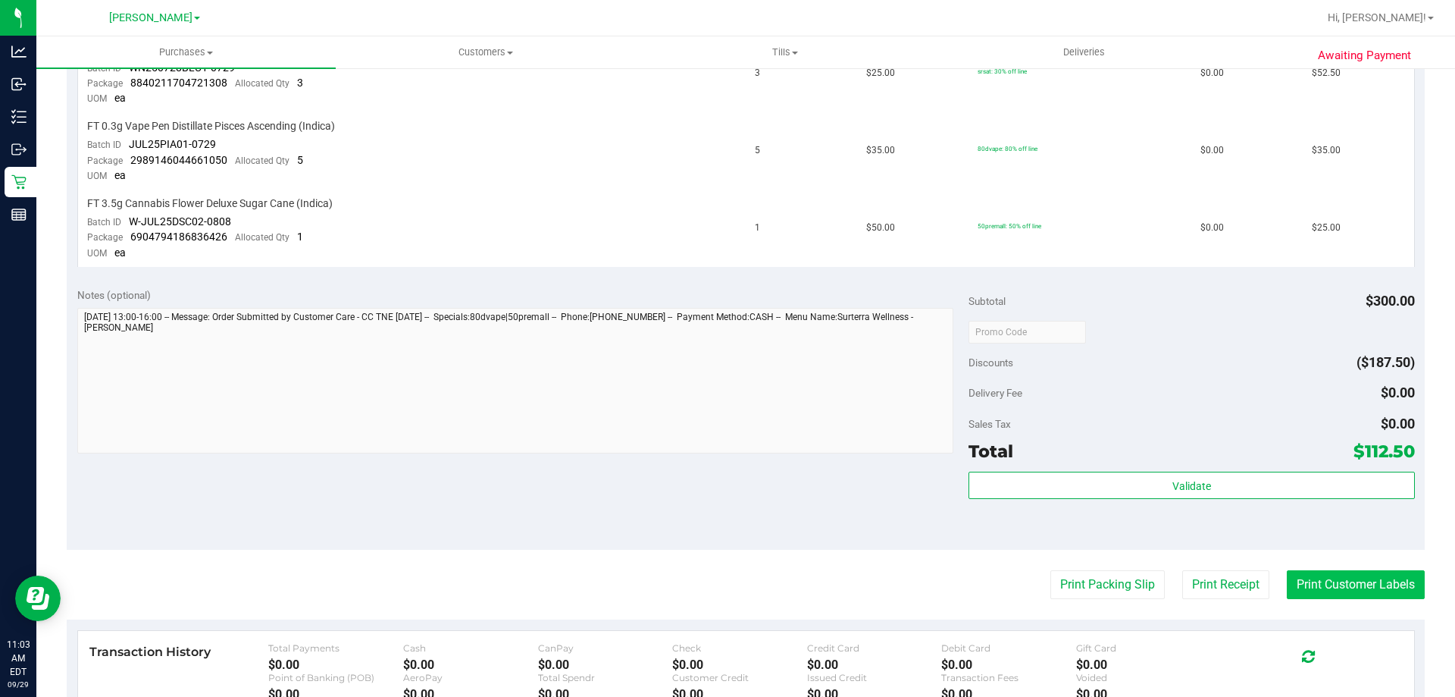
click at [1386, 579] on button "Print Customer Labels" at bounding box center [1356, 584] width 138 height 29
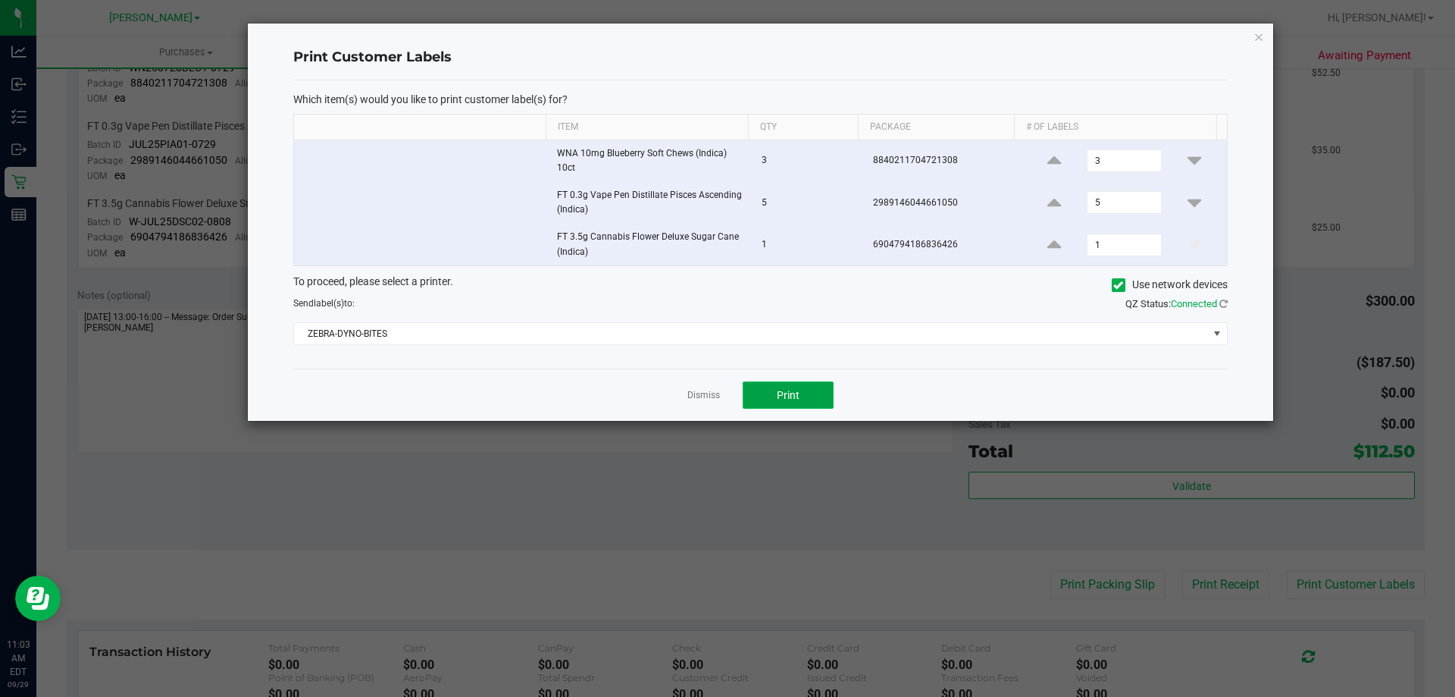
click at [787, 383] on button "Print" at bounding box center [788, 394] width 91 height 27
click at [705, 394] on link "Dismiss" at bounding box center [703, 395] width 33 height 13
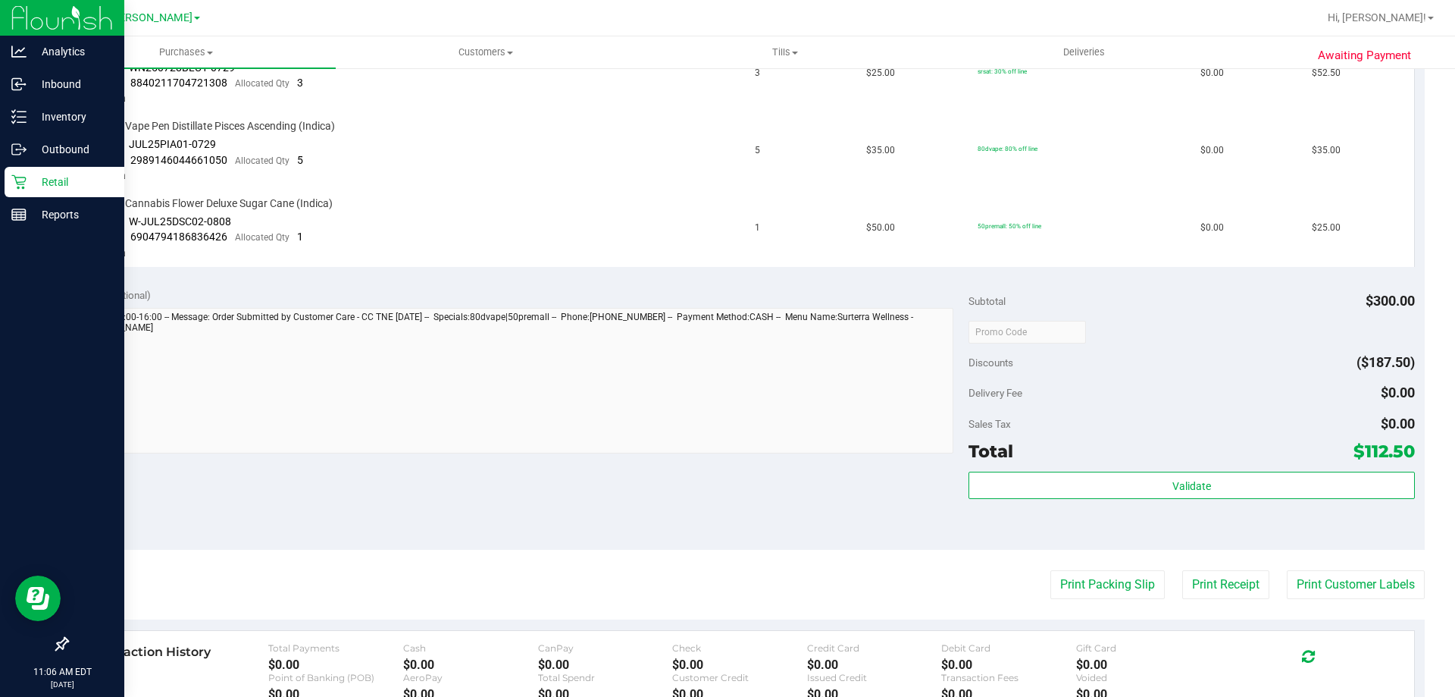
click at [49, 190] on p "Retail" at bounding box center [72, 182] width 91 height 18
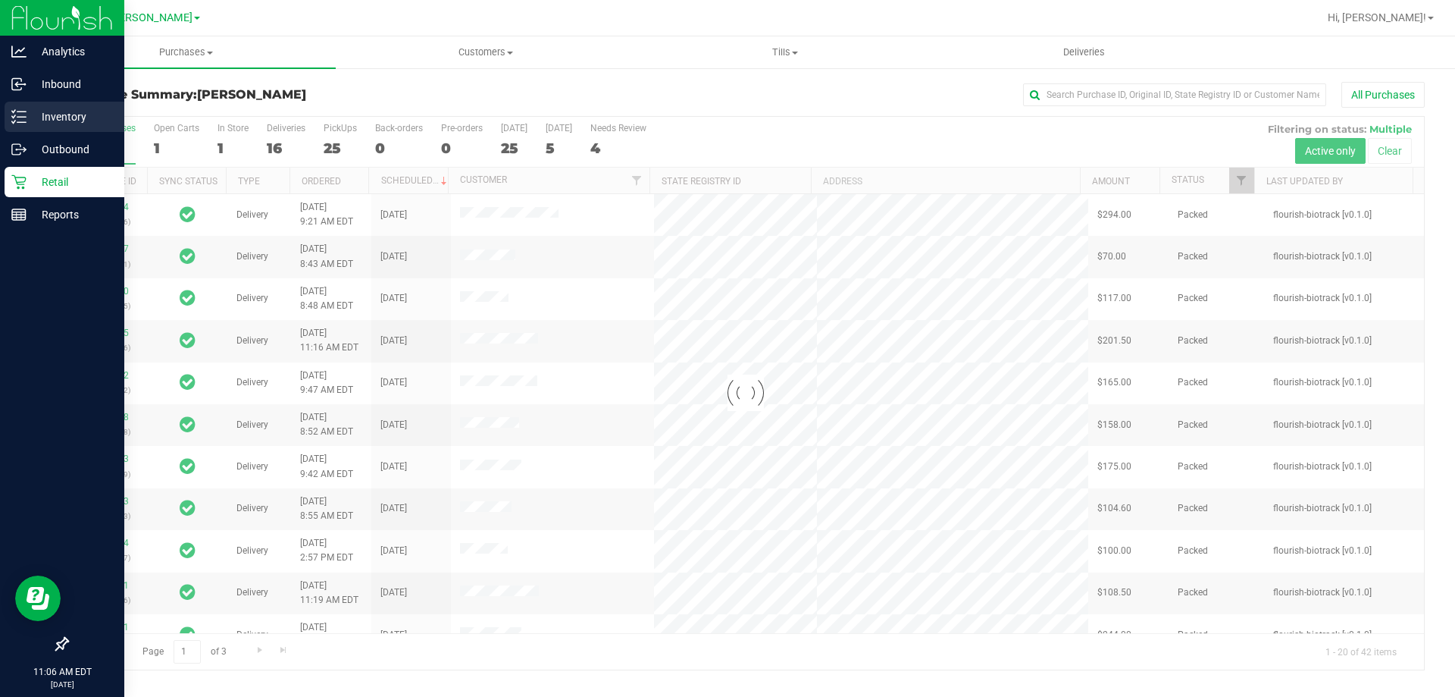
click at [39, 125] on p "Inventory" at bounding box center [72, 117] width 91 height 18
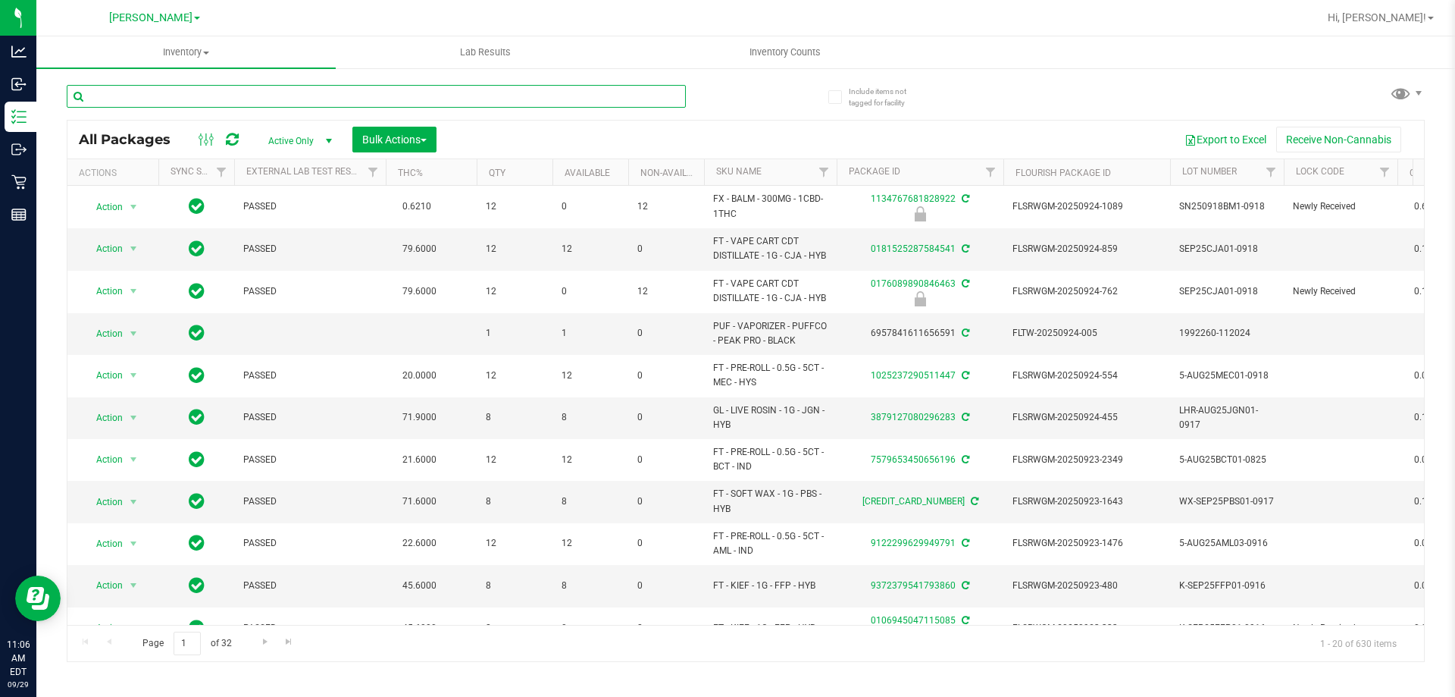
click at [215, 96] on input "text" at bounding box center [376, 96] width 619 height 23
type input "9429848177086124"
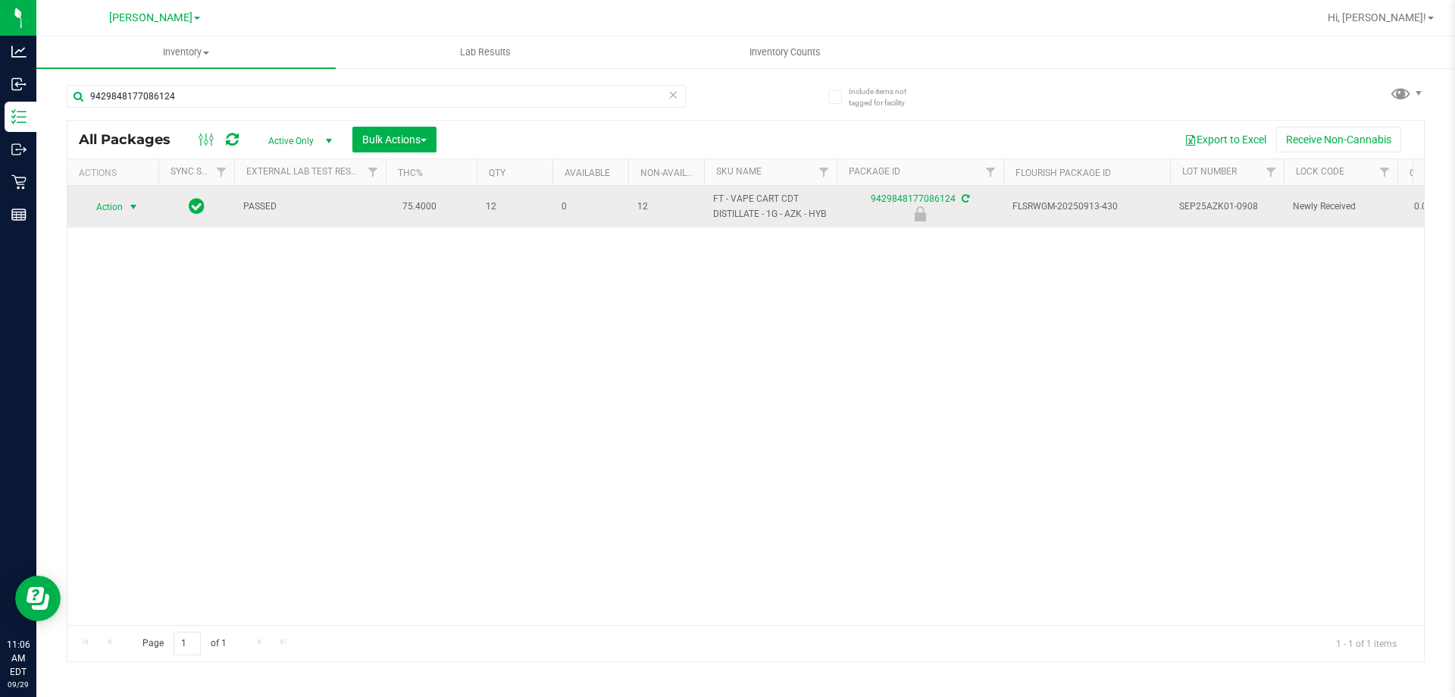
click at [116, 206] on span "Action" at bounding box center [103, 206] width 41 height 21
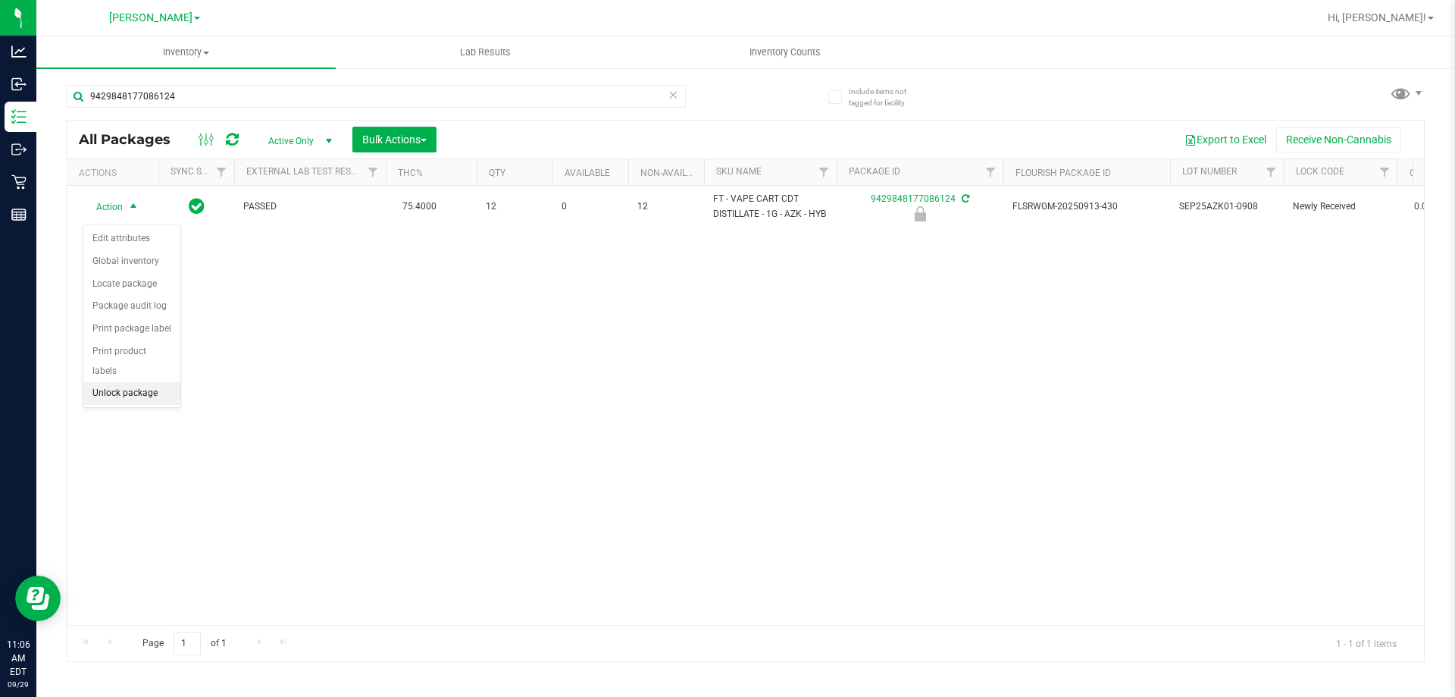
click at [151, 382] on li "Unlock package" at bounding box center [131, 393] width 97 height 23
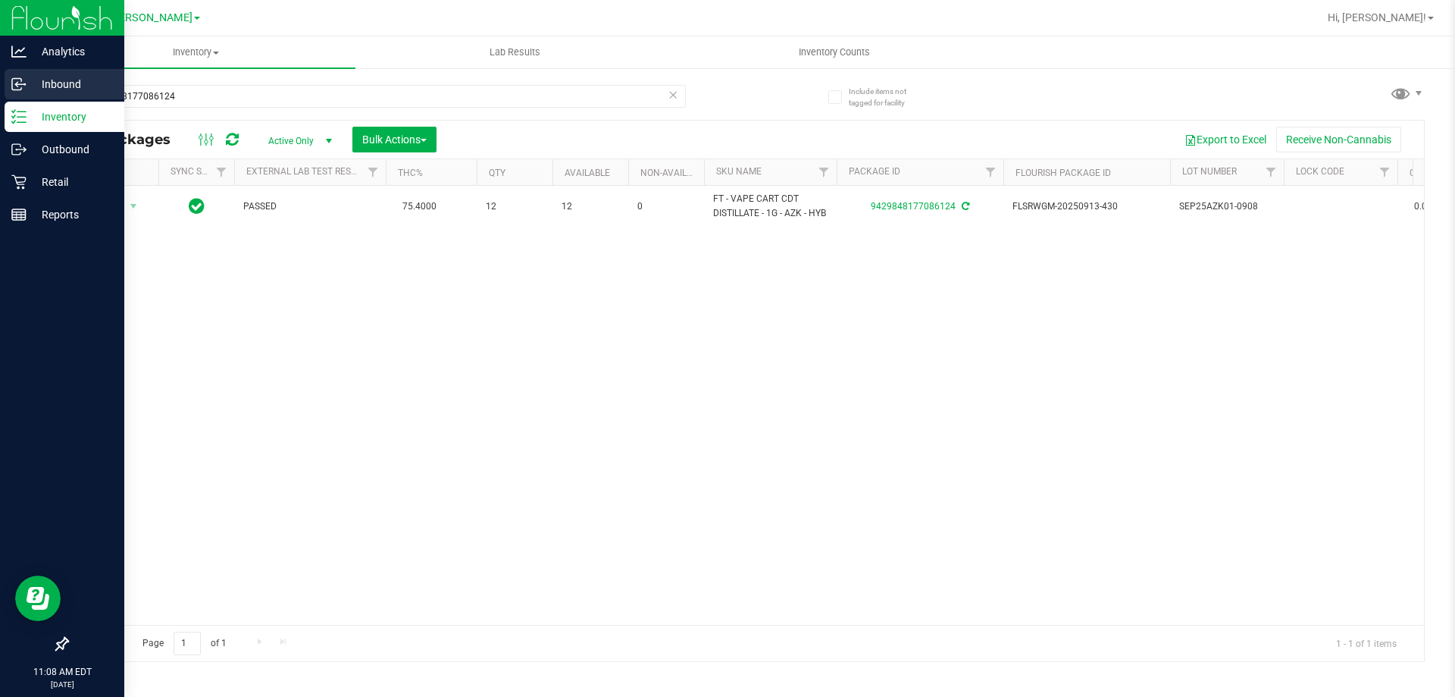
click at [23, 86] on icon at bounding box center [18, 84] width 15 height 15
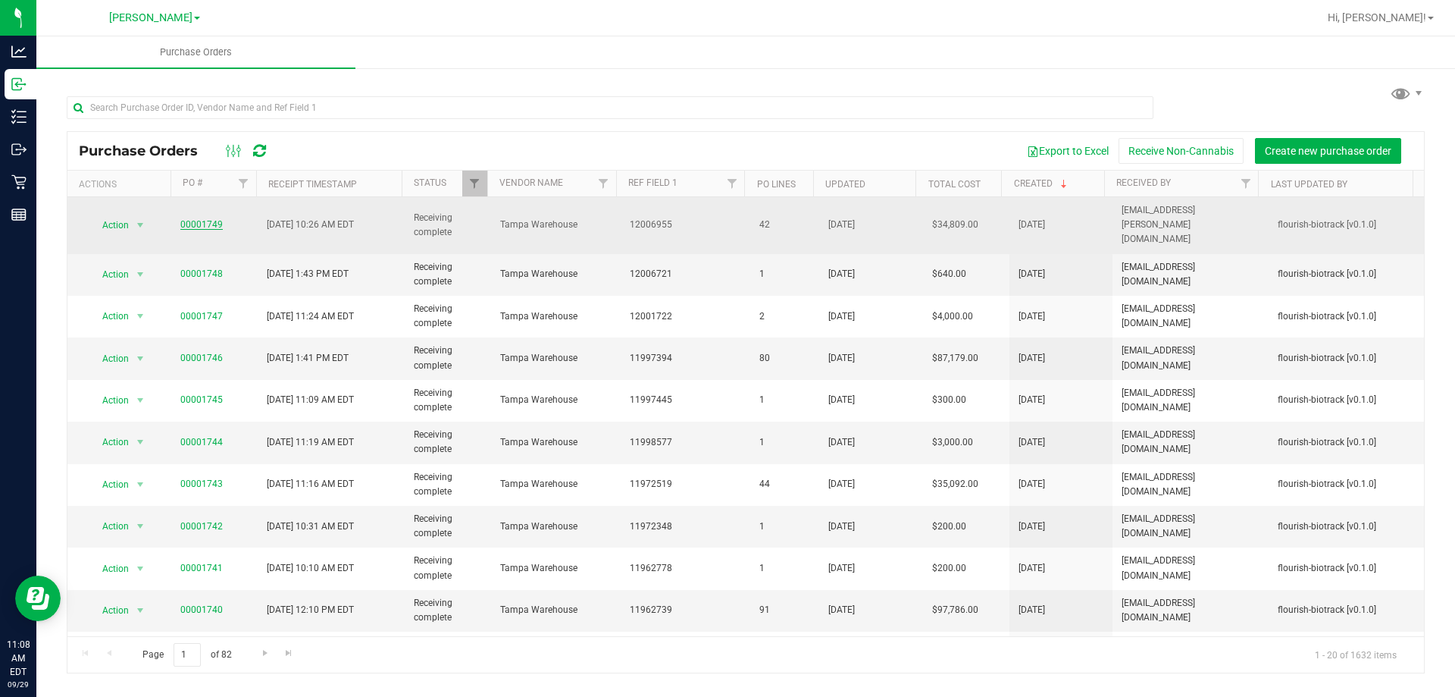
click at [200, 221] on link "00001749" at bounding box center [201, 224] width 42 height 11
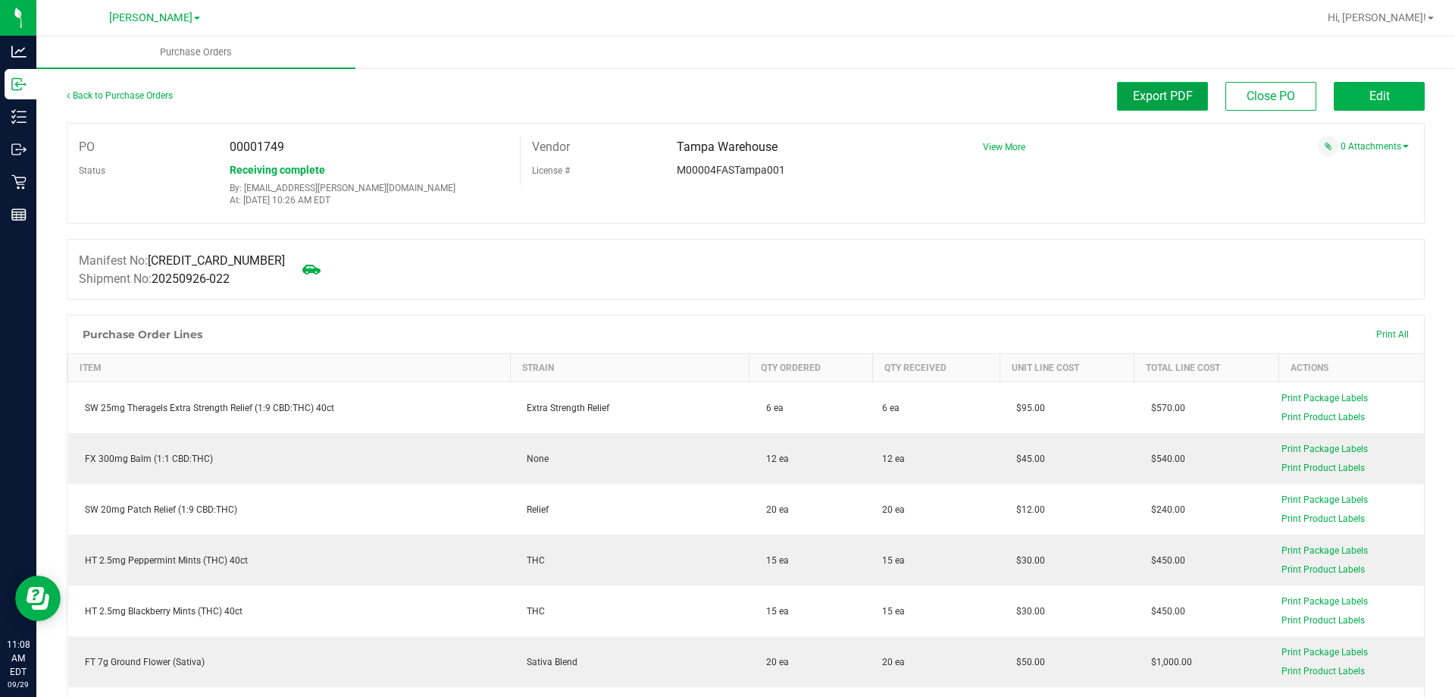
click at [1164, 96] on span "Export PDF" at bounding box center [1163, 96] width 60 height 14
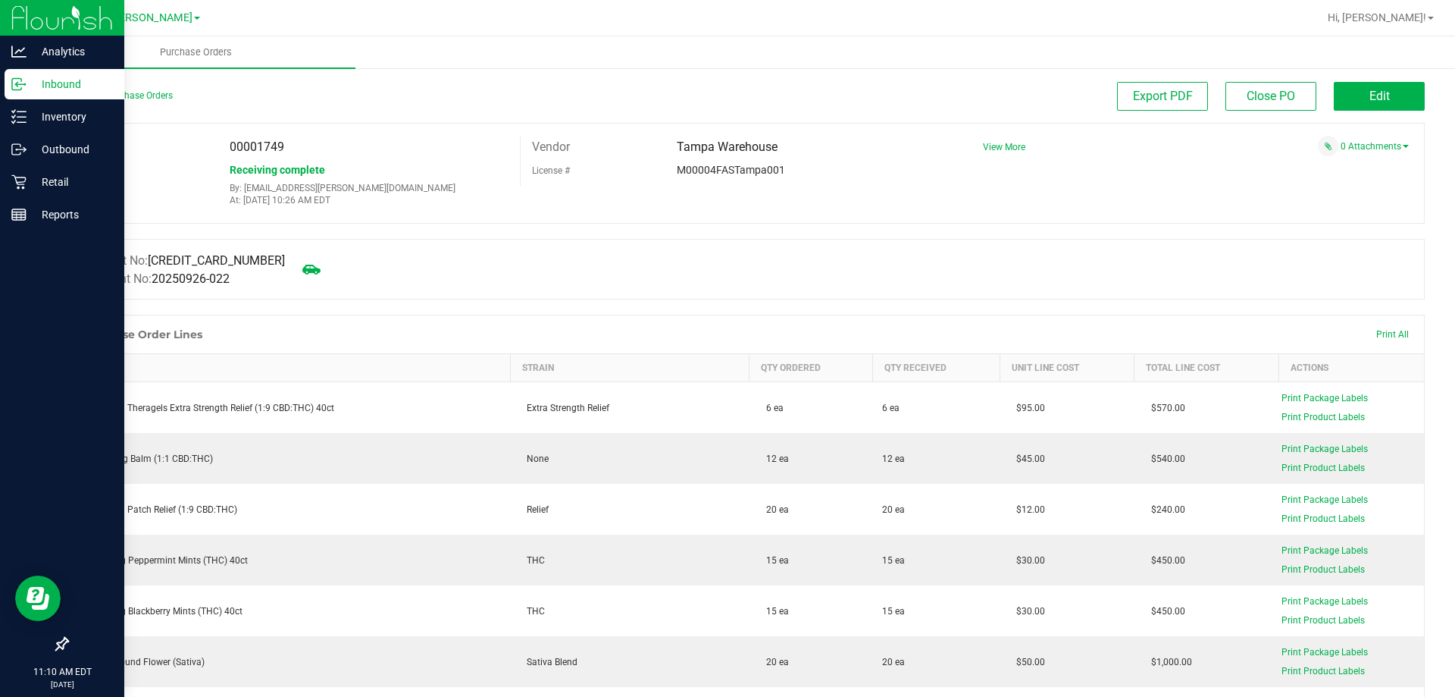
click at [50, 99] on link "Inbound" at bounding box center [62, 85] width 124 height 33
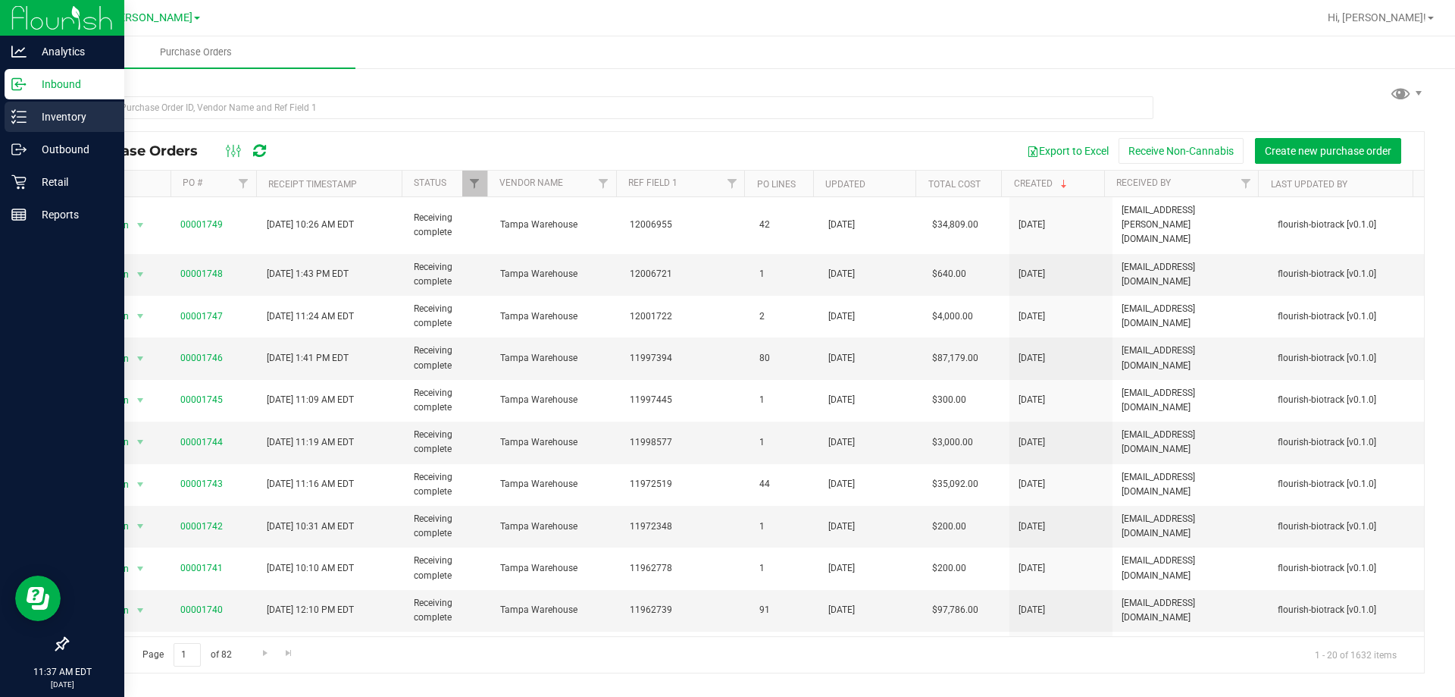
click at [58, 112] on p "Inventory" at bounding box center [72, 117] width 91 height 18
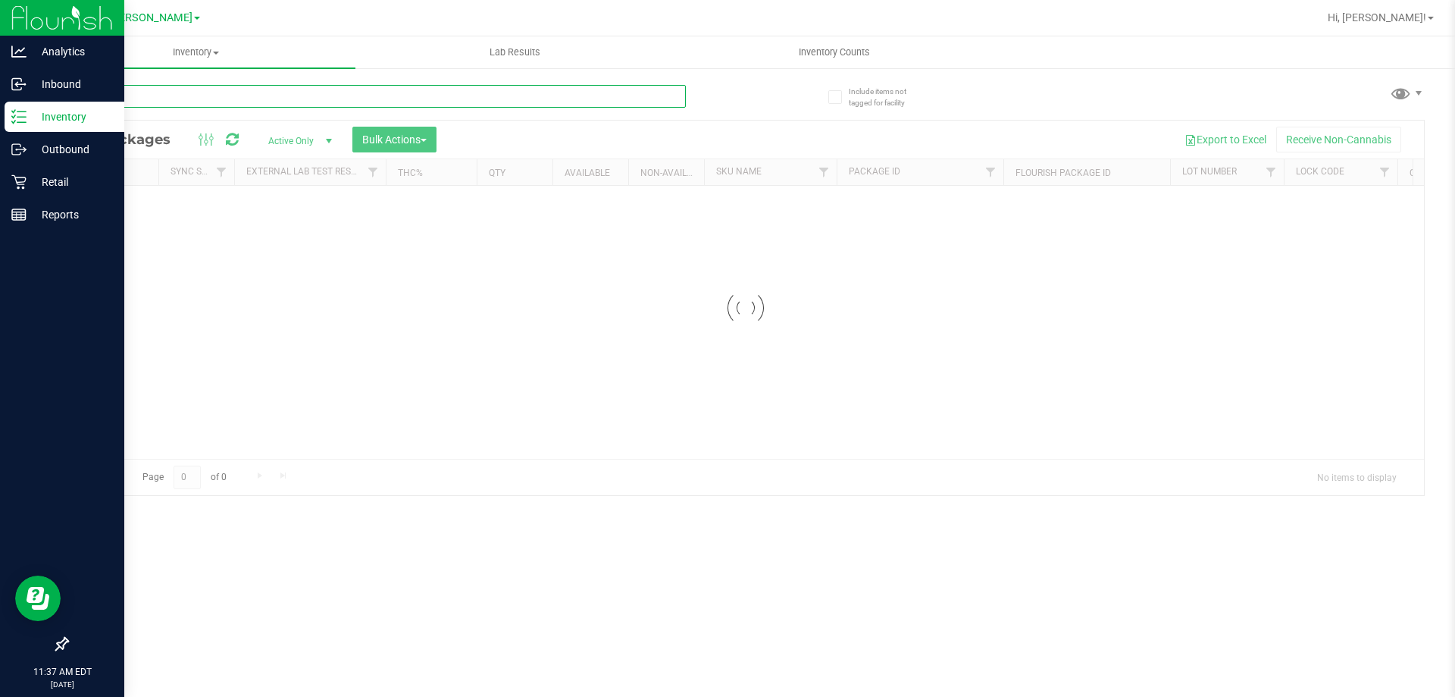
click at [186, 90] on input "text" at bounding box center [376, 96] width 619 height 23
type input "7527301572879409"
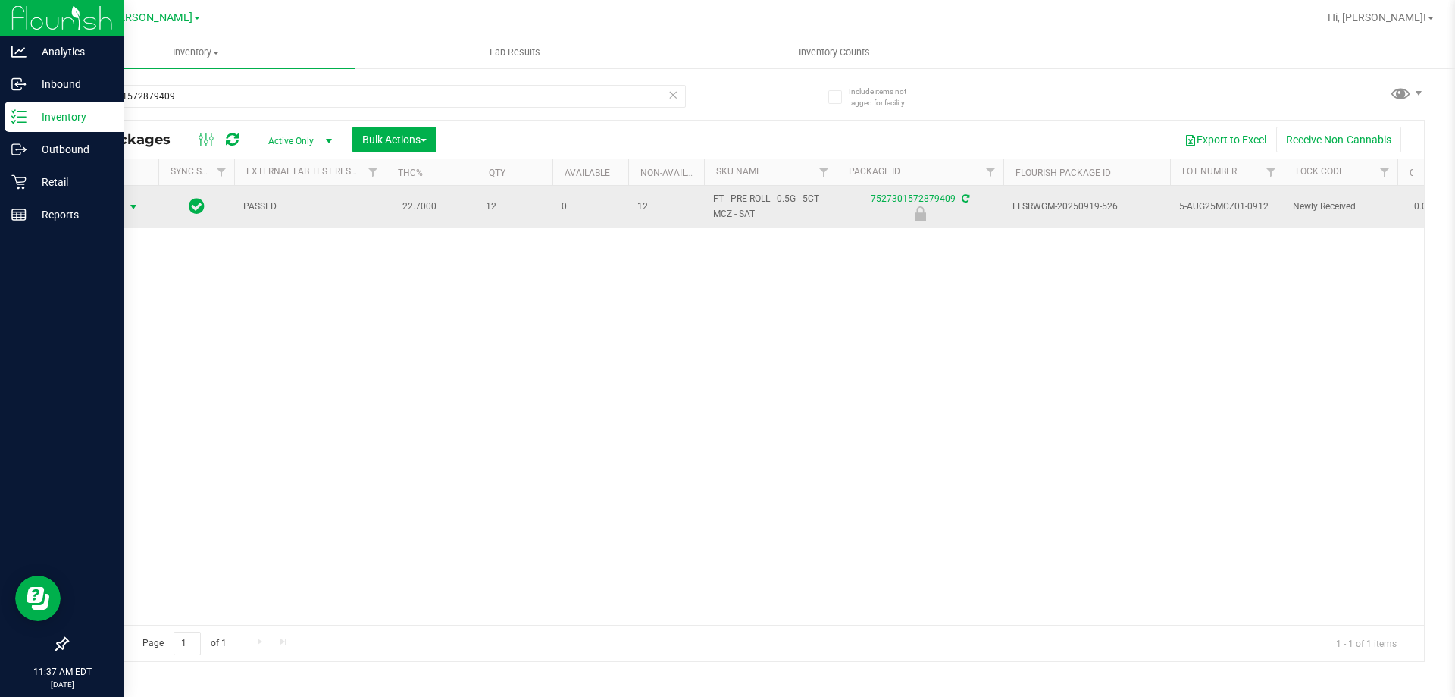
click at [88, 204] on span "Action" at bounding box center [103, 206] width 41 height 21
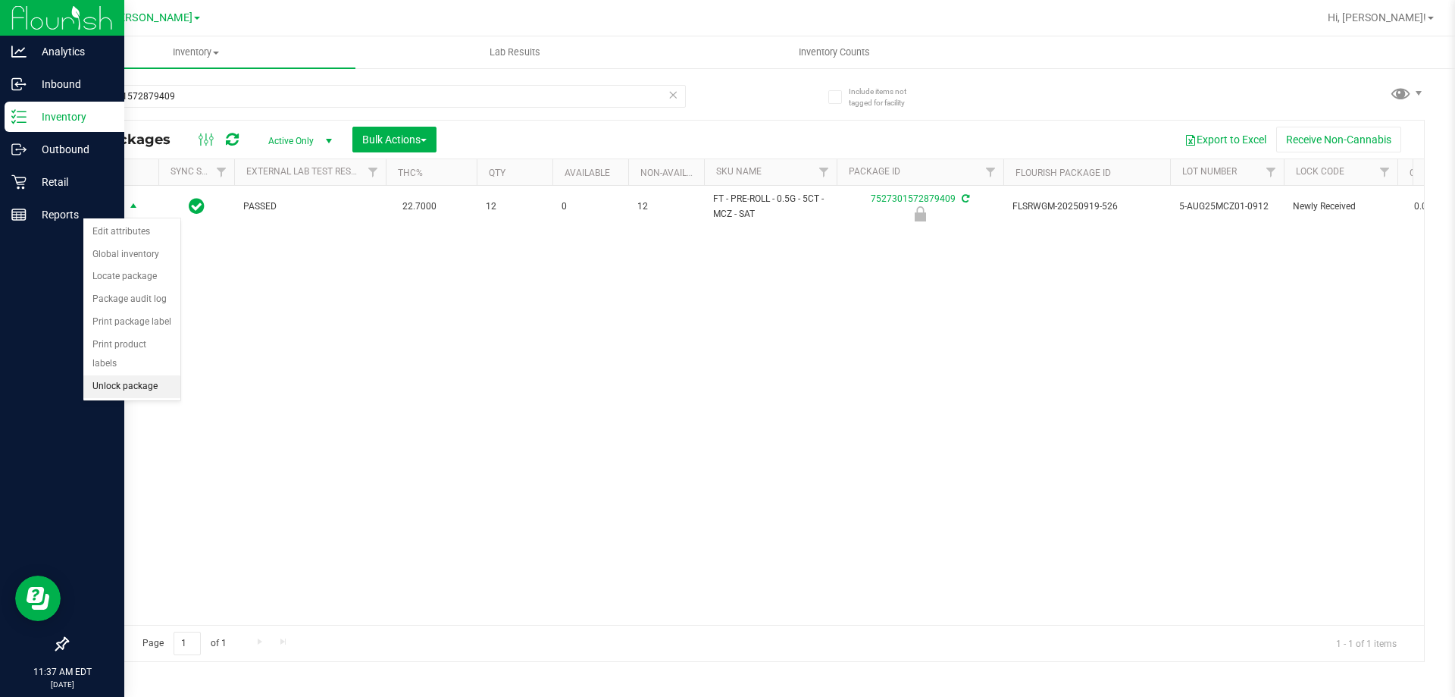
click at [152, 375] on li "Unlock package" at bounding box center [131, 386] width 97 height 23
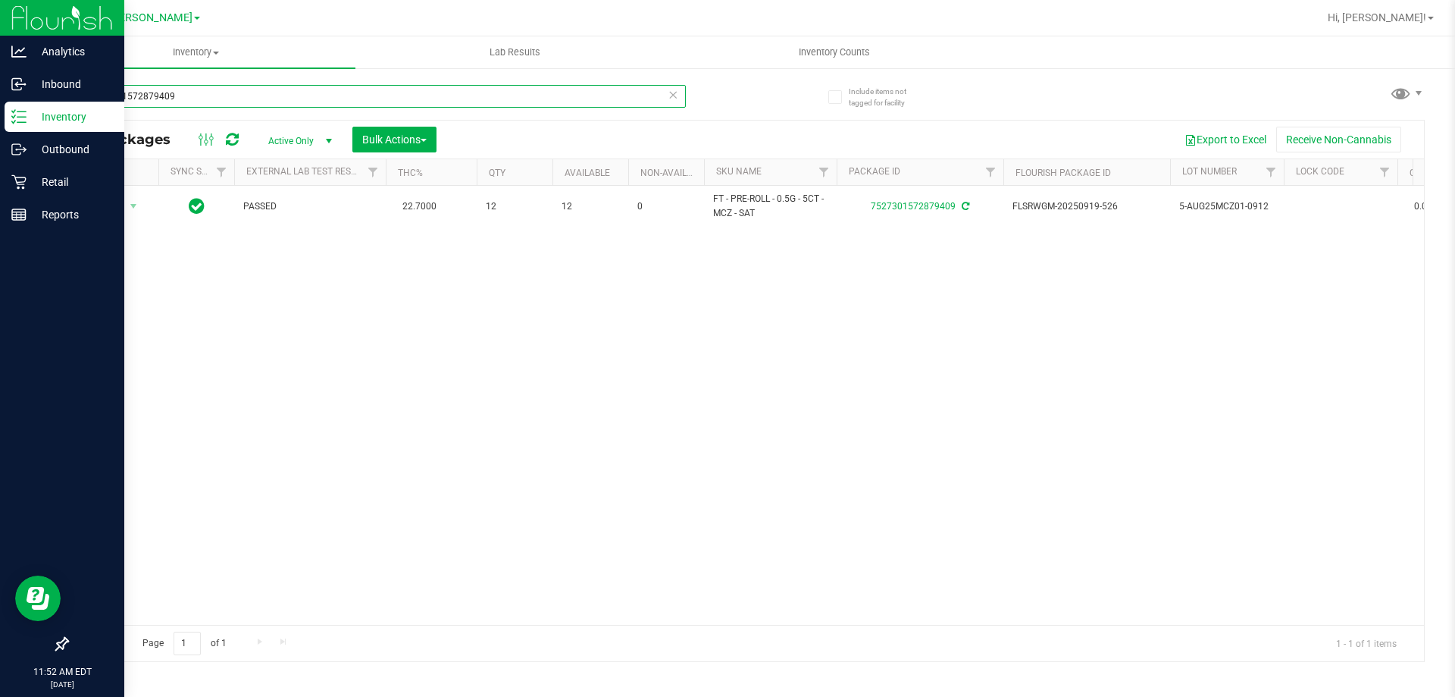
click at [666, 99] on input "7527301572879409" at bounding box center [376, 96] width 619 height 23
click at [672, 101] on icon at bounding box center [673, 94] width 11 height 18
click at [622, 89] on input "text" at bounding box center [376, 96] width 619 height 23
type input "6944857575669136"
click at [115, 214] on span "Action" at bounding box center [103, 206] width 41 height 21
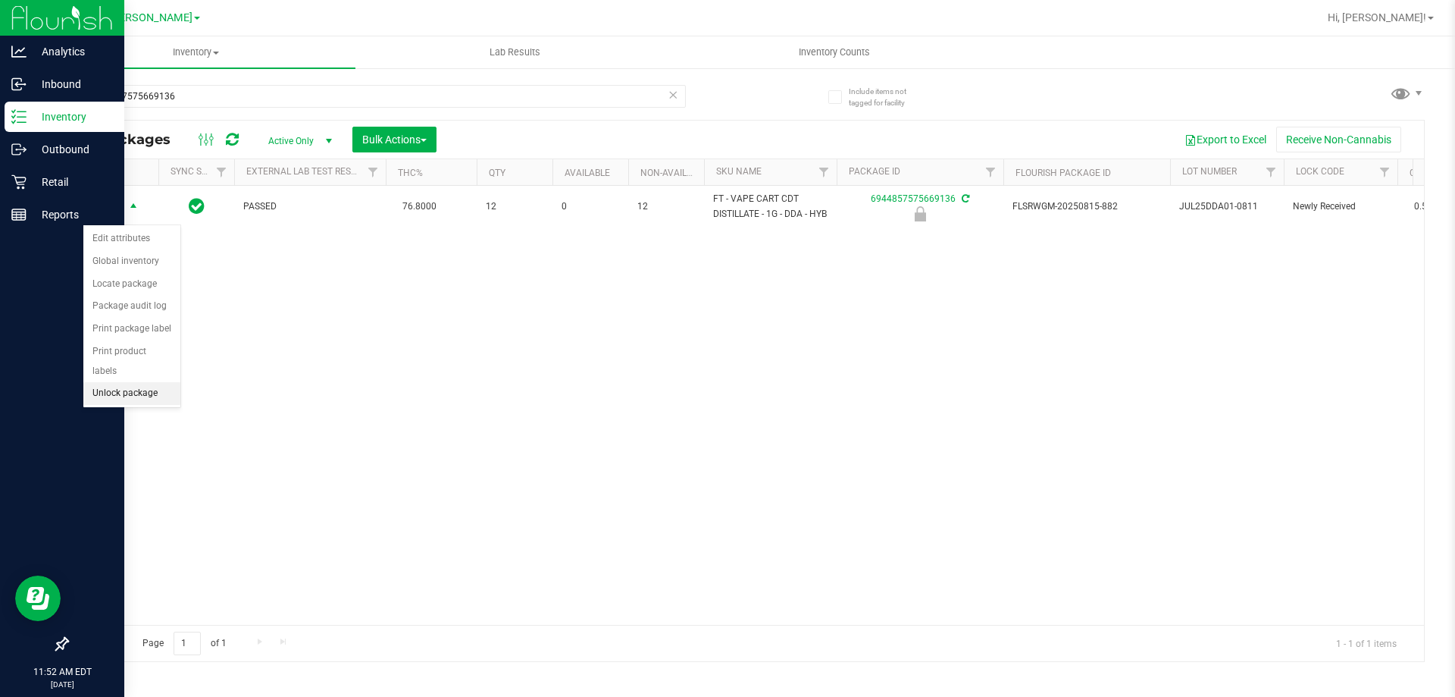
click at [151, 382] on li "Unlock package" at bounding box center [131, 393] width 97 height 23
